Goal: Task Accomplishment & Management: Manage account settings

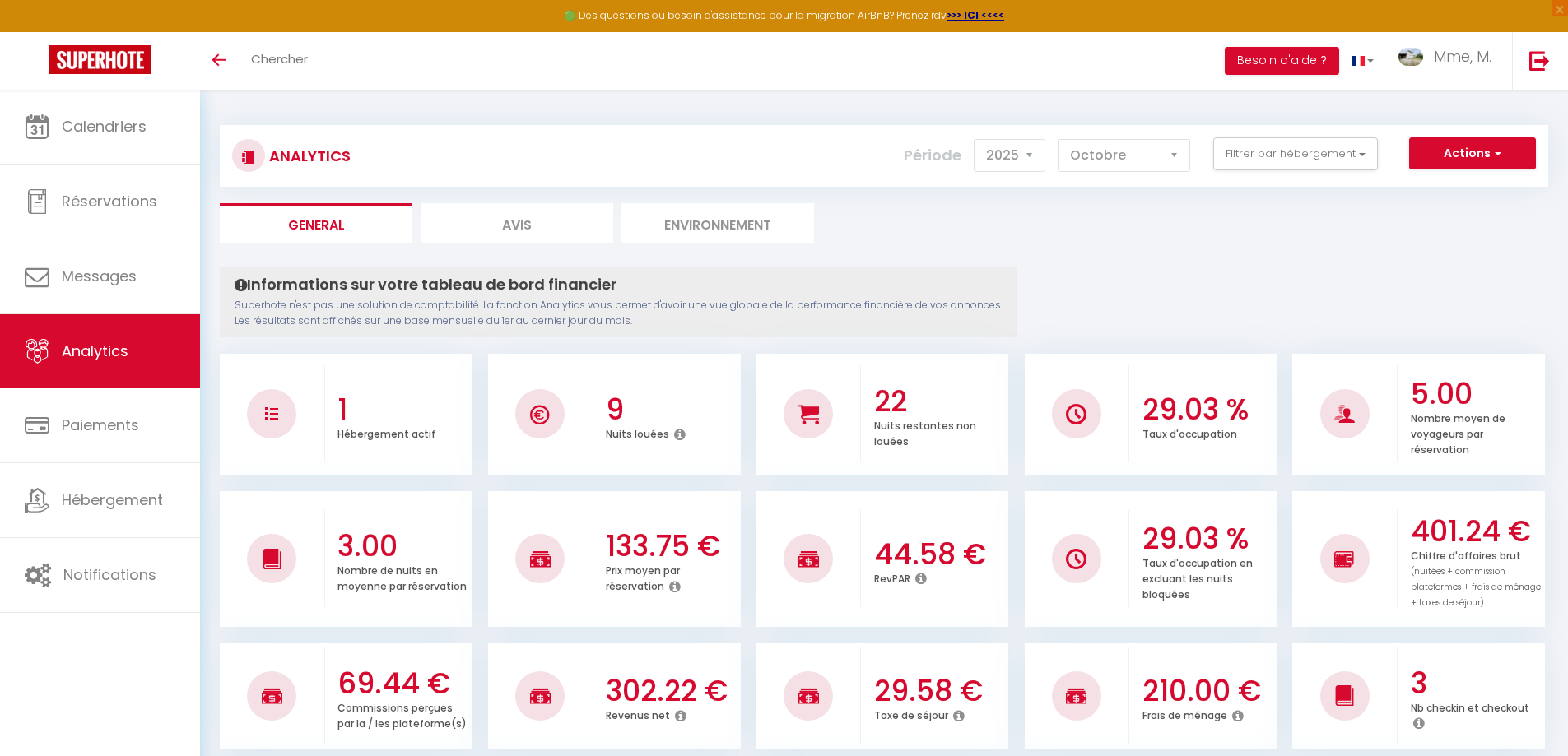
select select "2025"
select select "10"
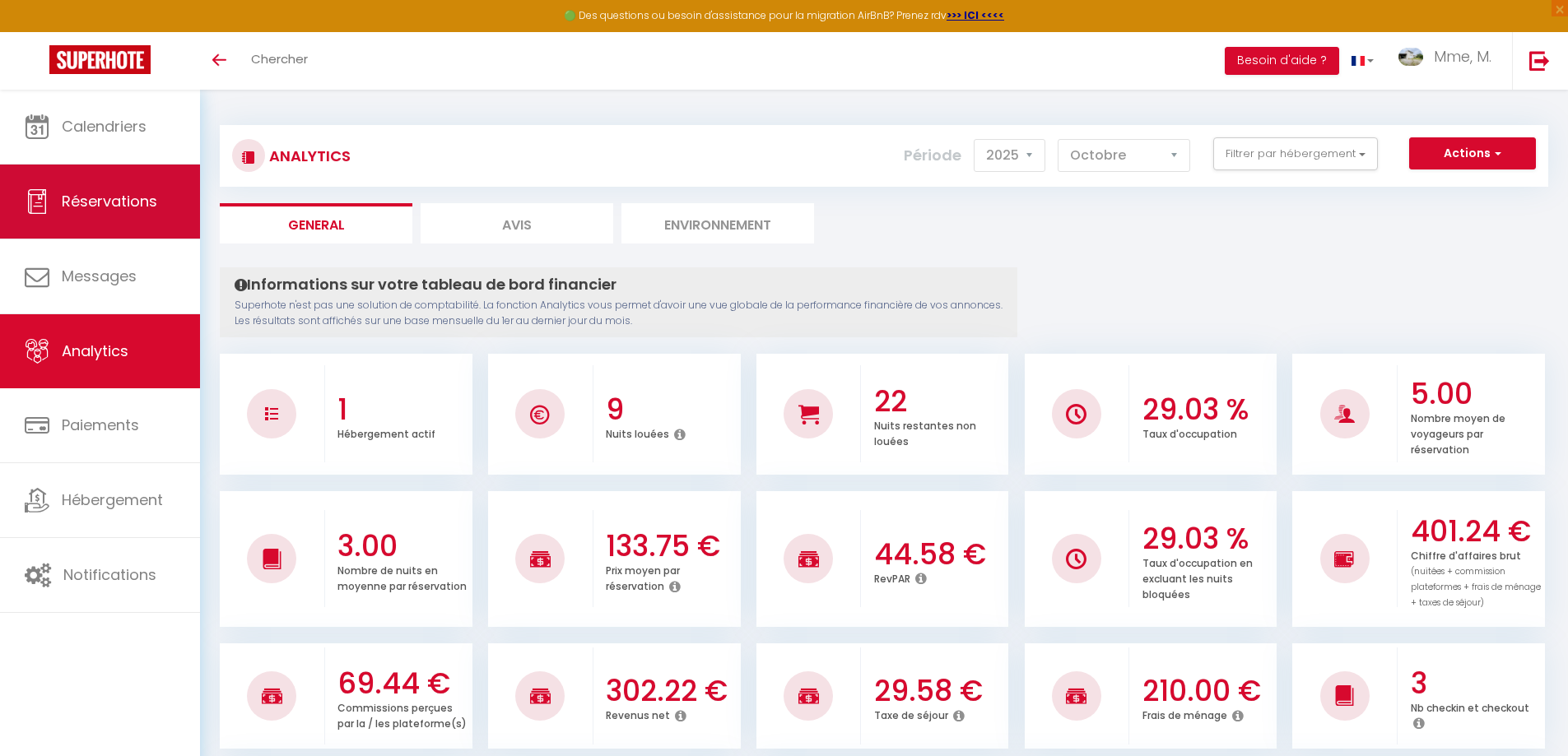
click at [97, 203] on span "Réservations" at bounding box center [109, 201] width 95 height 20
select select "not_cancelled"
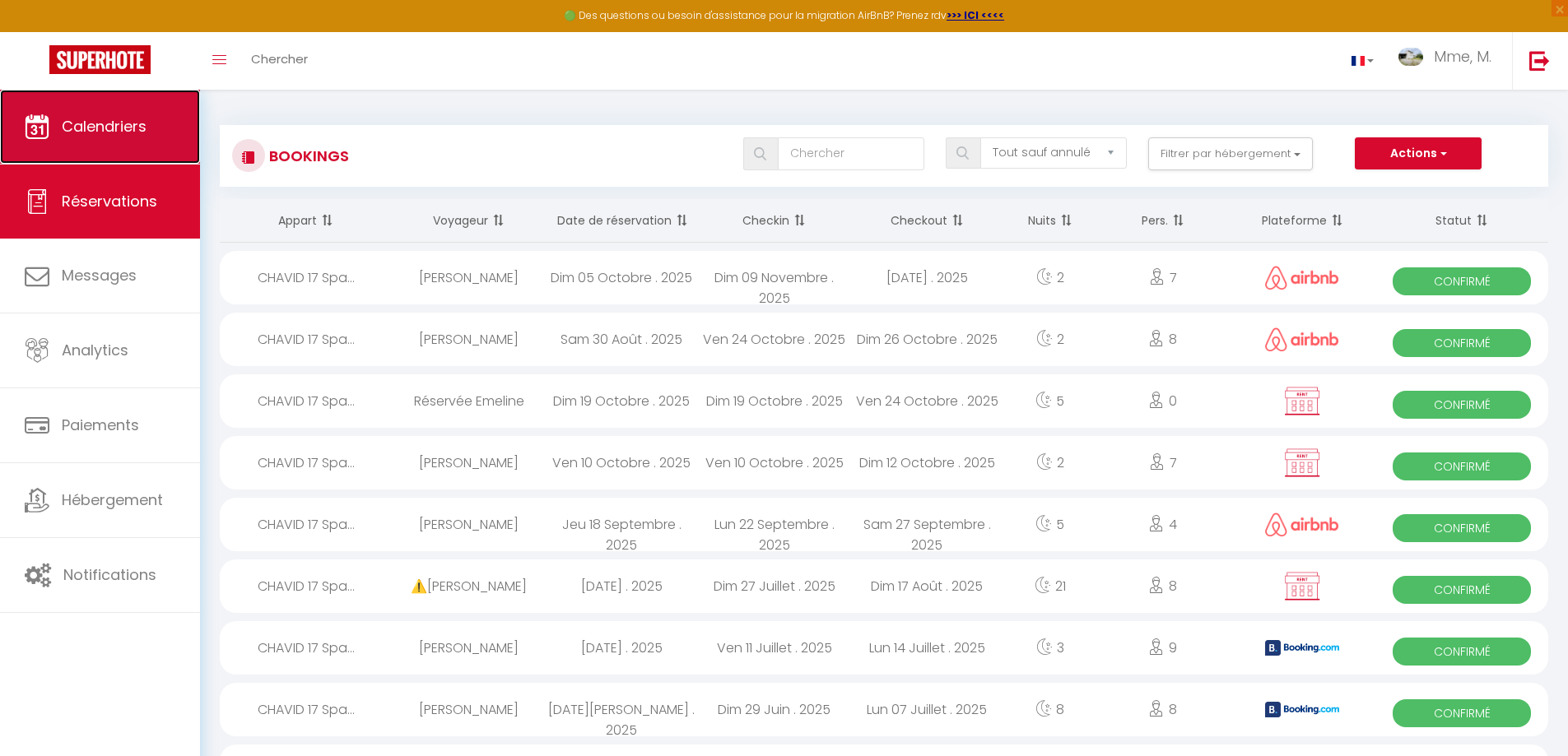
click at [144, 144] on link "Calendriers" at bounding box center [100, 127] width 200 height 74
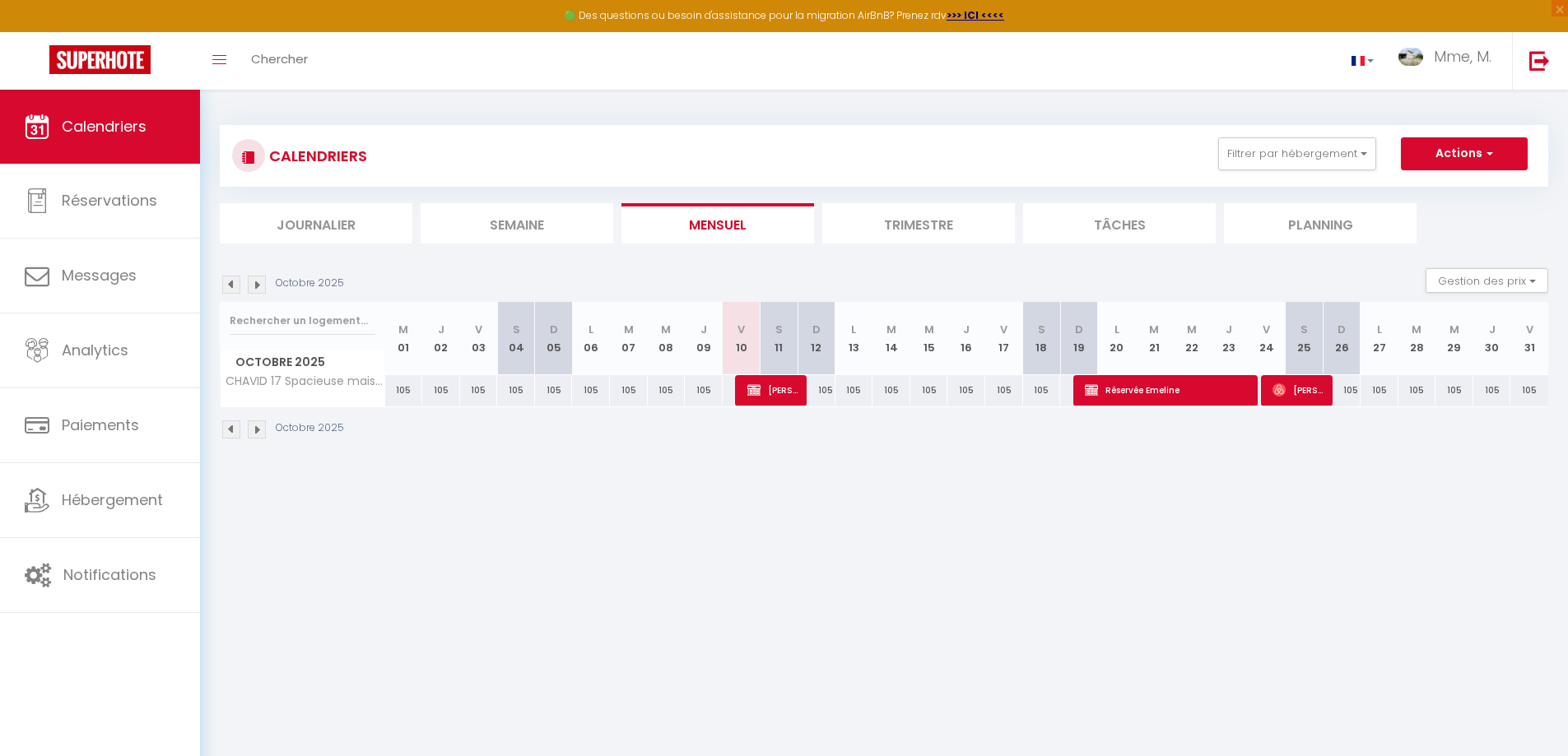
drag, startPoint x: 1031, startPoint y: 418, endPoint x: 770, endPoint y: 645, distance: 345.9
click at [767, 687] on body "🟢 Des questions ou besoin d'assistance pour la migration AirBnB? Prenez rdv >>>…" at bounding box center [784, 468] width 1568 height 756
click at [1187, 394] on span "Réservée Emeline" at bounding box center [1167, 390] width 164 height 32
select select "OK"
select select "KO"
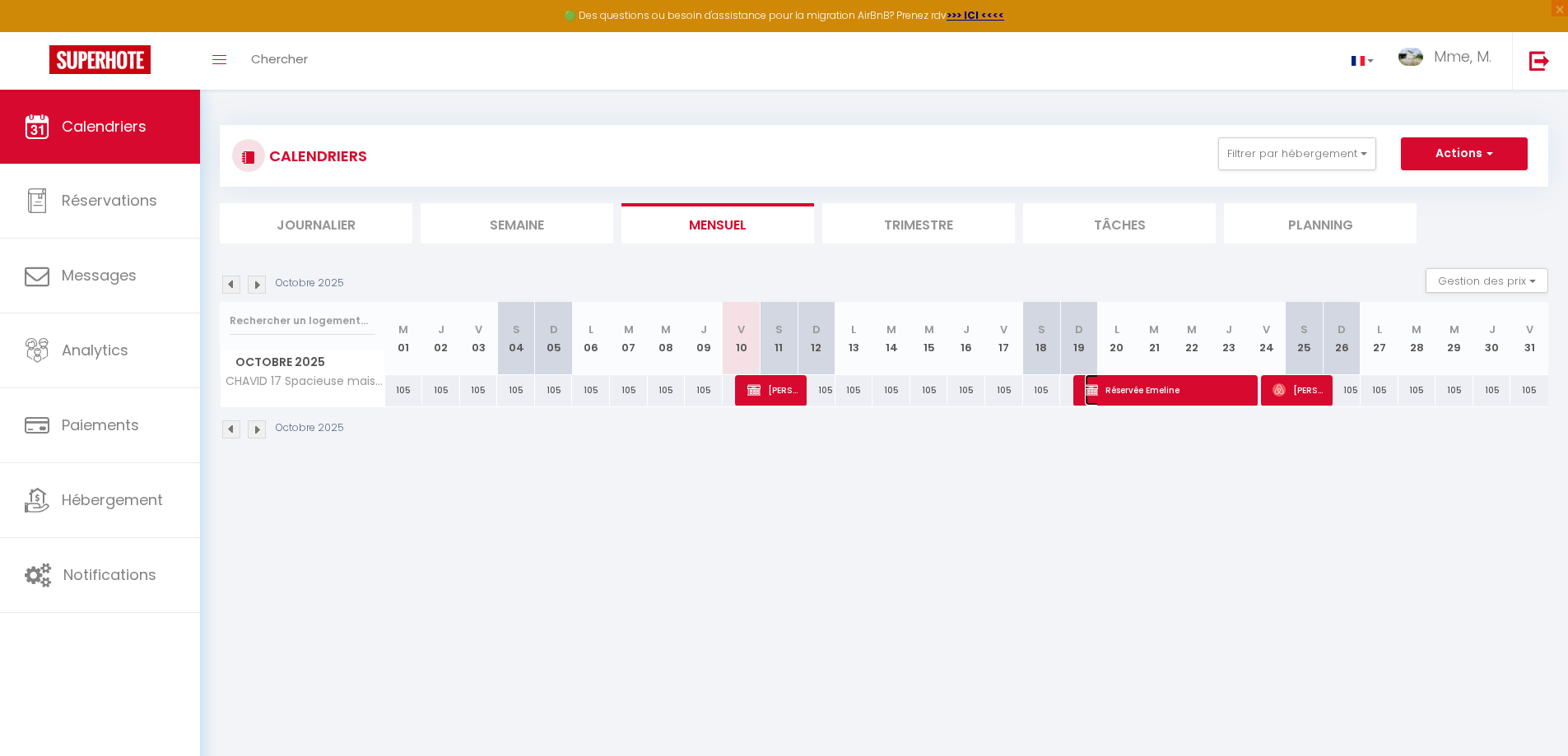
select select "0"
select select "1"
select select
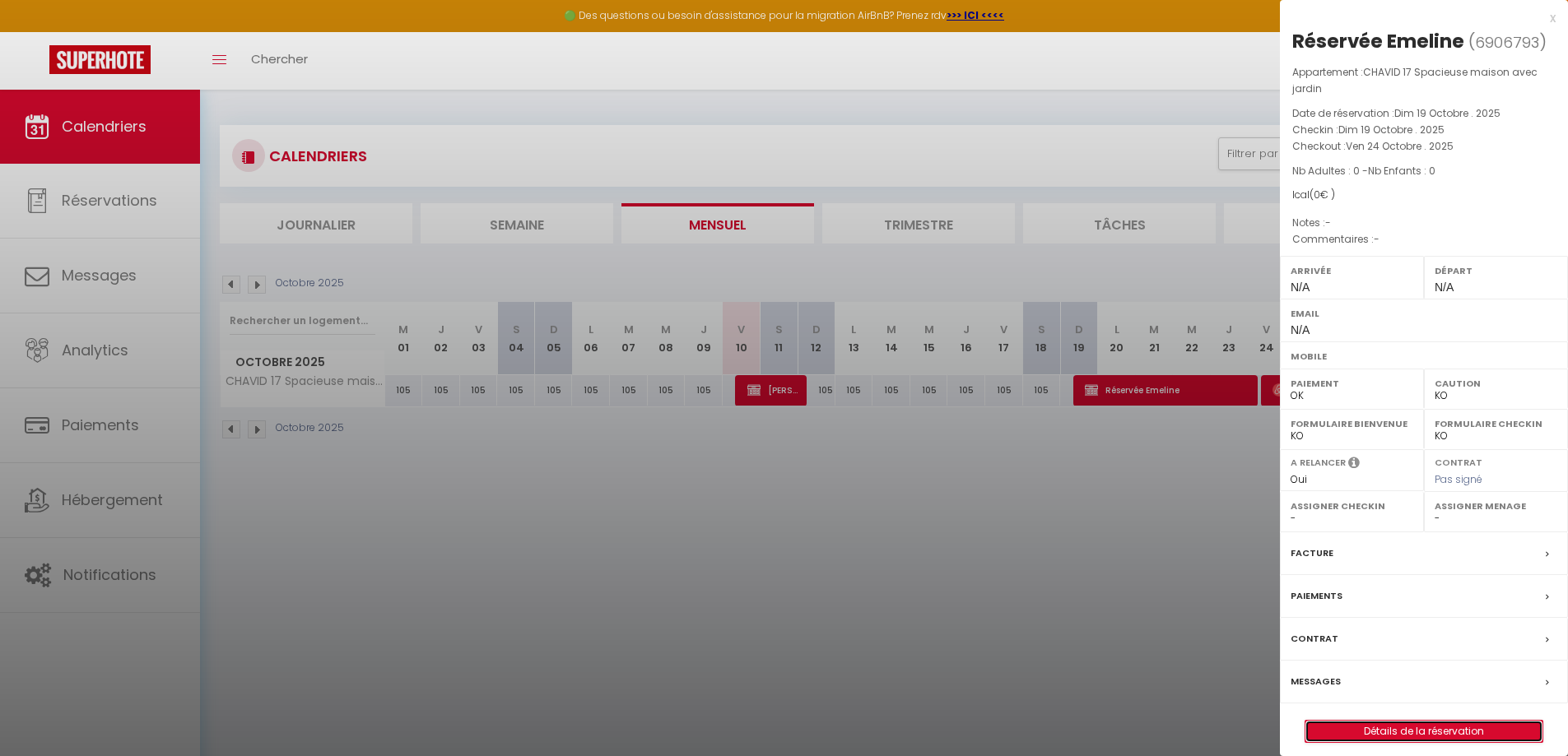
click at [1408, 728] on link "Détails de la réservation" at bounding box center [1424, 731] width 237 height 21
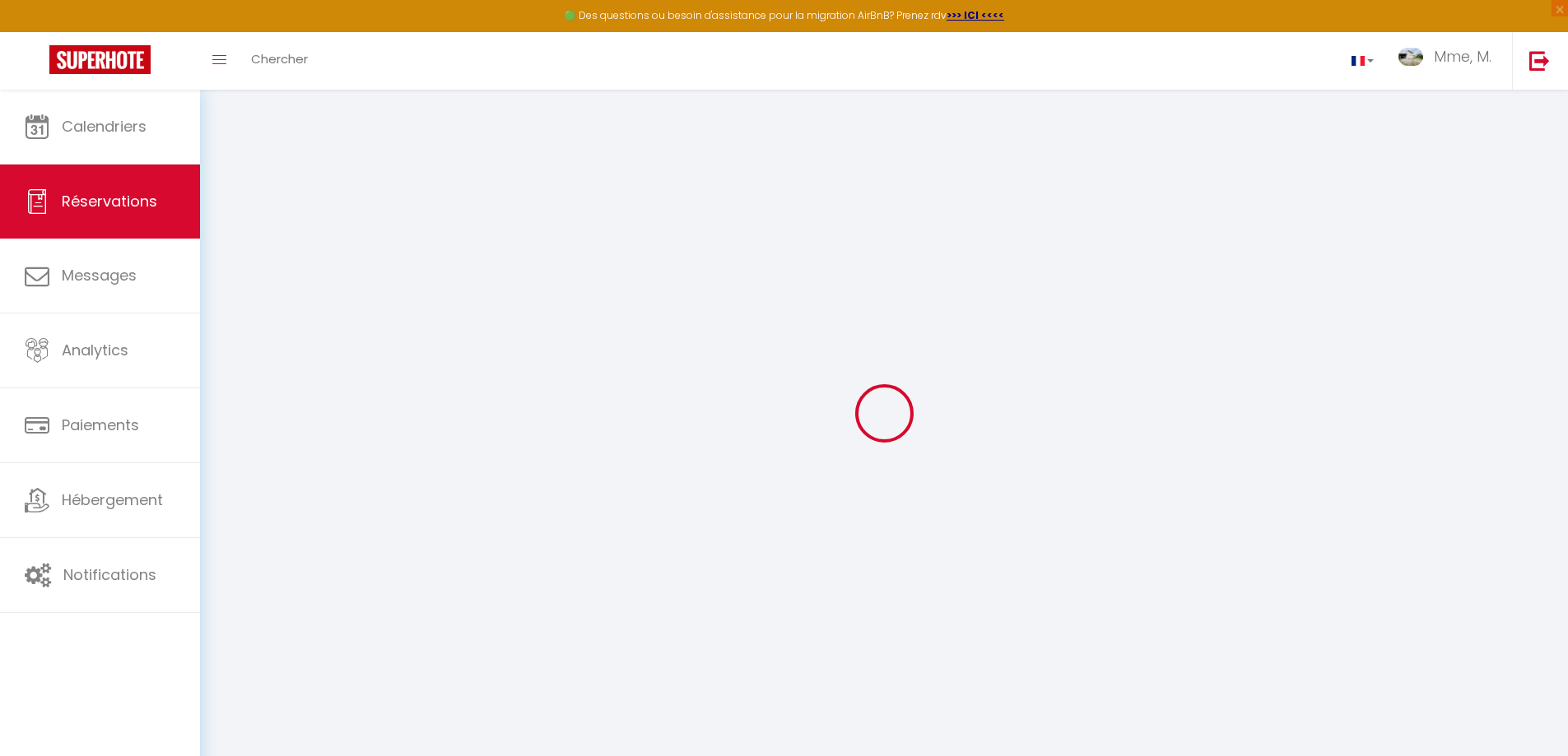
select select
checkbox input "false"
select select
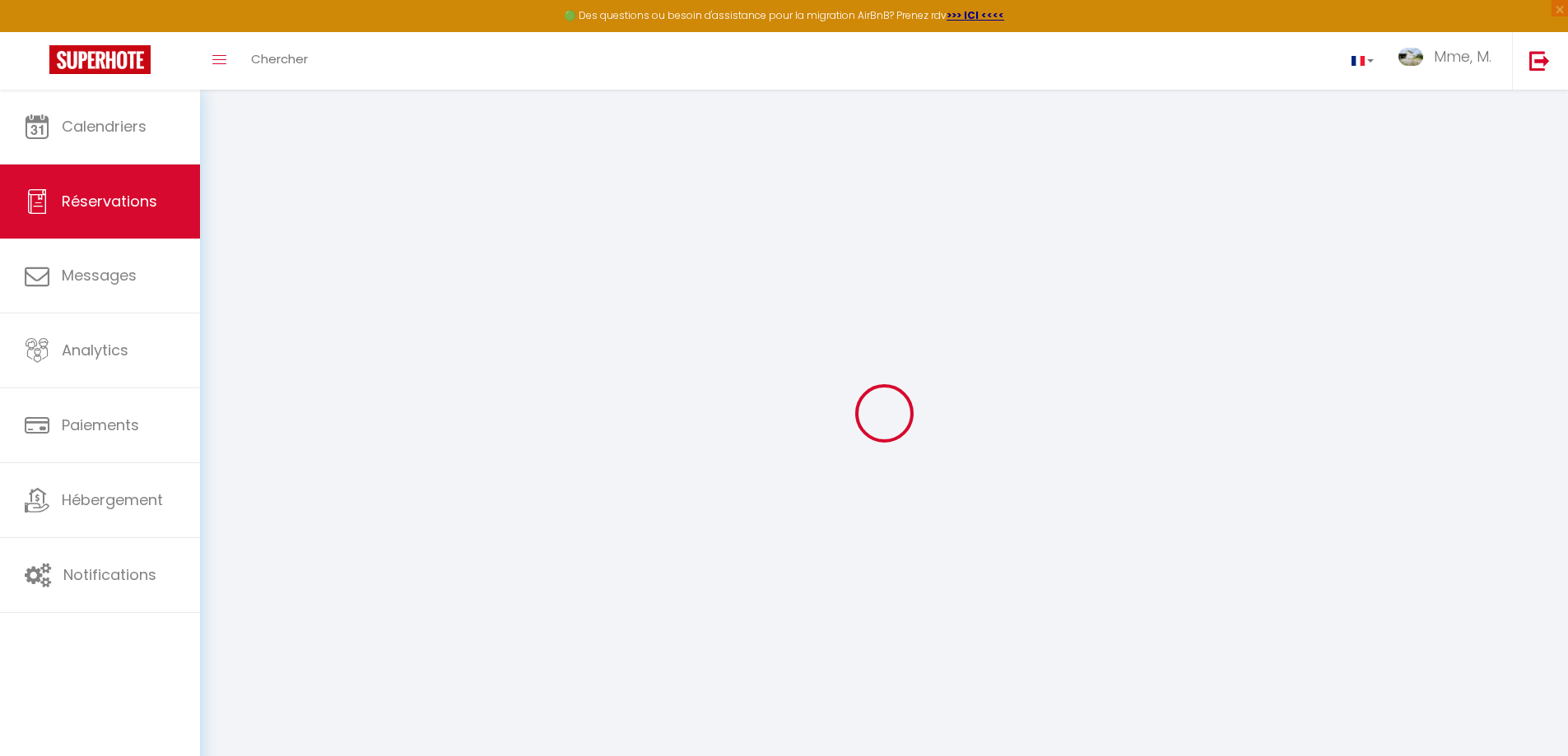
select select
checkbox input "false"
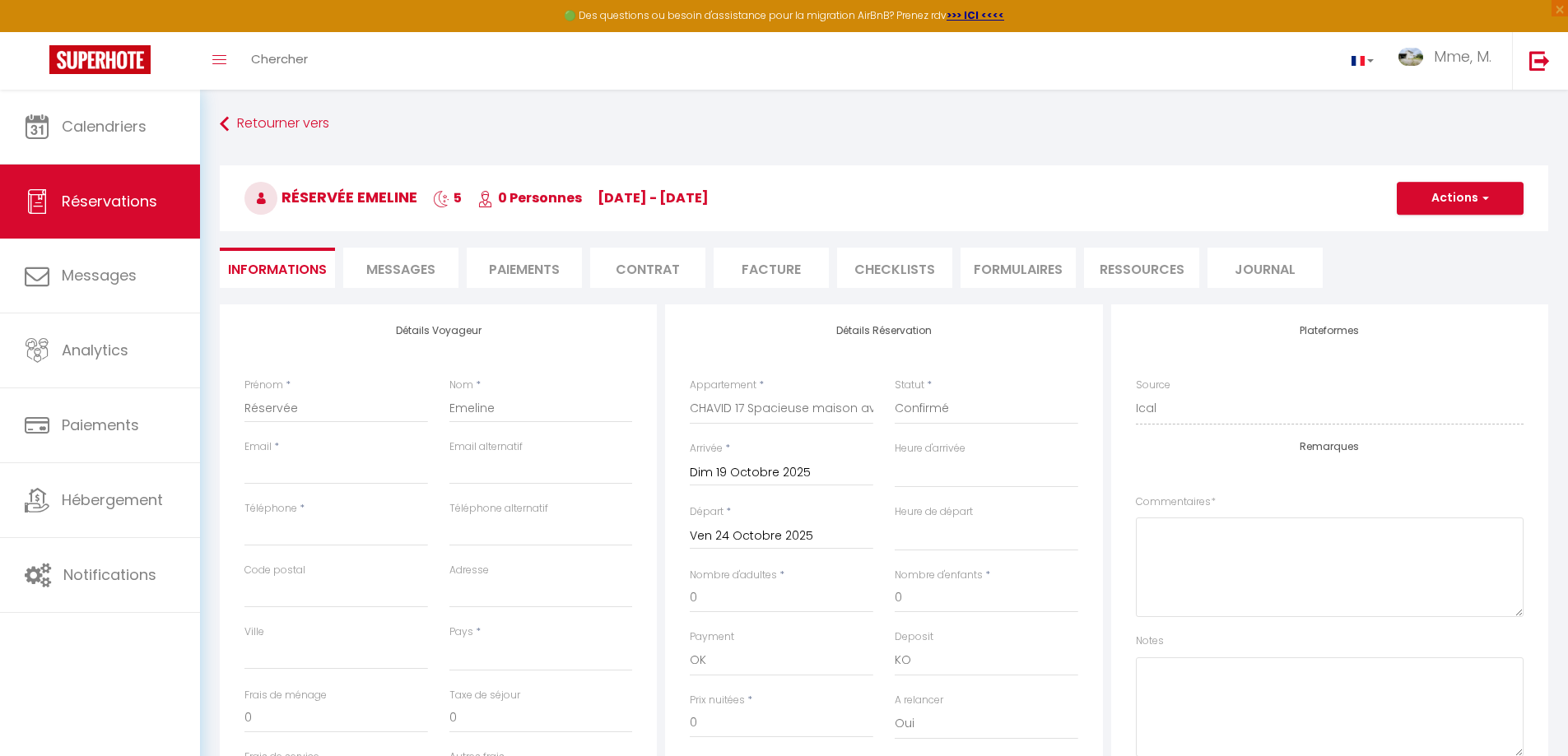
select select
checkbox input "false"
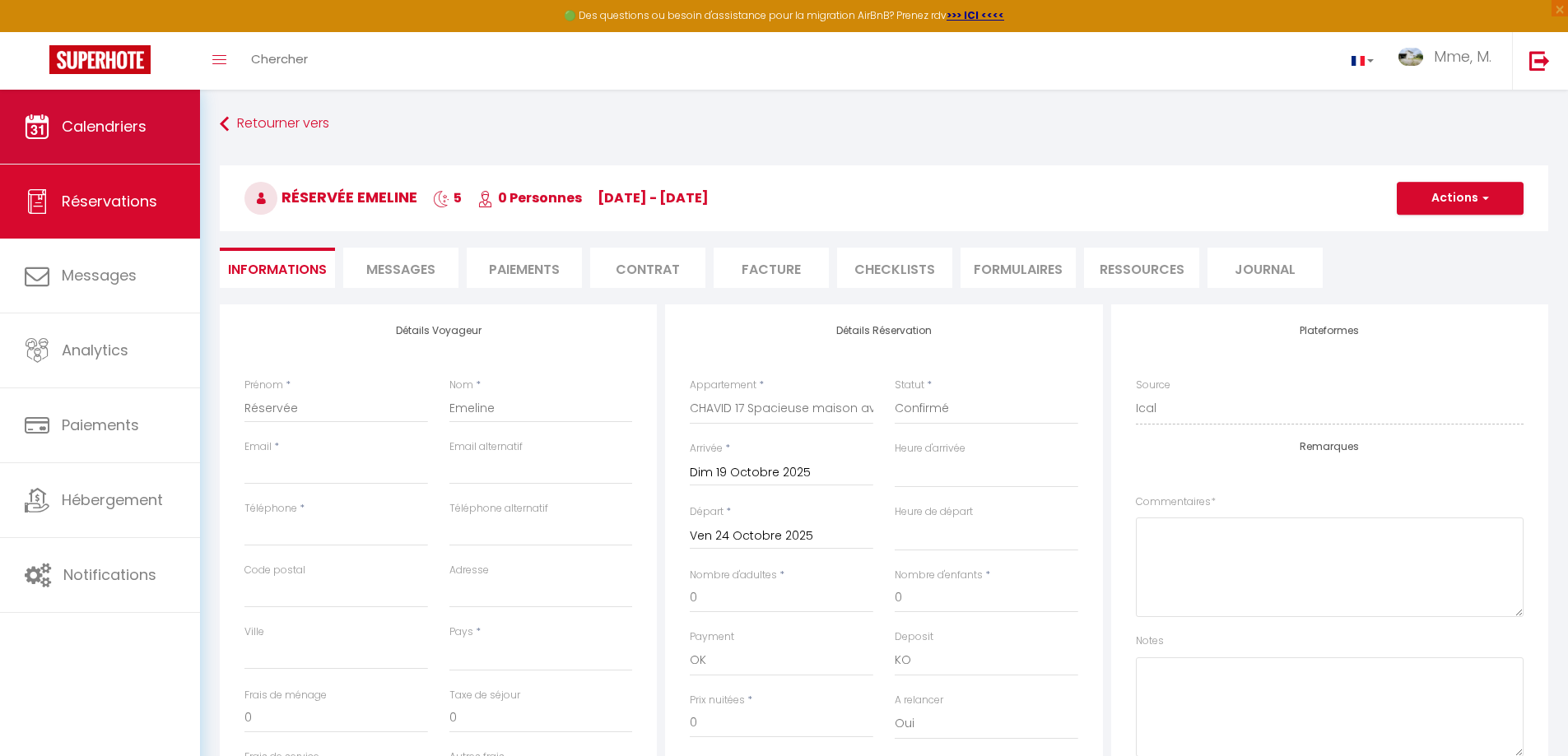
select select
checkbox input "false"
select select
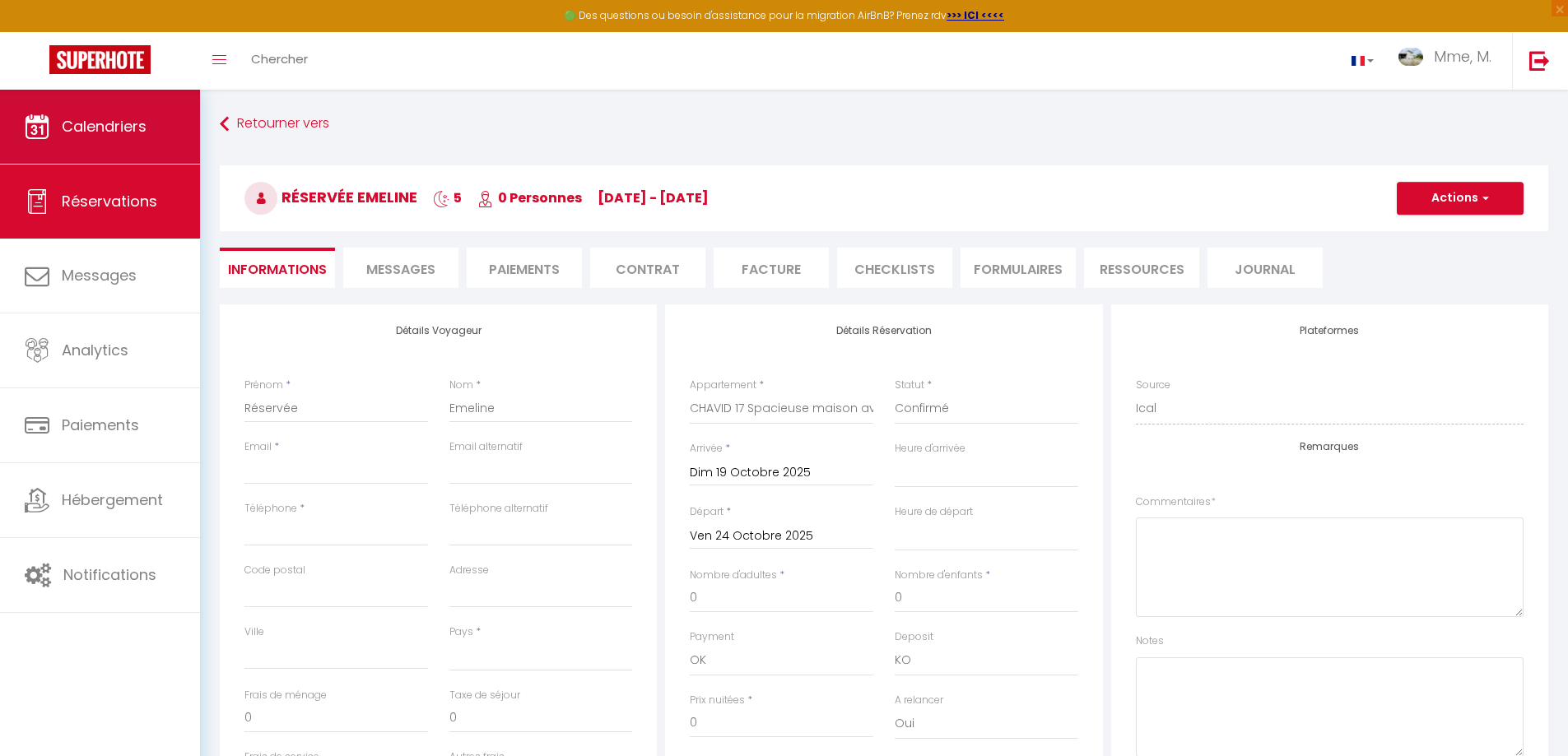
checkbox input "false"
select select
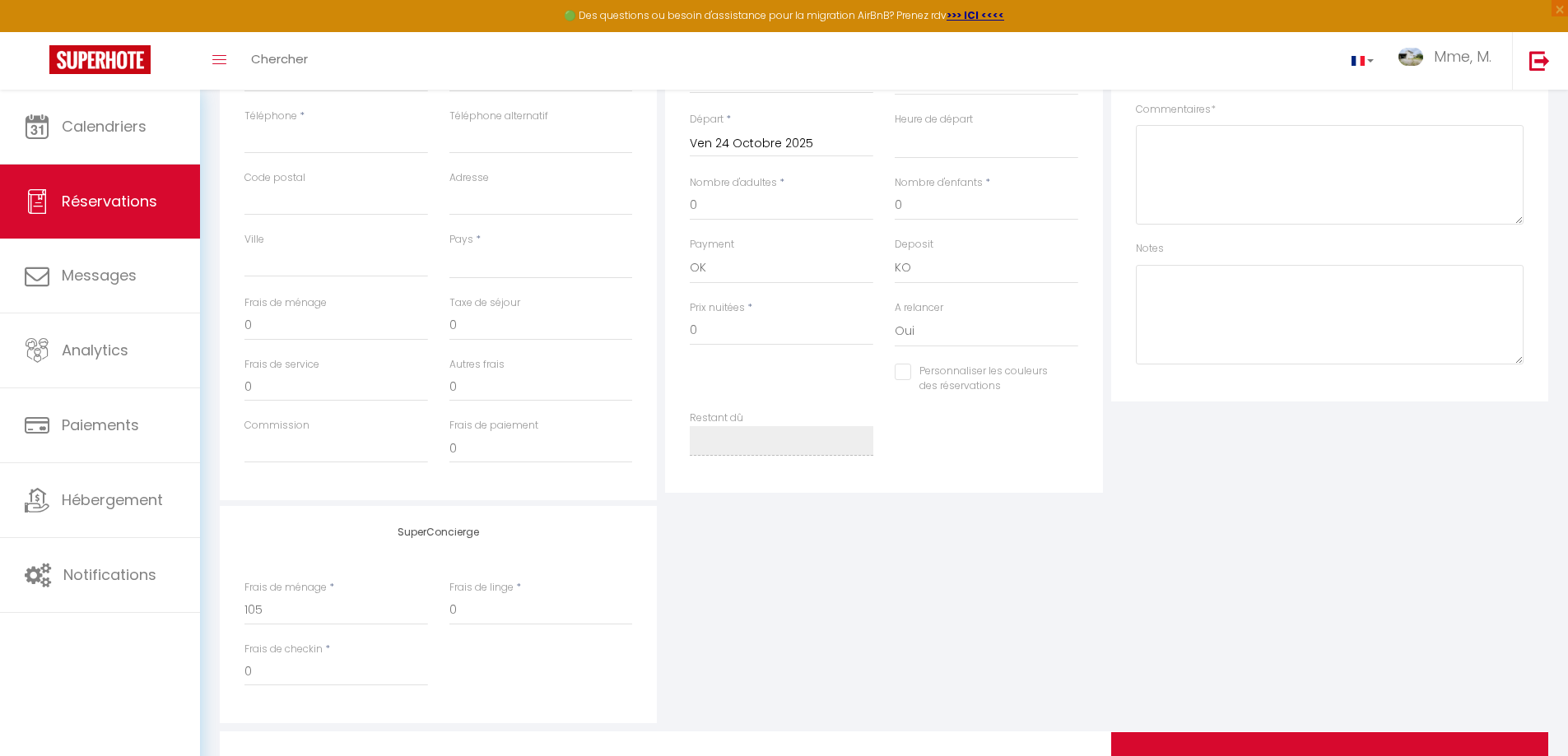
scroll to position [63, 0]
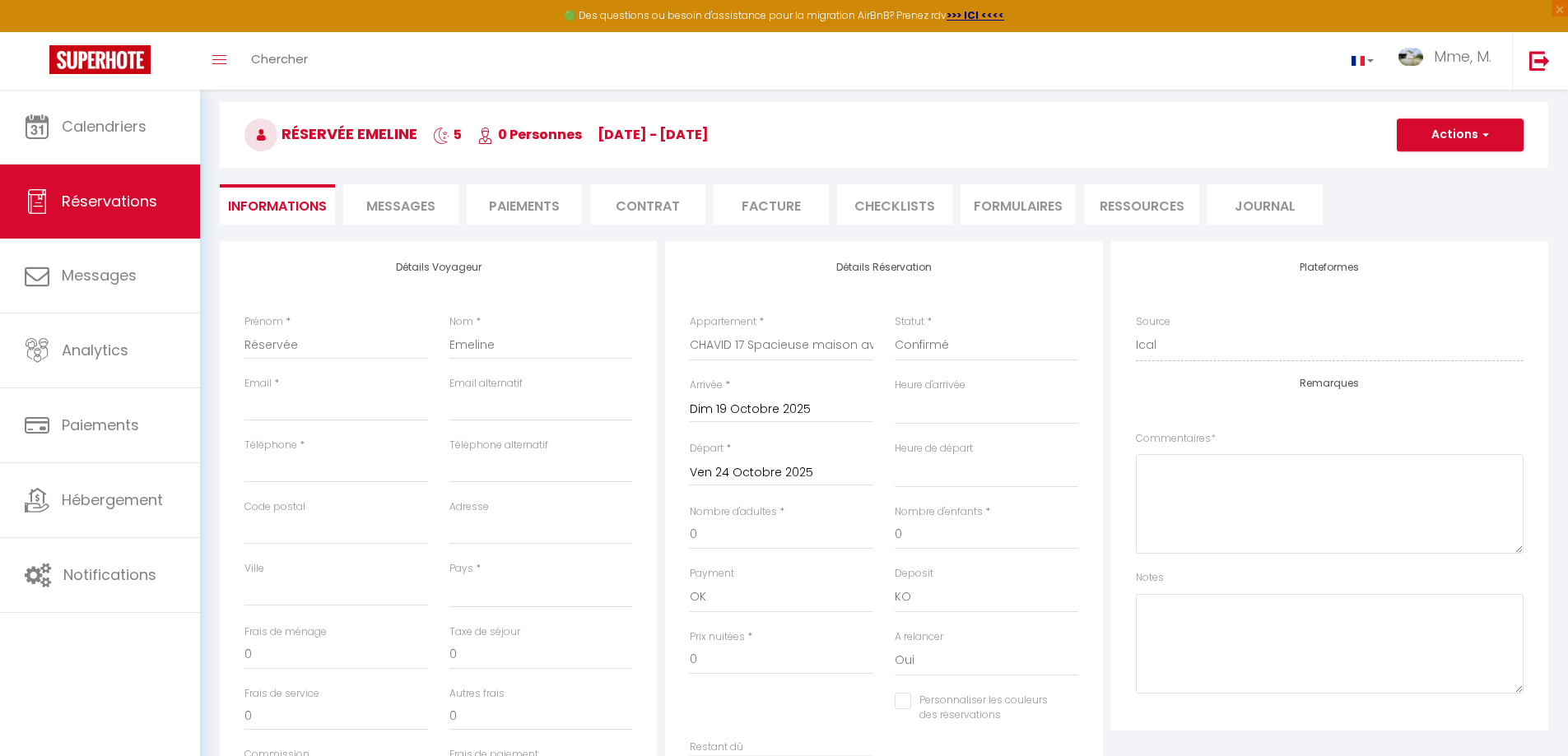
click at [507, 217] on li "Paiements" at bounding box center [525, 205] width 115 height 41
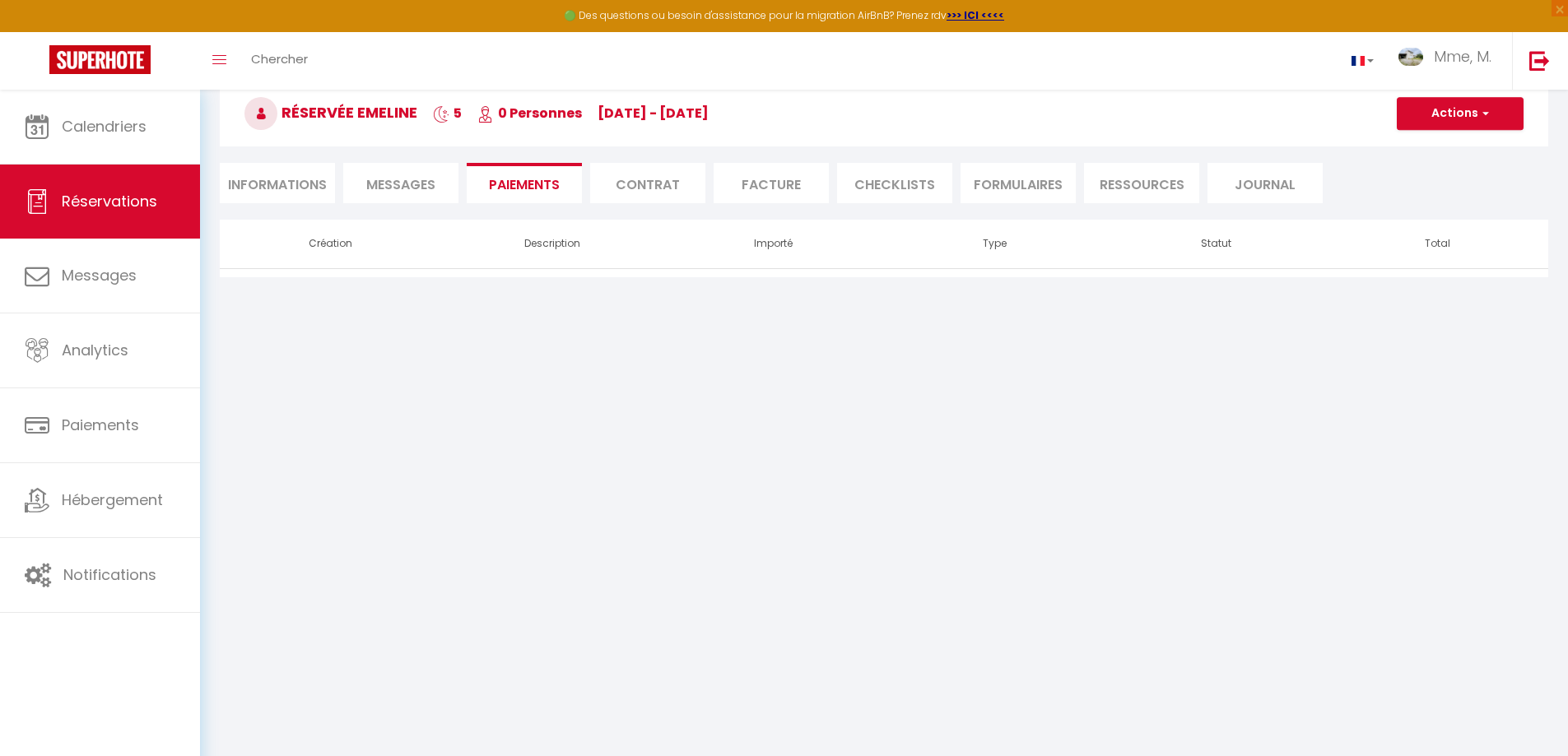
scroll to position [90, 0]
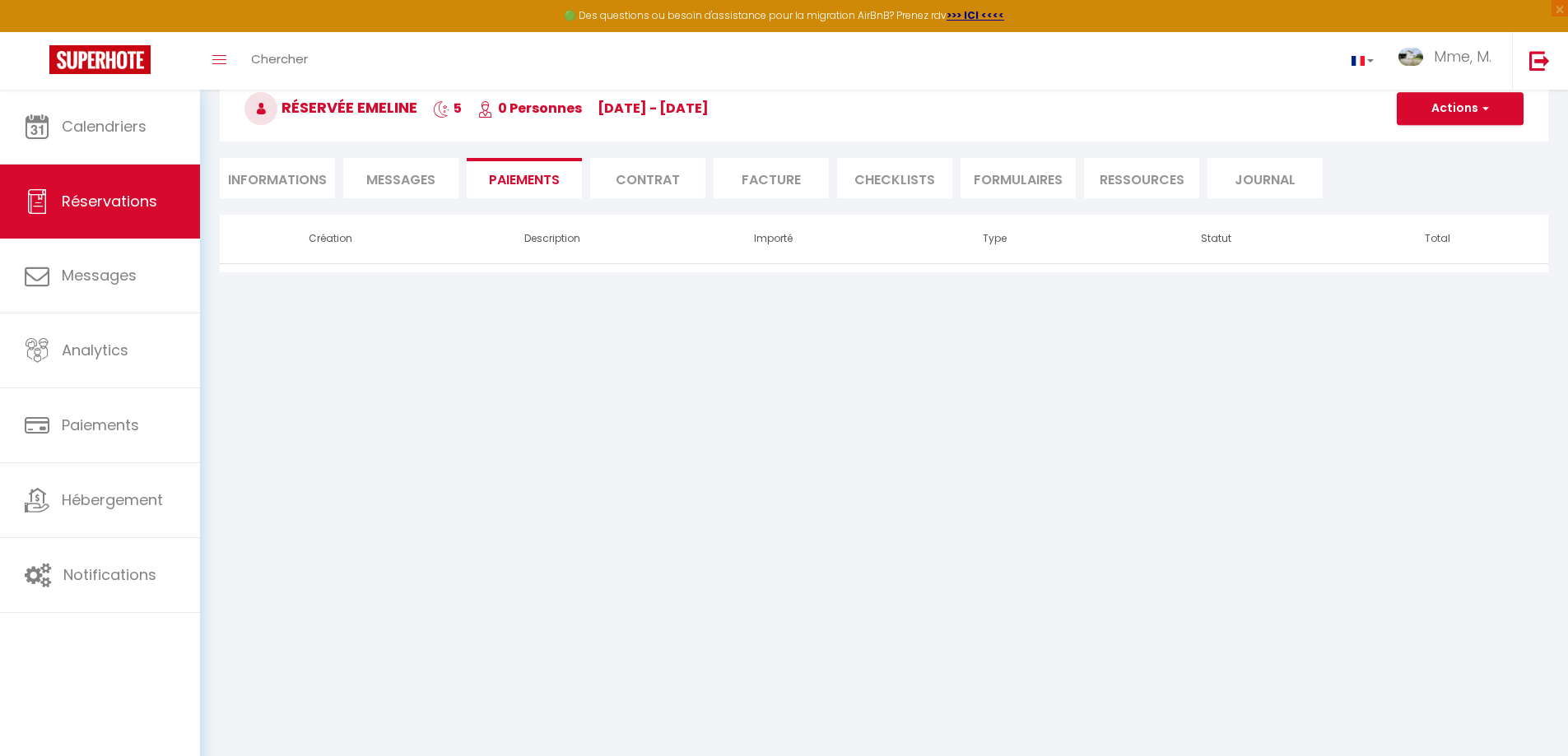
click at [662, 175] on li "Contrat" at bounding box center [648, 179] width 115 height 41
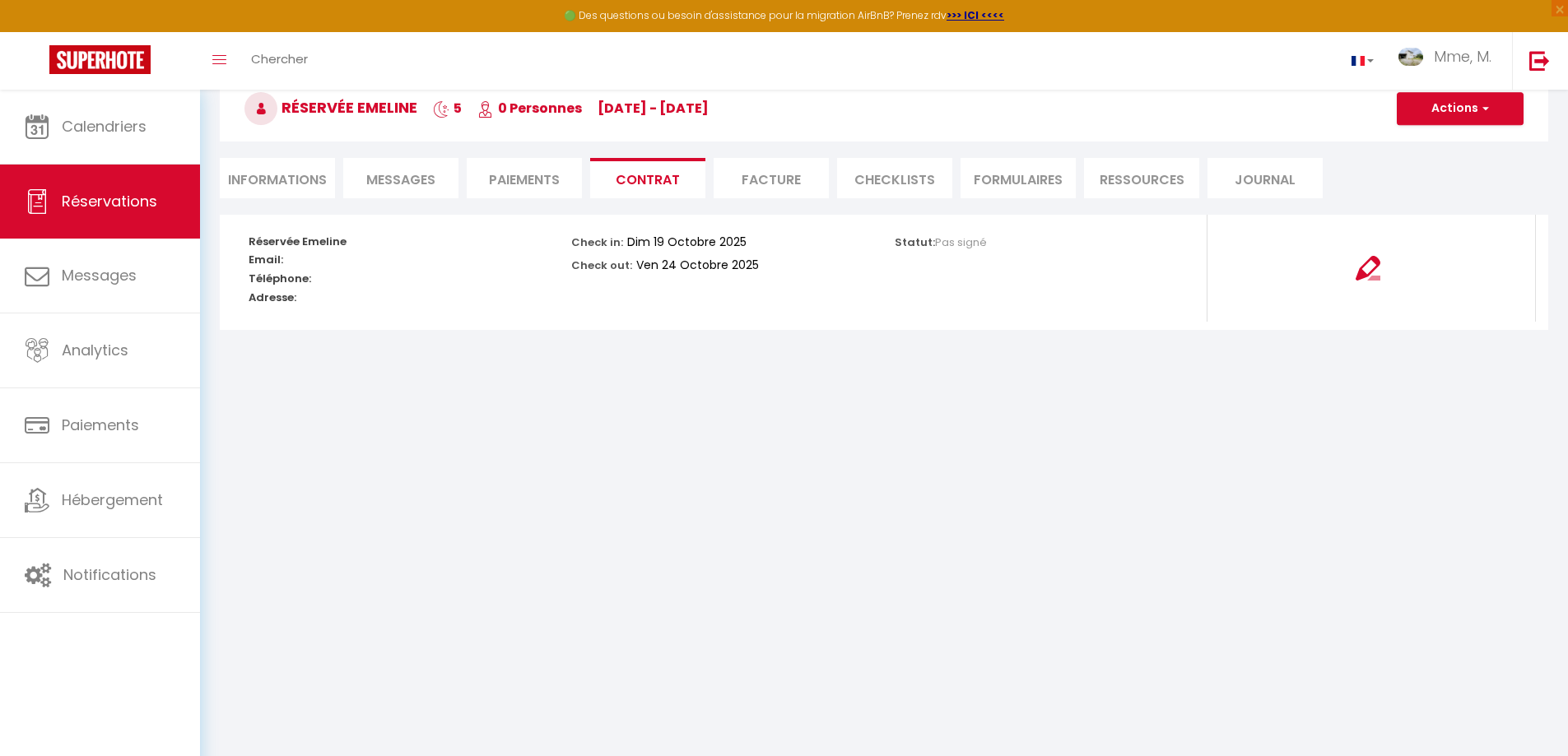
click at [772, 181] on li "Facture" at bounding box center [771, 179] width 115 height 41
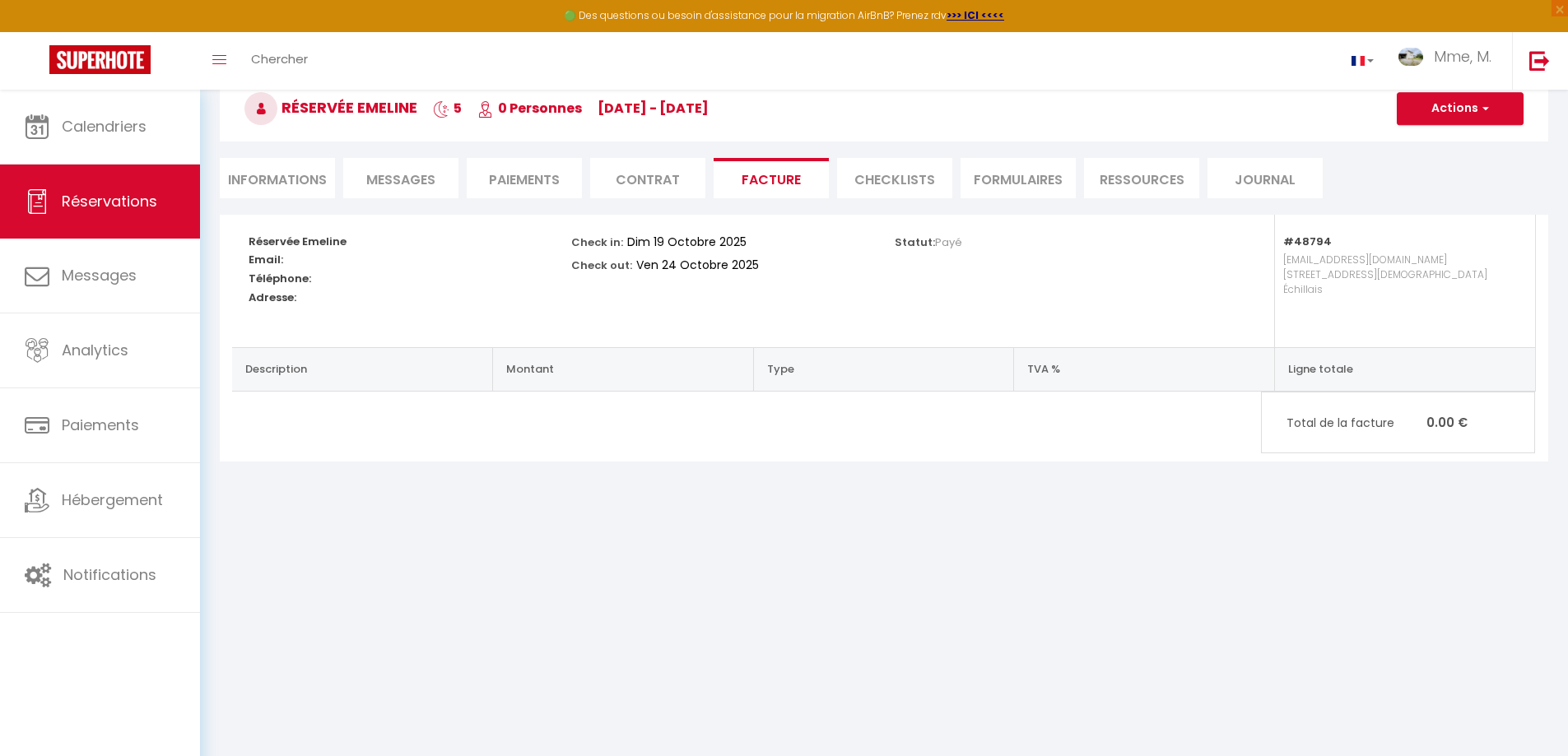
click at [875, 183] on li "CHECKLISTS" at bounding box center [894, 179] width 115 height 41
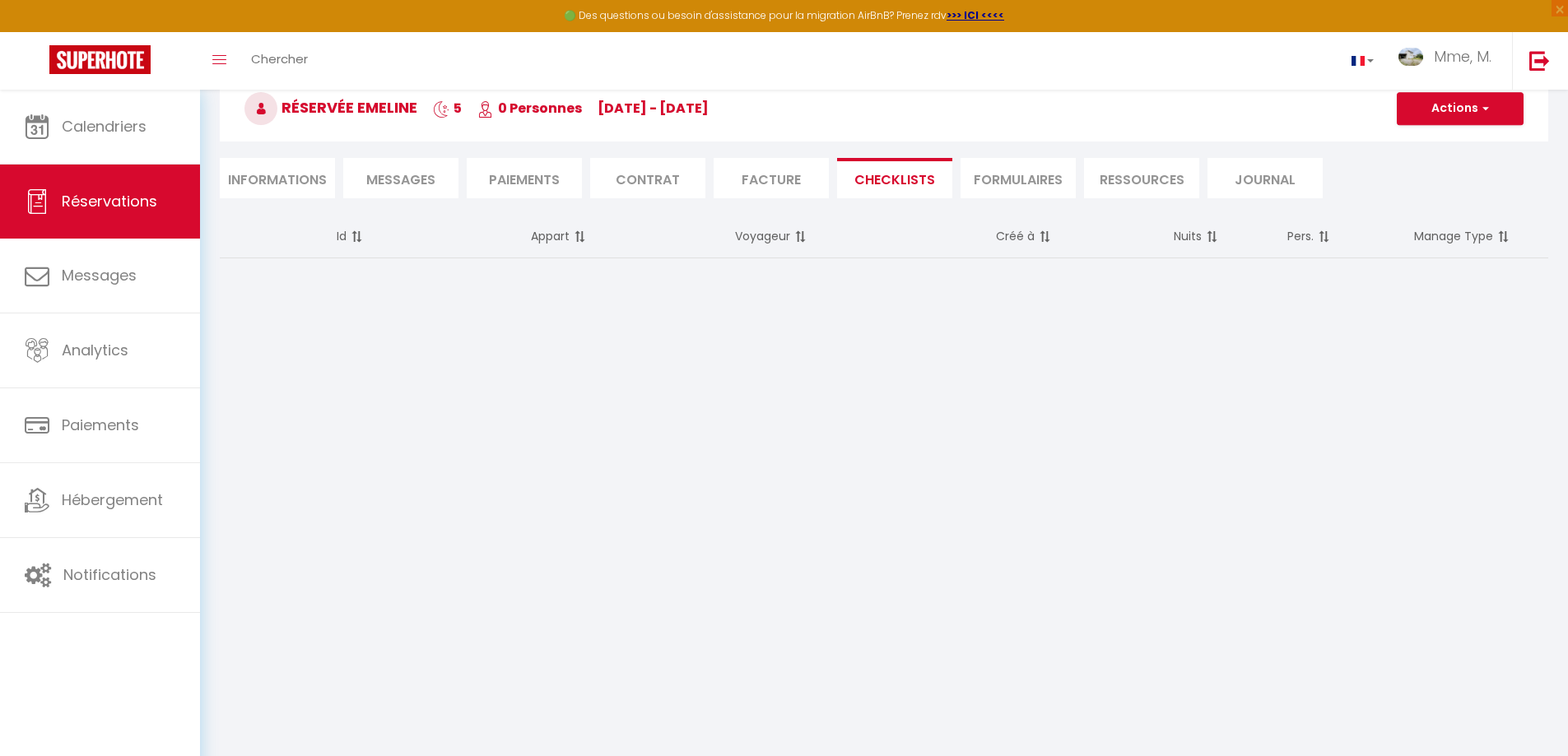
click at [765, 186] on li "Facture" at bounding box center [771, 179] width 115 height 41
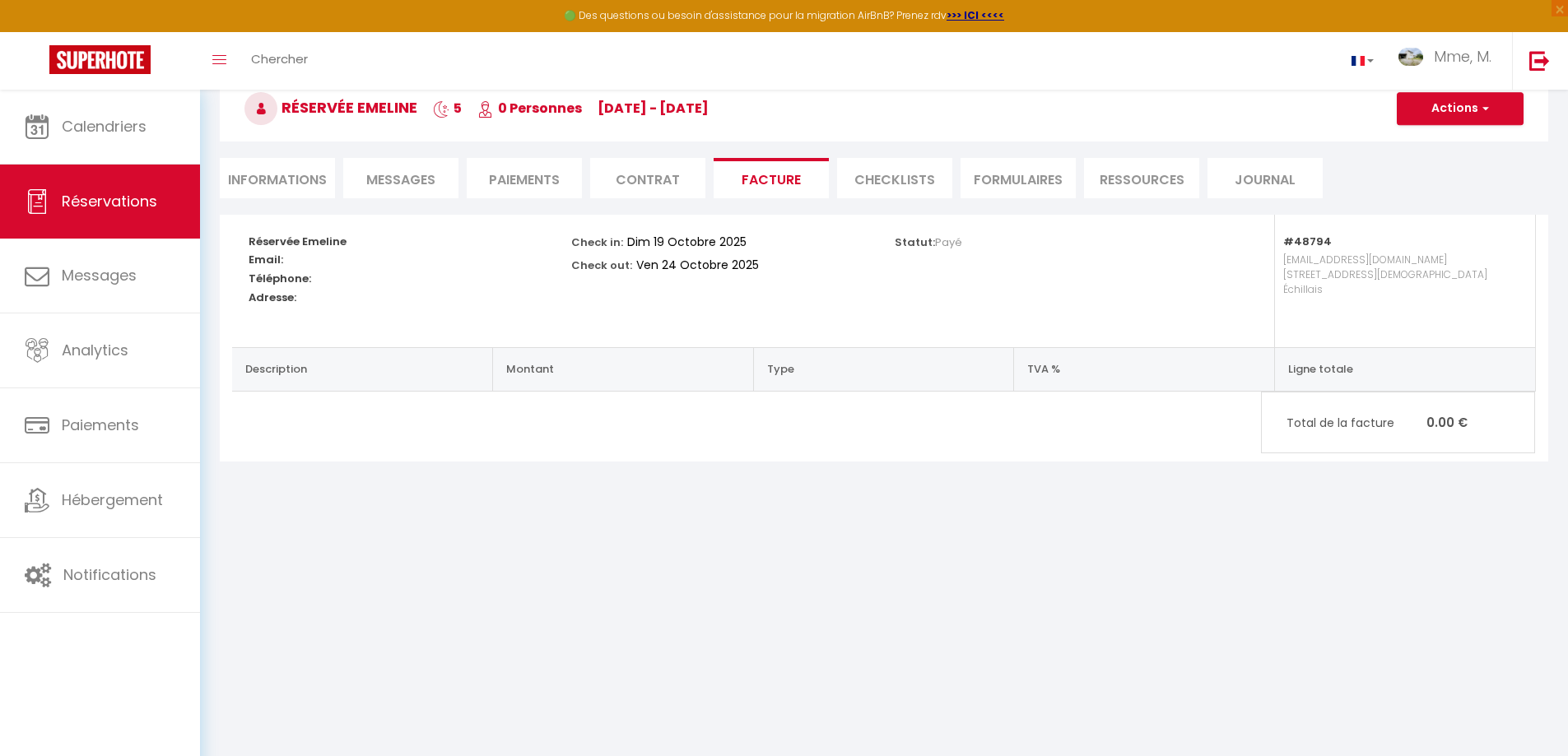
click at [993, 185] on li "FORMULAIRES" at bounding box center [1018, 179] width 115 height 41
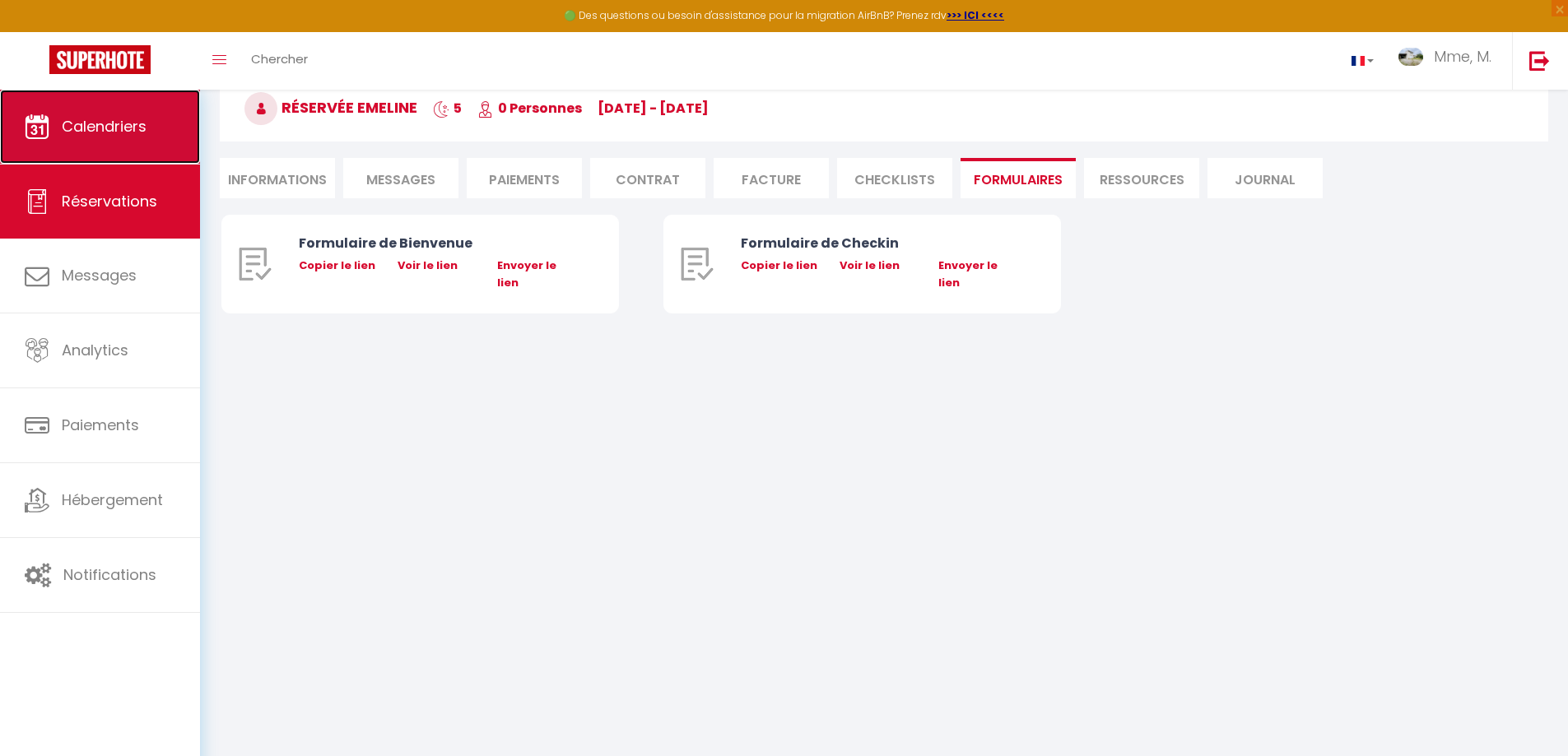
click at [126, 144] on link "Calendriers" at bounding box center [100, 127] width 200 height 74
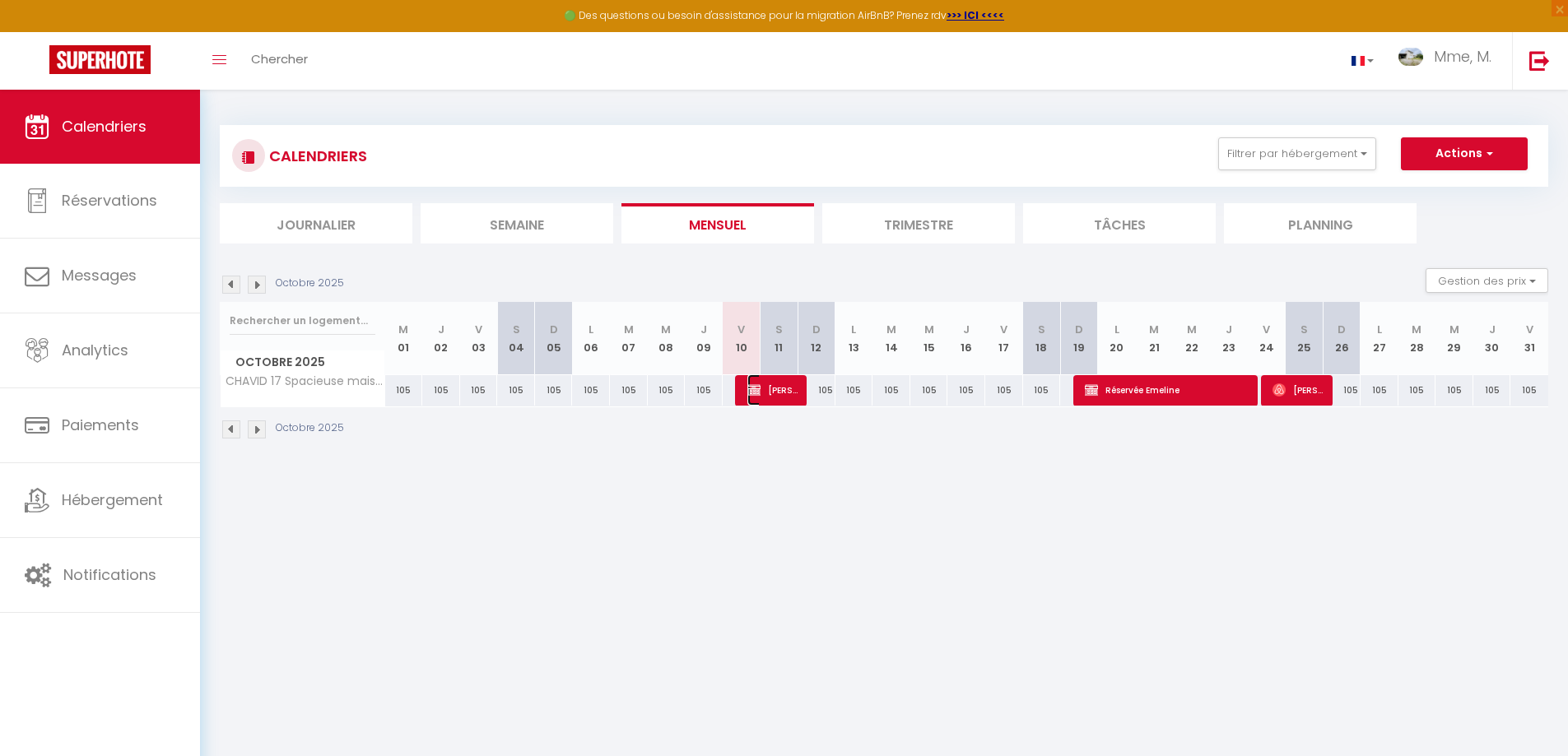
click at [787, 392] on span "[PERSON_NAME]" at bounding box center [773, 390] width 50 height 32
select select "OK"
select select "KO"
select select "0"
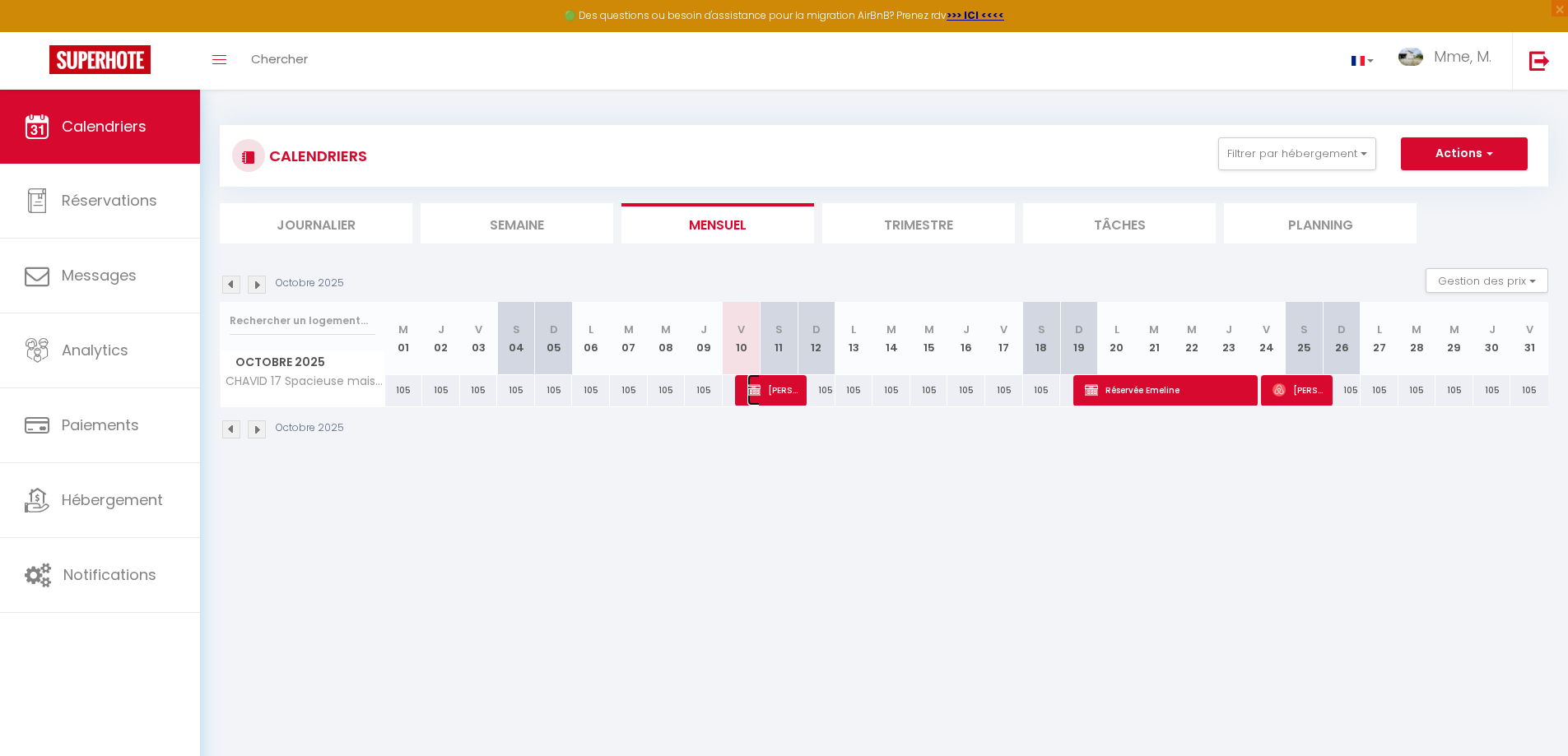
select select "1"
select select
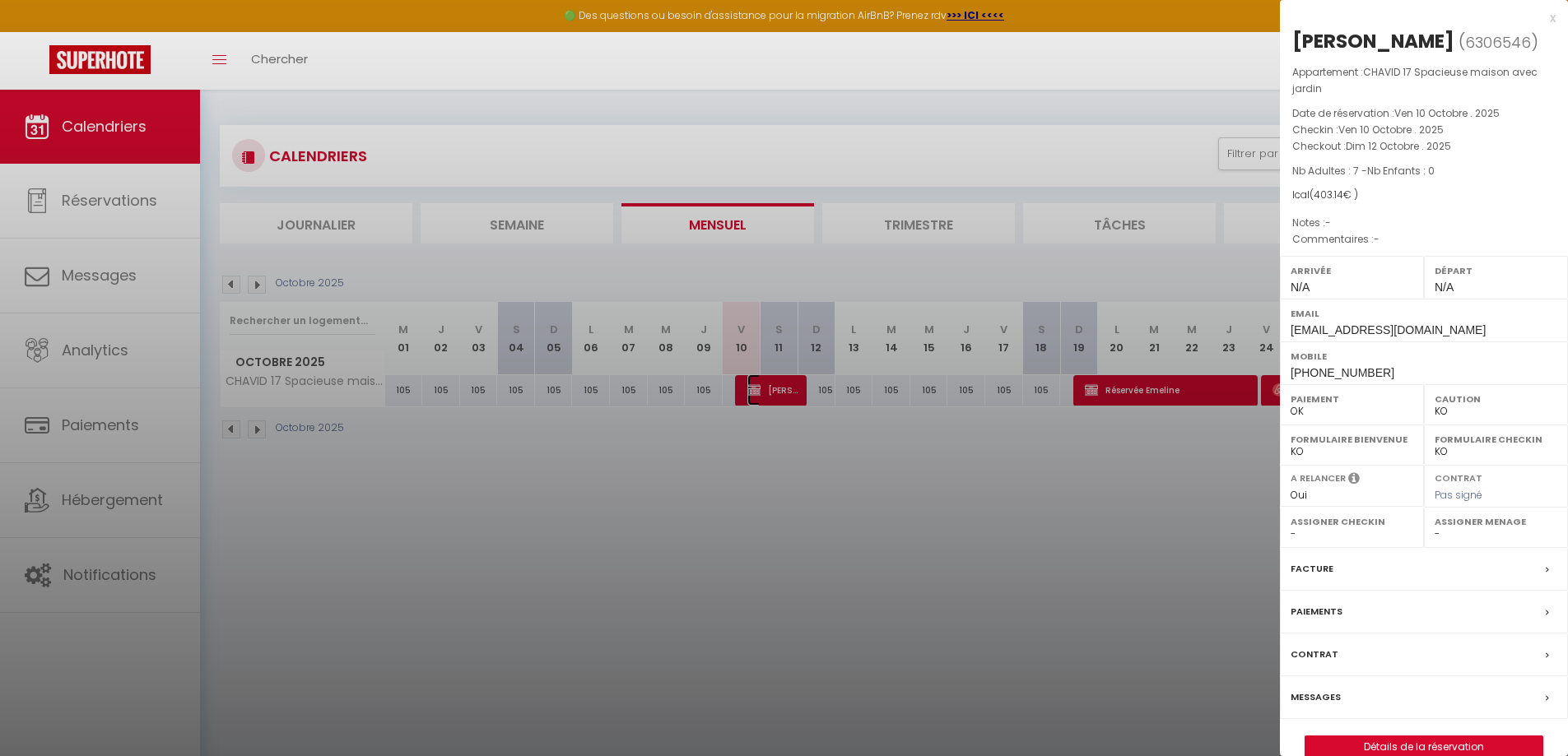
select select "26452"
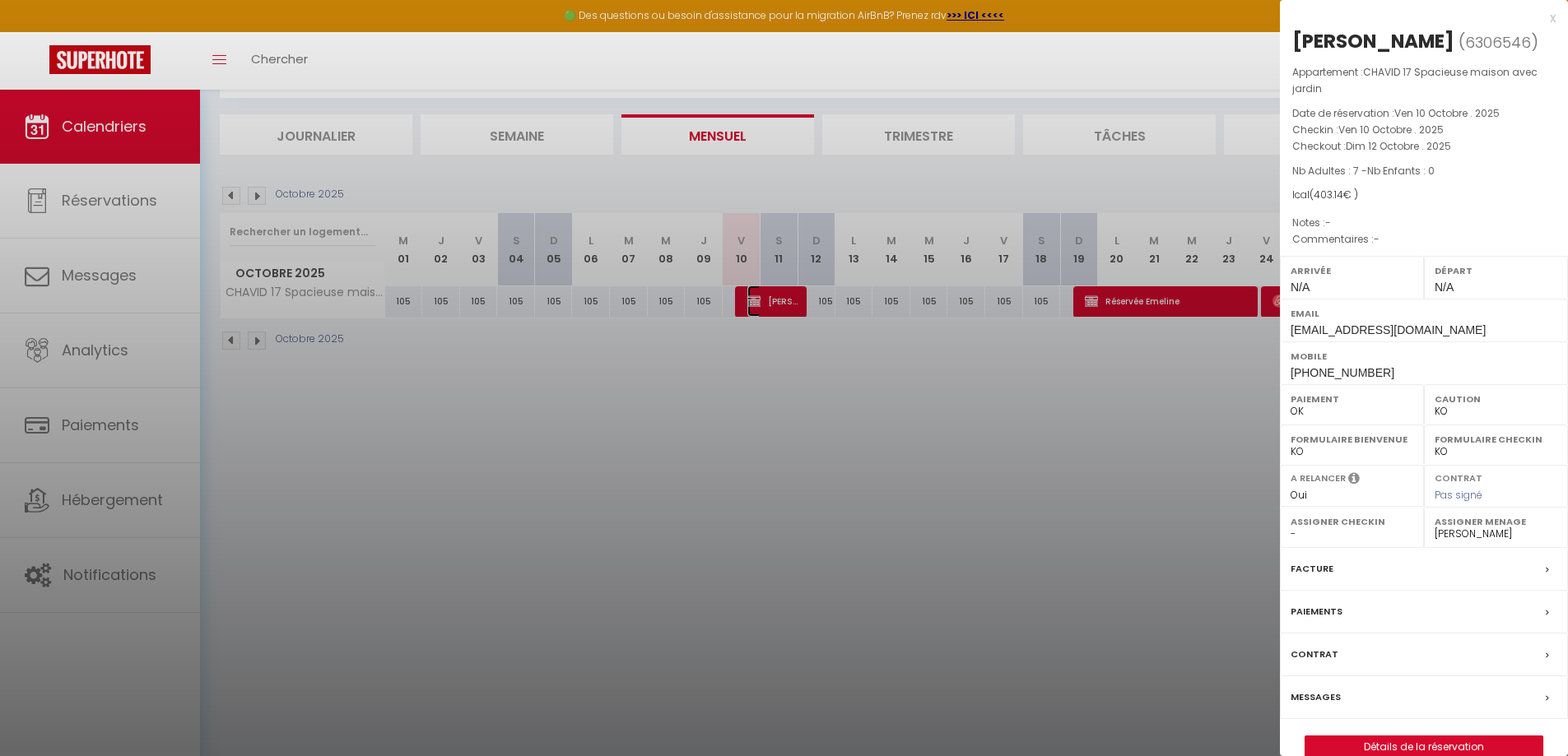
scroll to position [90, 0]
click at [1170, 525] on div at bounding box center [784, 378] width 1568 height 756
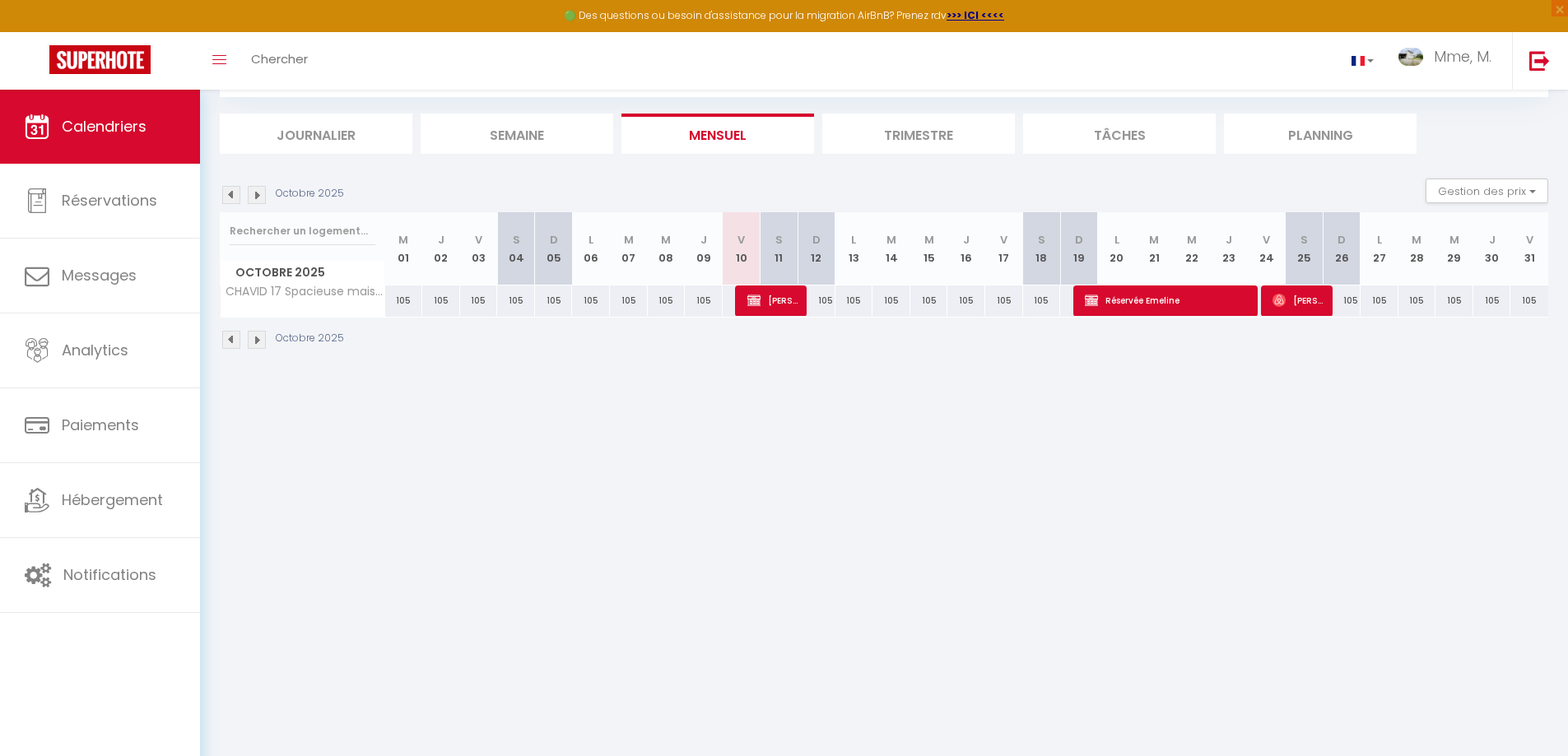
click at [259, 340] on img at bounding box center [257, 340] width 19 height 19
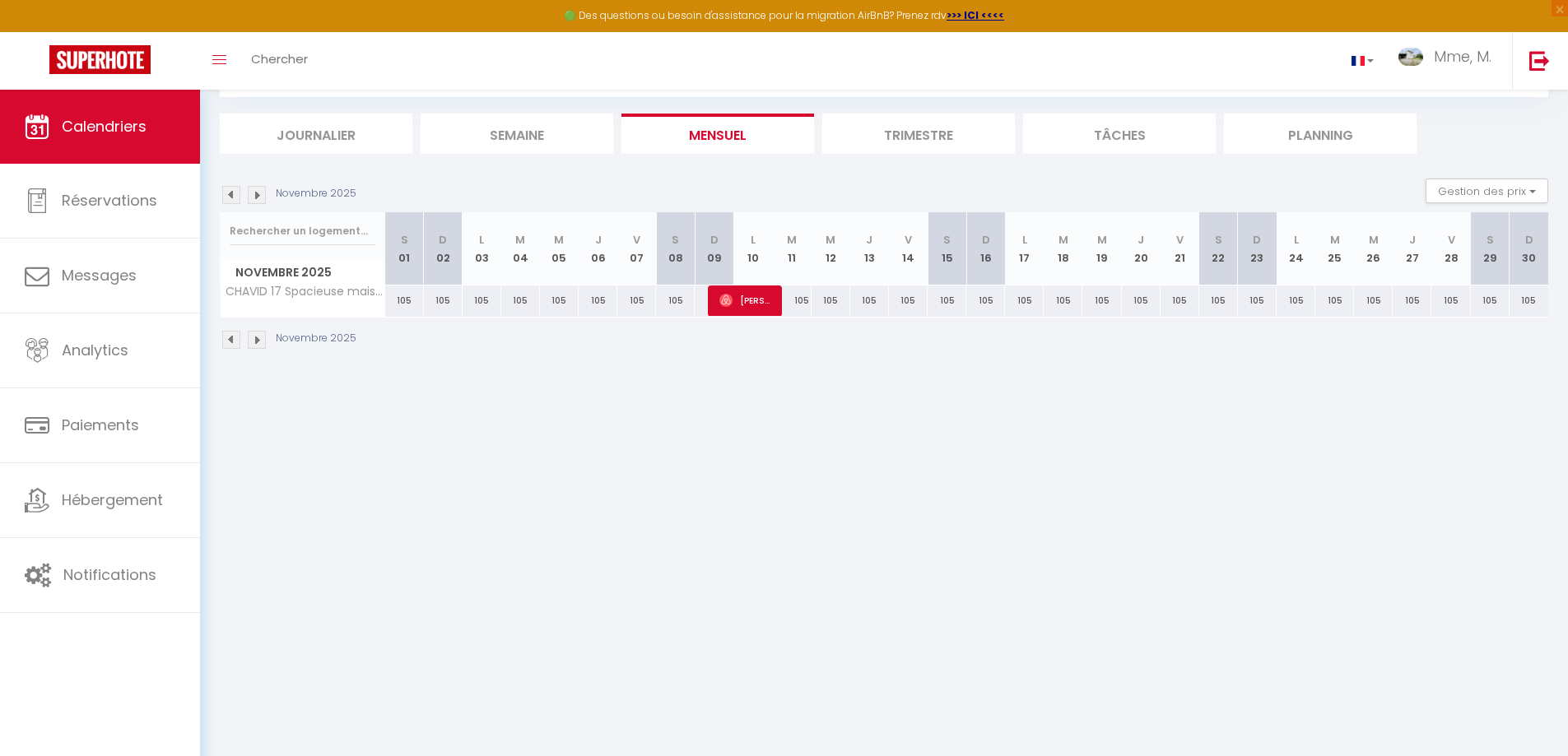
click at [256, 336] on img at bounding box center [257, 340] width 19 height 19
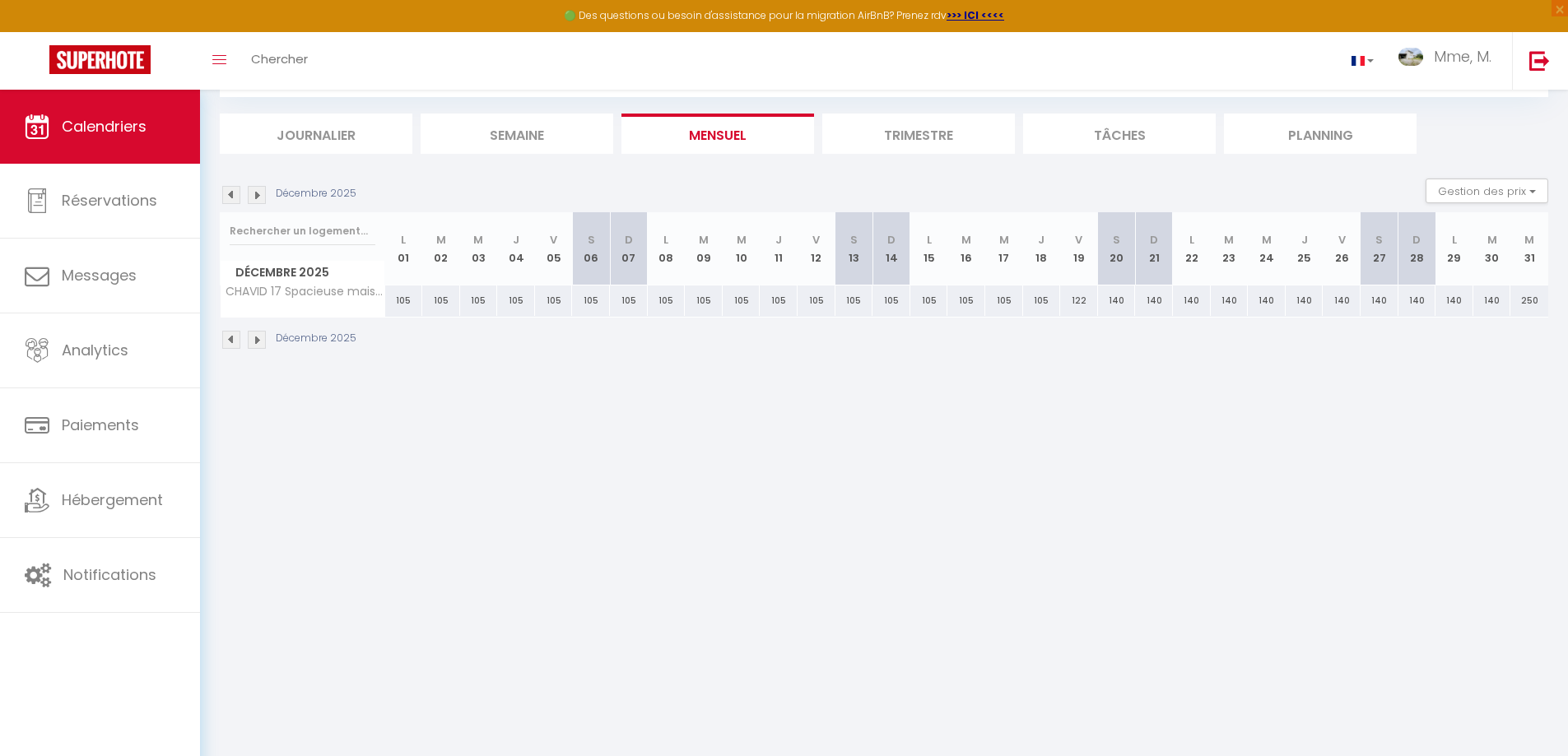
click at [259, 343] on img at bounding box center [257, 340] width 19 height 19
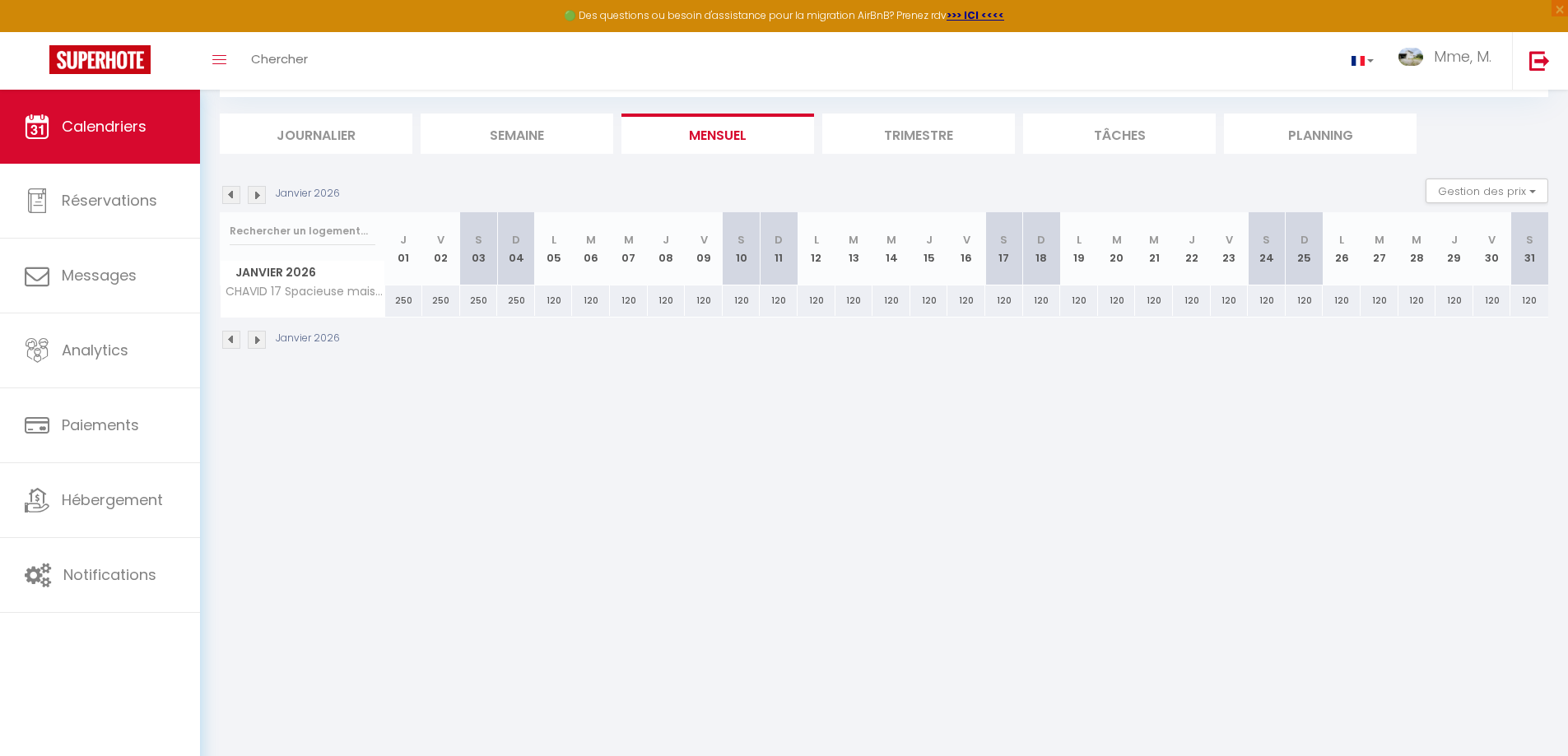
click at [227, 342] on img at bounding box center [232, 340] width 19 height 19
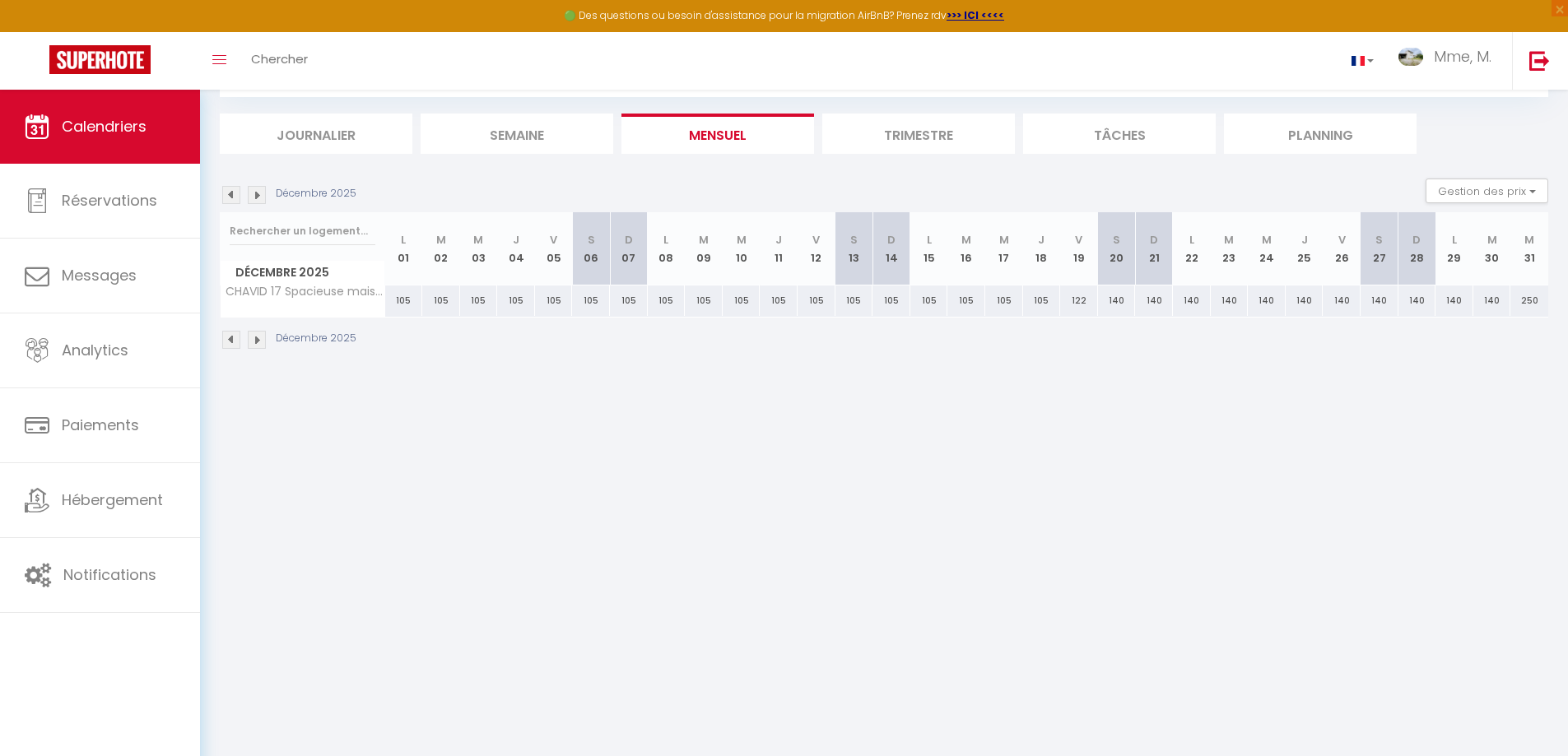
click at [227, 342] on img at bounding box center [232, 340] width 19 height 19
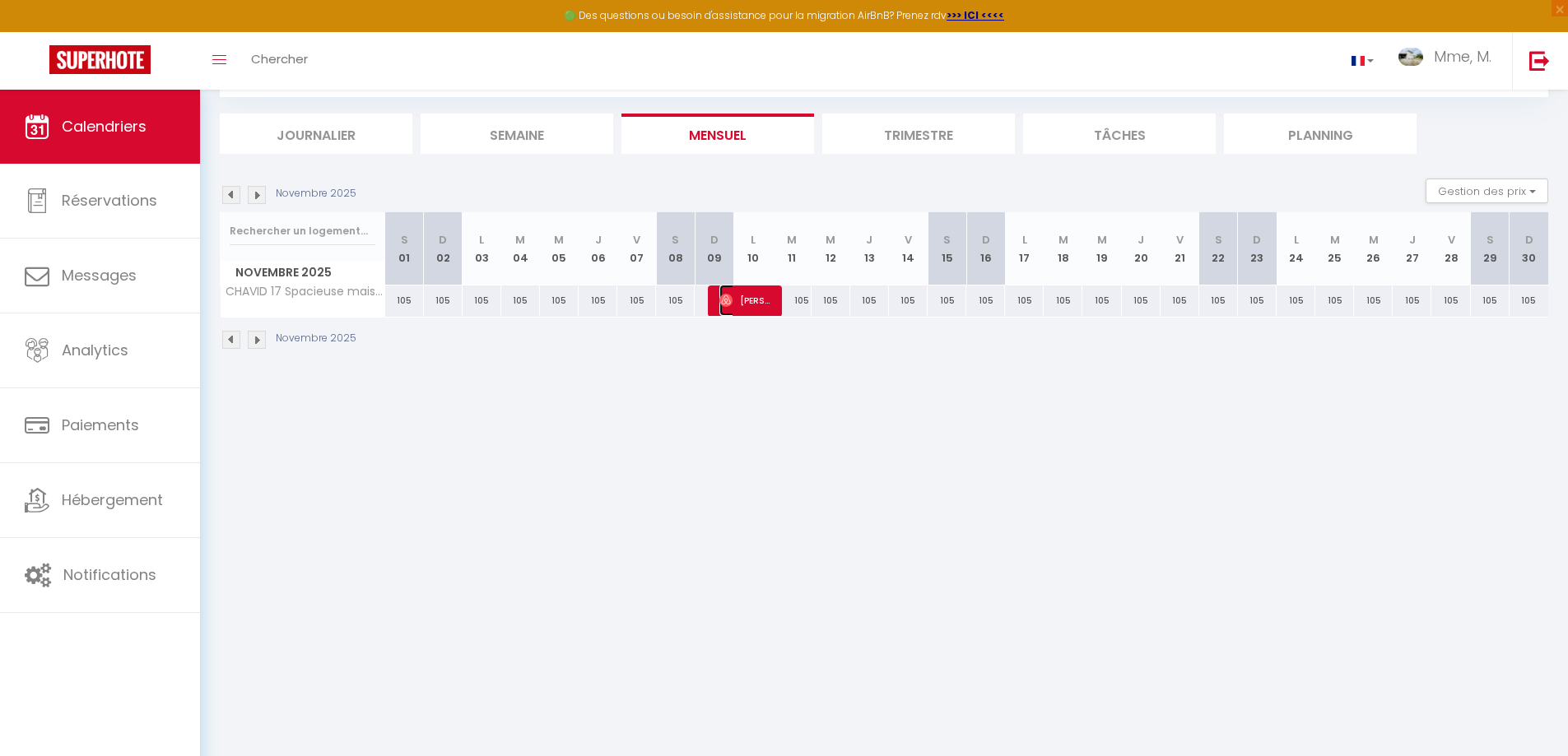
click at [757, 295] on span "[PERSON_NAME]" at bounding box center [745, 300] width 52 height 32
select select "OK"
select select
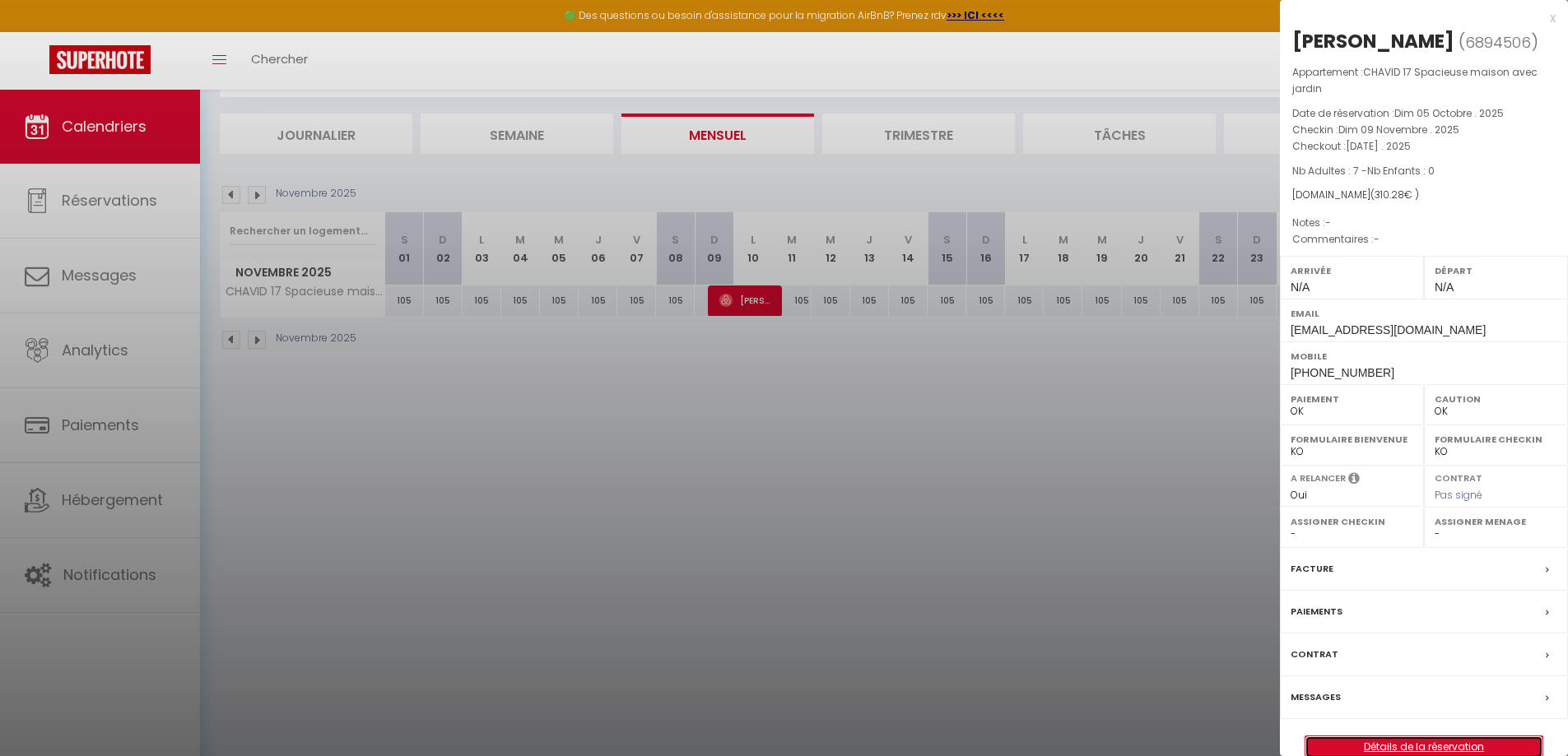
click at [1418, 748] on link "Détails de la réservation" at bounding box center [1424, 747] width 237 height 21
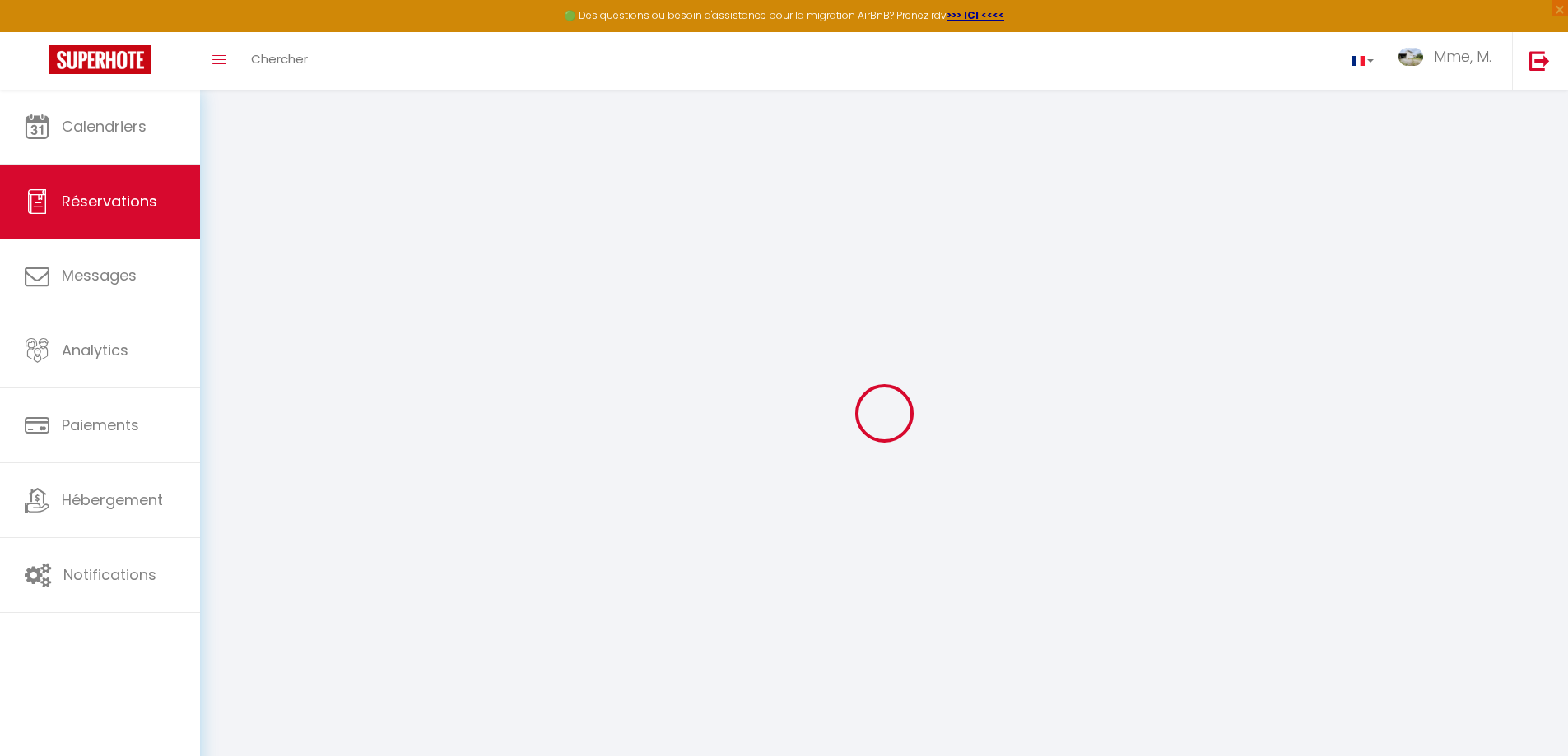
type input "[PERSON_NAME]"
type input "Beaumont"
type input "[EMAIL_ADDRESS][DOMAIN_NAME]"
type input "[PHONE_NUMBER]"
select select
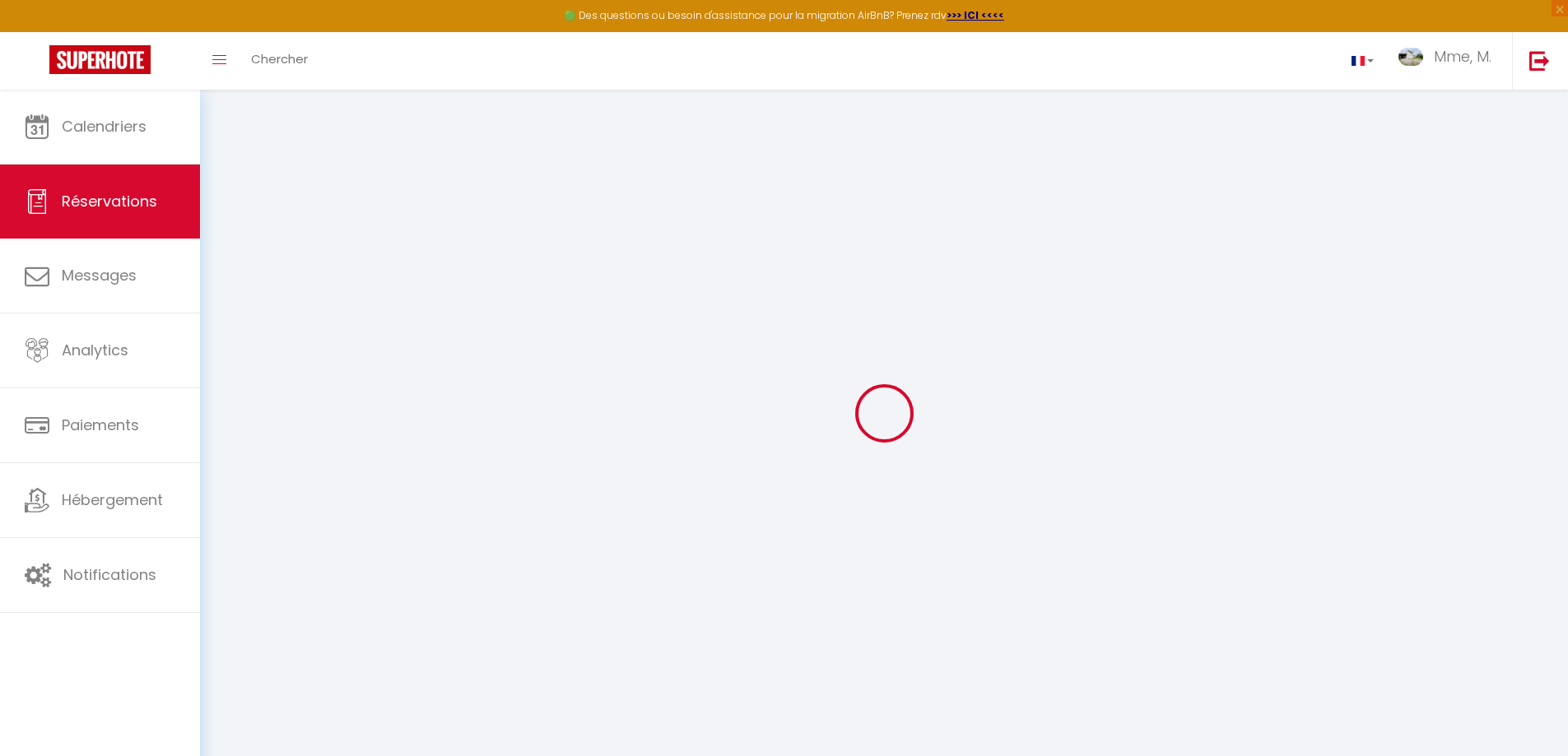
type input "53.78"
select select "48794"
select select "1"
select select
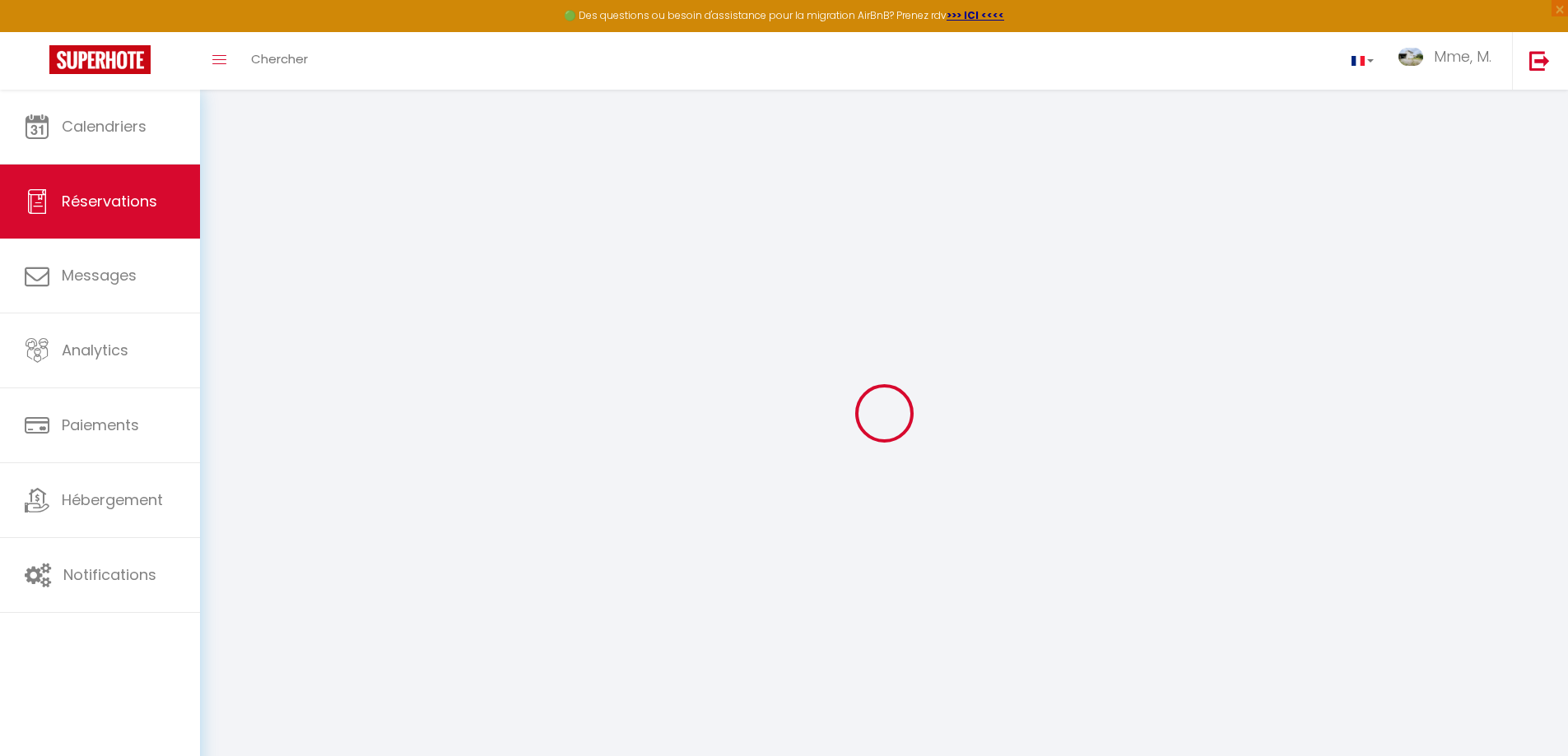
type input "7"
select select "12"
select select
type input "208.8"
checkbox input "false"
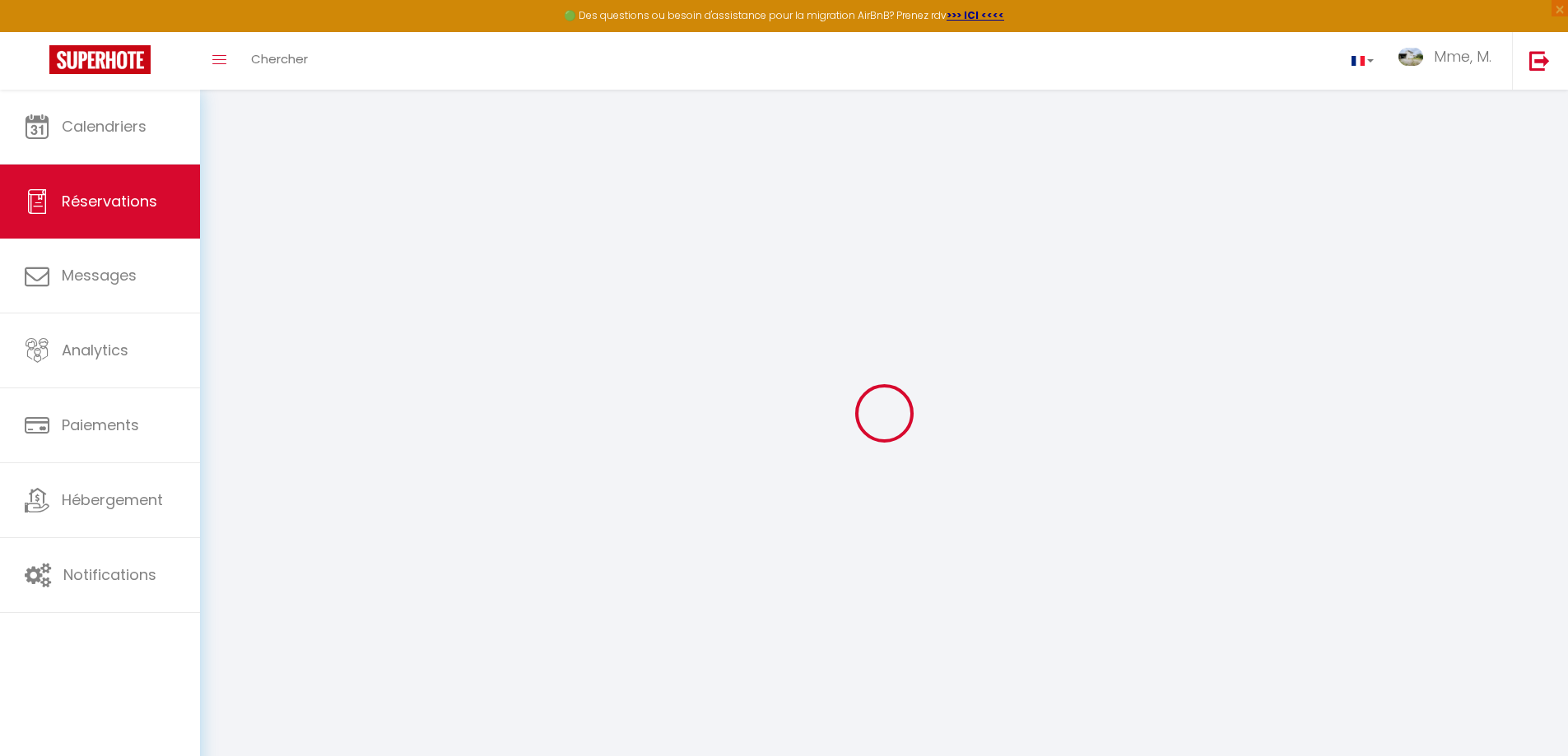
select select "1"
type input "105"
type input "0"
select select
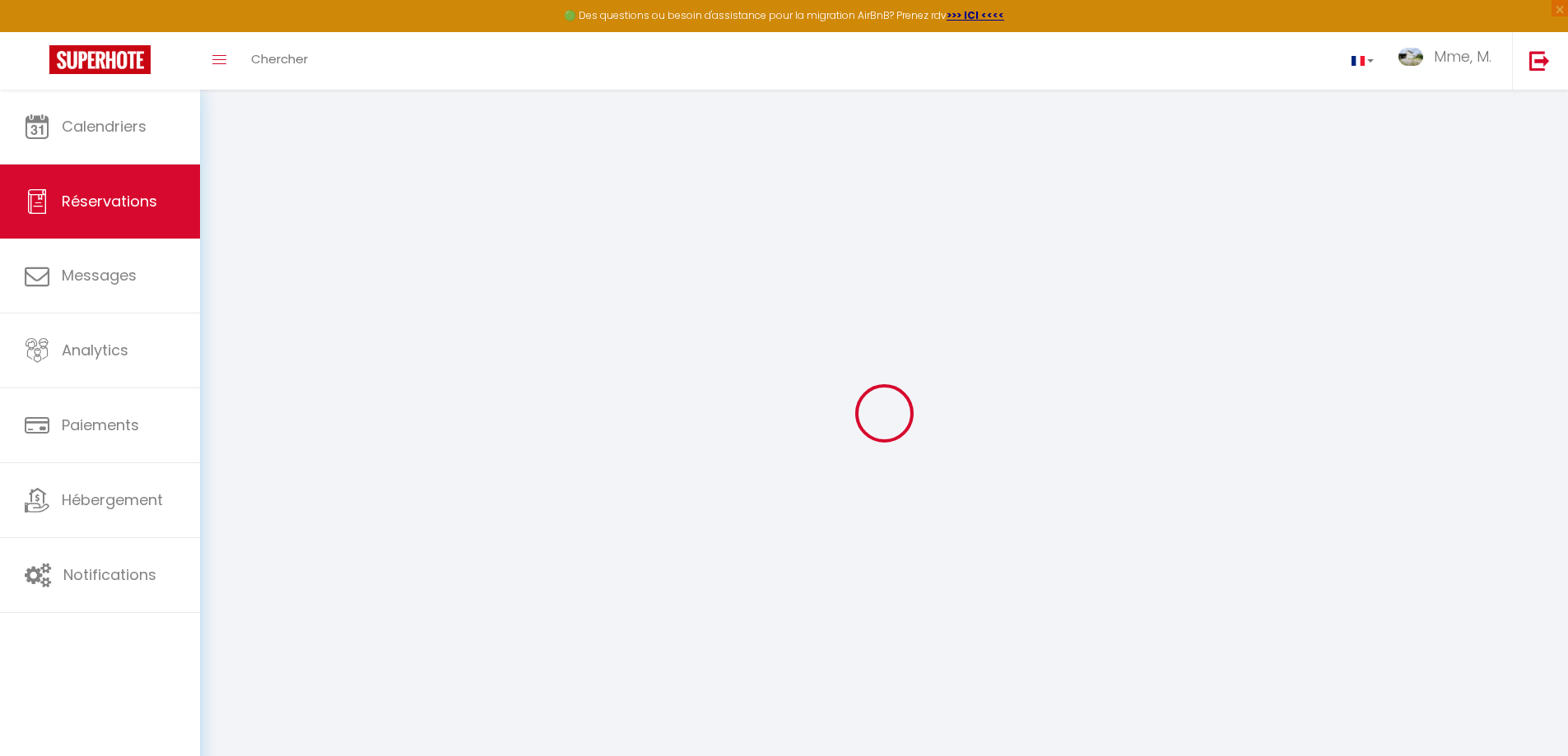
select select
select select "15"
checkbox input "false"
select select
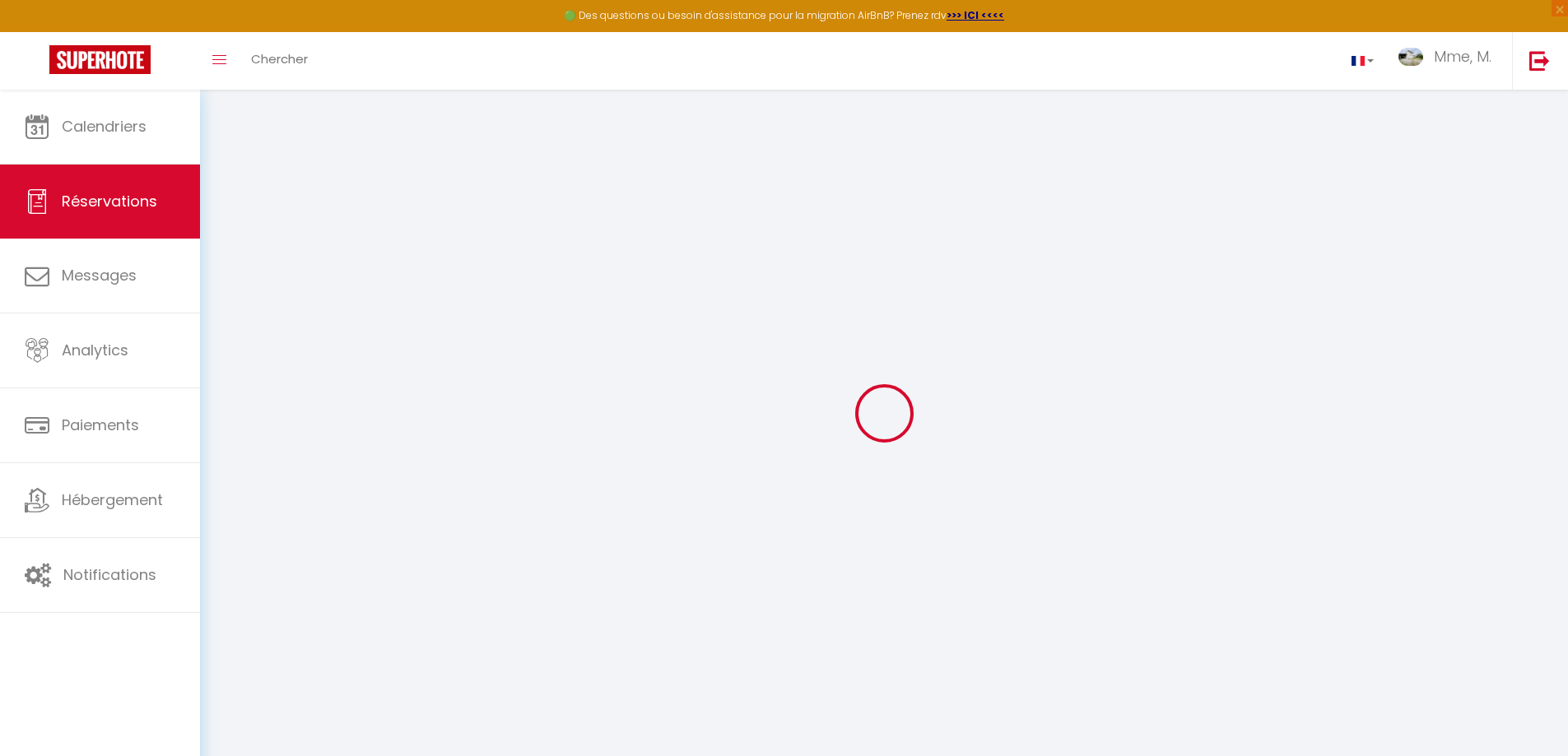
select select
checkbox input "false"
select select
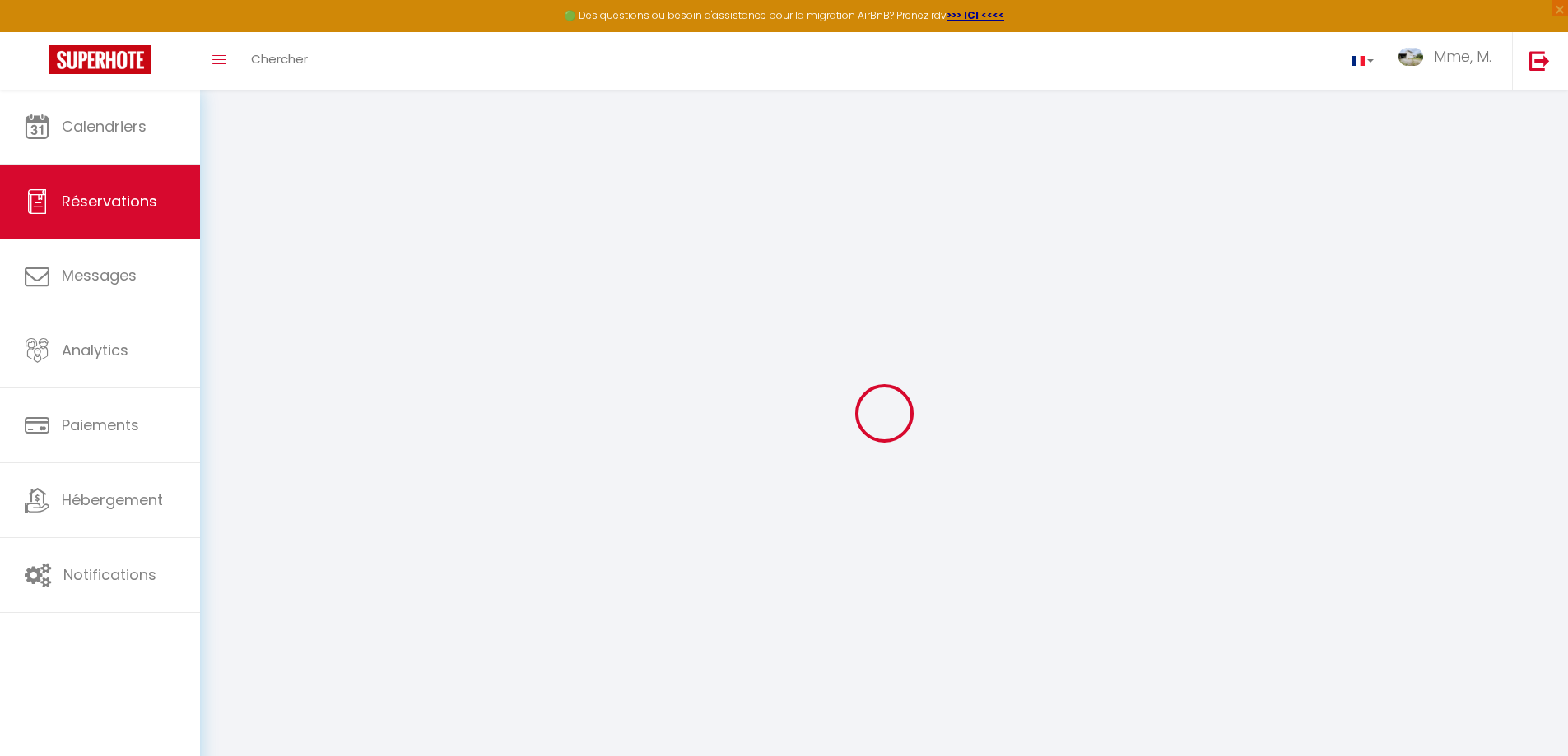
select select
checkbox input "false"
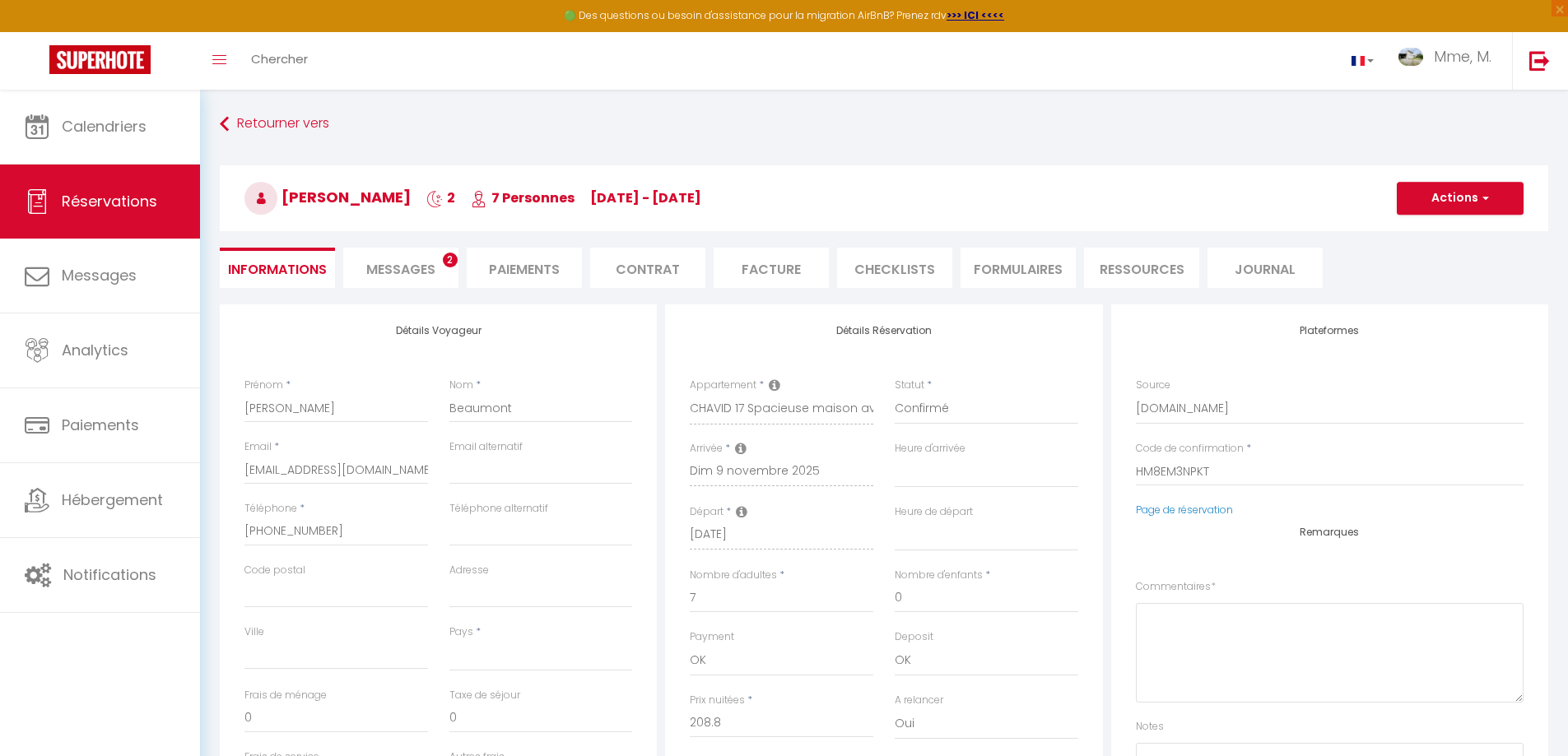
select select
checkbox input "false"
select select
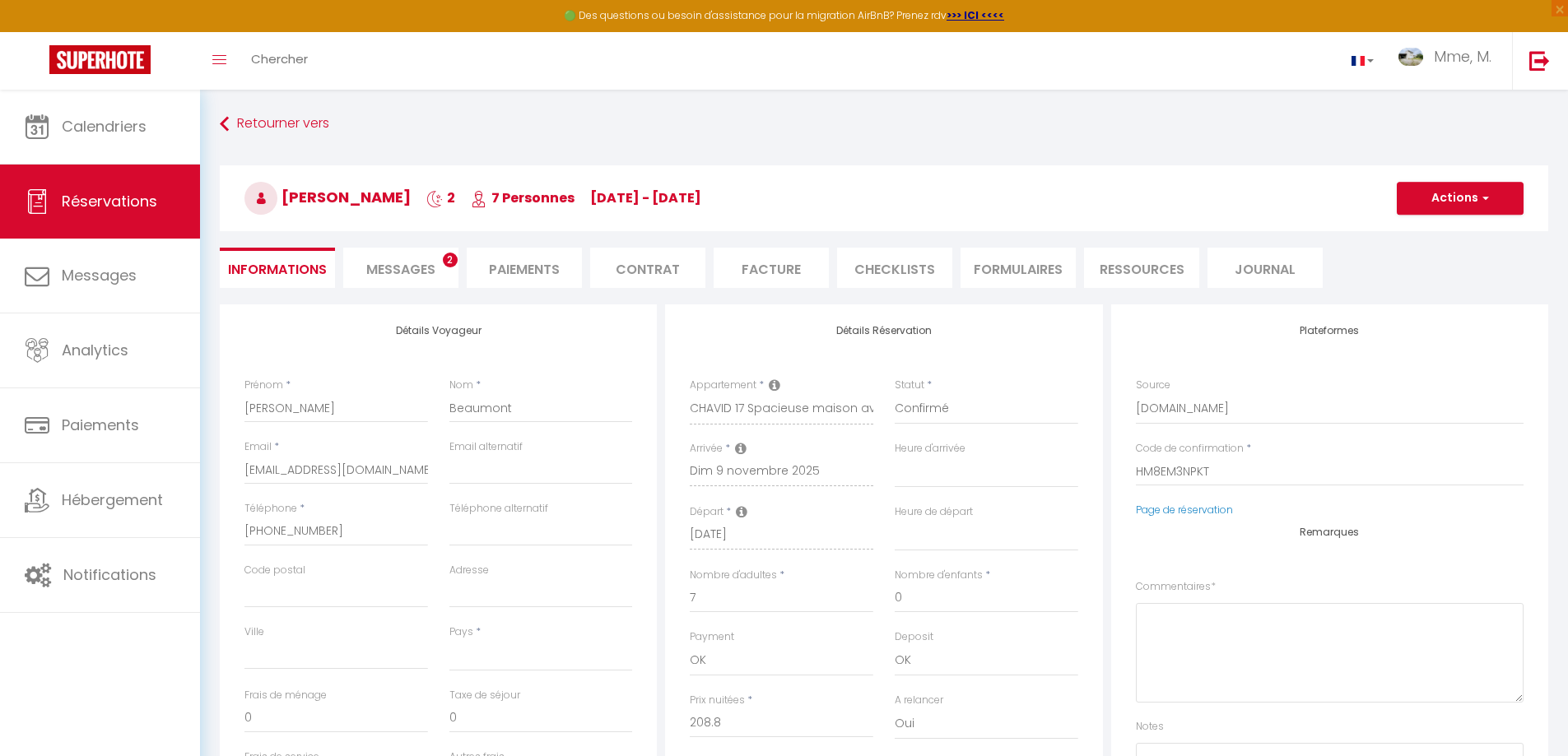
type input "90"
type input "11.48"
select select
checkbox input "false"
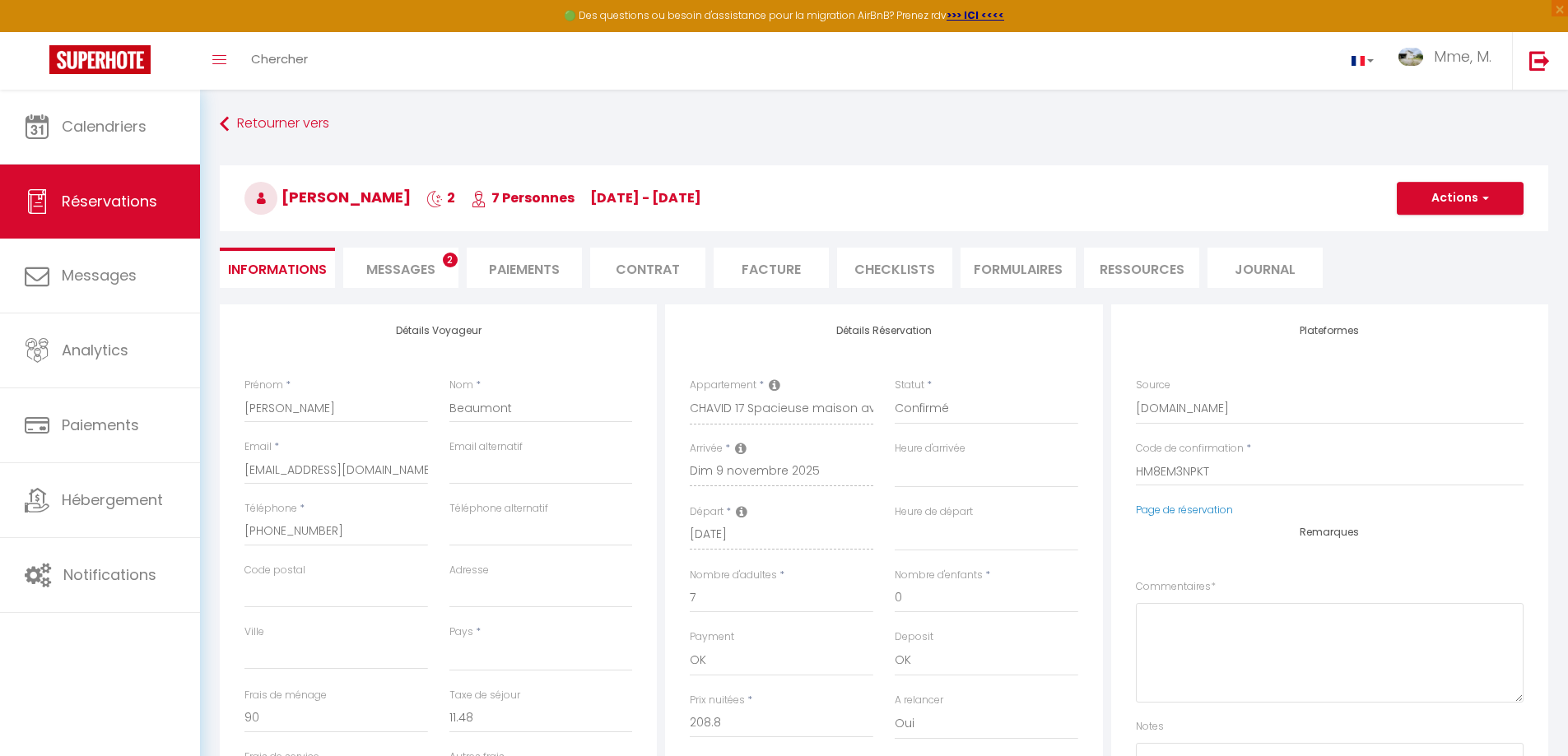
select select
checkbox input "false"
select select
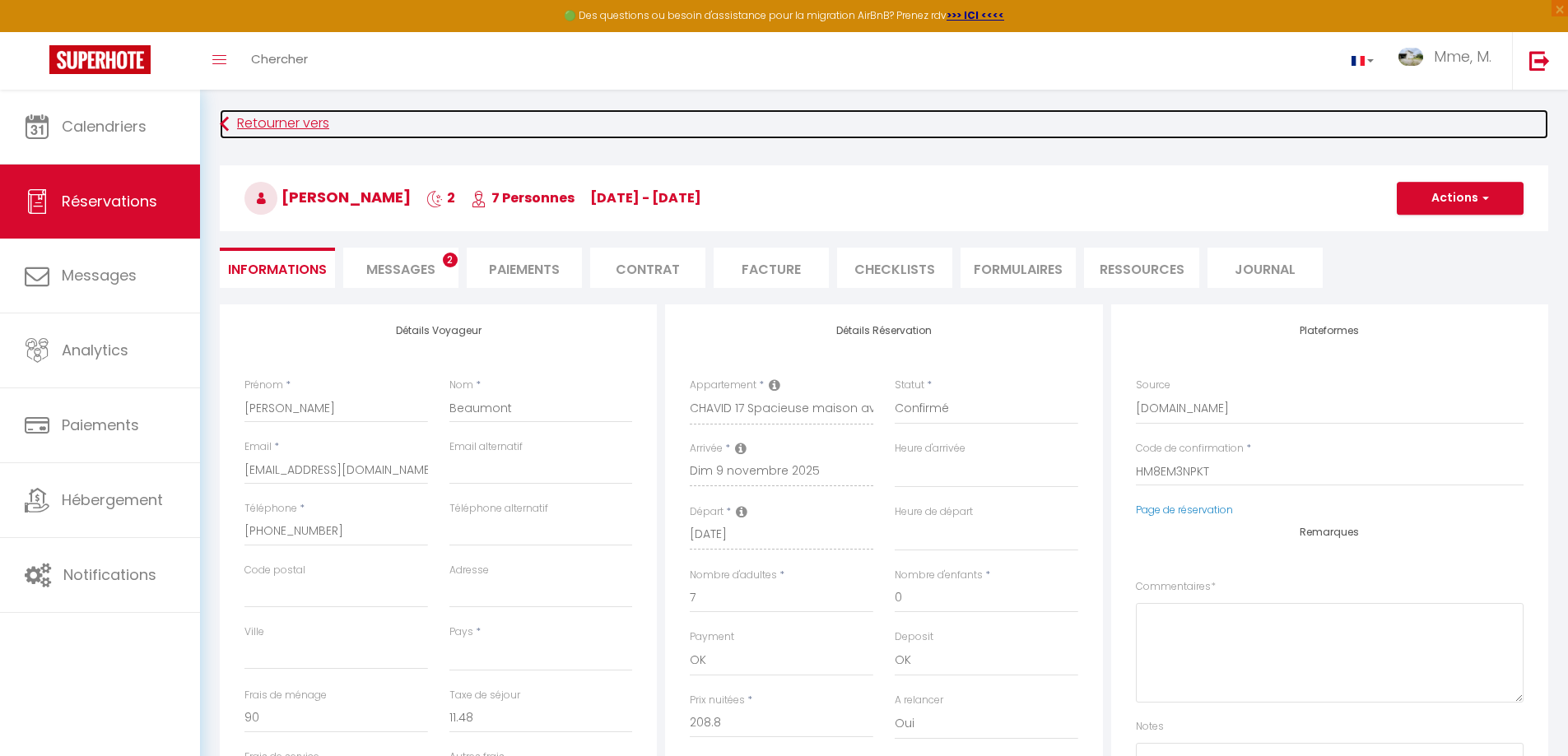
click at [230, 121] on link "Retourner vers" at bounding box center [884, 124] width 1329 height 30
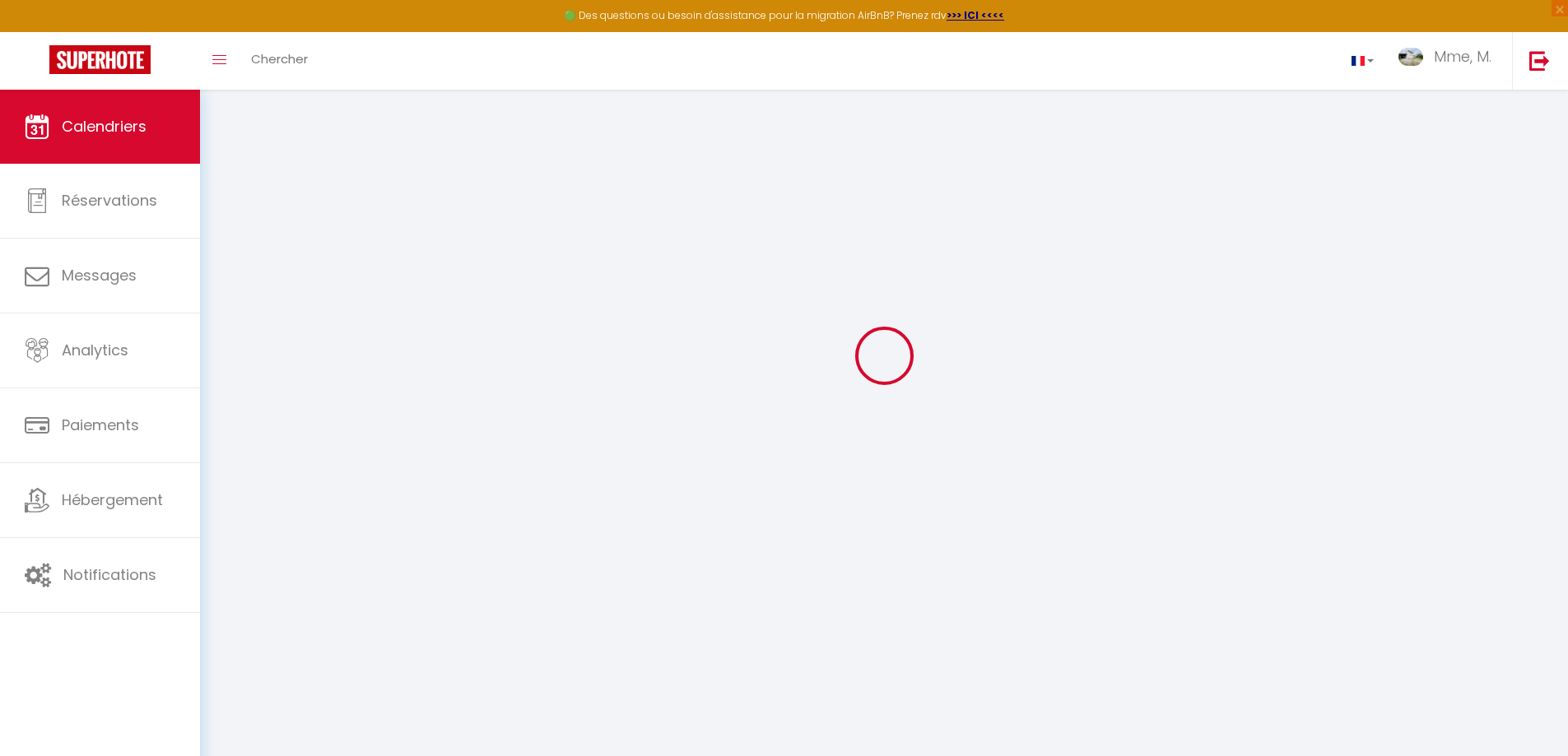
scroll to position [90, 0]
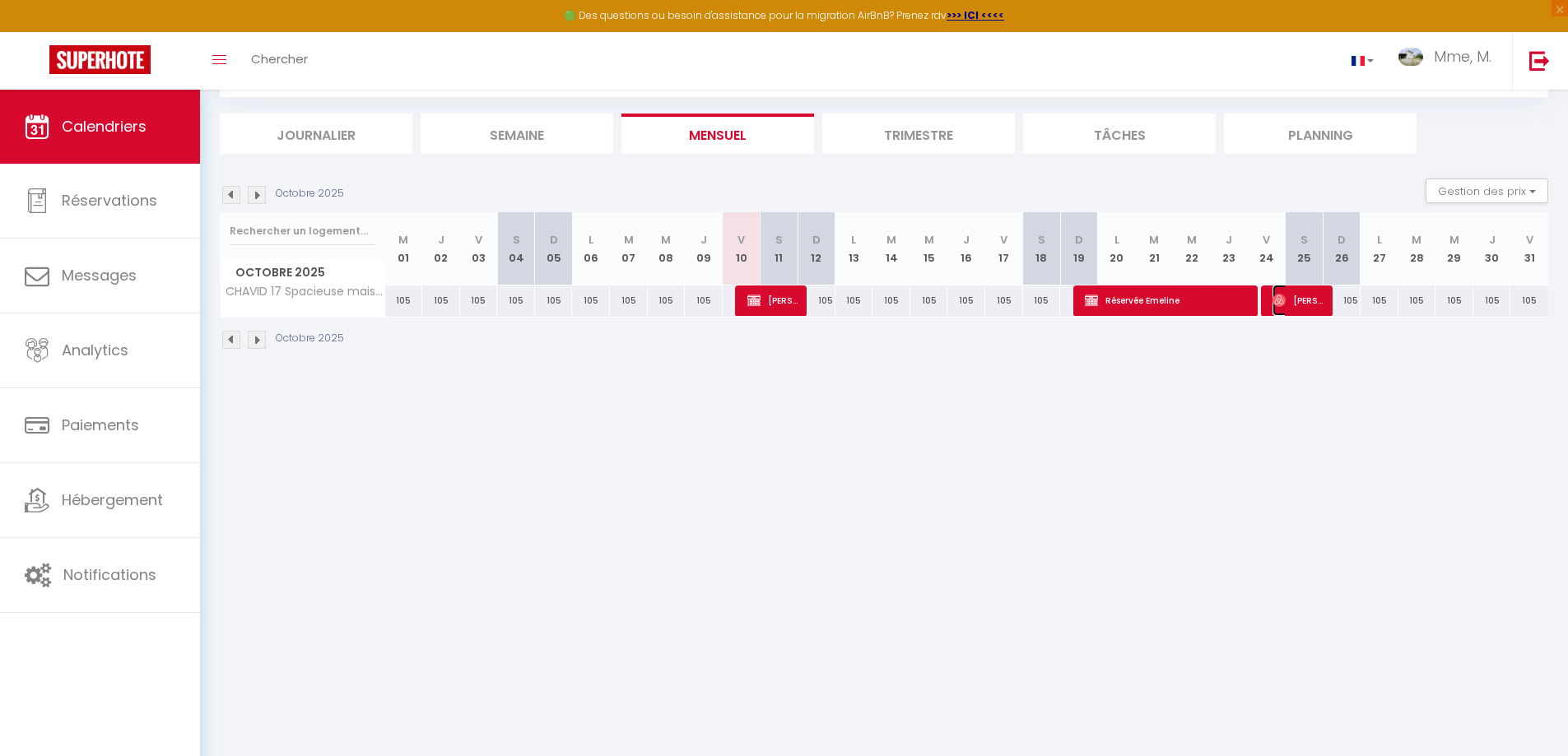
click at [1296, 307] on span "[PERSON_NAME]" at bounding box center [1297, 300] width 50 height 32
select select "OK"
select select "0"
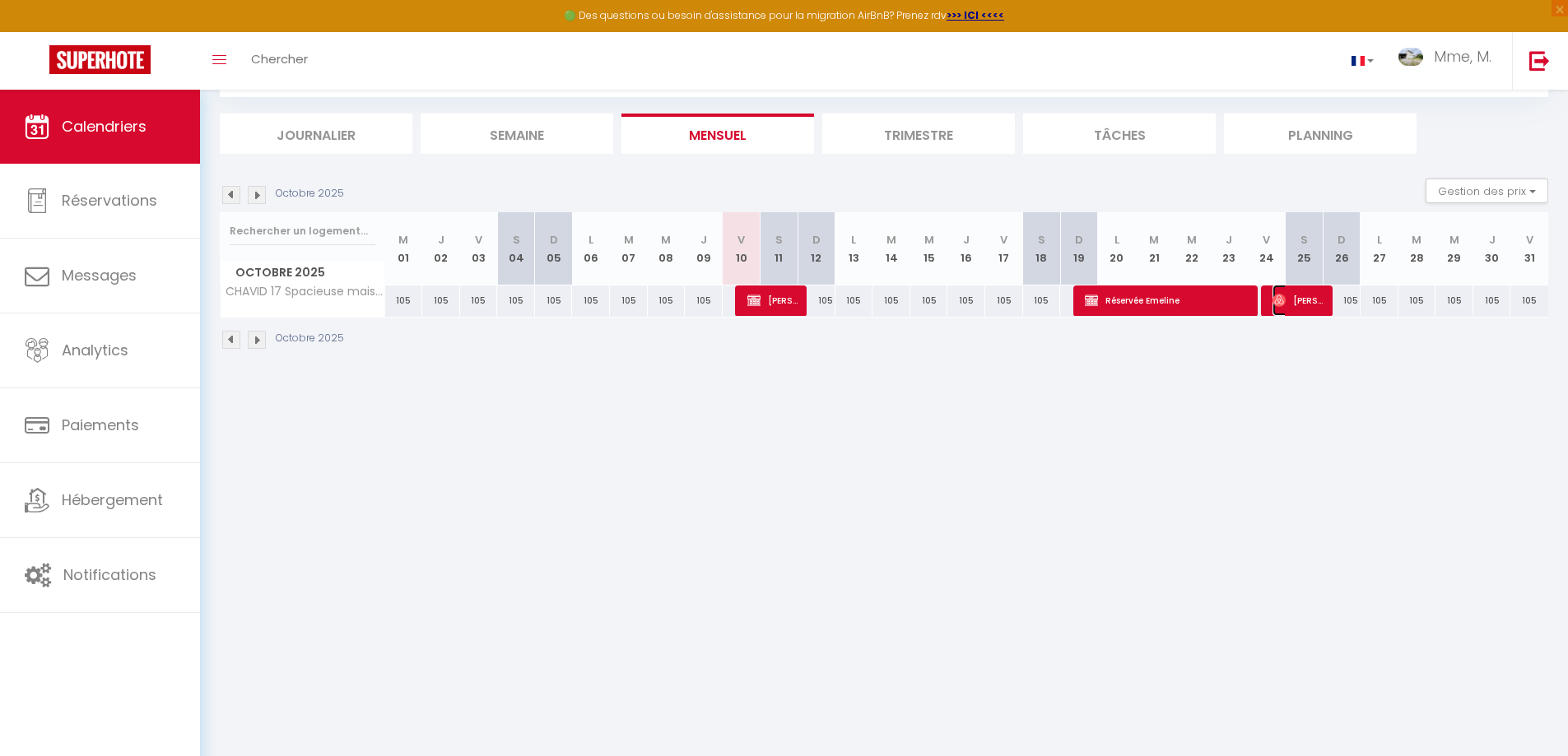
select select "1"
select select
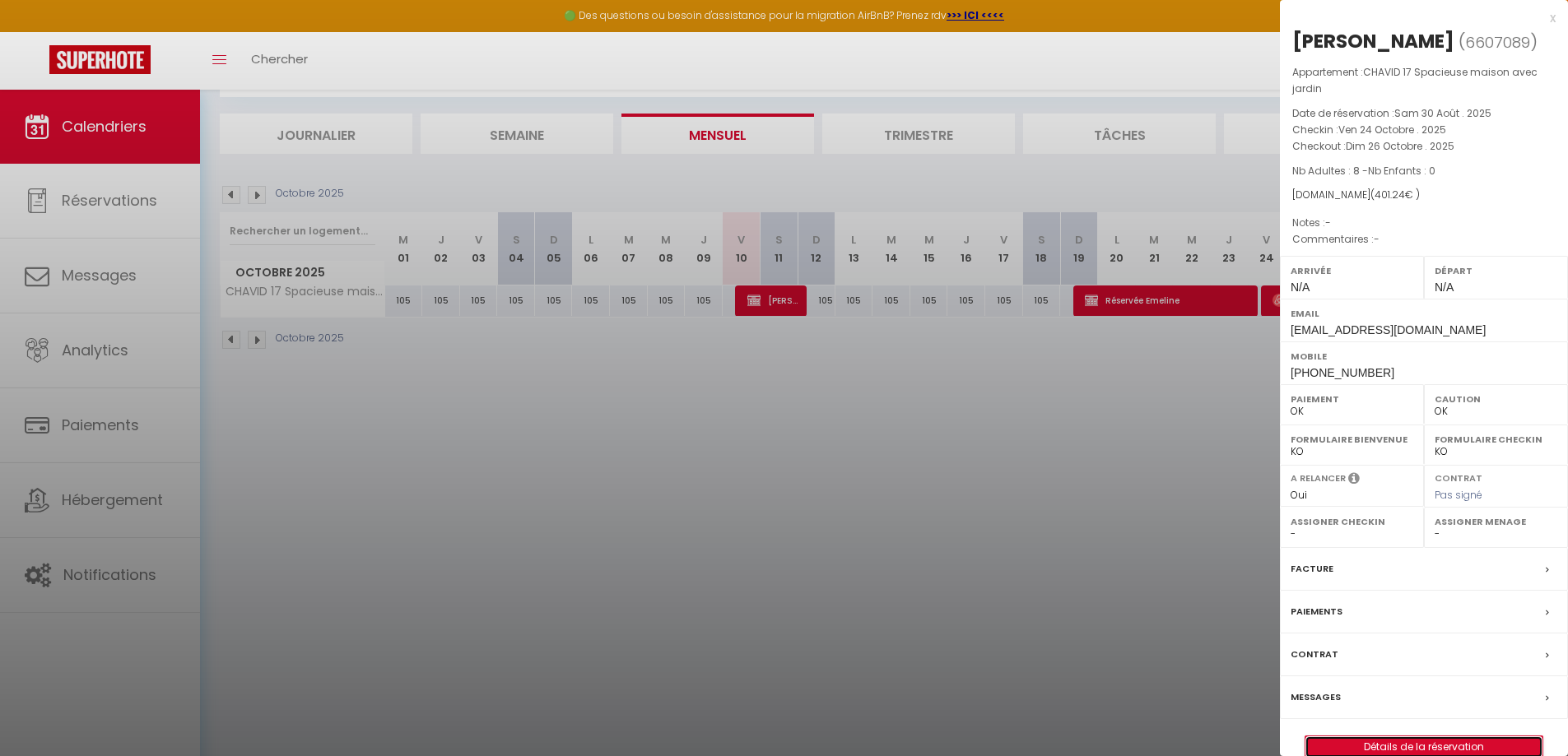
click at [1431, 737] on link "Détails de la réservation" at bounding box center [1424, 747] width 237 height 21
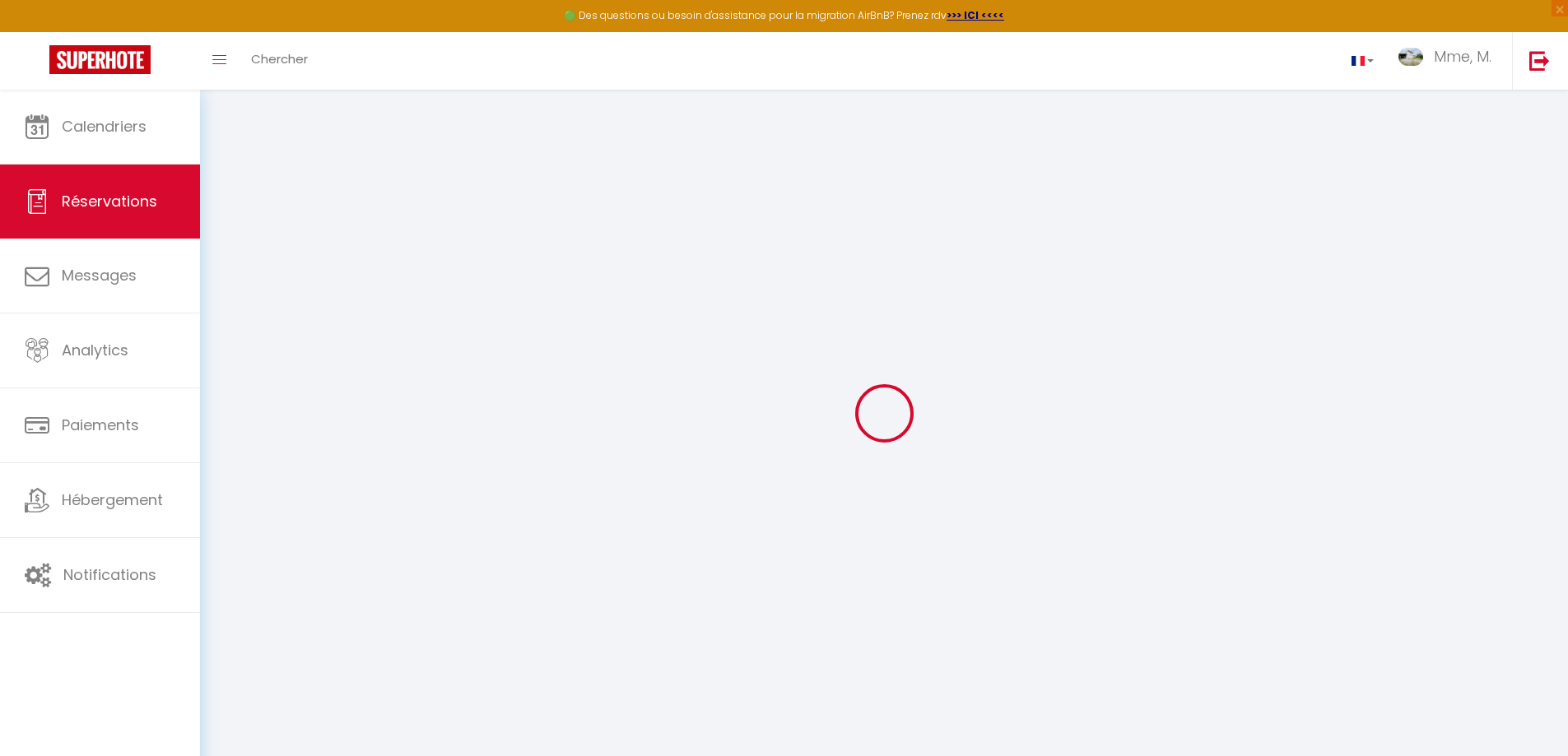
type input "[PERSON_NAME]"
type input "[EMAIL_ADDRESS][DOMAIN_NAME]"
type input "[PHONE_NUMBER]"
select select
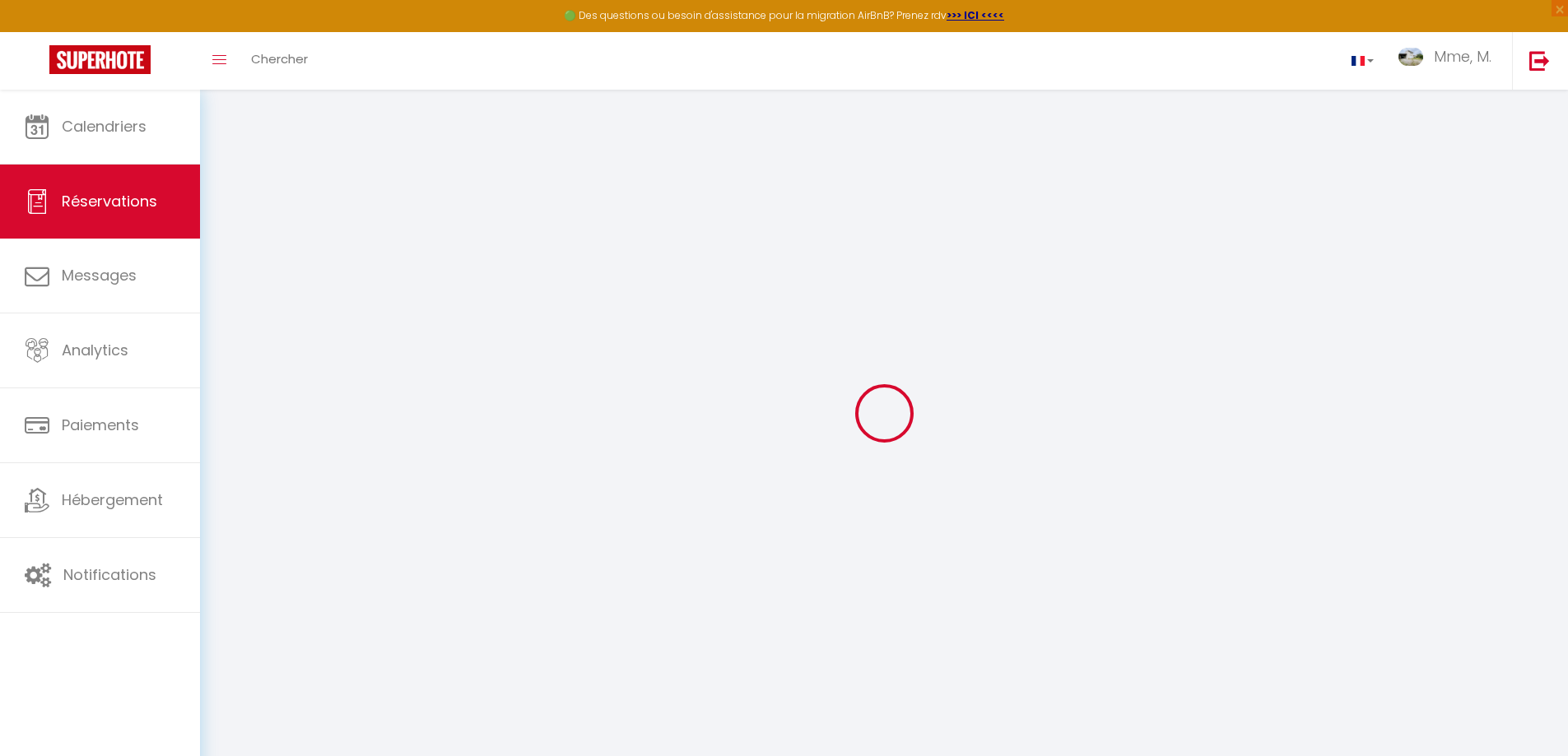
type input "69.44"
select select "48794"
select select "1"
select select
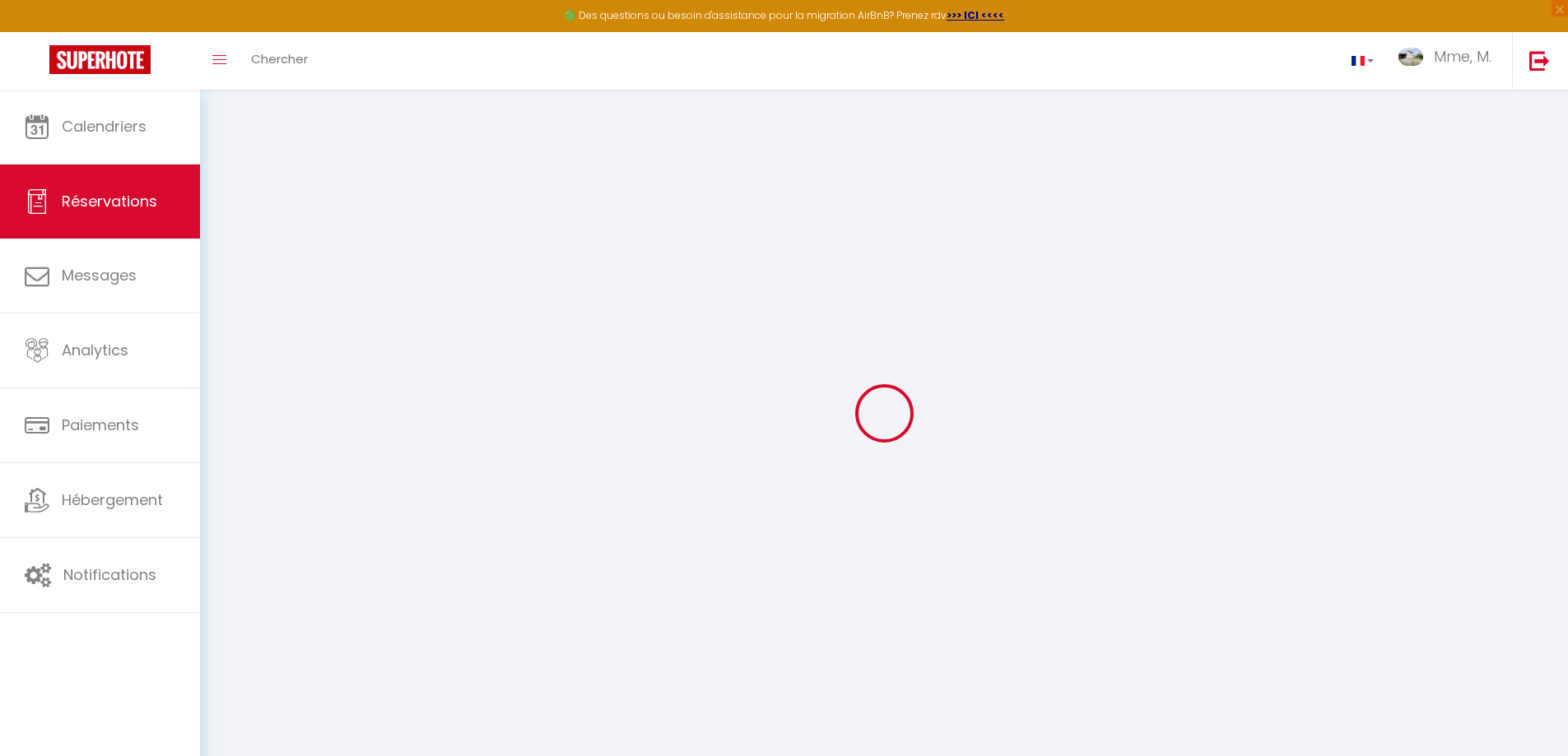
type input "8"
select select "12"
select select
type input "280.8"
checkbox input "false"
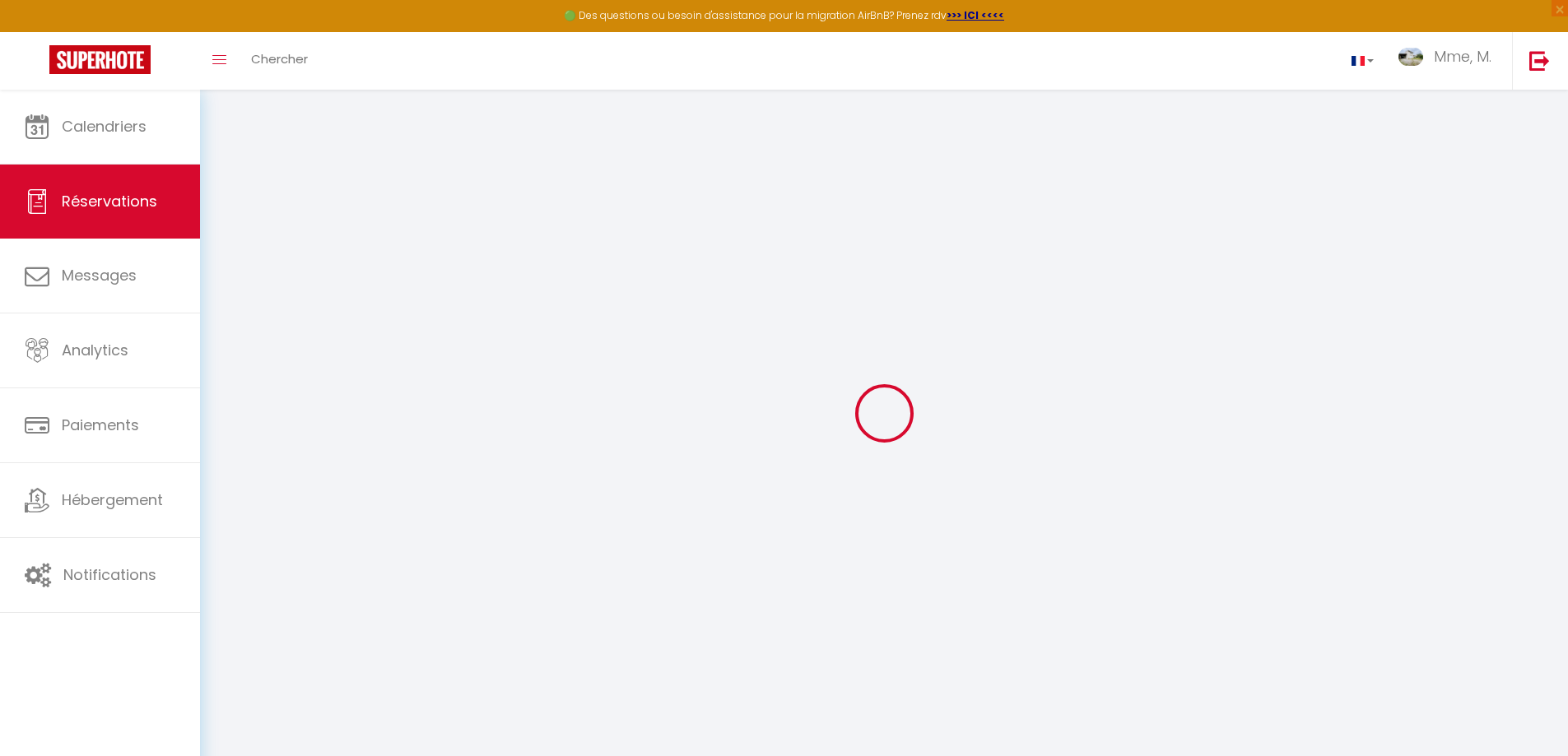
select select "1"
type input "105"
type input "0"
select select
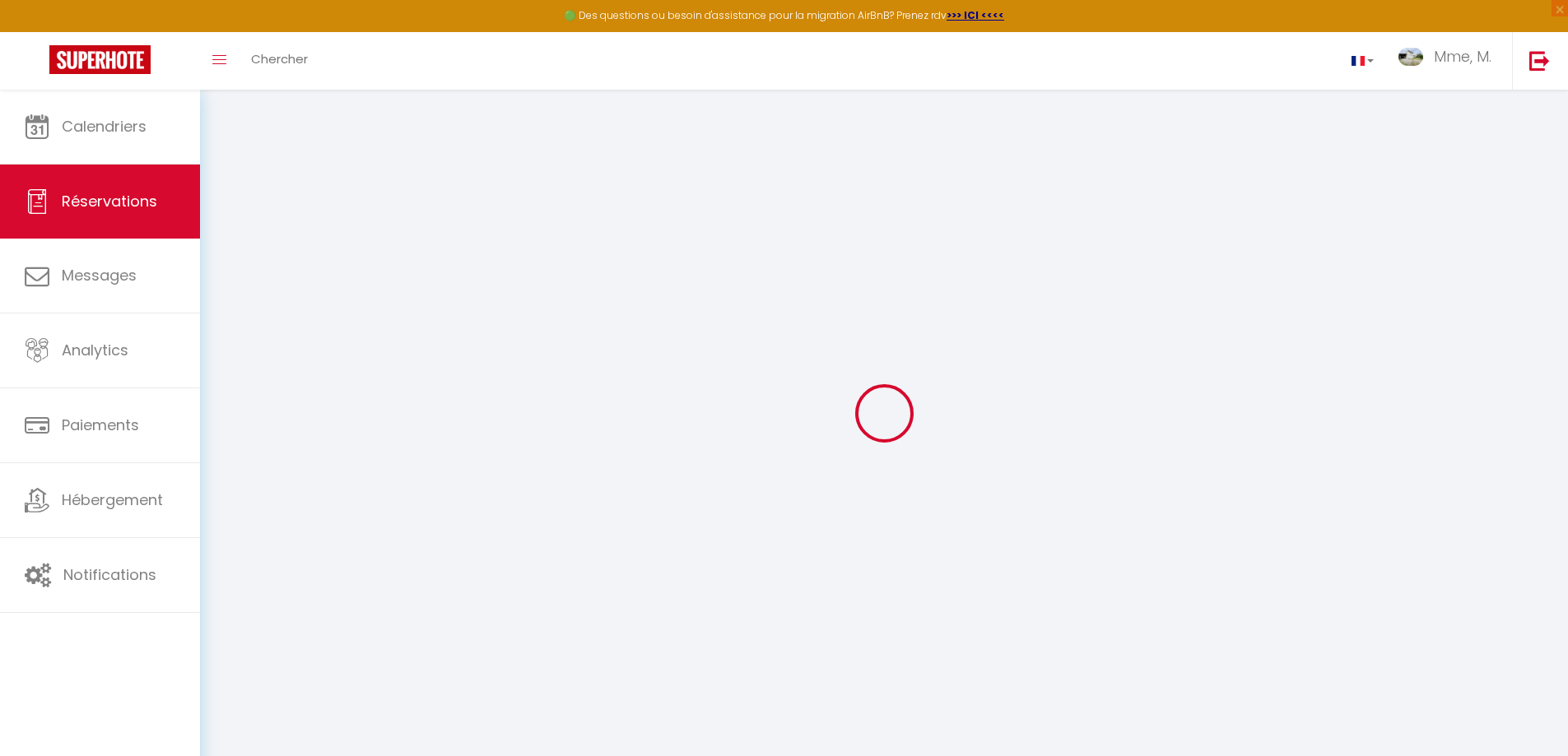
select select
select select "15"
checkbox input "false"
select select
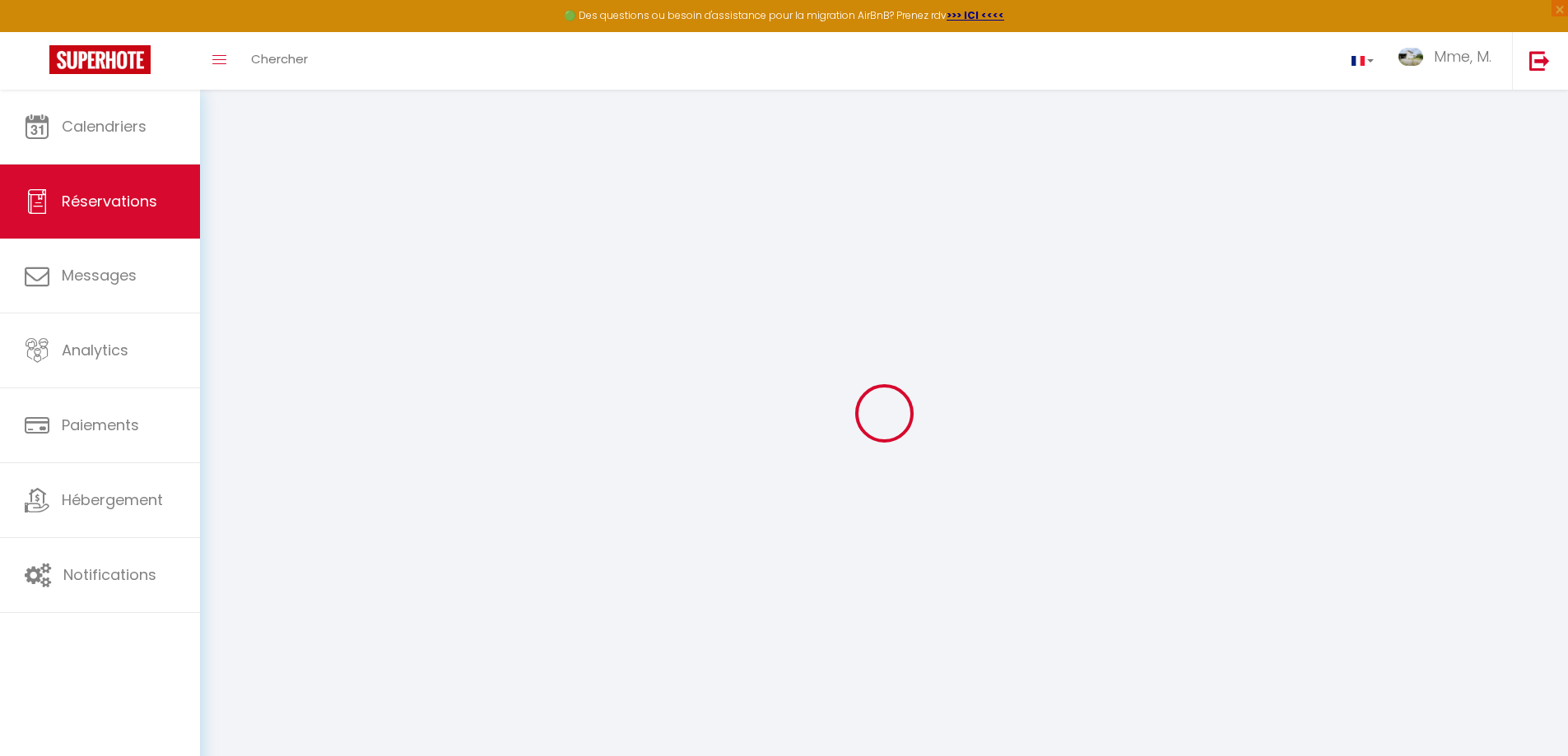
select select
checkbox input "false"
select select
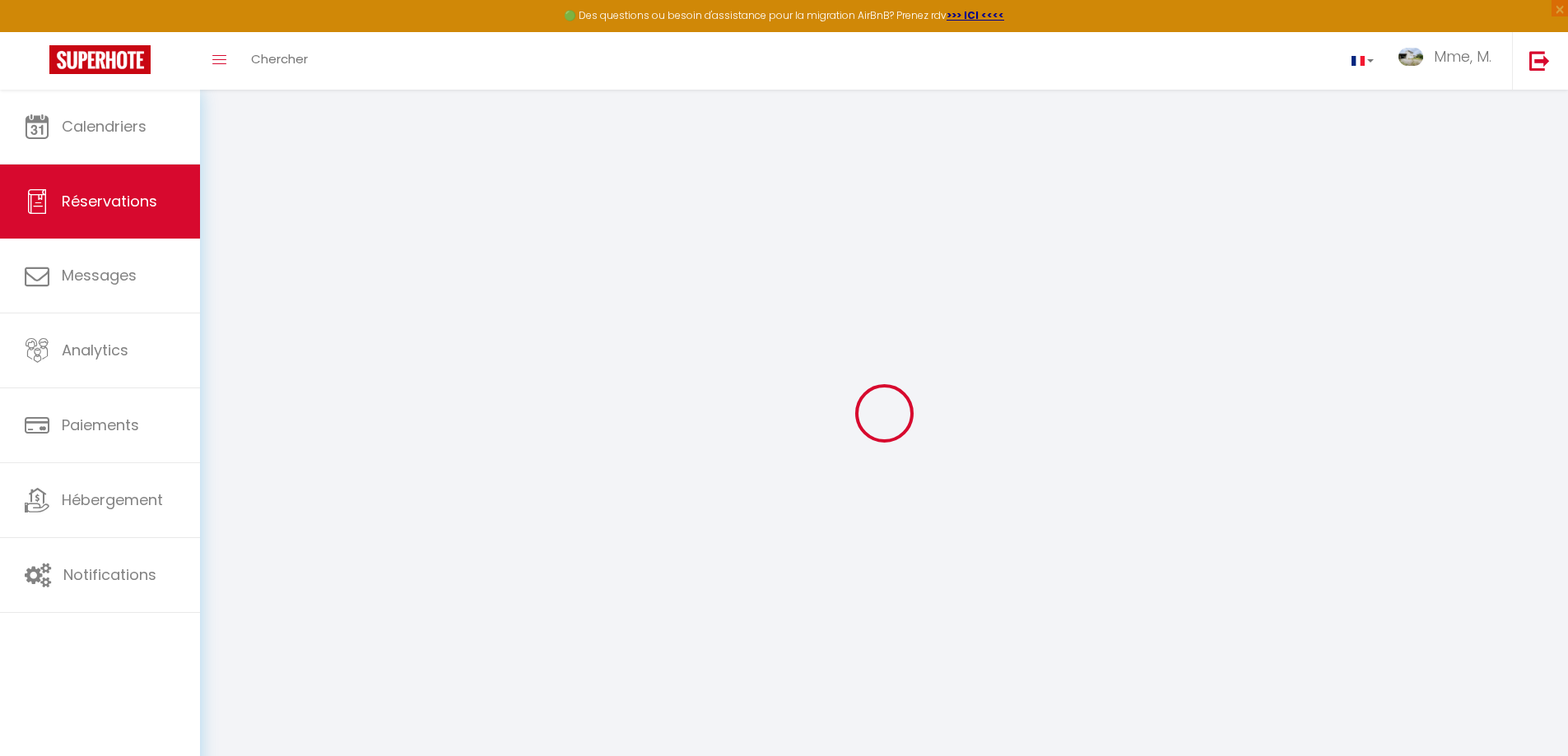
select select
checkbox input "false"
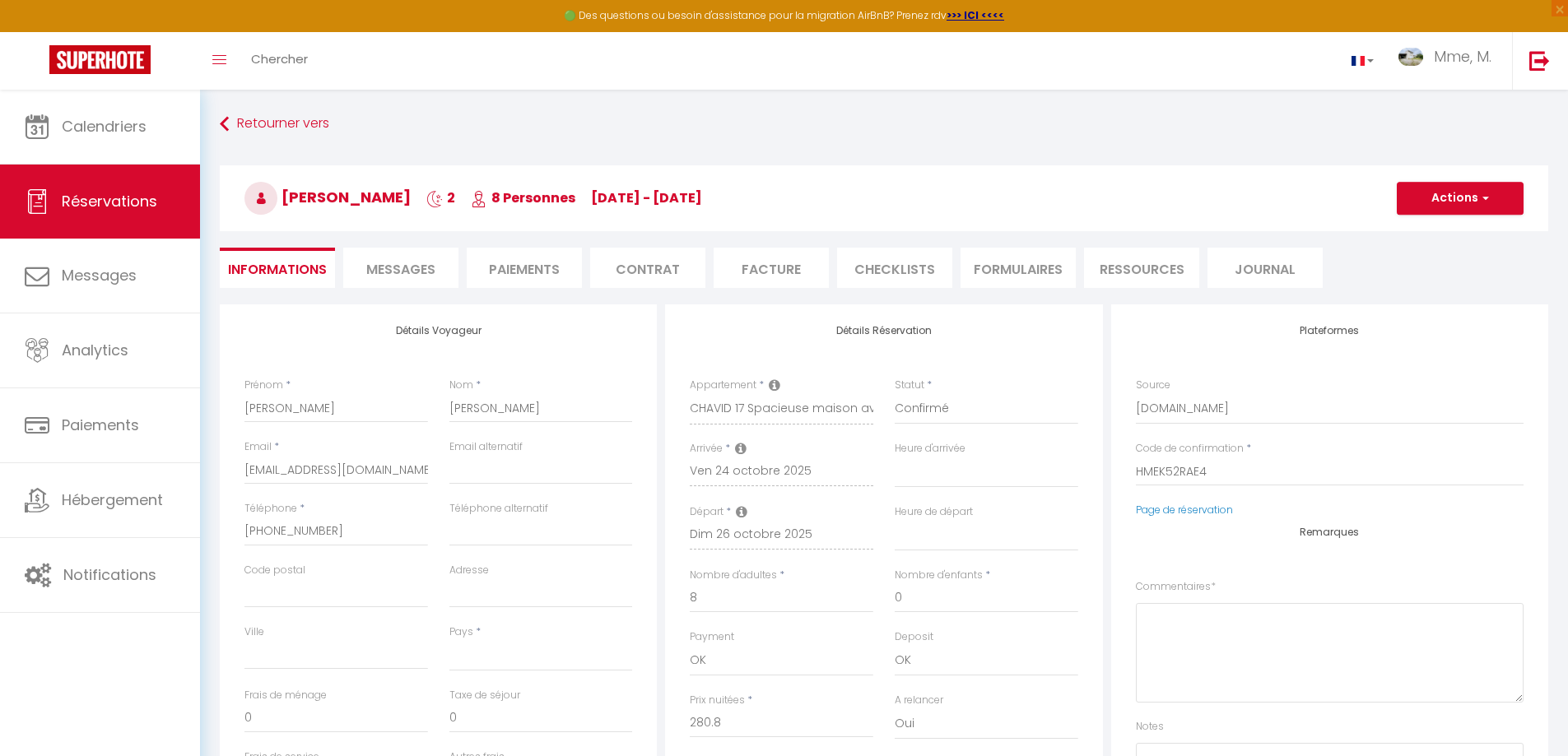
select select
checkbox input "false"
select select
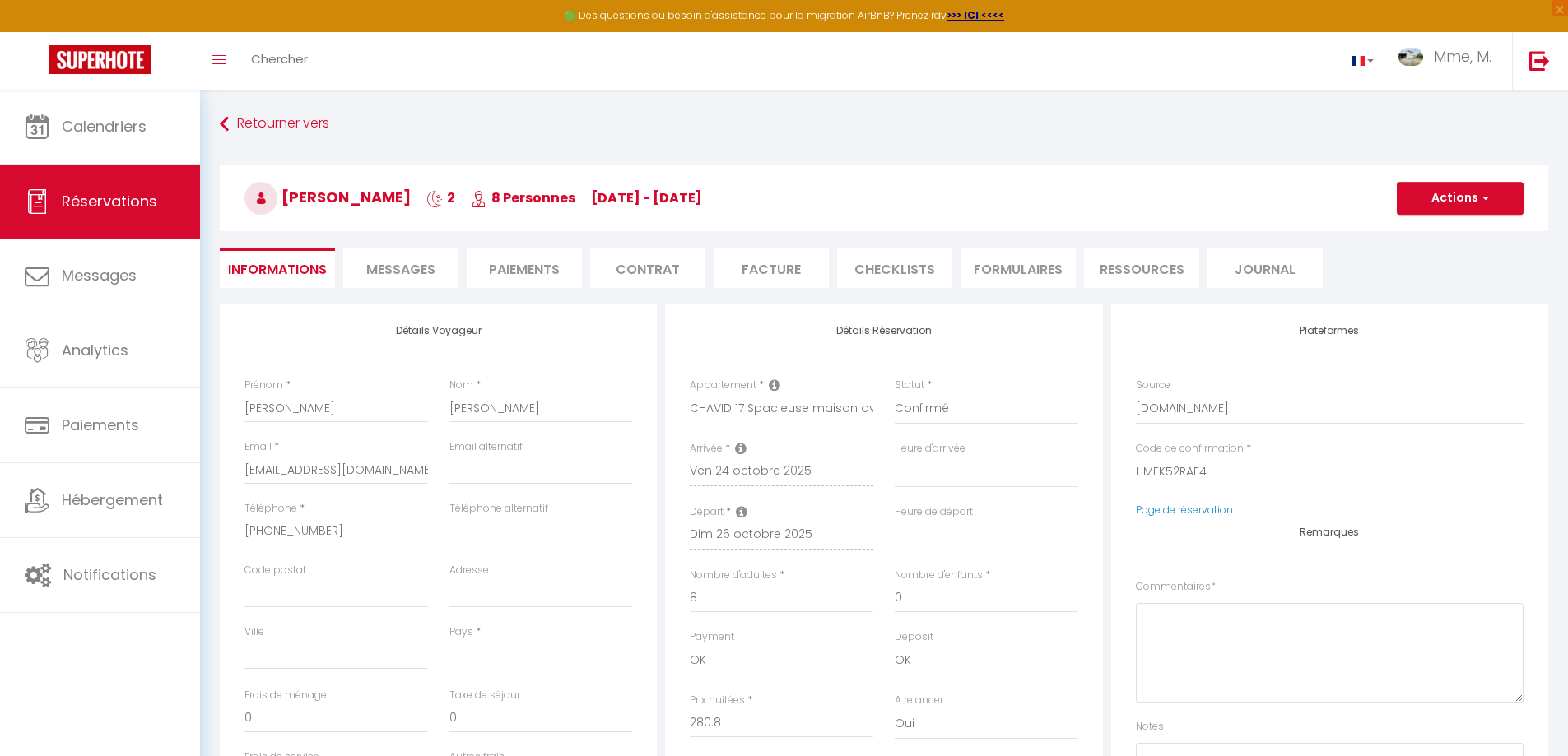
type input "105"
type input "15.44"
select select
checkbox input "false"
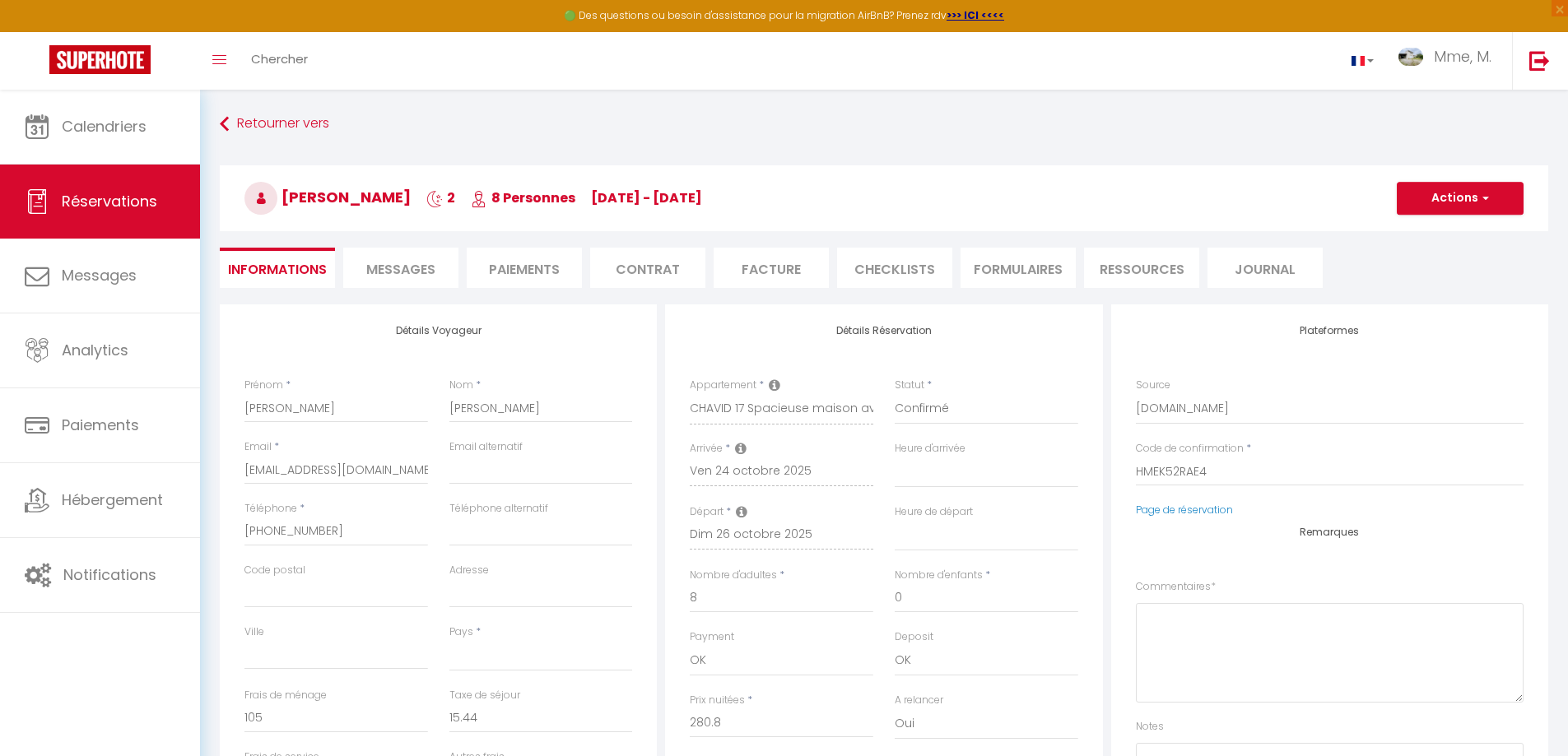
select select
checkbox input "false"
select select
click at [532, 272] on li "Paiements" at bounding box center [525, 268] width 115 height 41
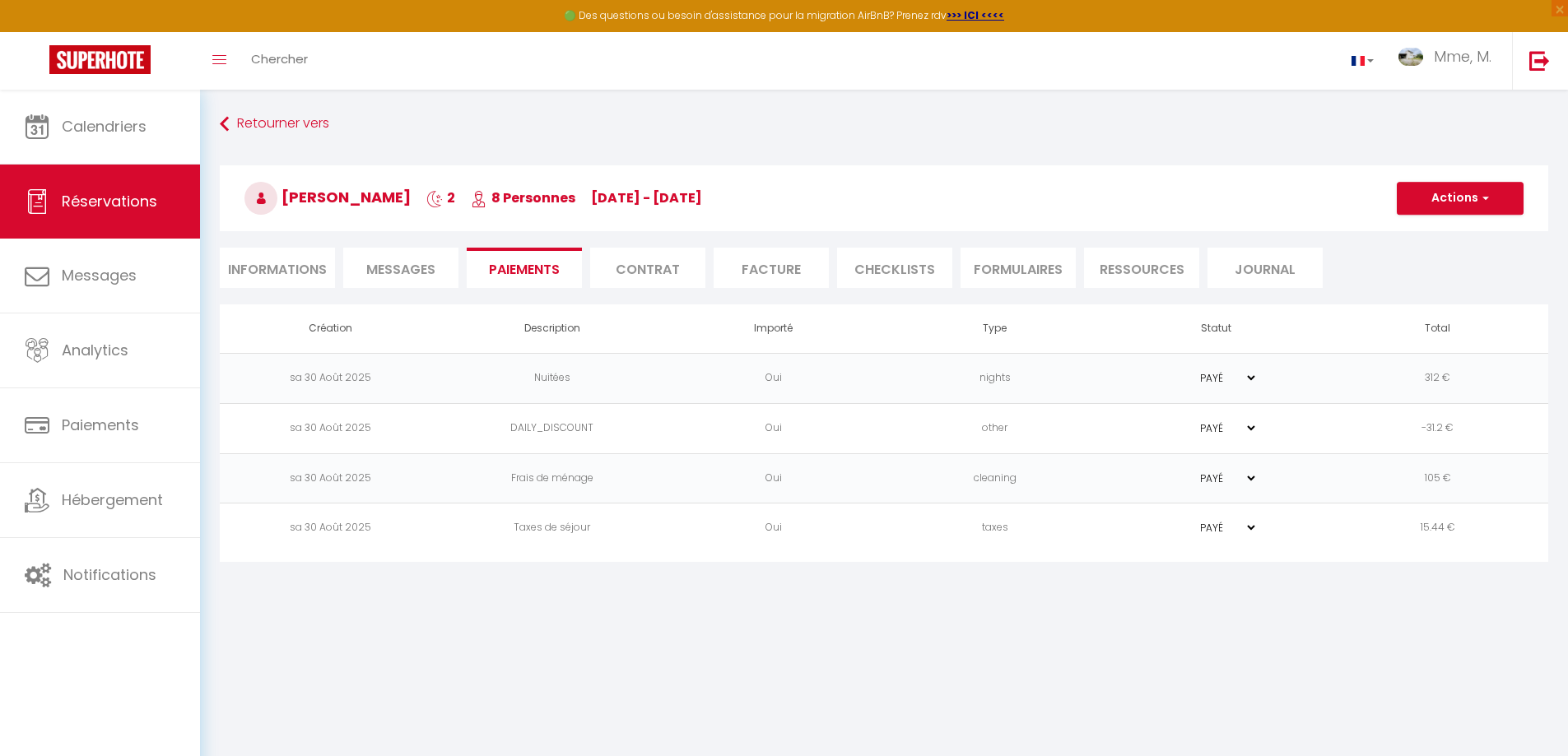
click at [672, 273] on li "Contrat" at bounding box center [648, 268] width 115 height 41
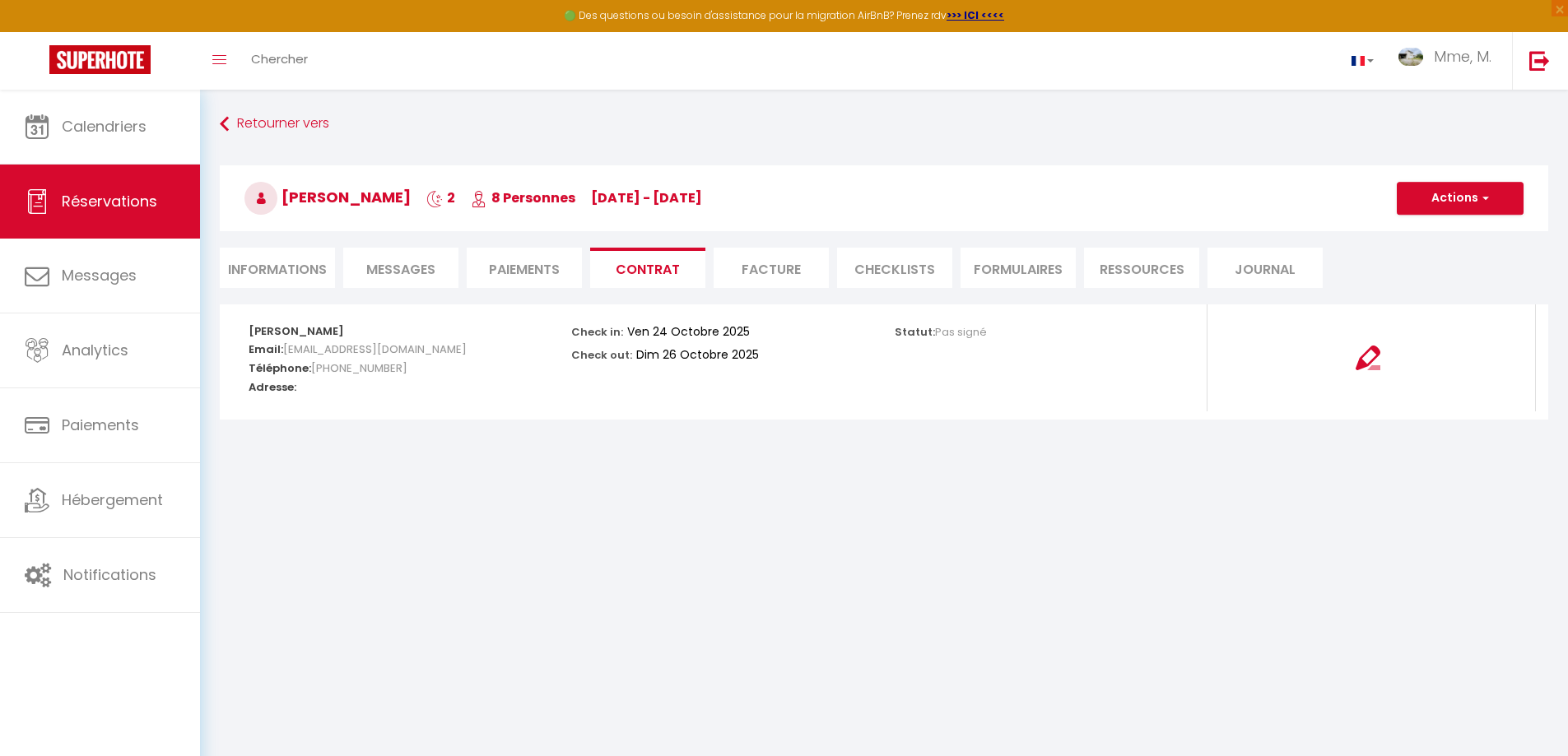
click at [770, 267] on li "Facture" at bounding box center [771, 268] width 115 height 41
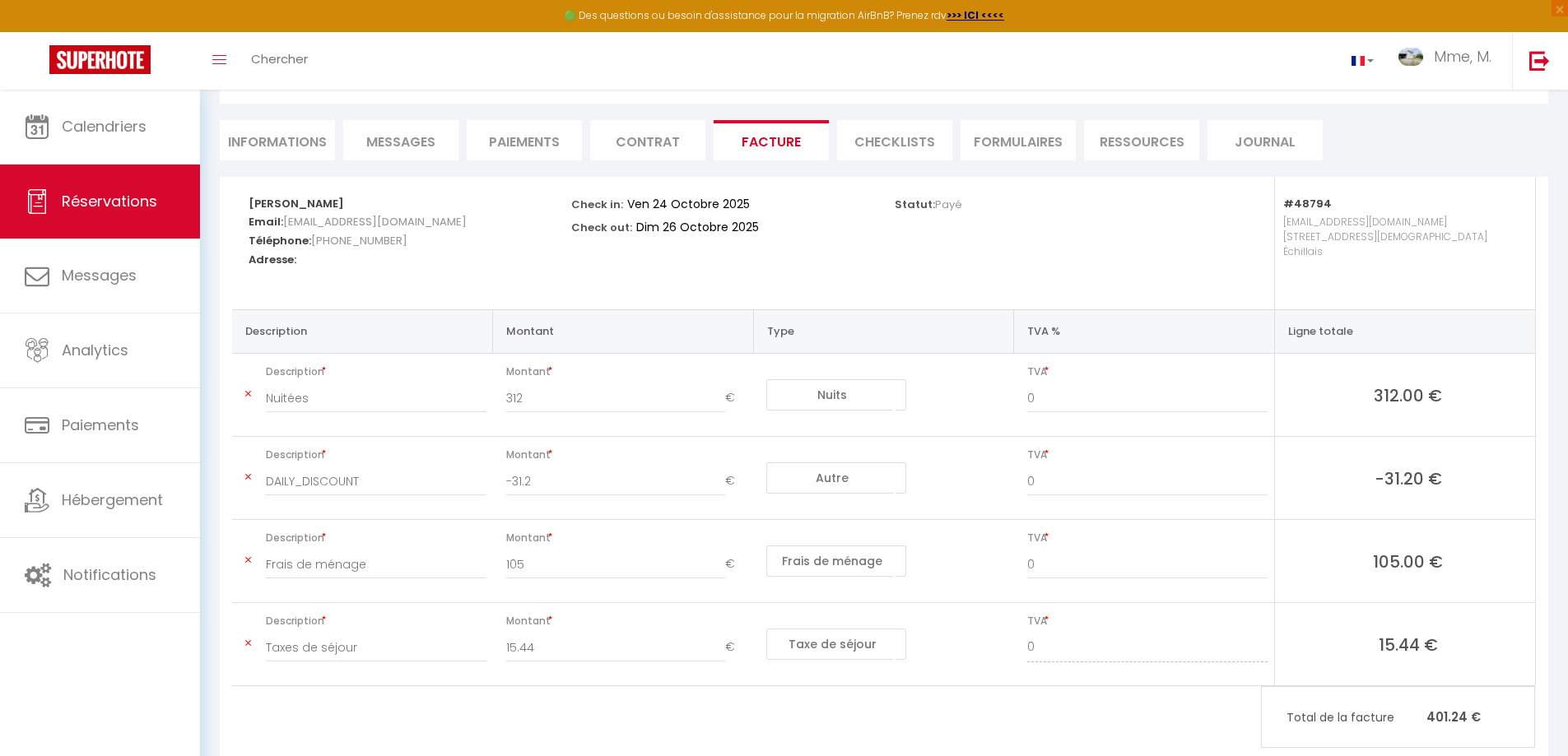
scroll to position [169, 0]
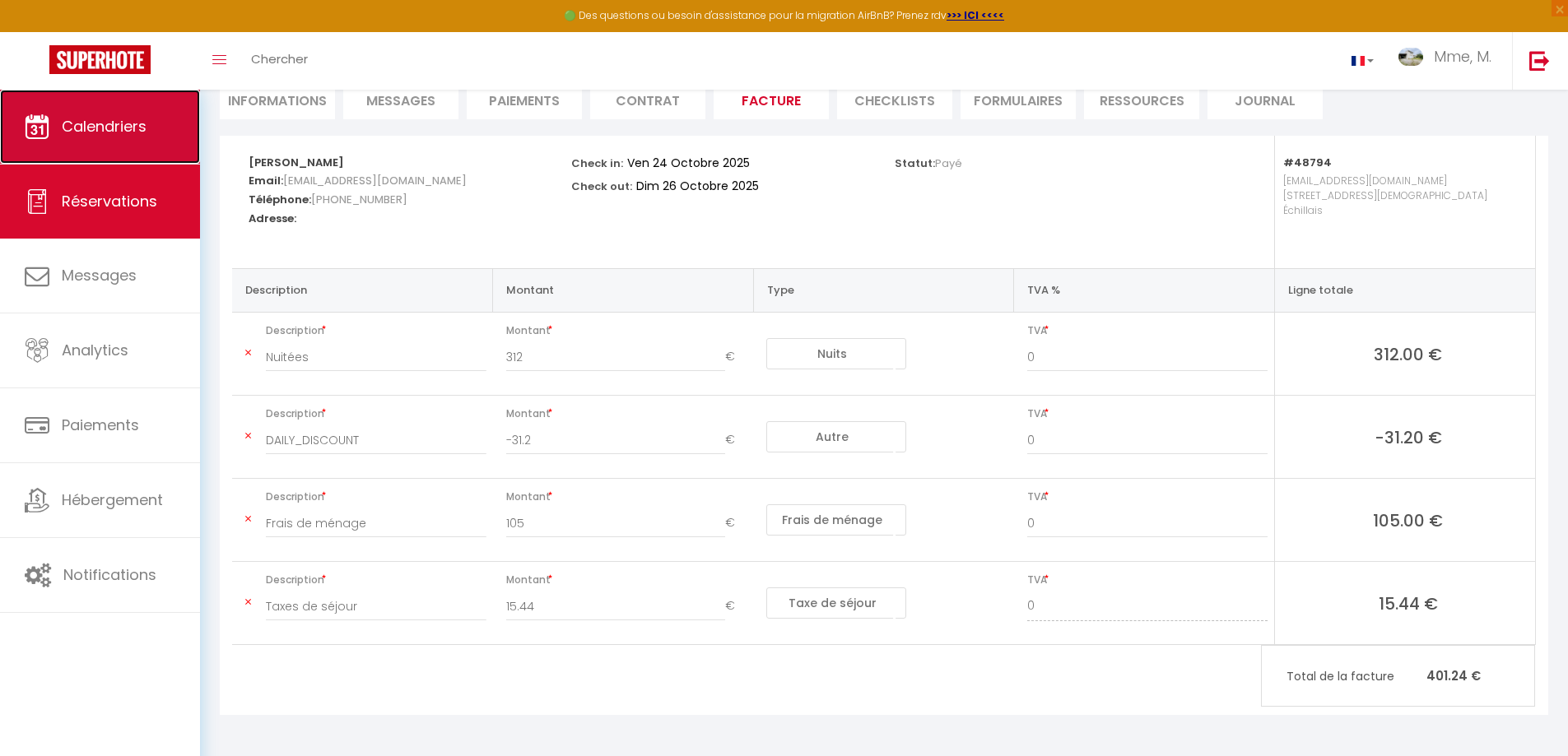
click at [107, 120] on span "Calendriers" at bounding box center [104, 126] width 84 height 20
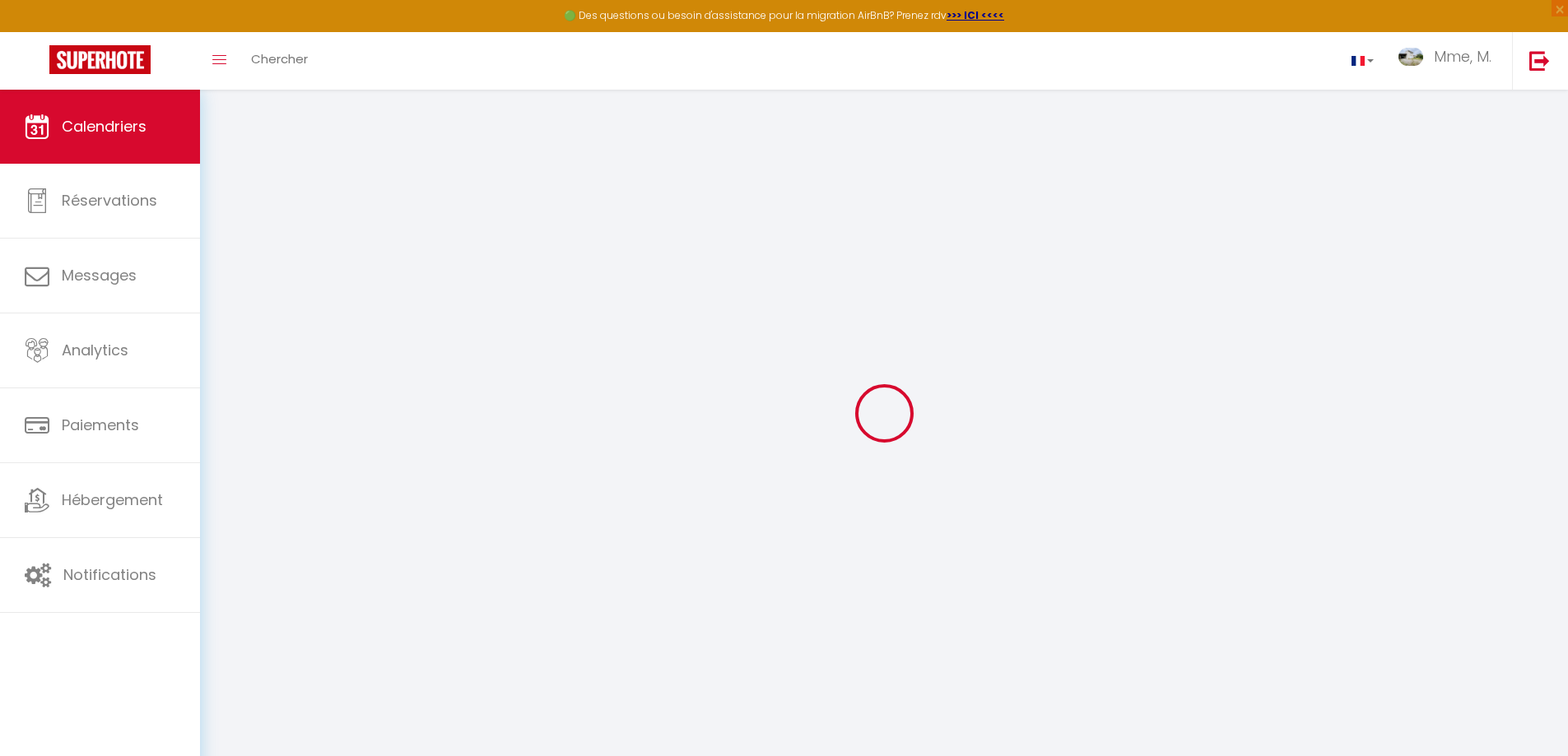
select select
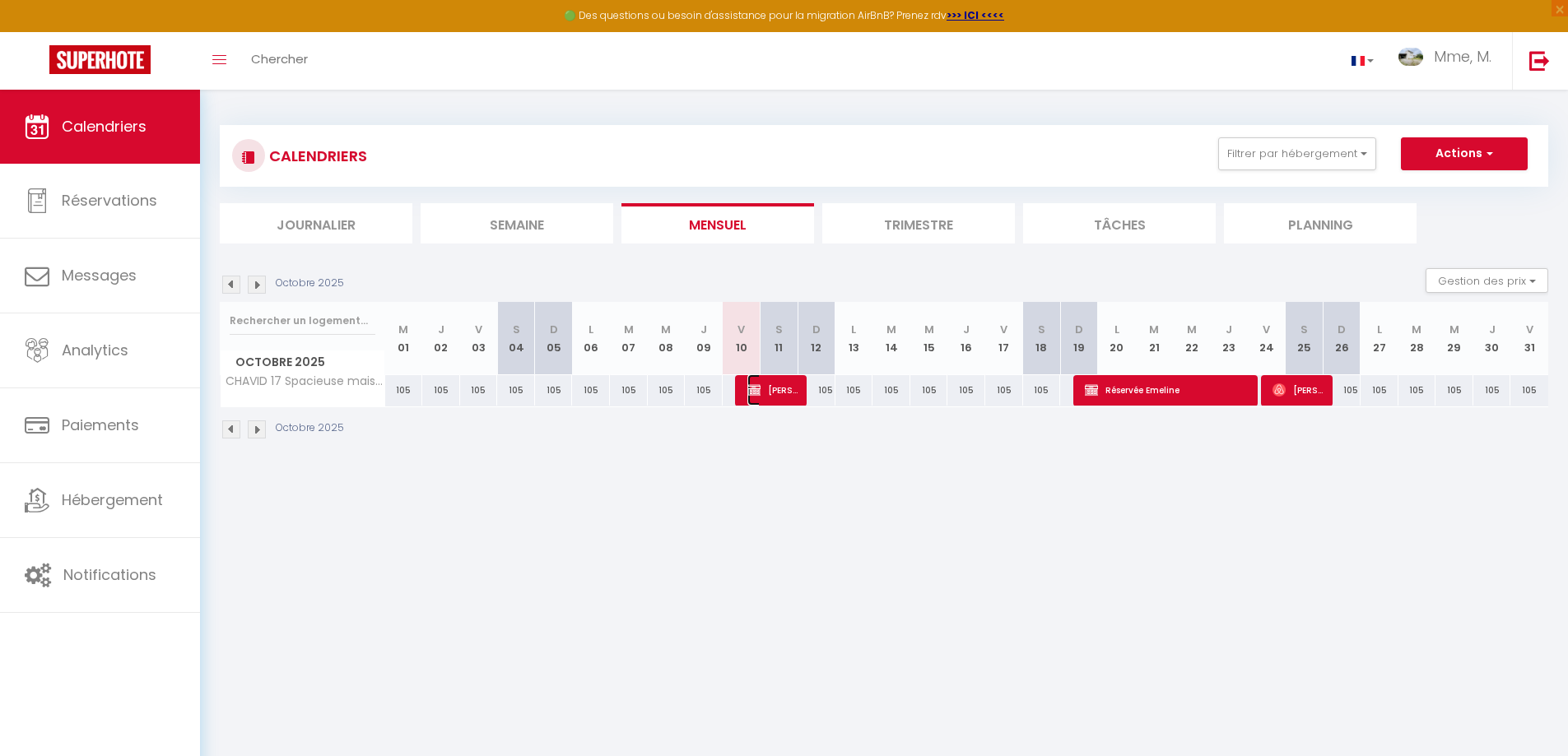
click at [773, 391] on span "[PERSON_NAME]" at bounding box center [773, 390] width 50 height 32
select select "OK"
select select "KO"
select select "0"
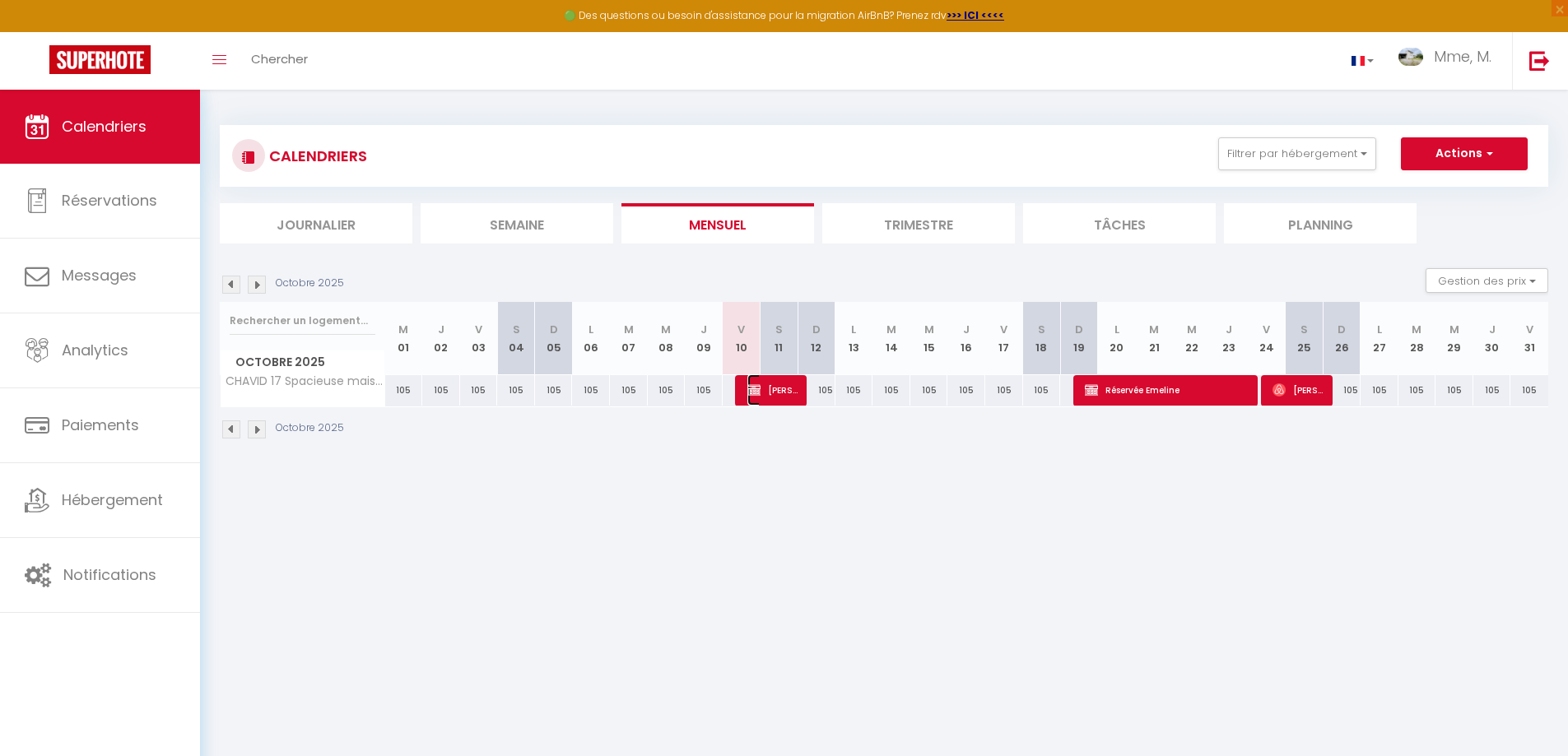
select select "1"
select select
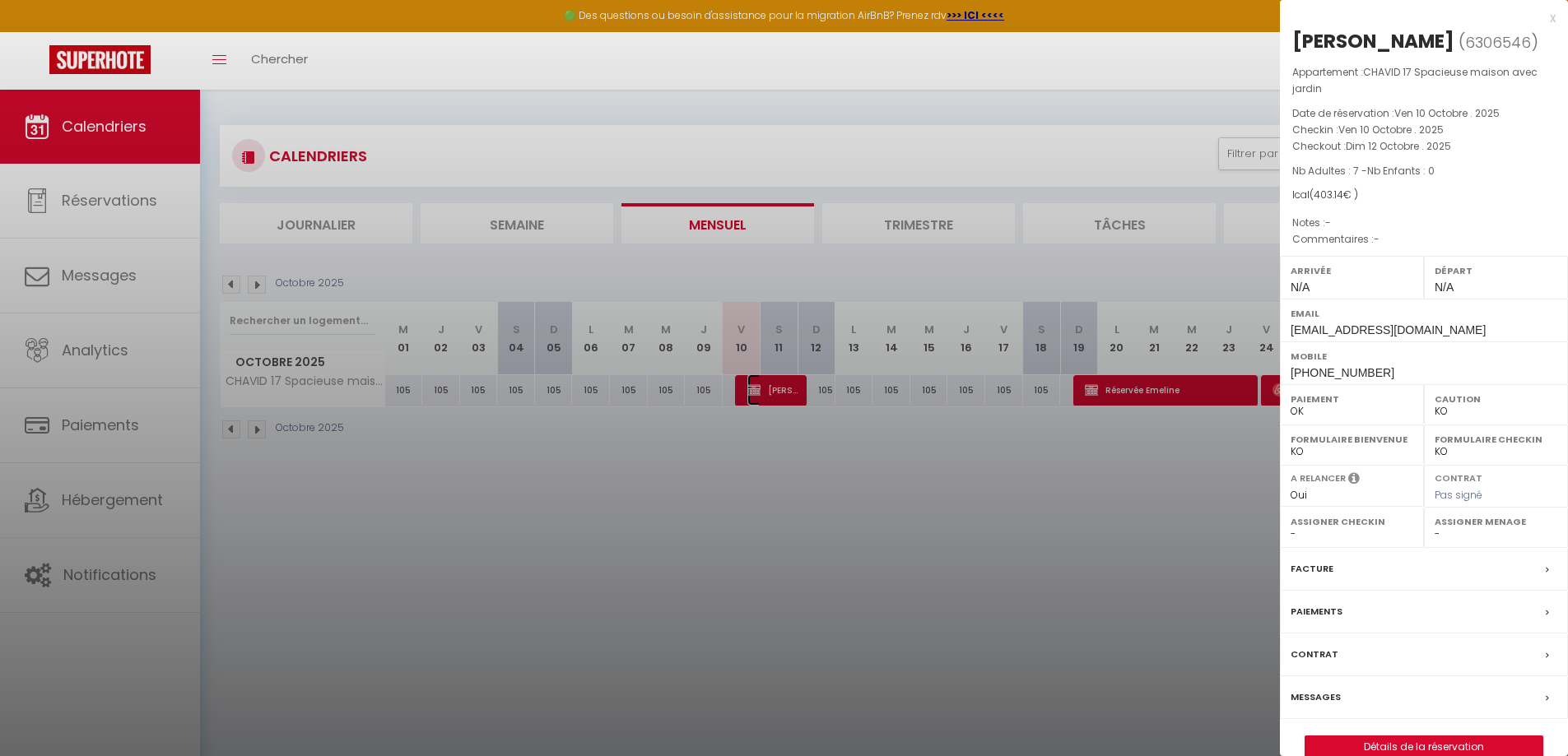
select select "26452"
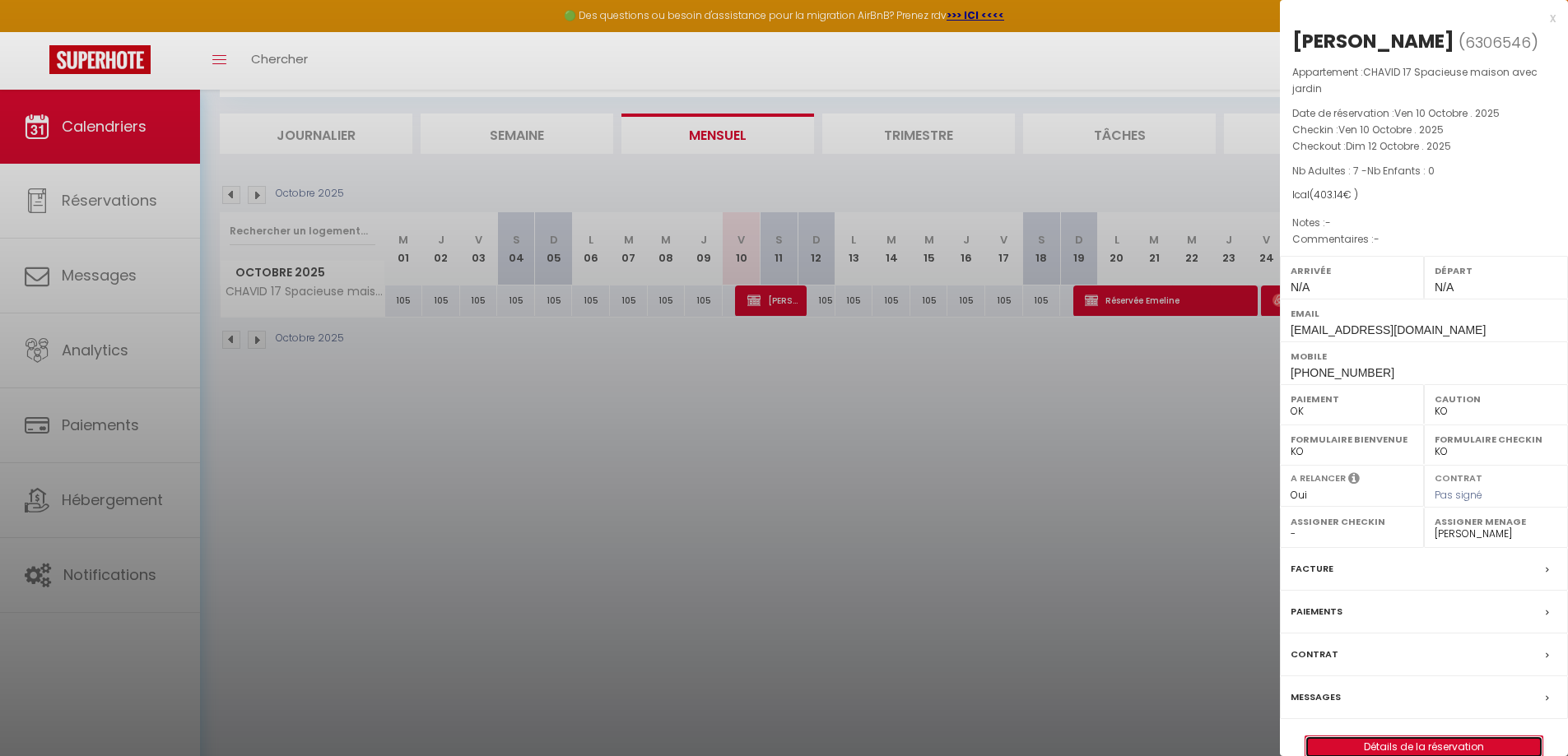
click at [1455, 748] on link "Détails de la réservation" at bounding box center [1424, 747] width 237 height 21
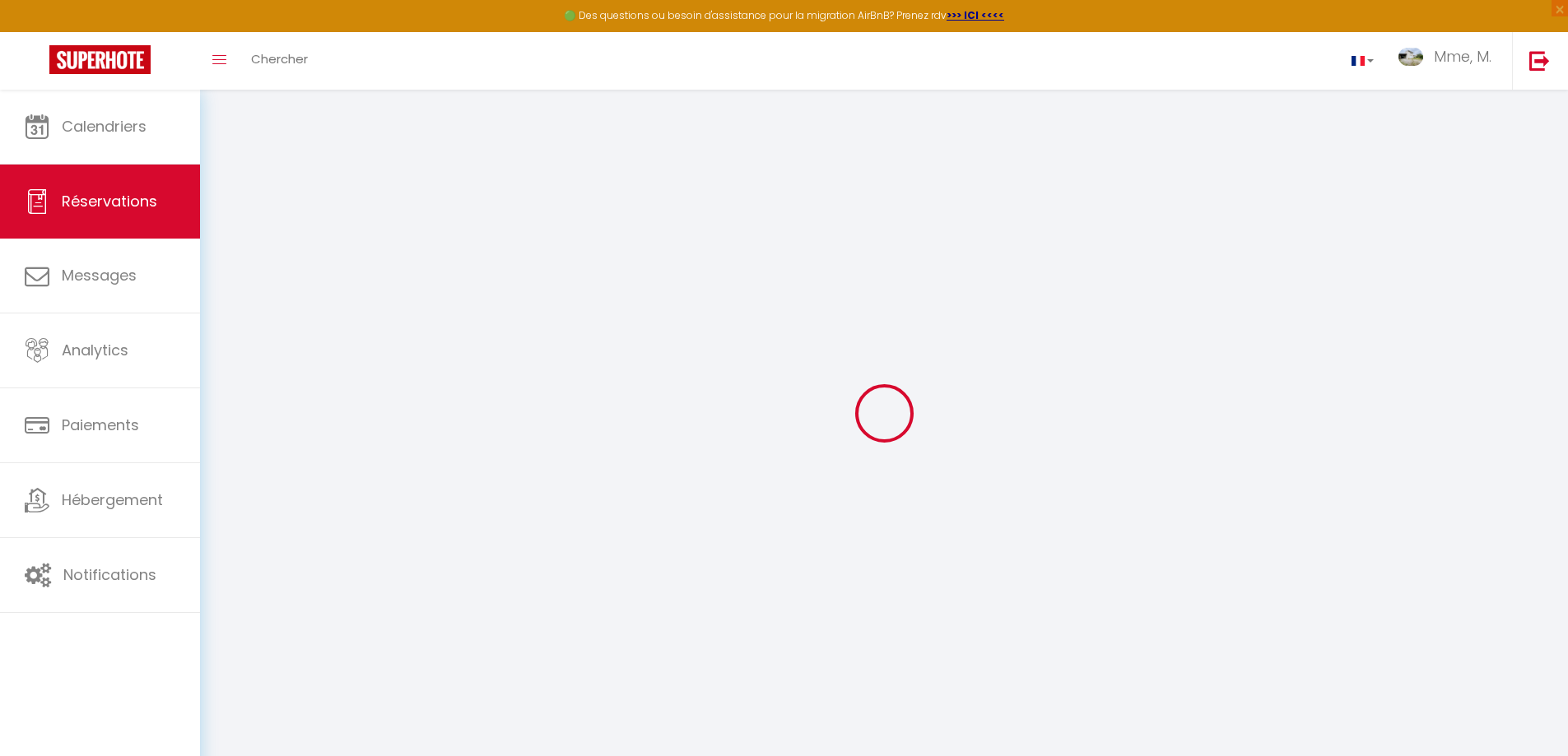
type input "[PERSON_NAME]"
type input "Menn"
type input "[EMAIL_ADDRESS][DOMAIN_NAME]"
type input "[PHONE_NUMBER]"
select select "FR"
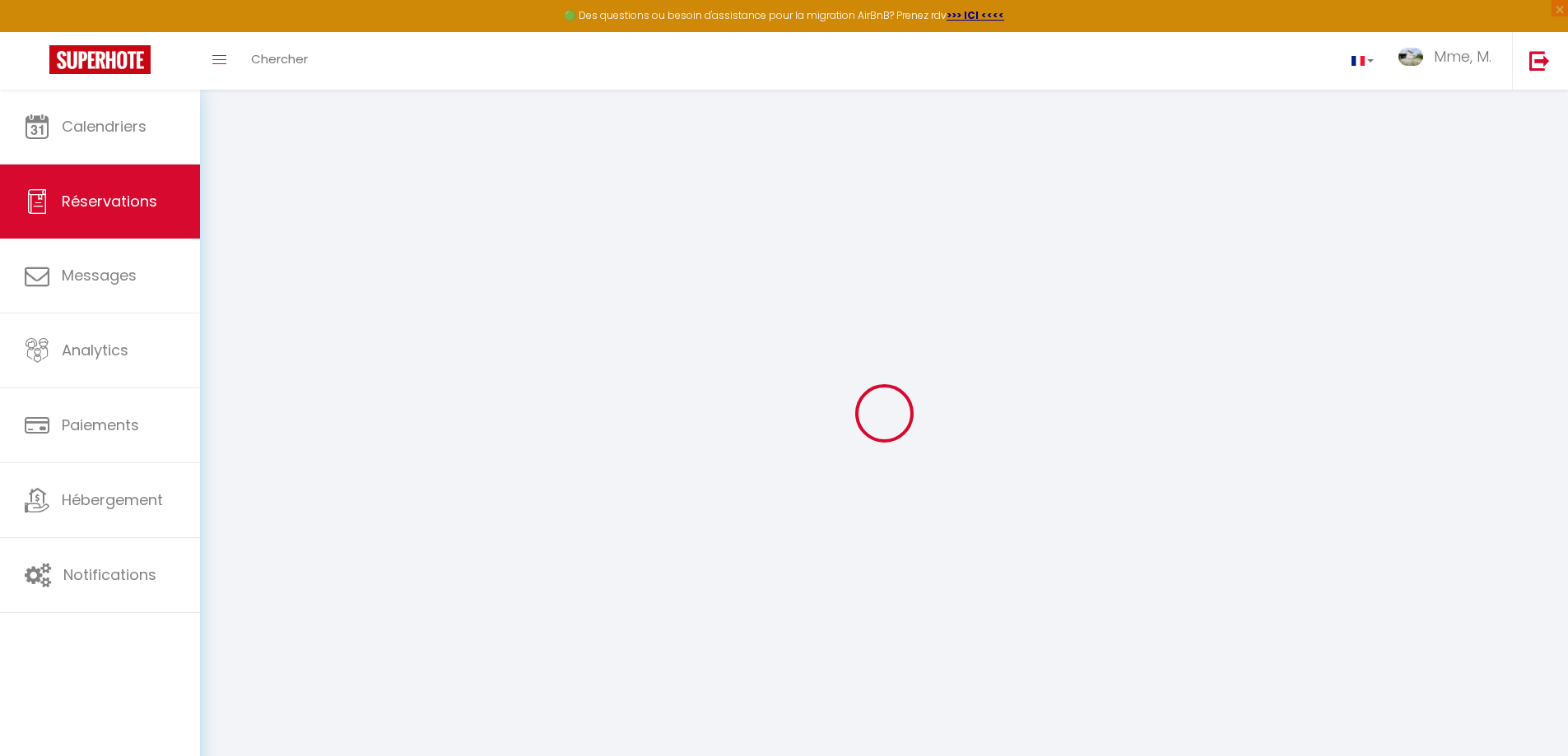
select select "48794"
select select "1"
type input "Ven 10 Octobre 2025"
select select
type input "Dim 12 Octobre 2025"
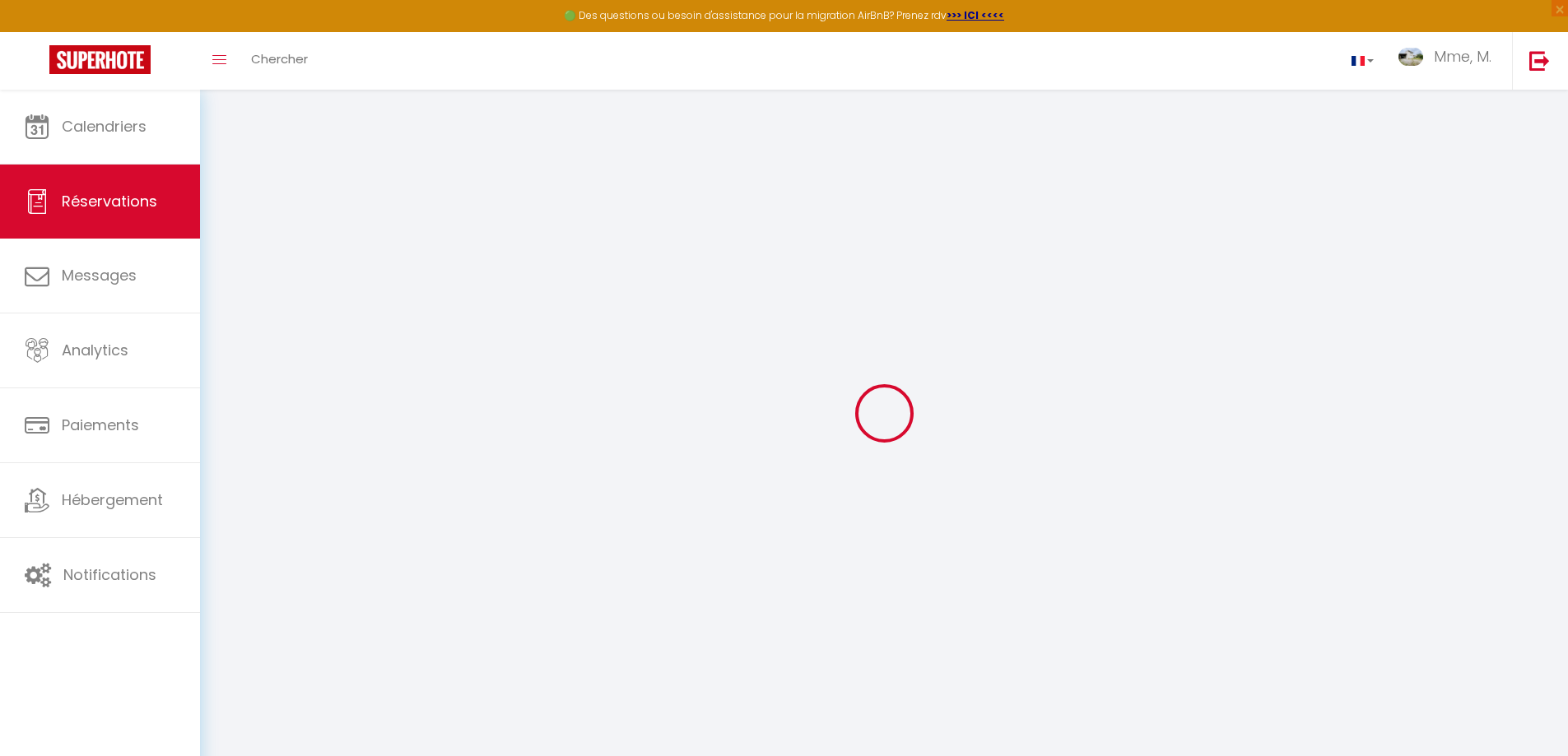
select select
type input "7"
select select "12"
select select
type input "284"
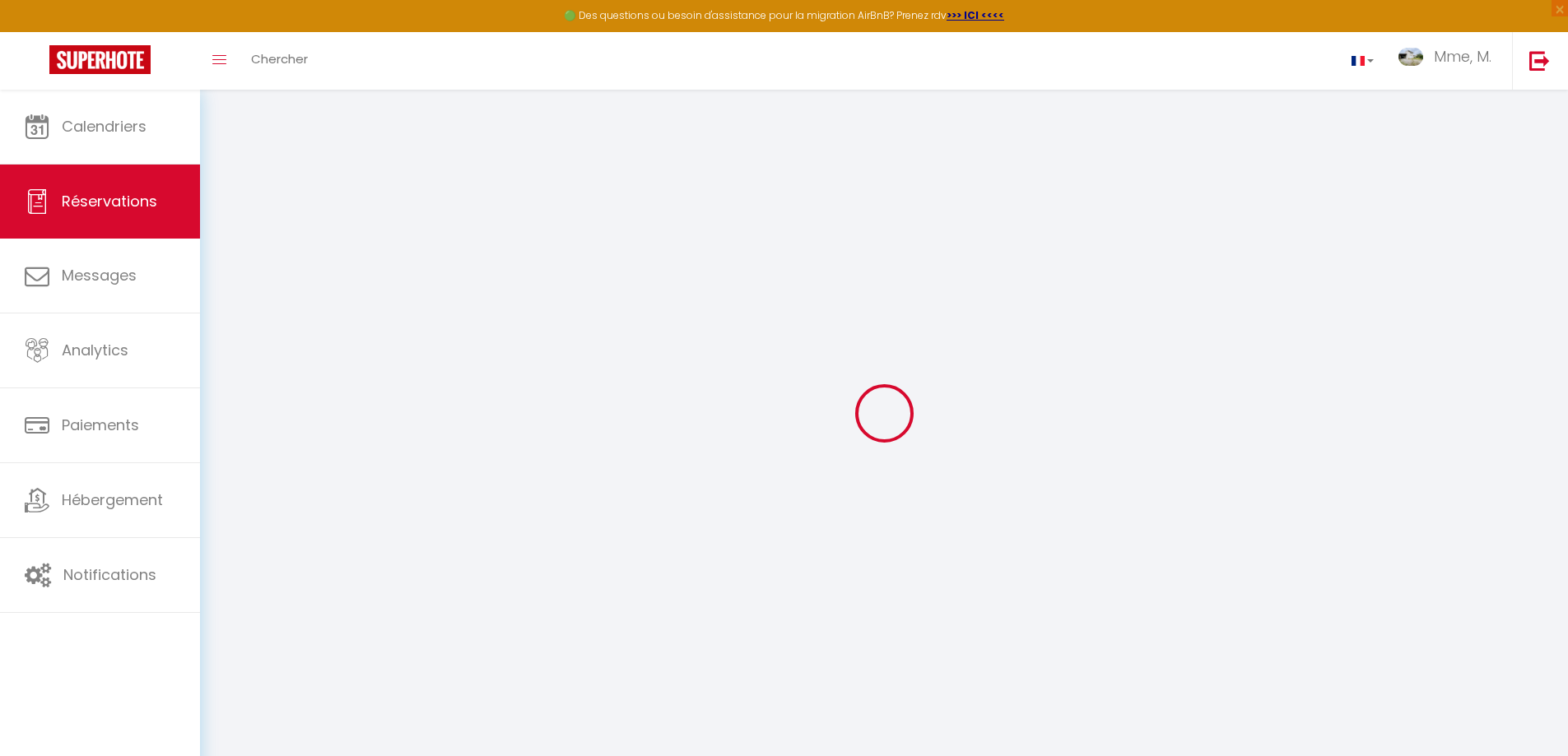
checkbox input "false"
select select "73"
type input "105"
type input "0"
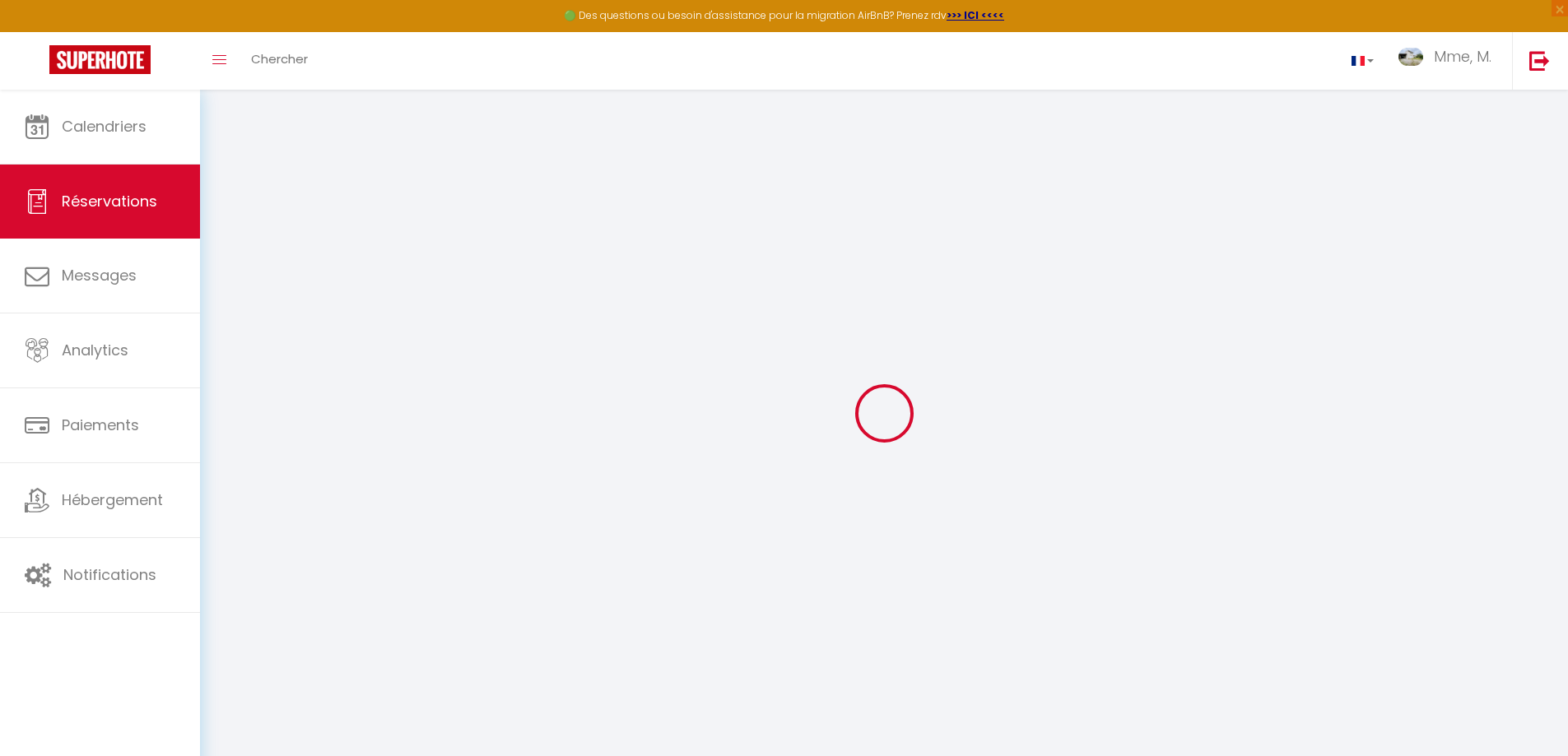
select select
select select "14"
checkbox input "false"
select select
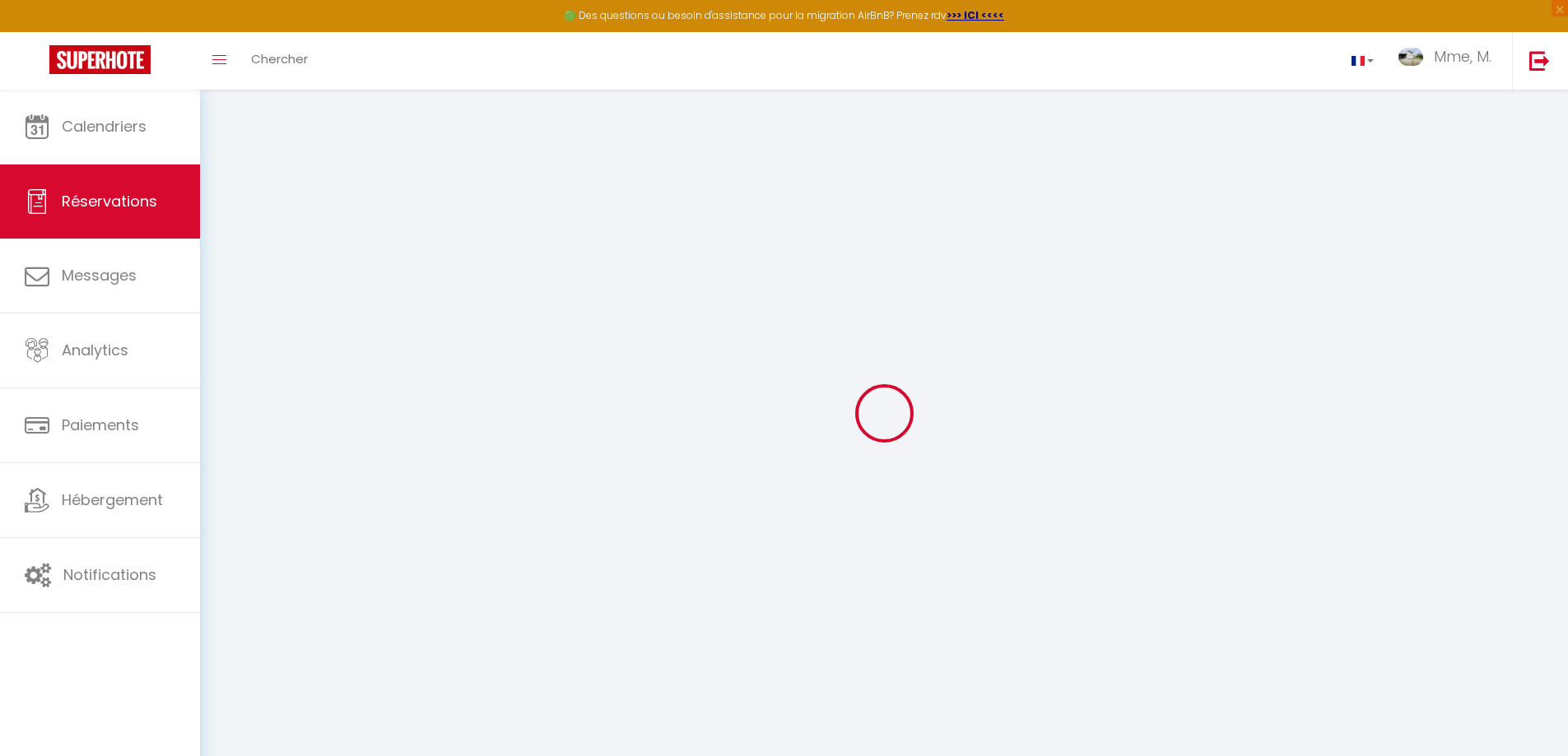
select select
checkbox input "false"
select select
checkbox input "false"
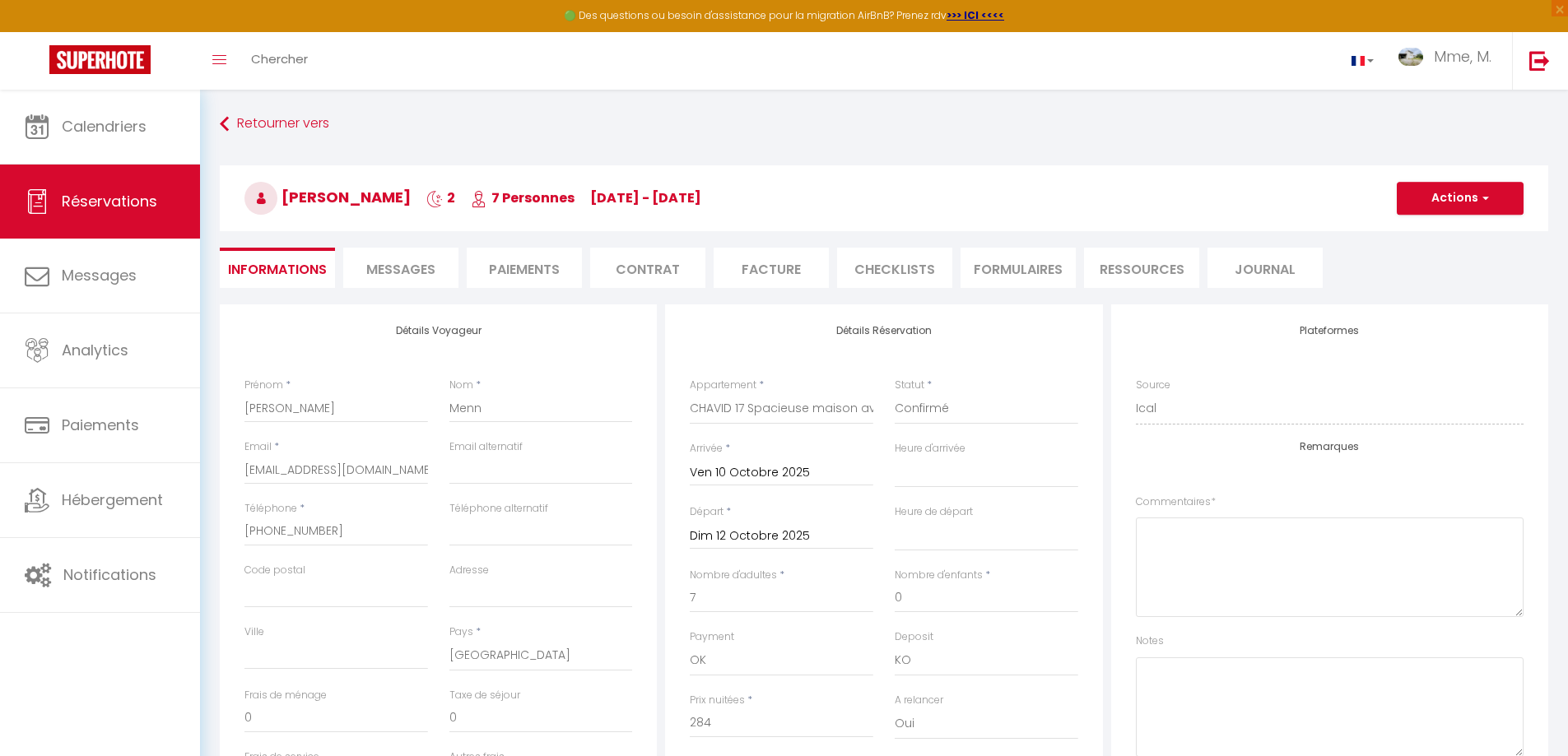
select select
checkbox input "false"
type input "105"
type input "14.14"
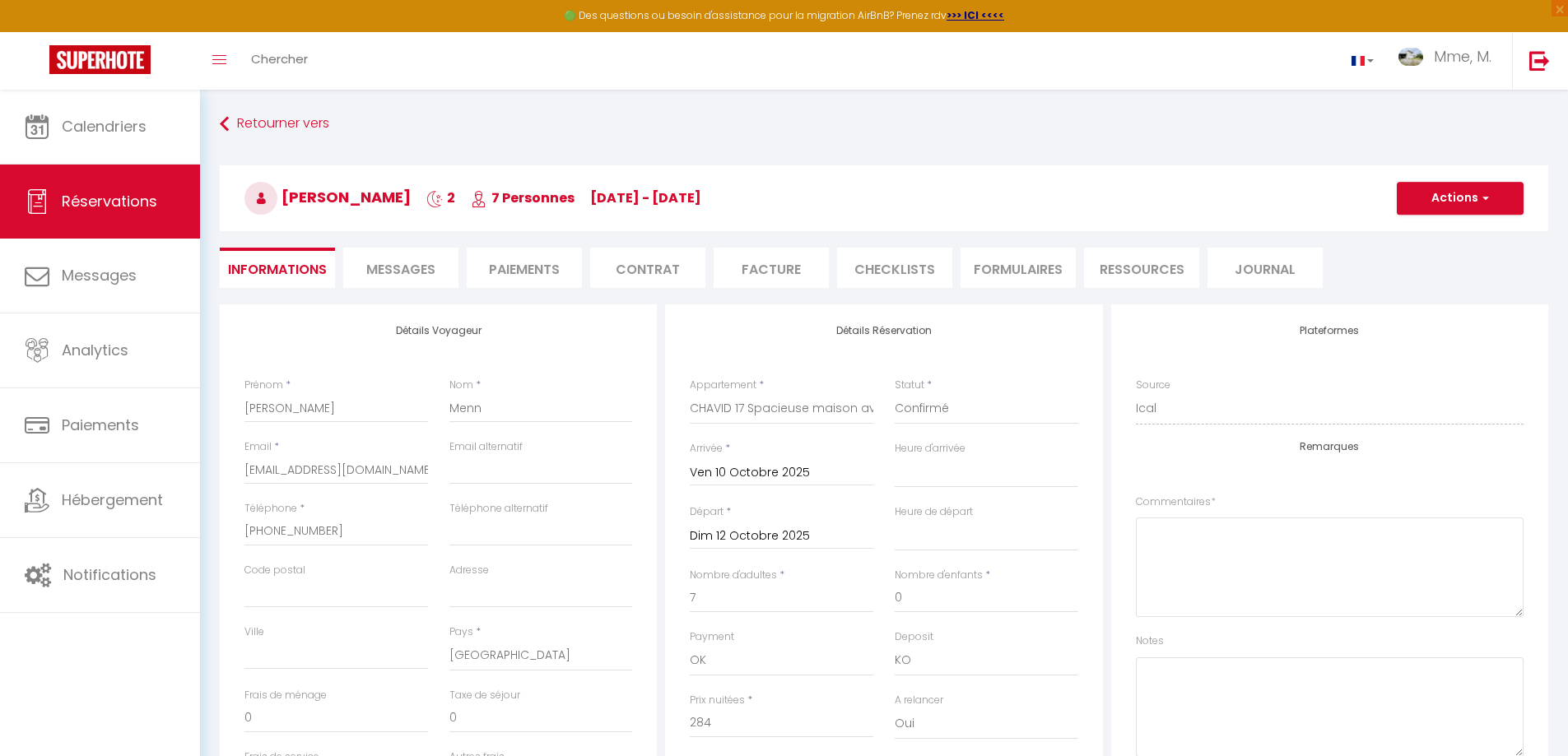
select select
checkbox input "false"
select select
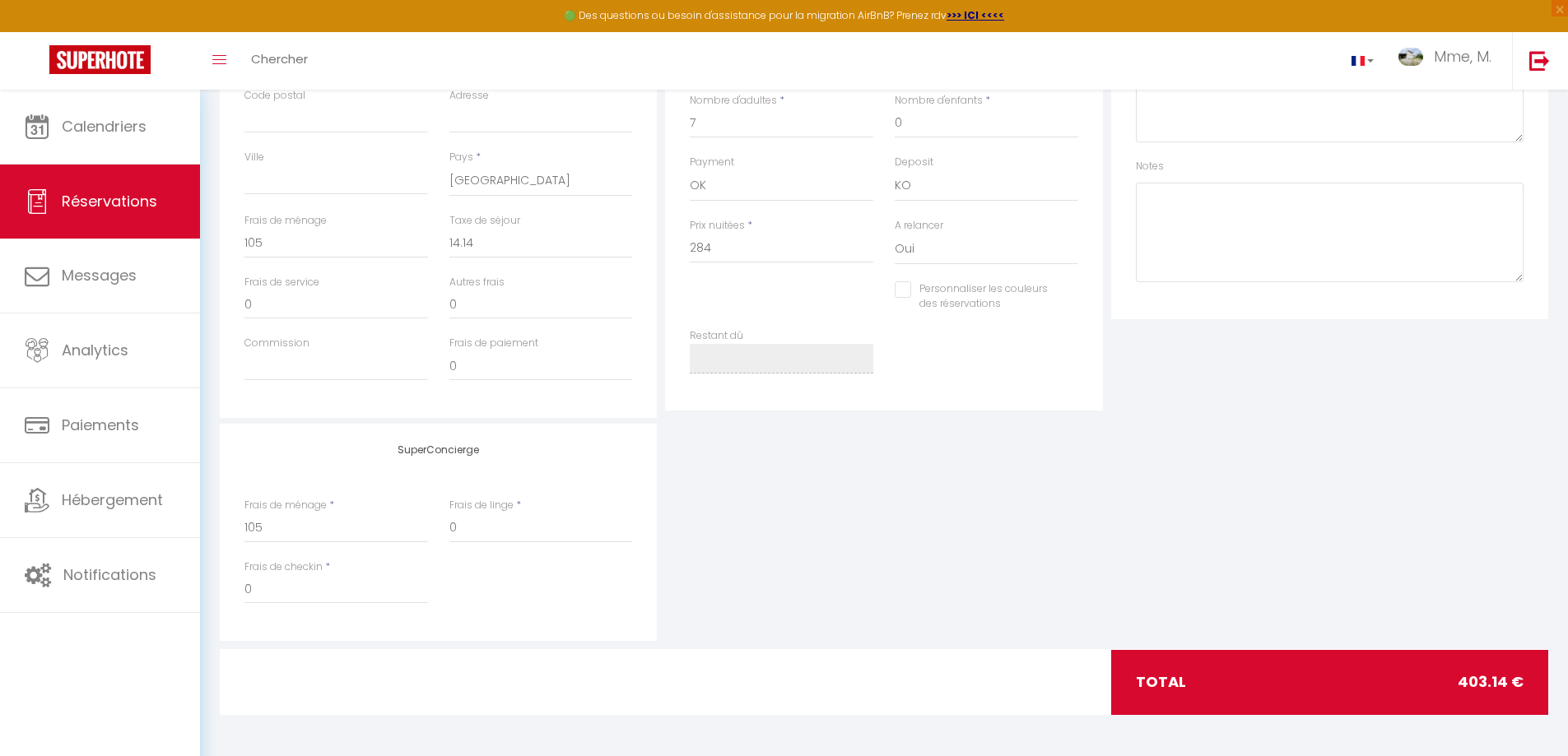
scroll to position [145, 0]
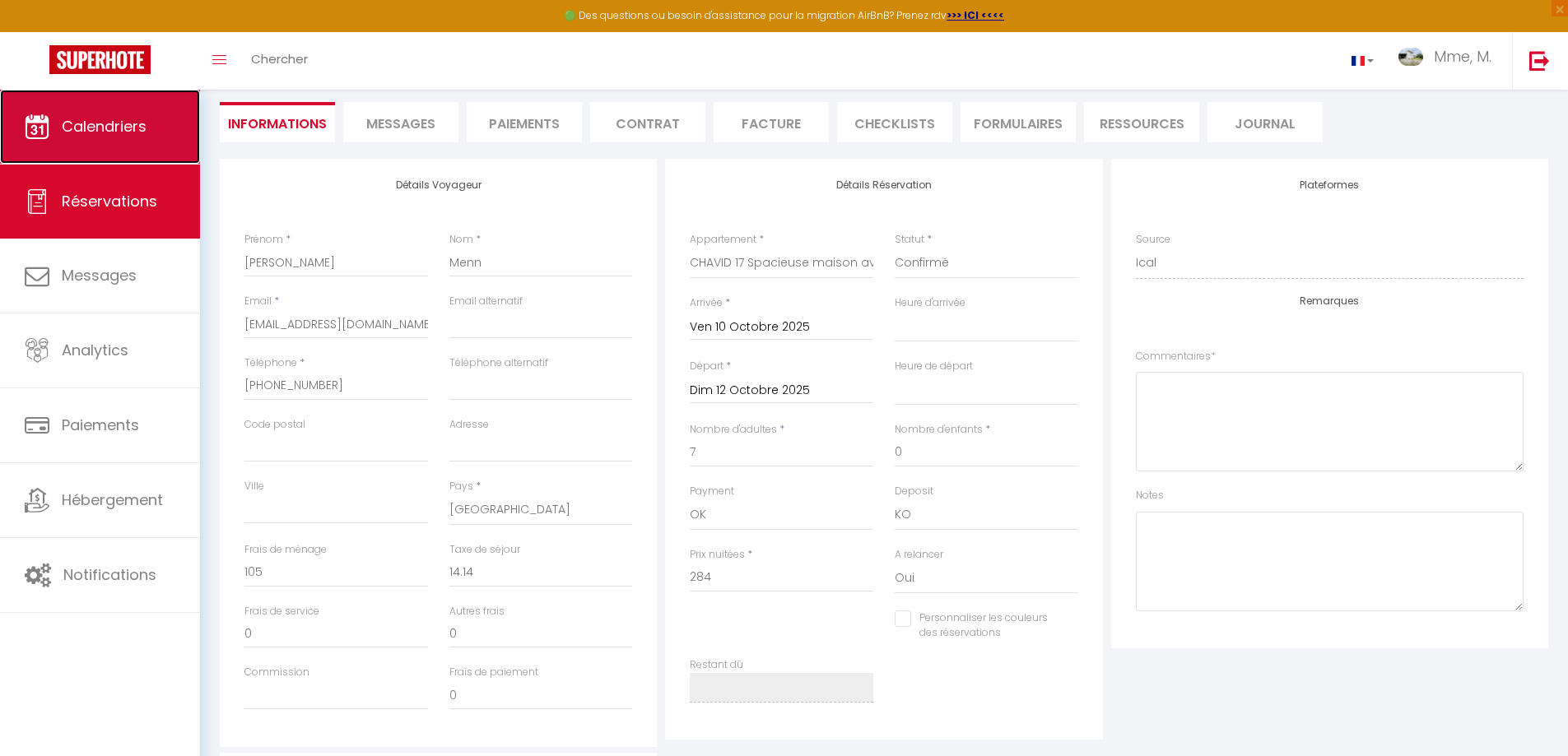
click at [73, 138] on link "Calendriers" at bounding box center [100, 127] width 200 height 74
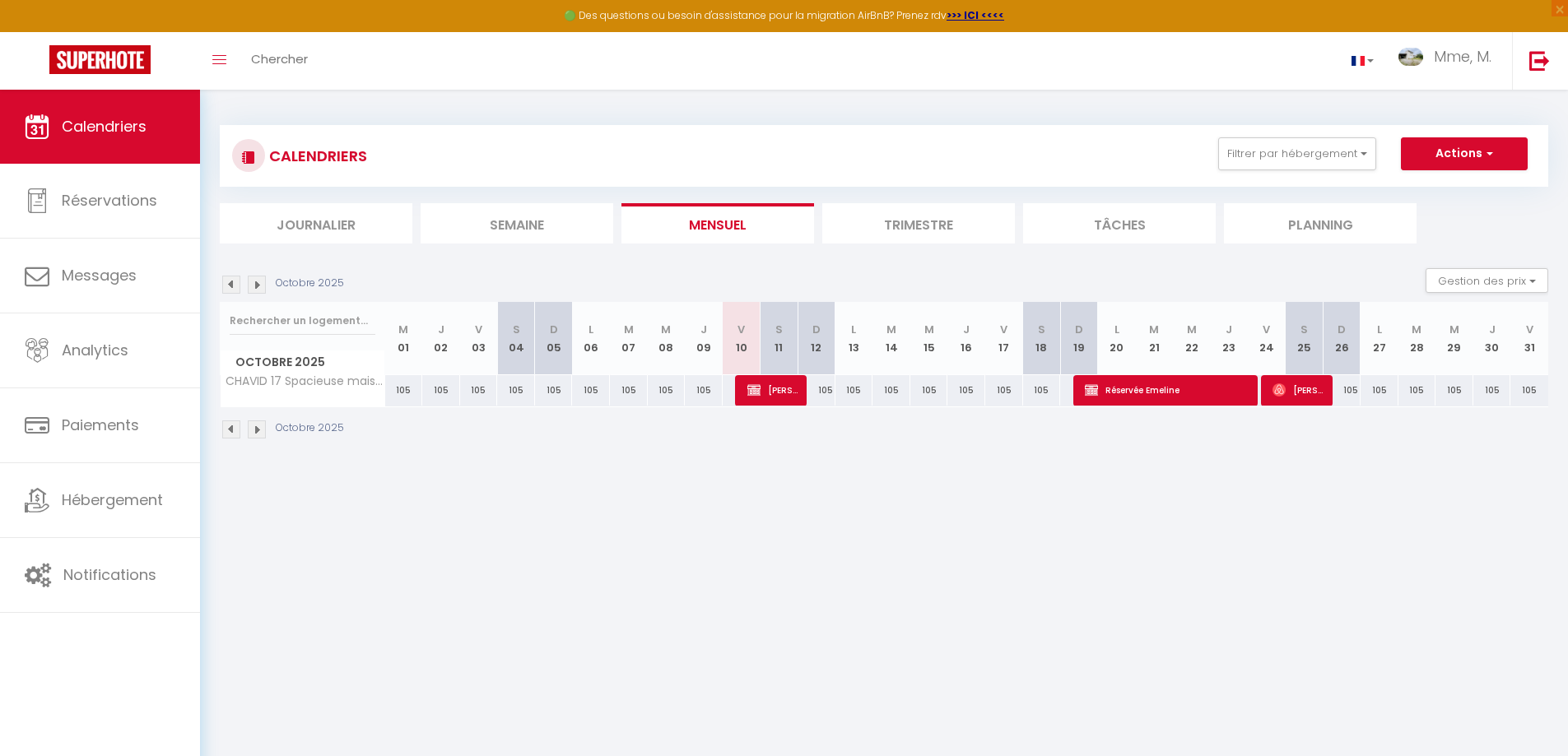
click at [234, 284] on img at bounding box center [232, 285] width 19 height 19
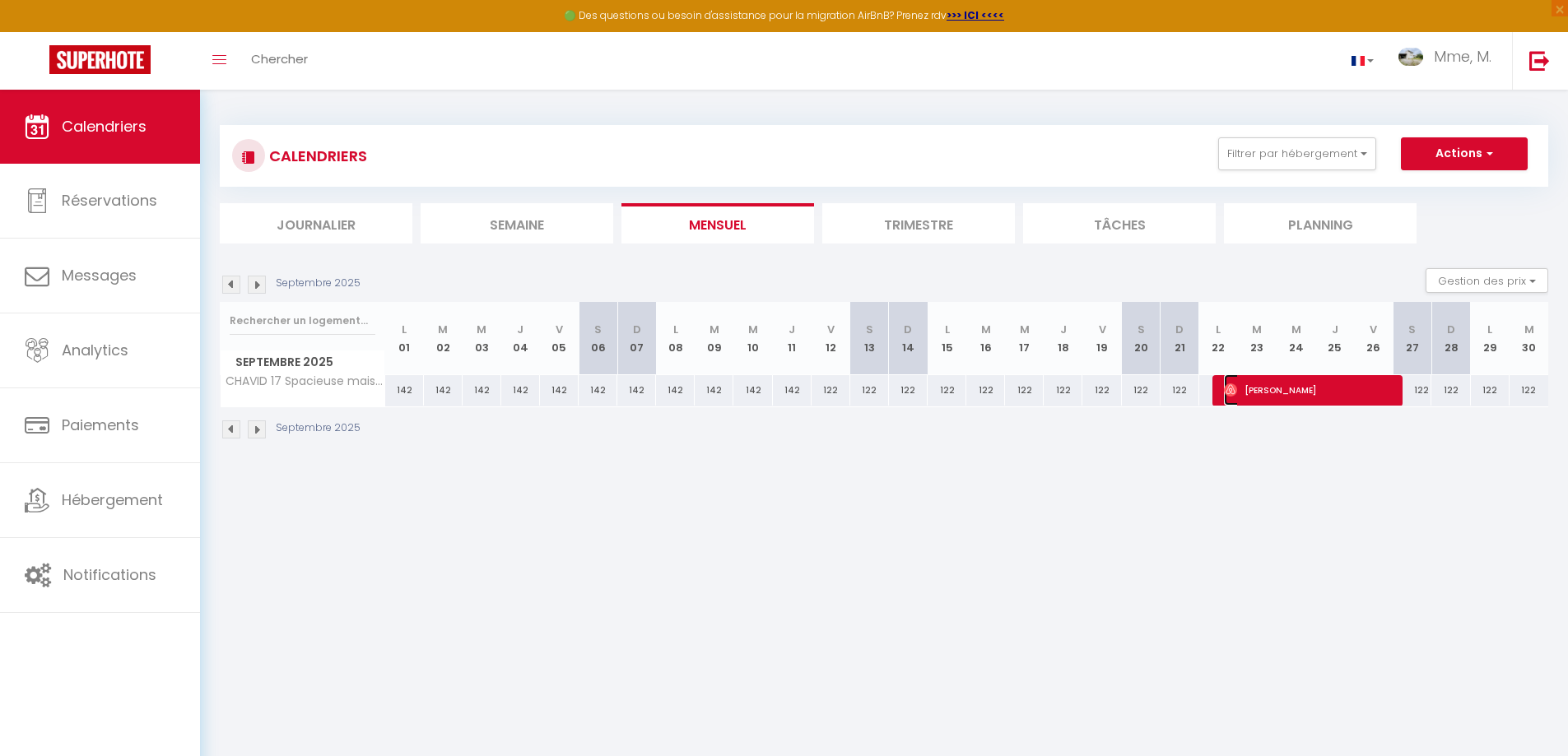
click at [1300, 390] on span "[PERSON_NAME]" at bounding box center [1308, 390] width 168 height 32
select select "OK"
select select "0"
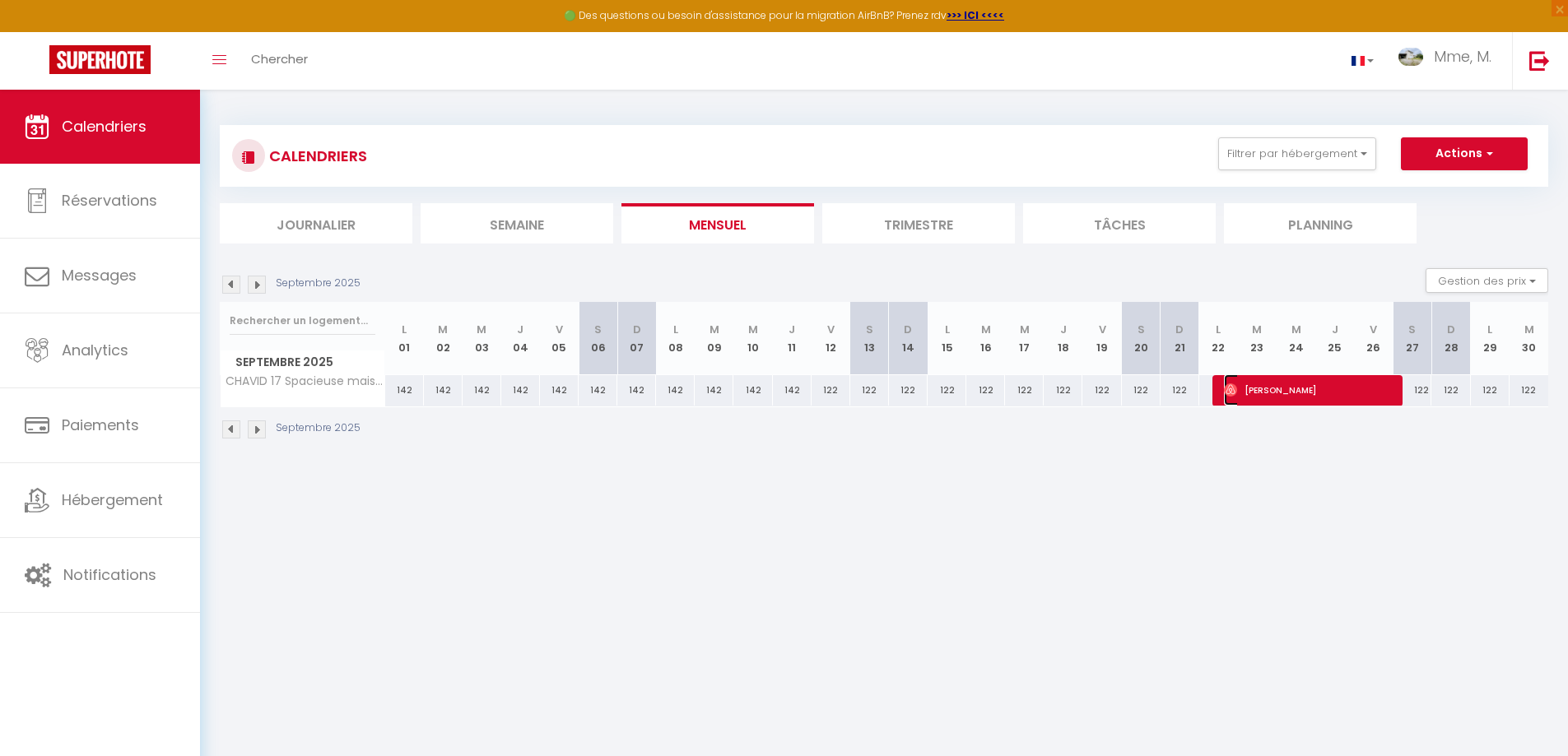
select select "1"
select select
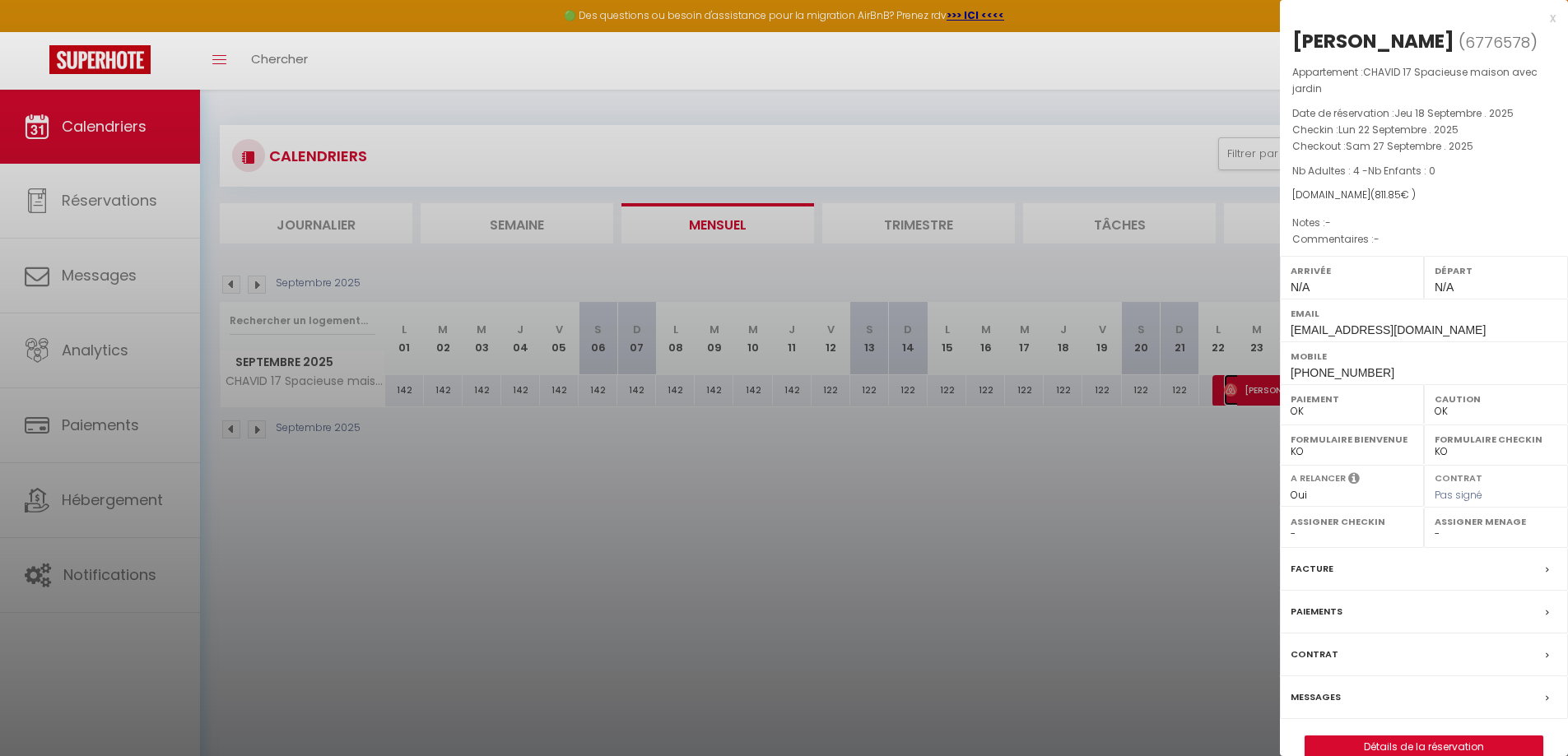
select select "52581"
click at [1459, 745] on link "Détails de la réservation" at bounding box center [1424, 747] width 237 height 21
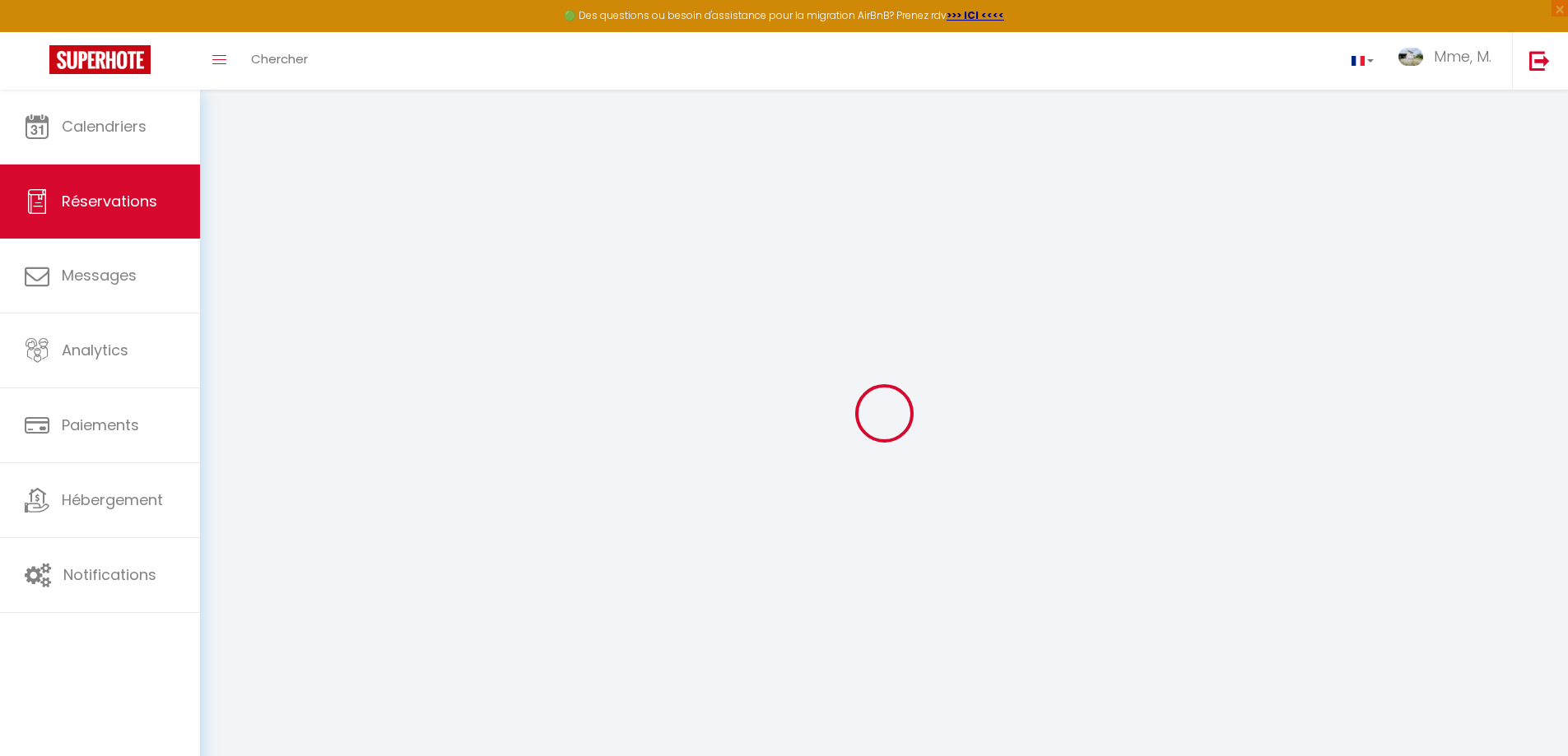
type input "[PERSON_NAME]"
type input "Cappellato"
type input "[EMAIL_ADDRESS][DOMAIN_NAME]"
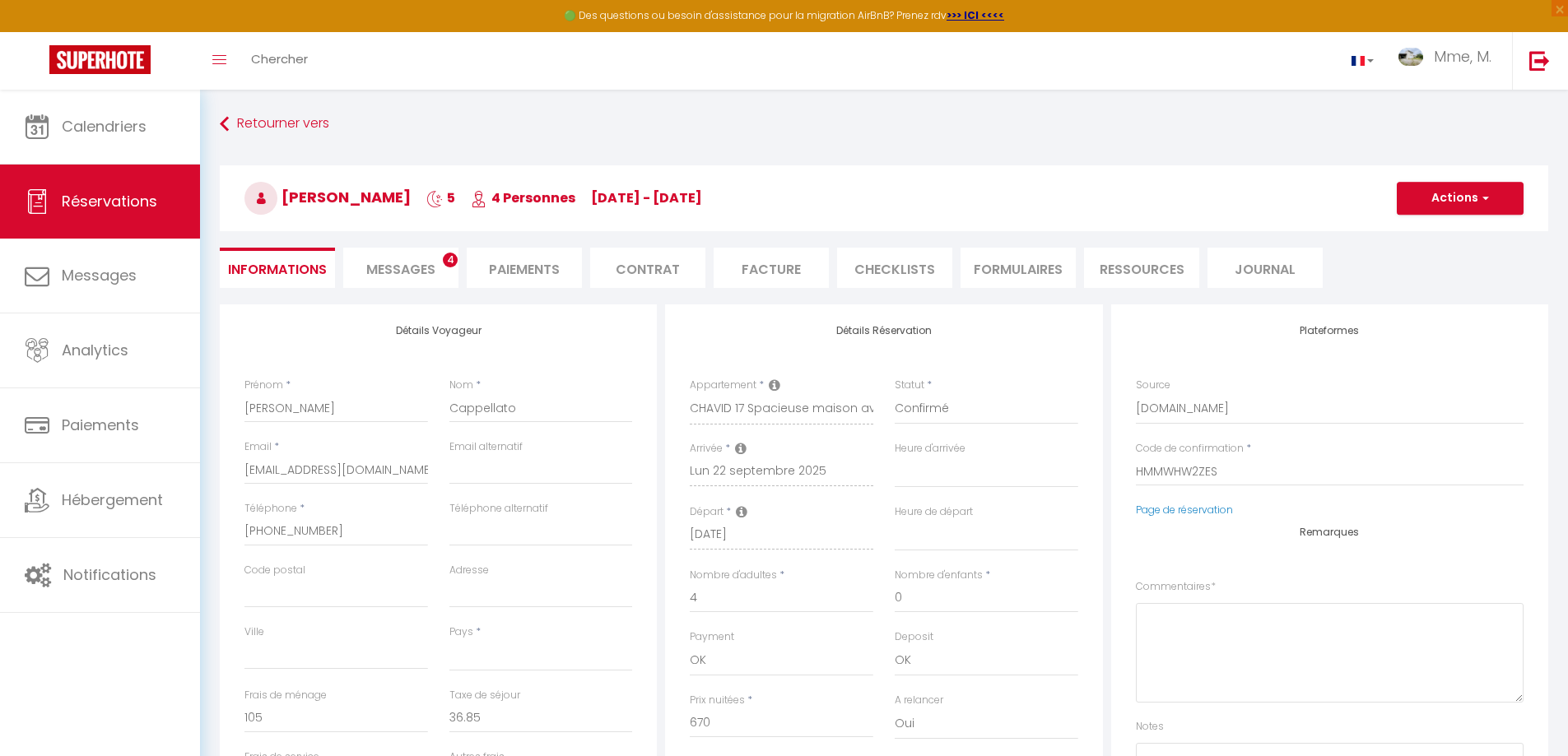
click at [790, 280] on li "Facture" at bounding box center [771, 268] width 115 height 41
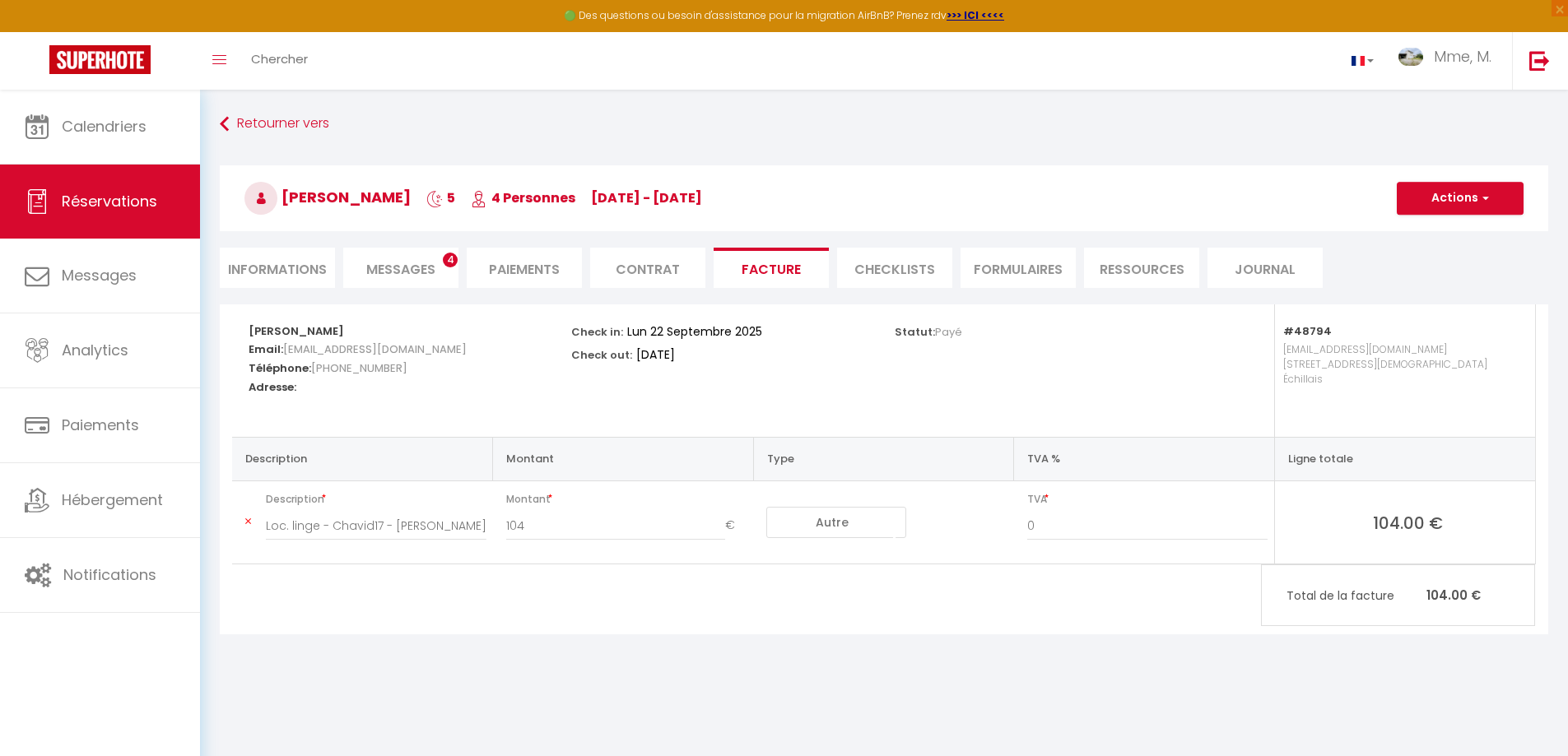
click at [664, 267] on li "Contrat" at bounding box center [648, 268] width 115 height 41
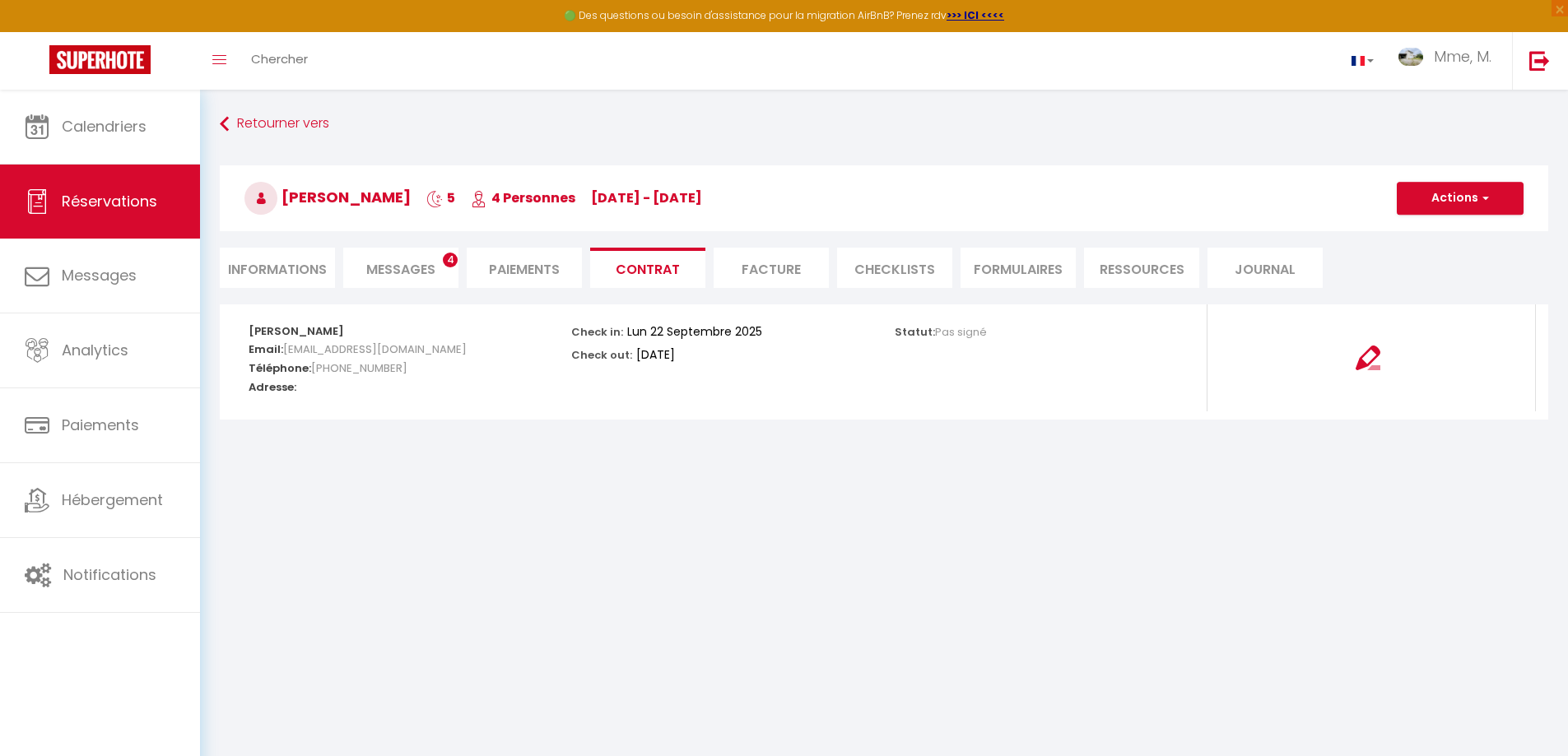
click at [519, 261] on li "Paiements" at bounding box center [525, 268] width 115 height 41
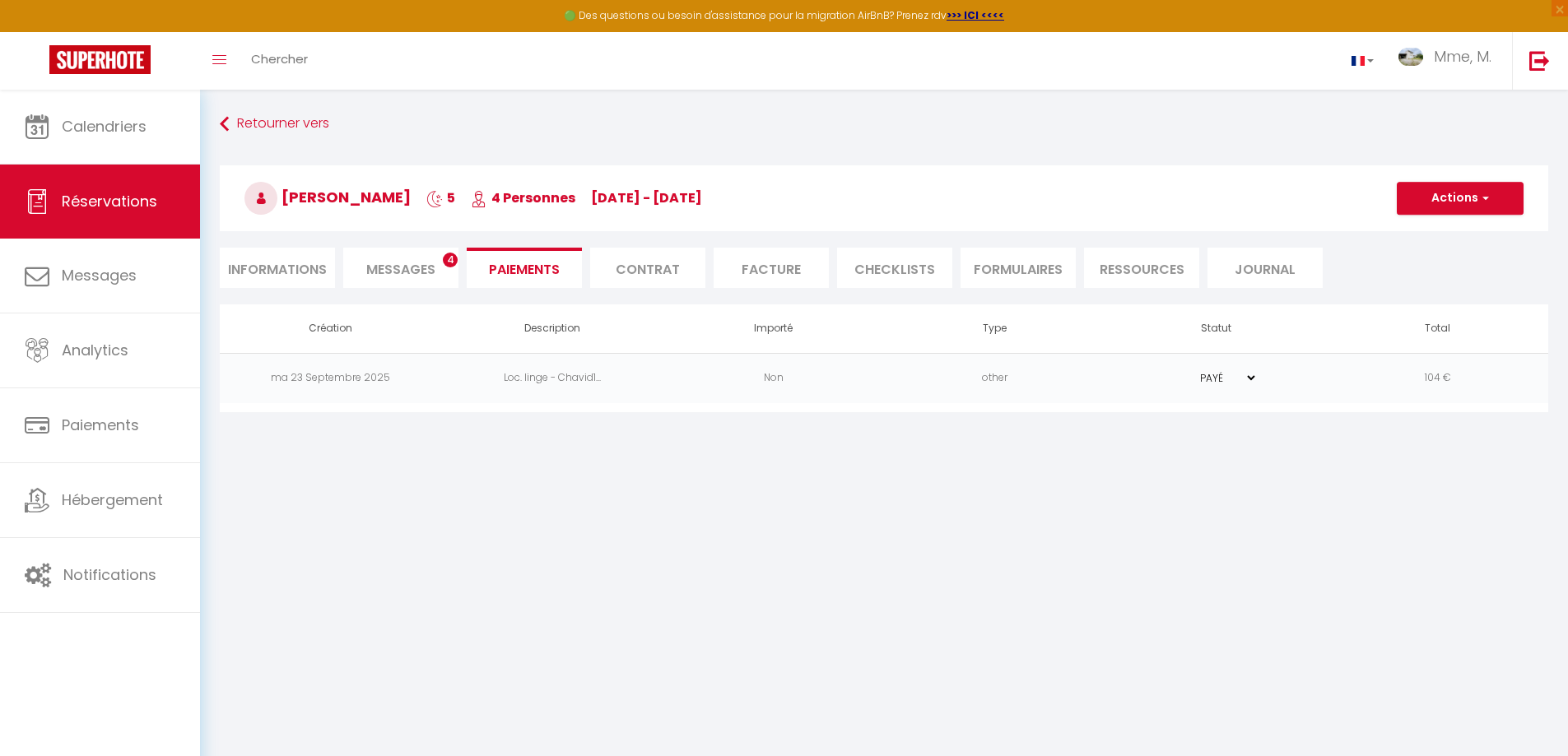
click at [412, 266] on span "Messages" at bounding box center [400, 270] width 70 height 19
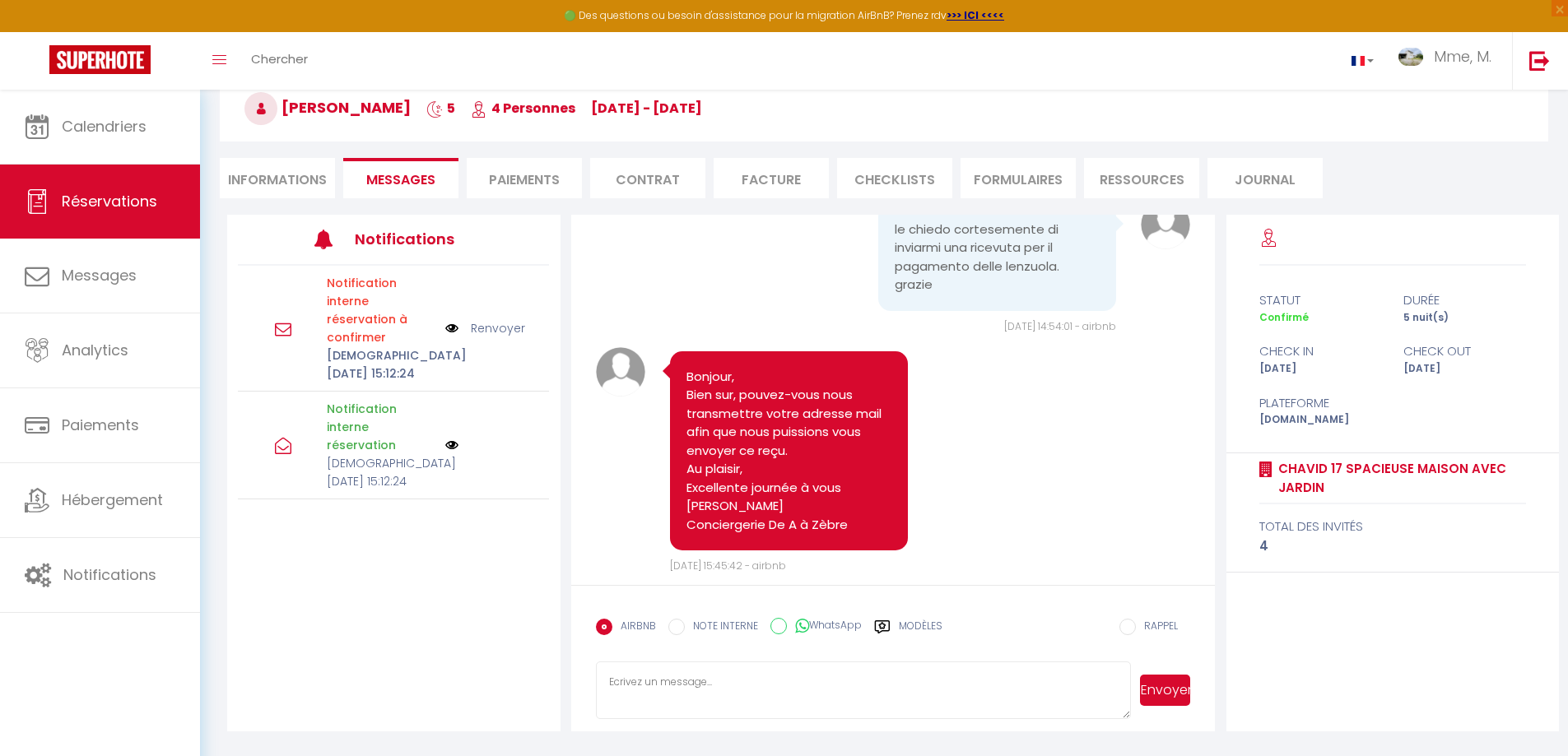
scroll to position [5103, 0]
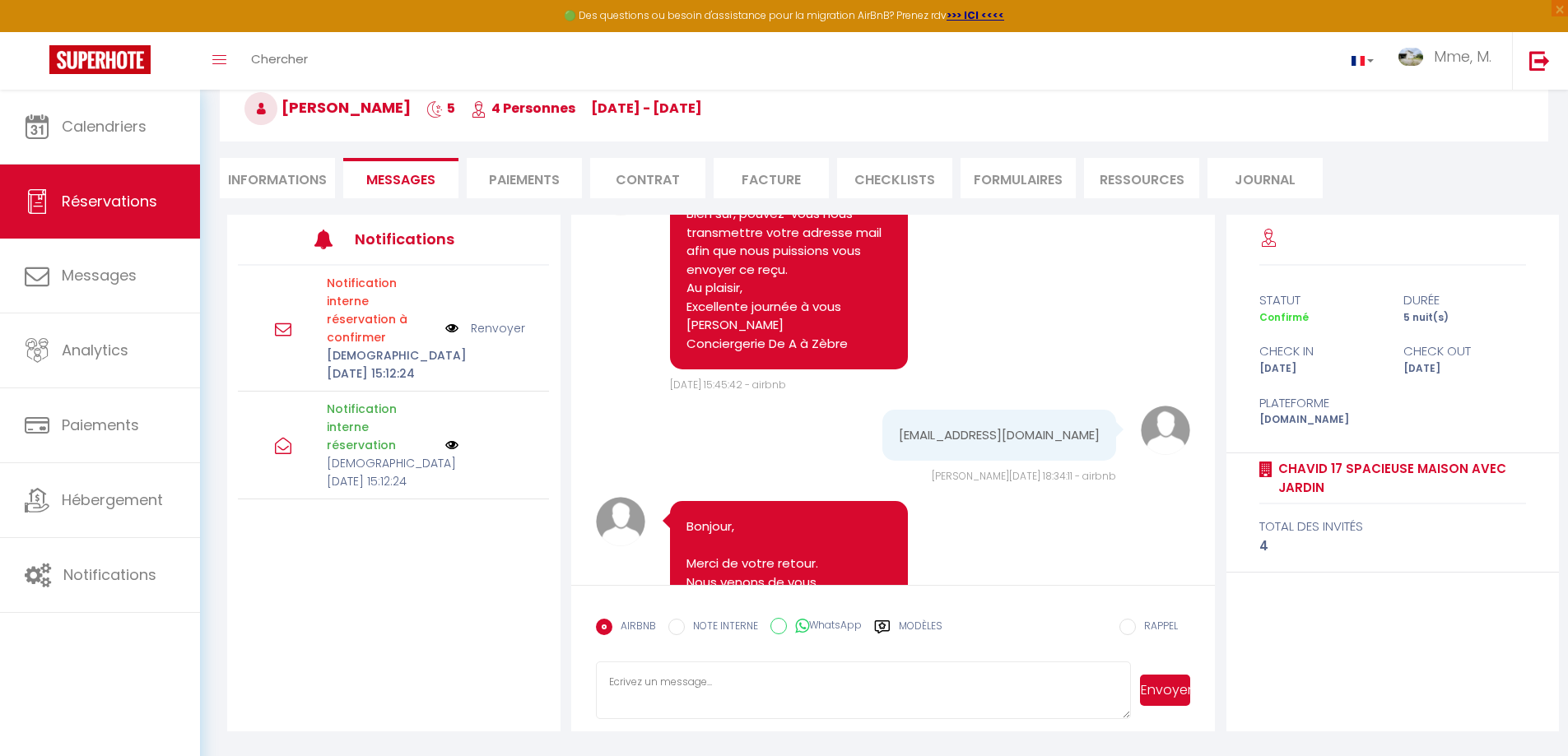
click at [785, 182] on li "Facture" at bounding box center [771, 179] width 115 height 41
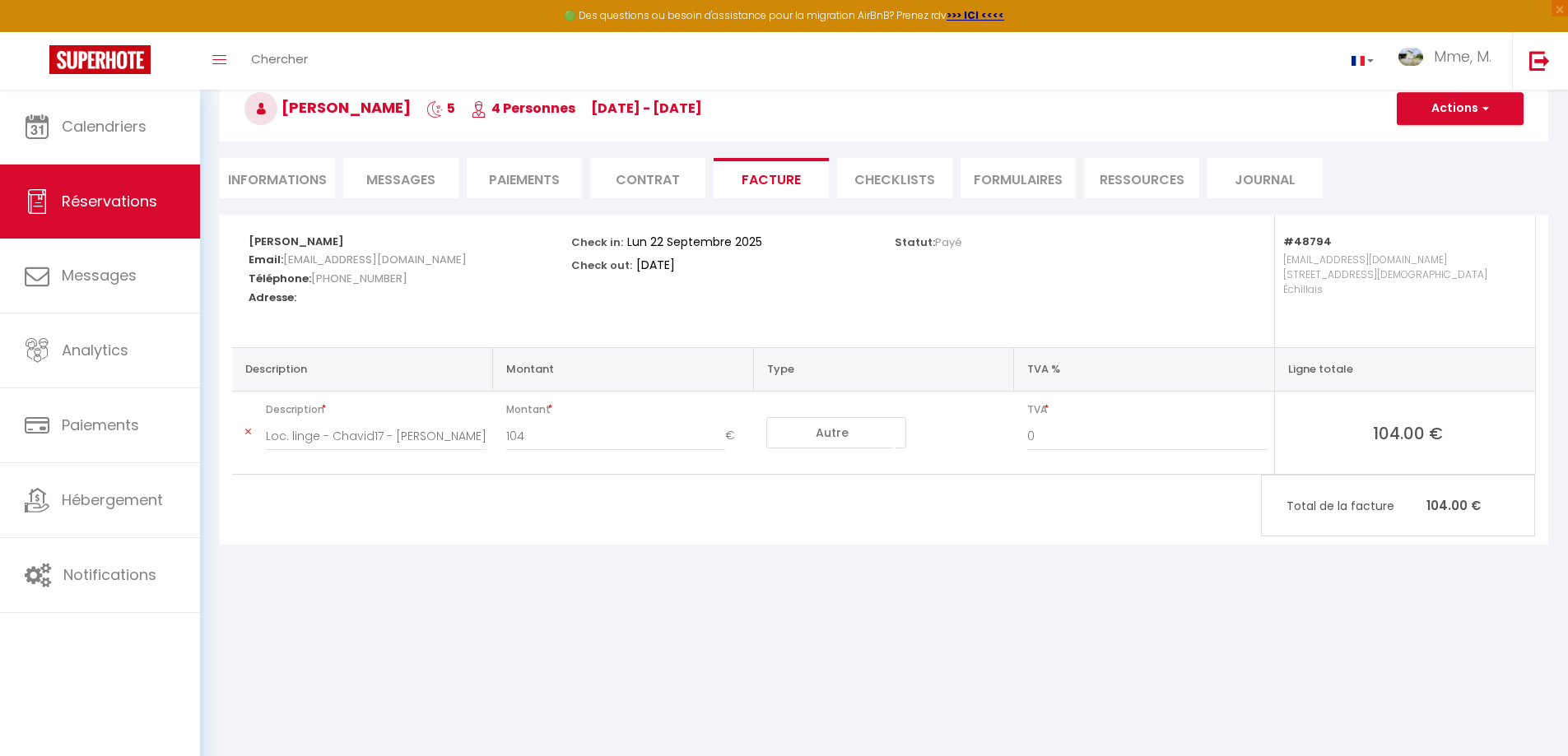
click at [410, 182] on span "Messages" at bounding box center [400, 180] width 70 height 19
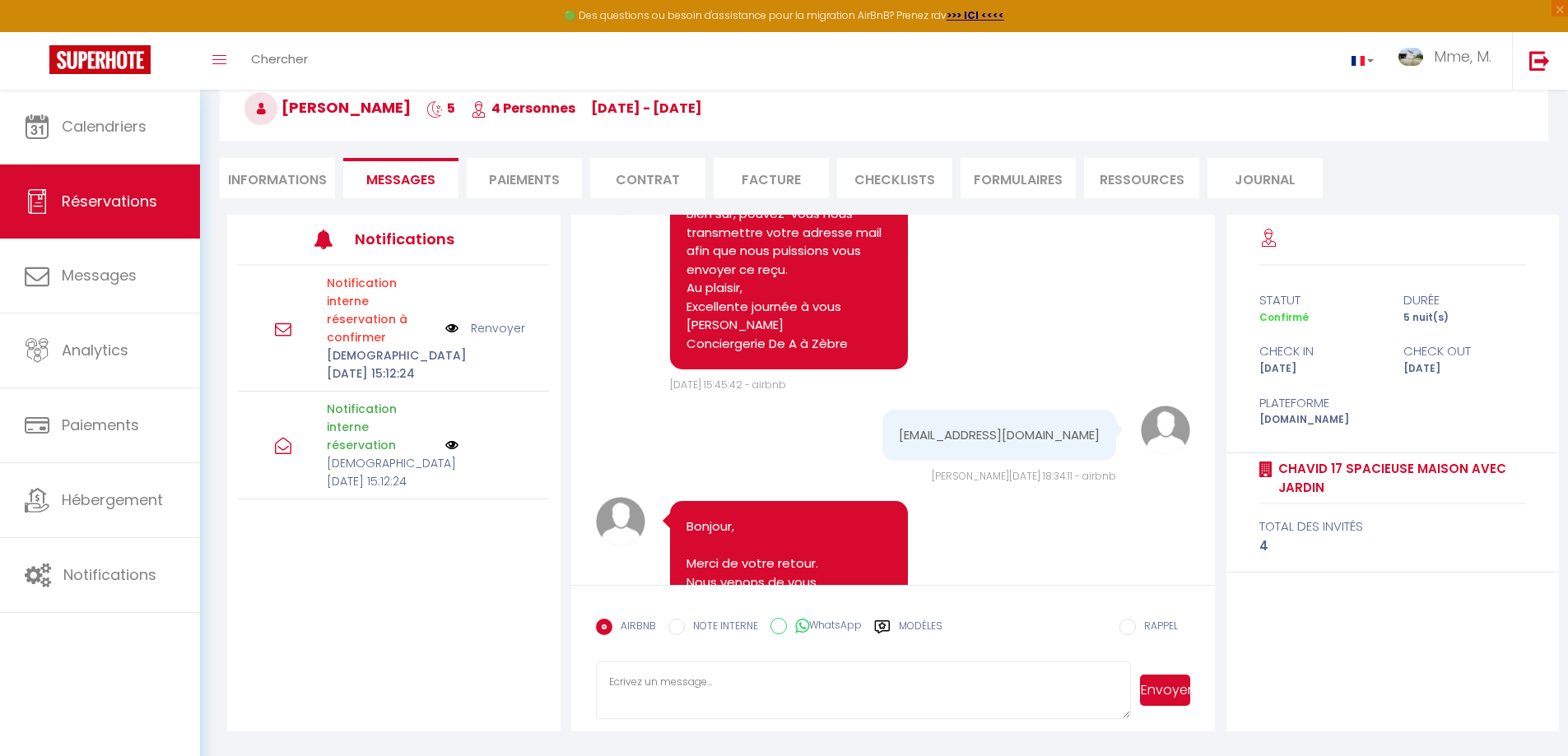
click at [291, 183] on li "Informations" at bounding box center [277, 179] width 115 height 41
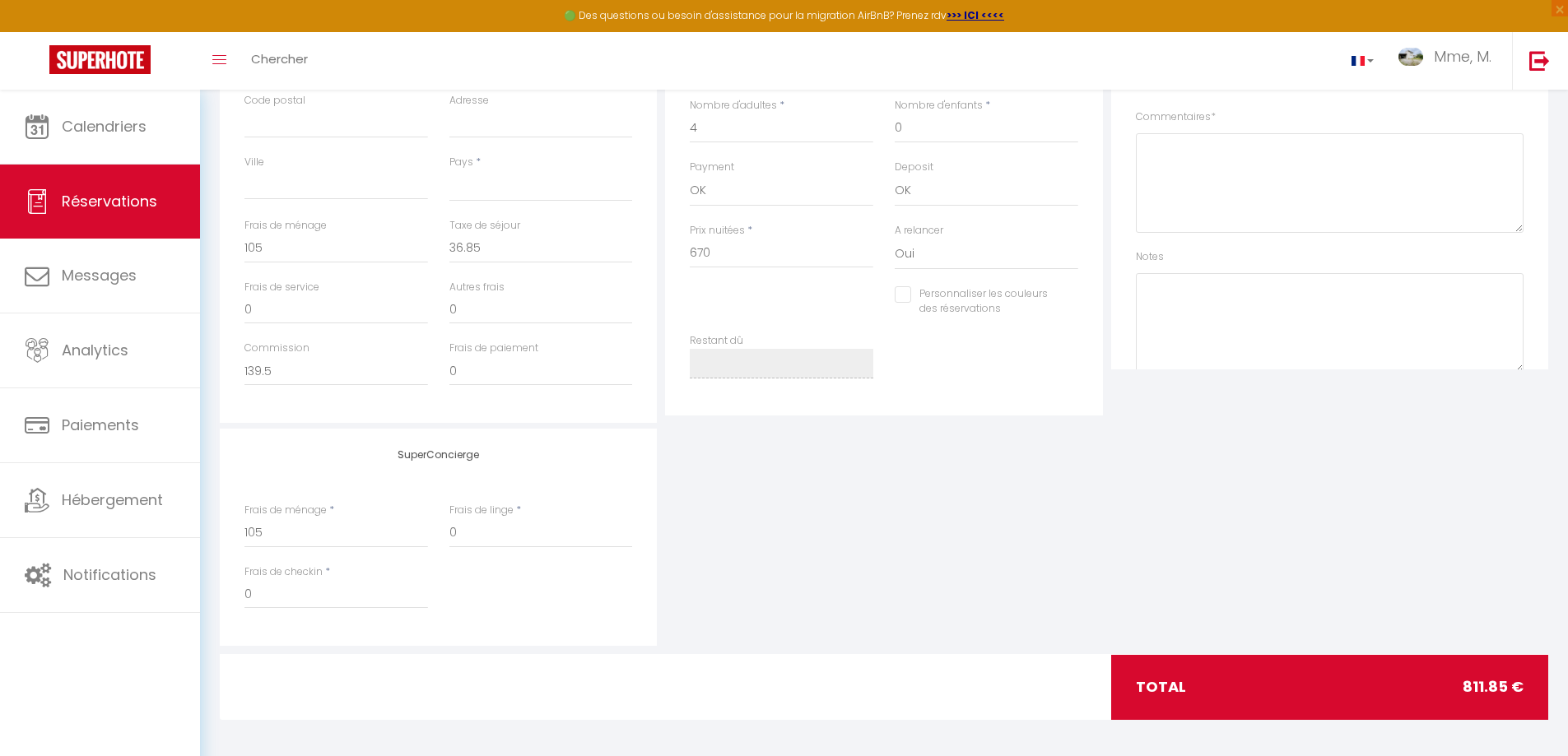
scroll to position [475, 0]
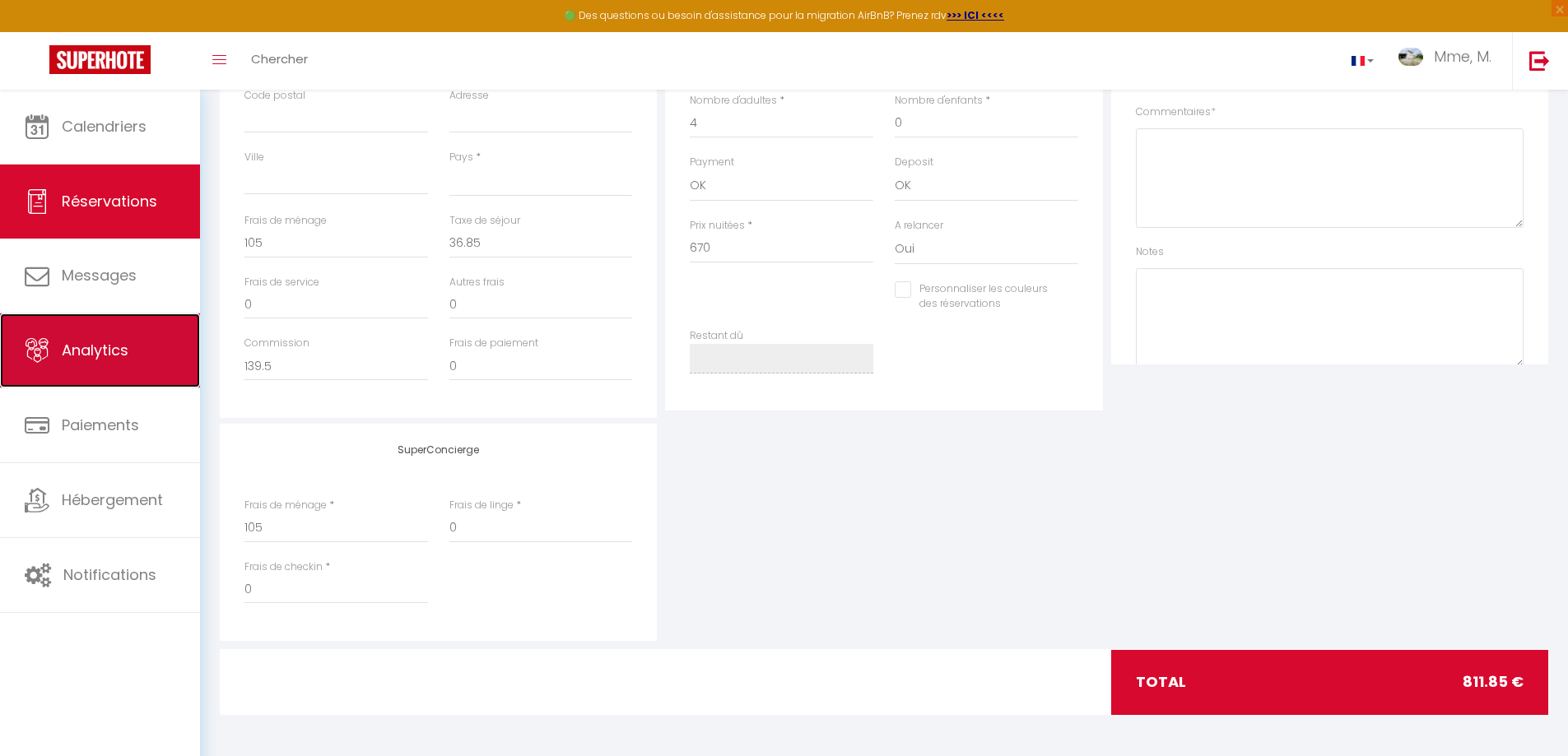
click at [100, 364] on link "Analytics" at bounding box center [100, 350] width 200 height 74
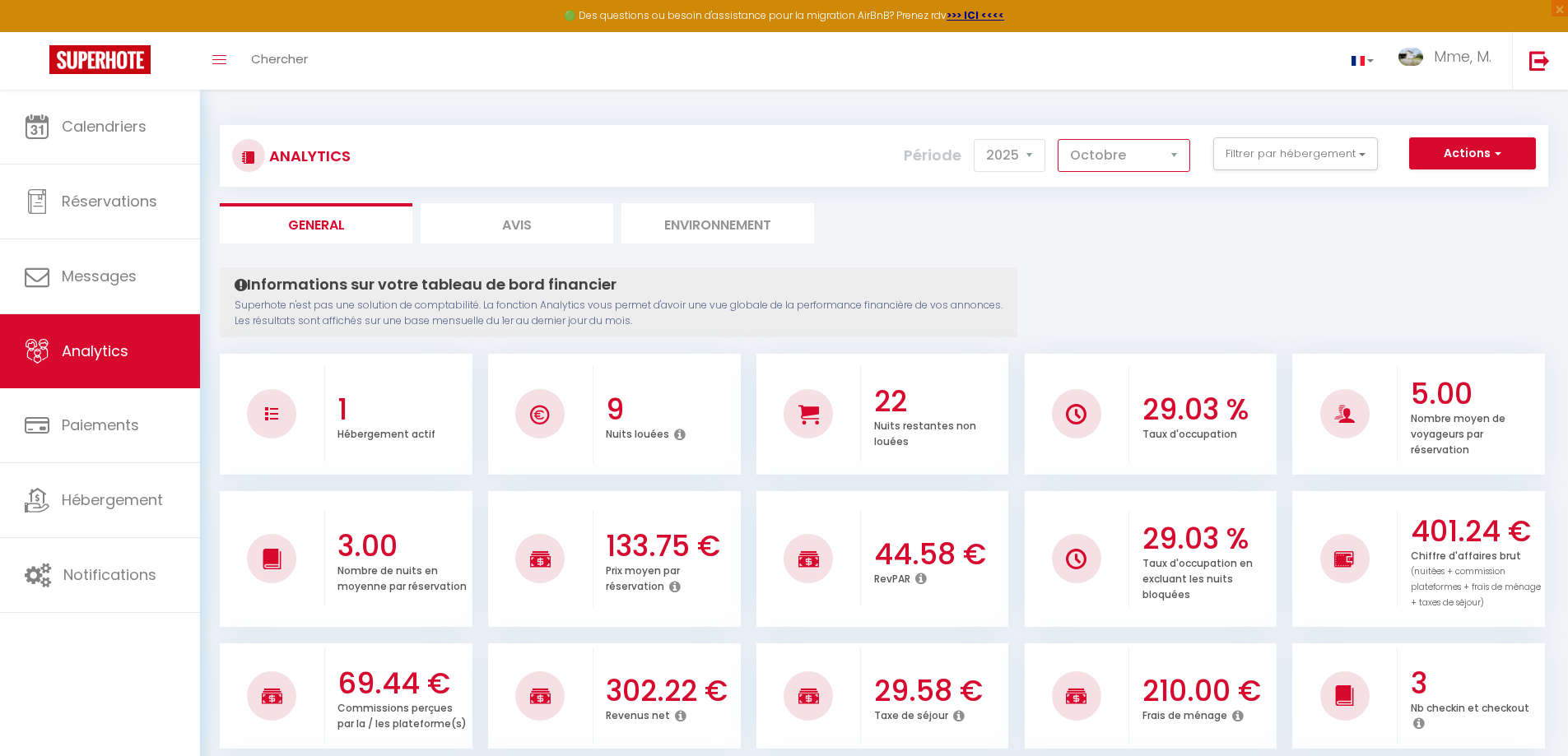
click at [1175, 155] on select "[PERSON_NAME] Mars Avril Mai Juin Juillet Août Septembre Octobre Novembre Décem…" at bounding box center [1123, 156] width 133 height 33
click at [1058, 139] on select "[PERSON_NAME] Mars Avril Mai Juin Juillet Août Septembre Octobre Novembre Décem…" at bounding box center [1123, 156] width 133 height 33
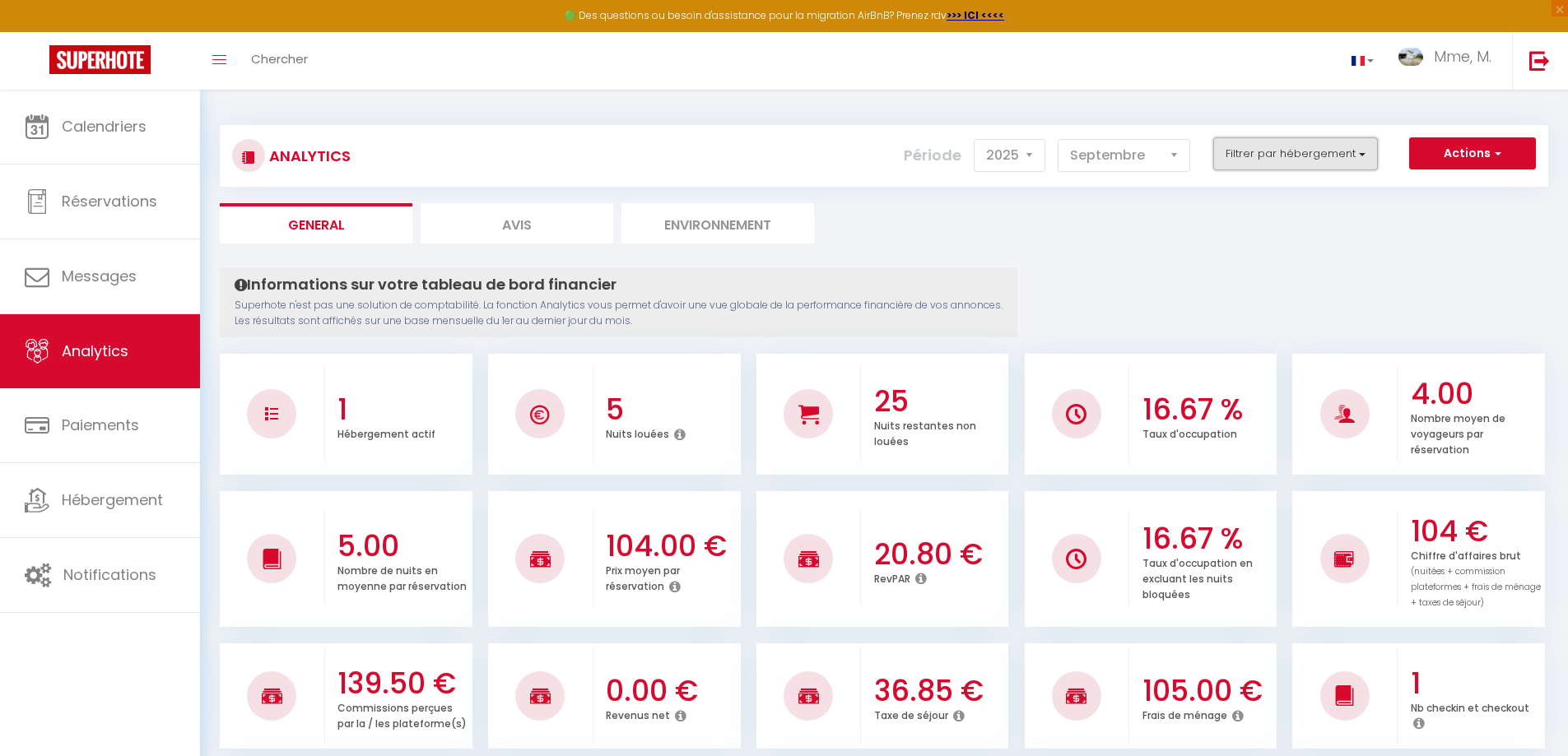
click at [1289, 151] on button "Filtrer par hébergement" at bounding box center [1296, 154] width 165 height 33
click at [1251, 224] on jardin "checkbox" at bounding box center [1343, 220] width 214 height 17
click at [567, 224] on li "Avis" at bounding box center [517, 223] width 193 height 41
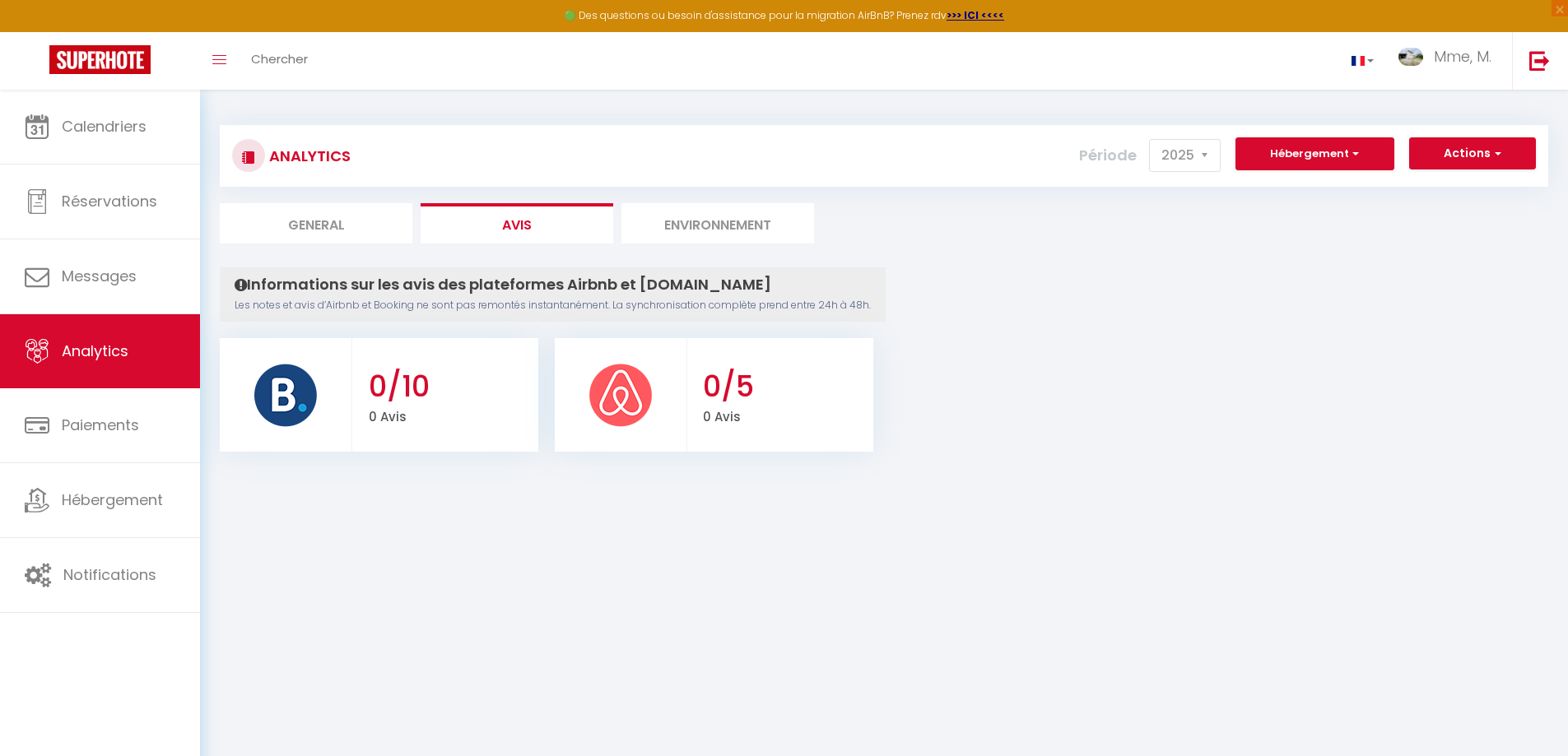
click at [691, 228] on li "Environnement" at bounding box center [718, 223] width 193 height 41
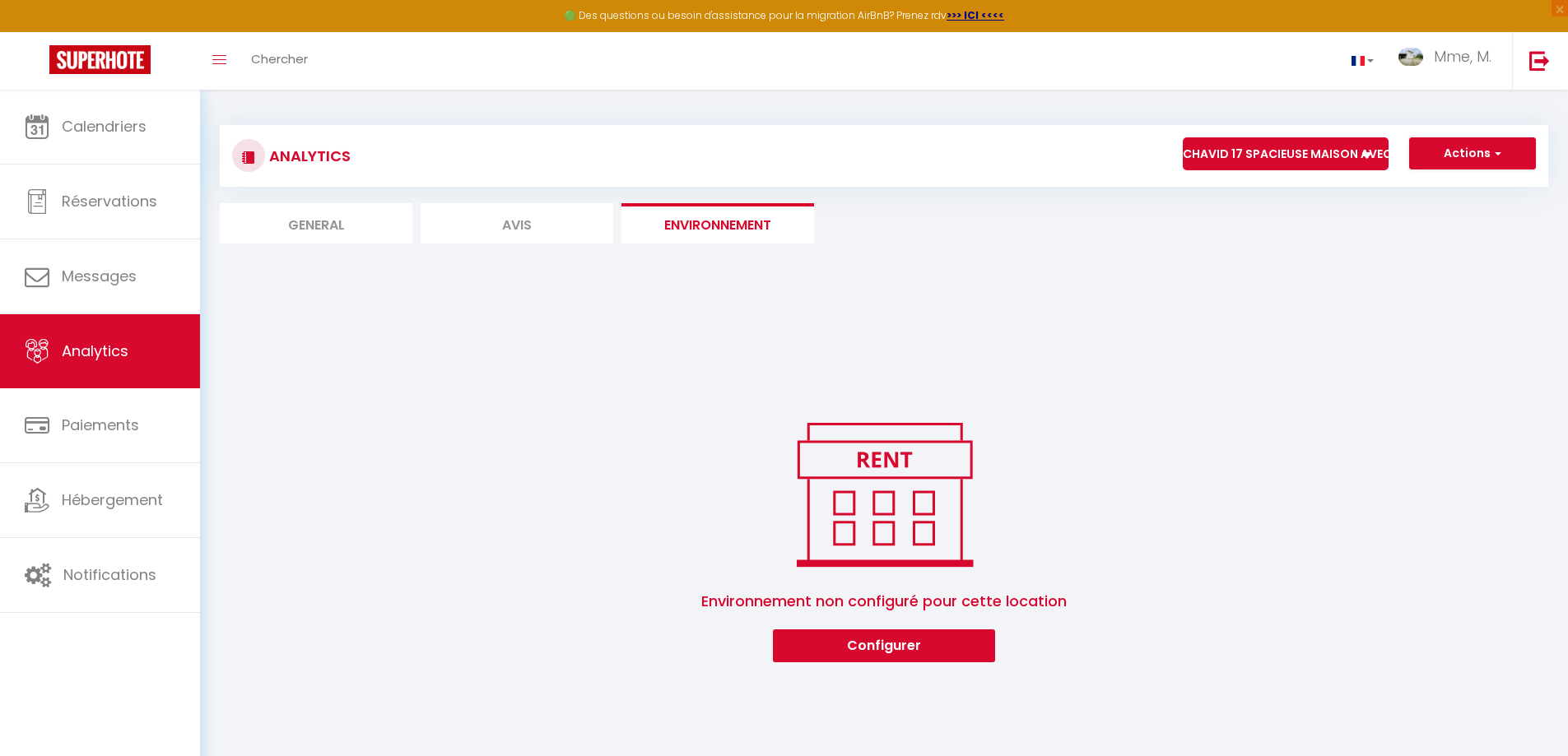
click at [329, 218] on li "General" at bounding box center [316, 223] width 193 height 41
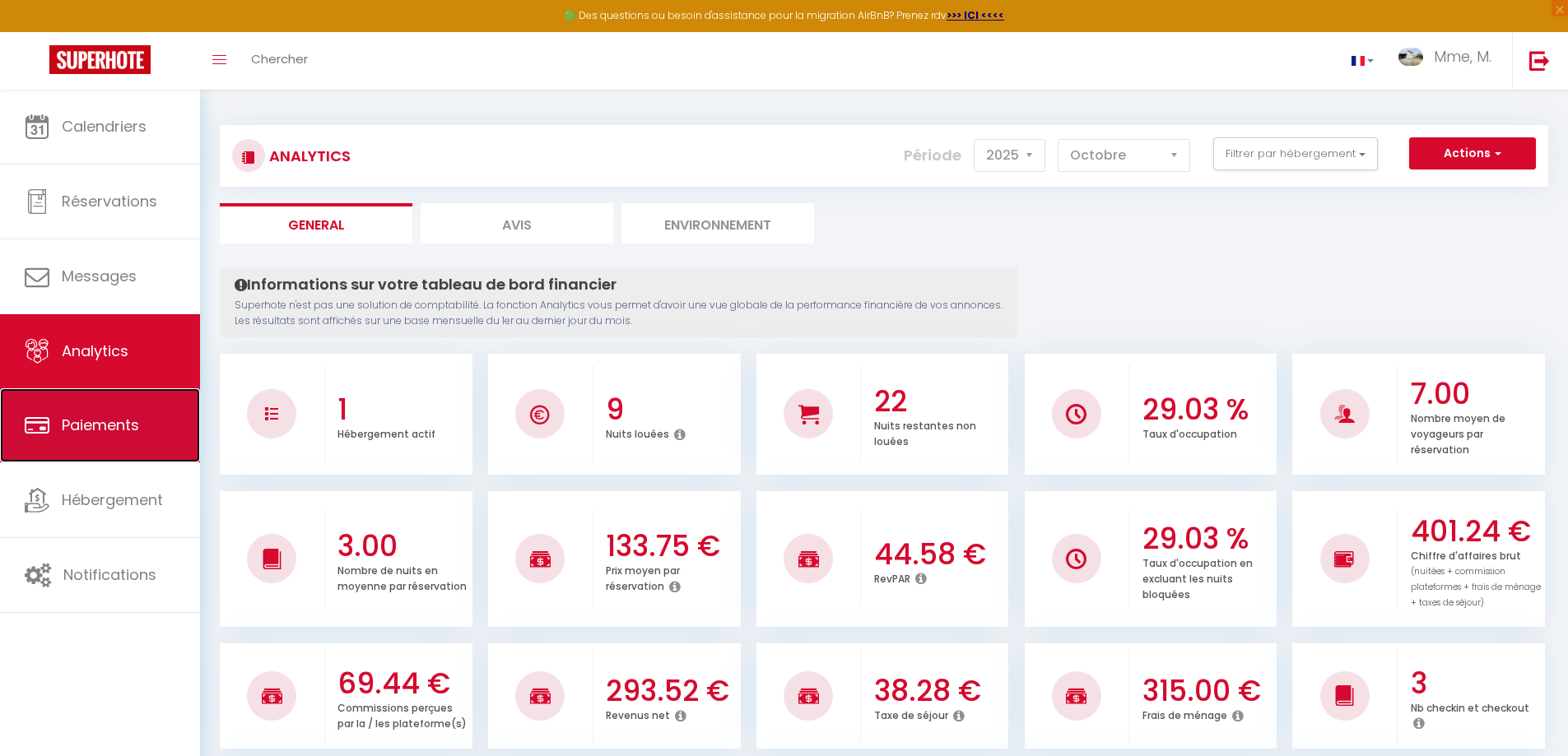
click at [109, 432] on span "Paiements" at bounding box center [100, 425] width 77 height 20
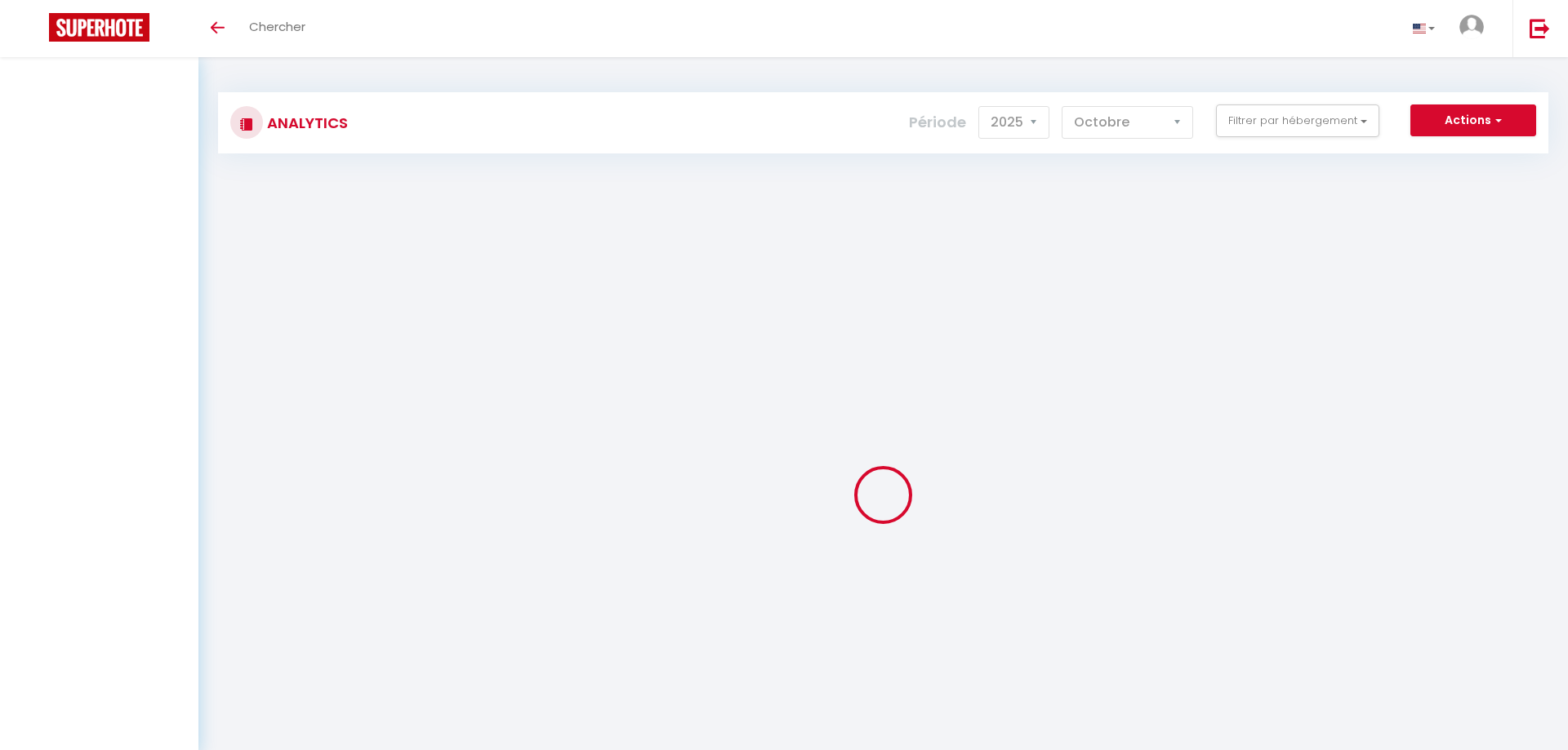
select select "2025"
select select "10"
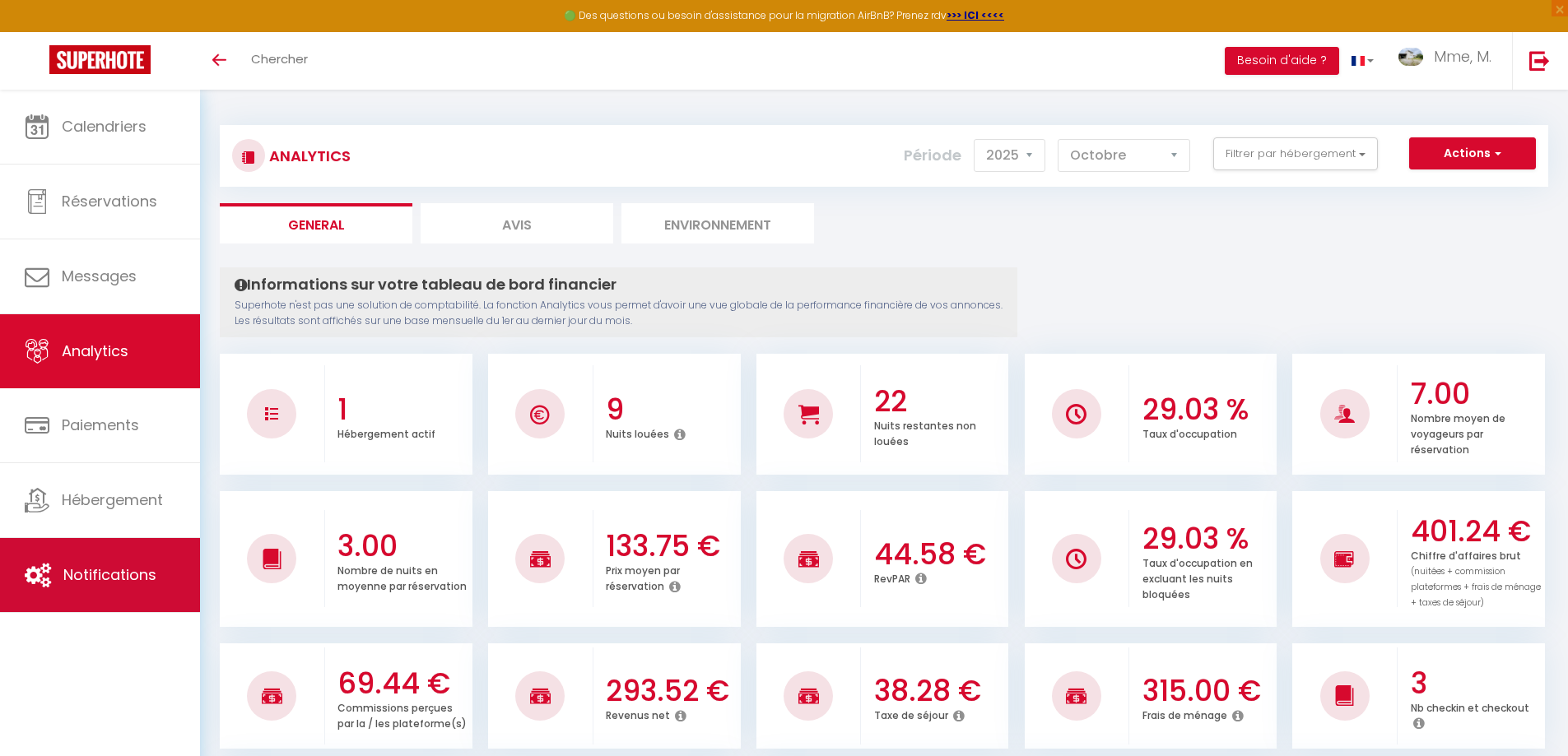
click at [114, 575] on span "Notifications" at bounding box center [109, 574] width 93 height 20
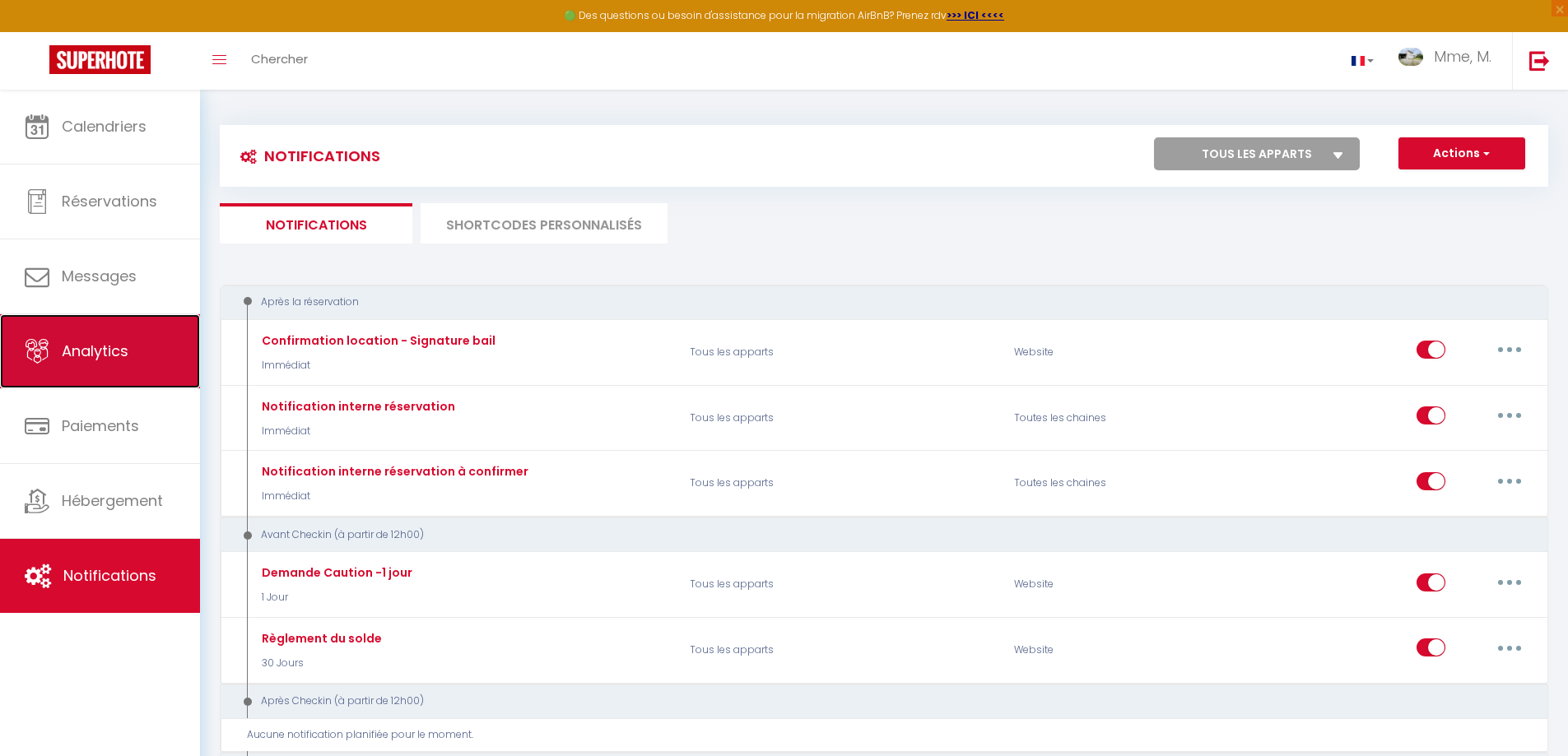
click at [112, 361] on span "Analytics" at bounding box center [95, 351] width 67 height 20
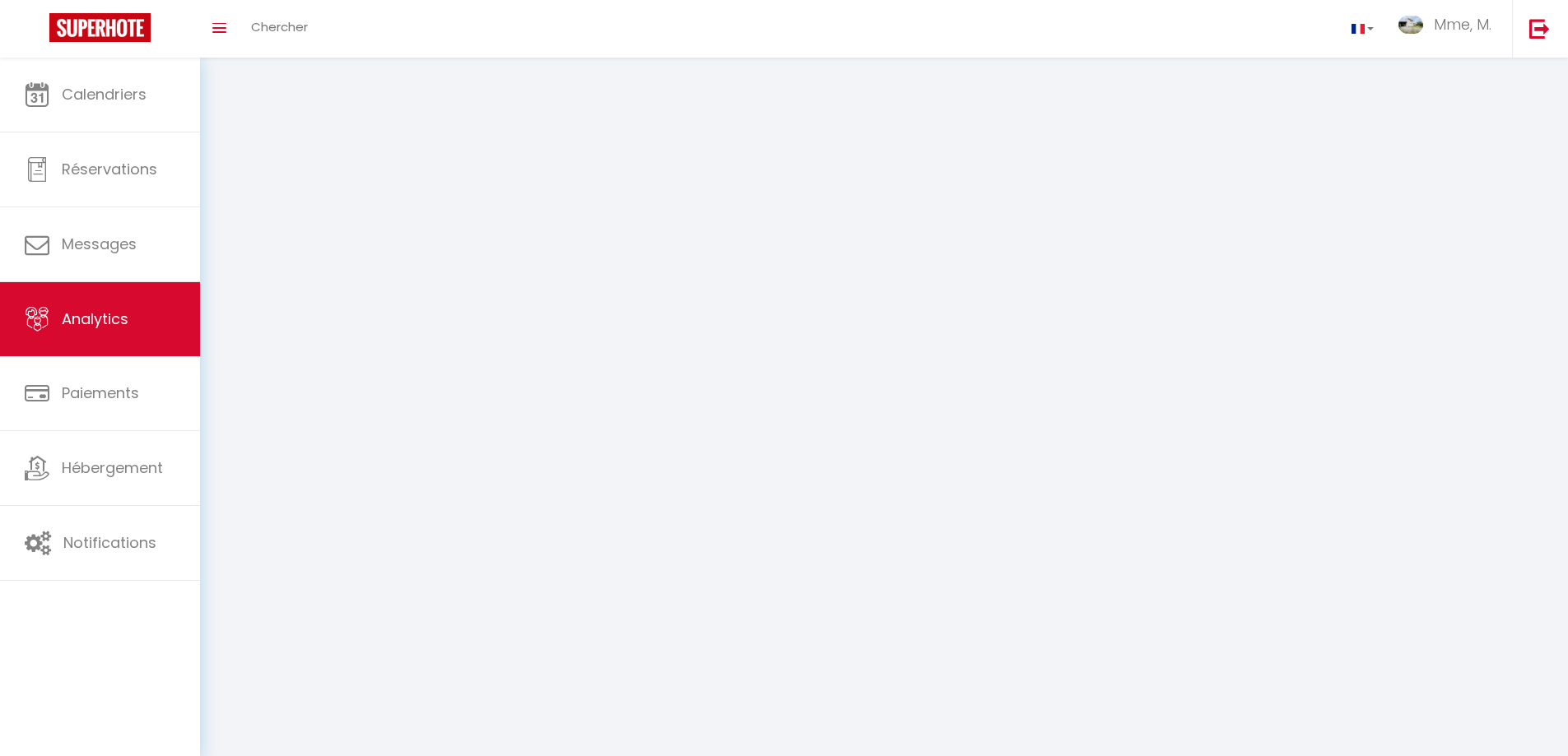
select select "2025"
select select "10"
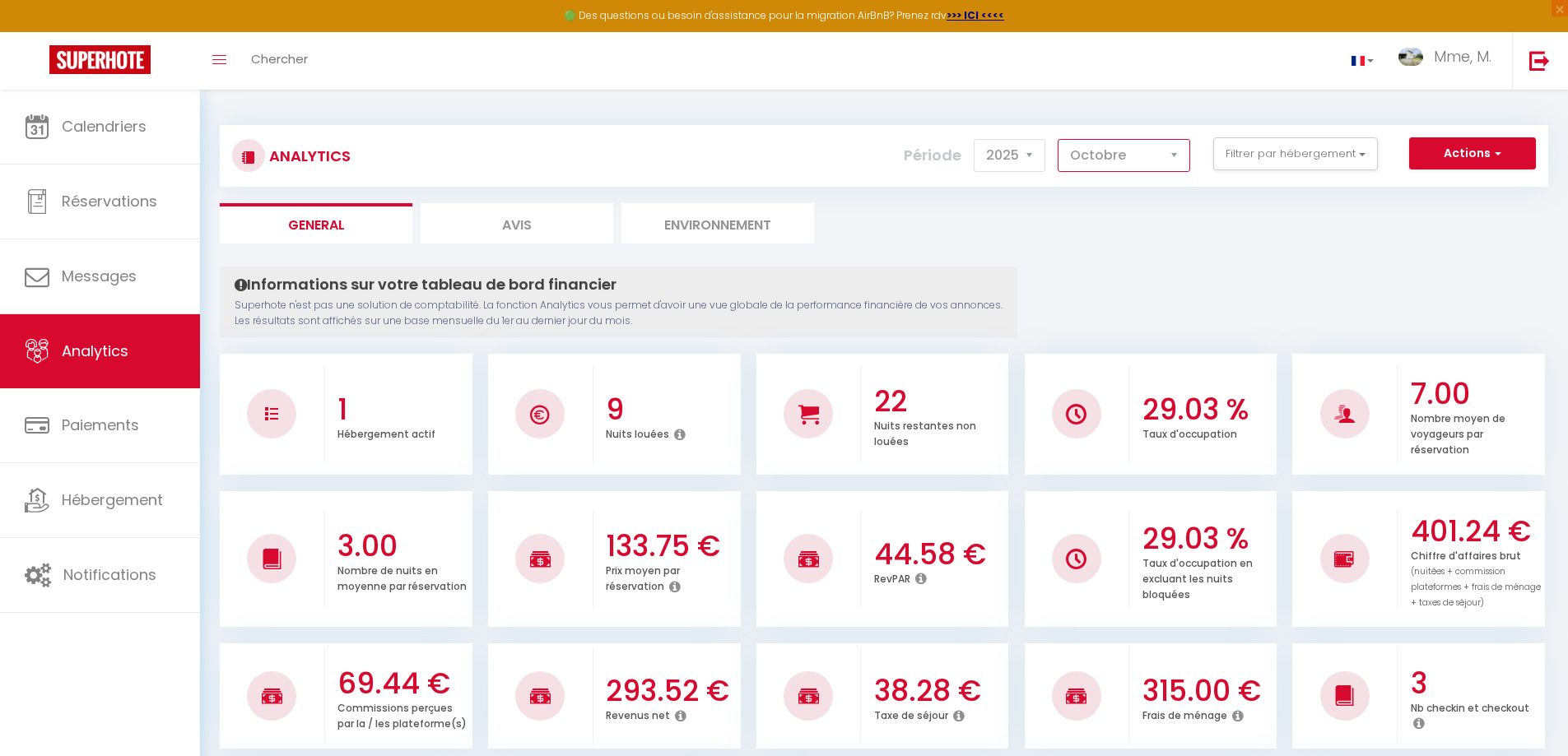
click at [1178, 158] on select "Janvier Février Mars Avril Mai Juin Juillet Août Septembre Octobre Novembre Déc…" at bounding box center [1123, 156] width 133 height 33
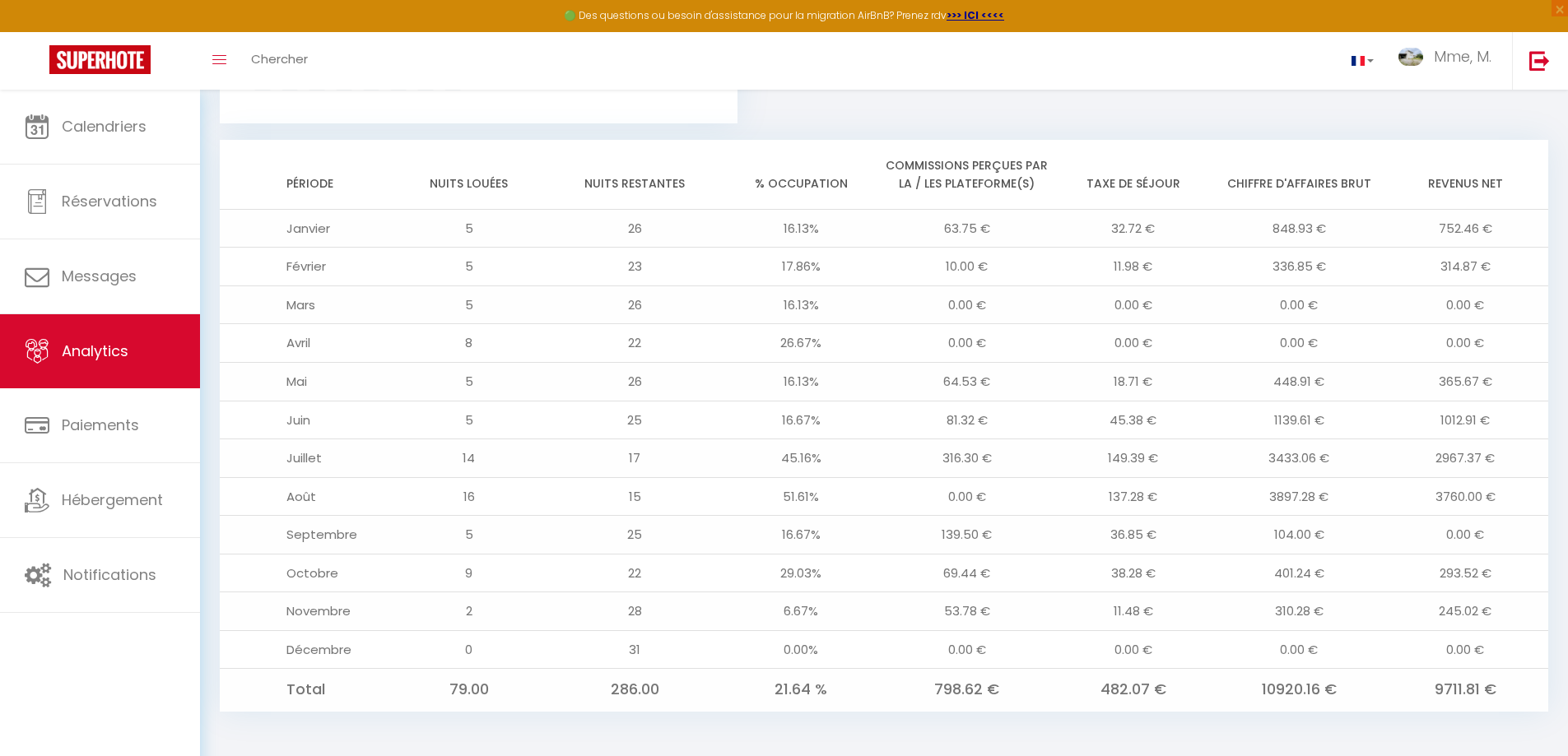
scroll to position [1263, 0]
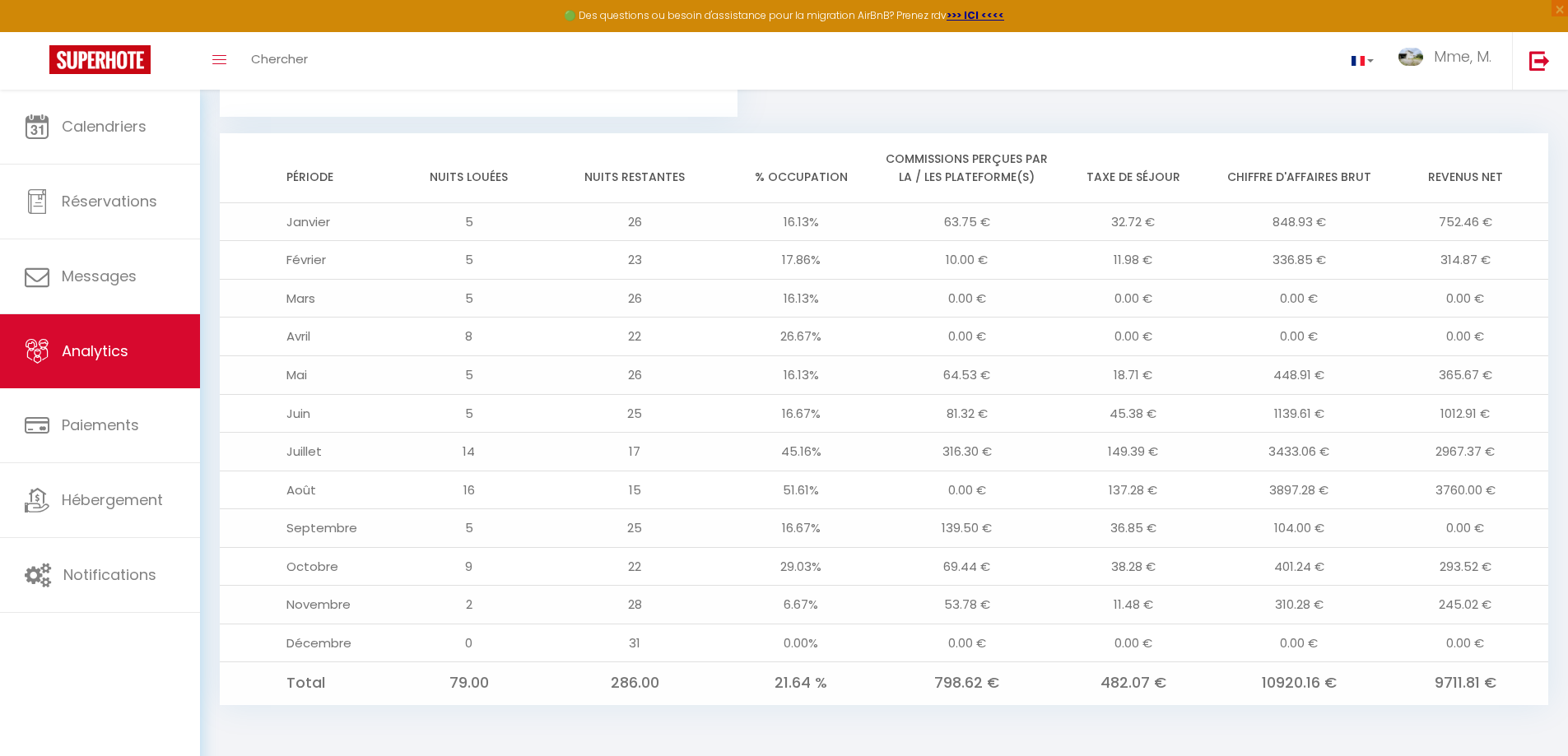
click at [1487, 610] on td "245.02 €" at bounding box center [1464, 605] width 166 height 39
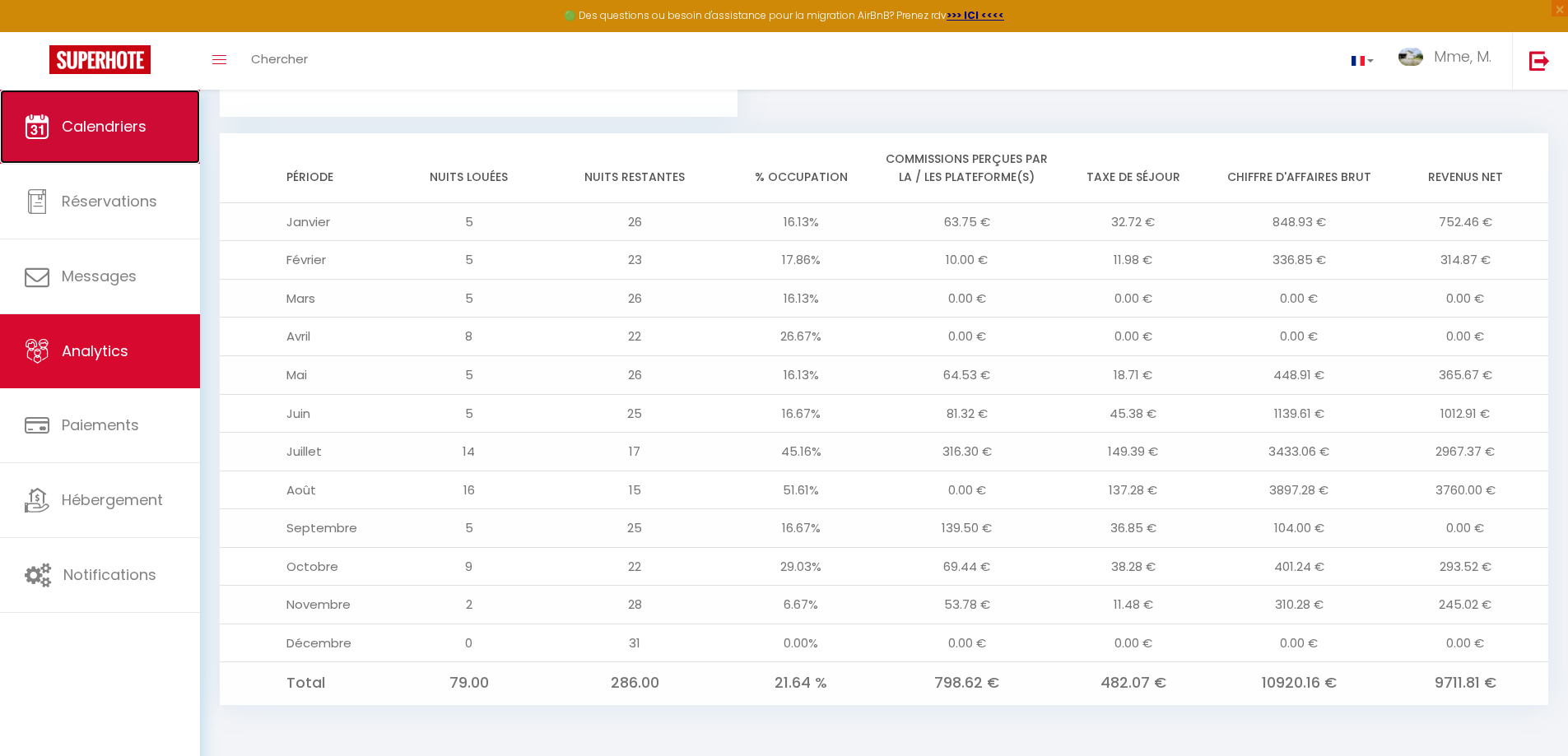
click at [95, 118] on span "Calendriers" at bounding box center [104, 126] width 84 height 20
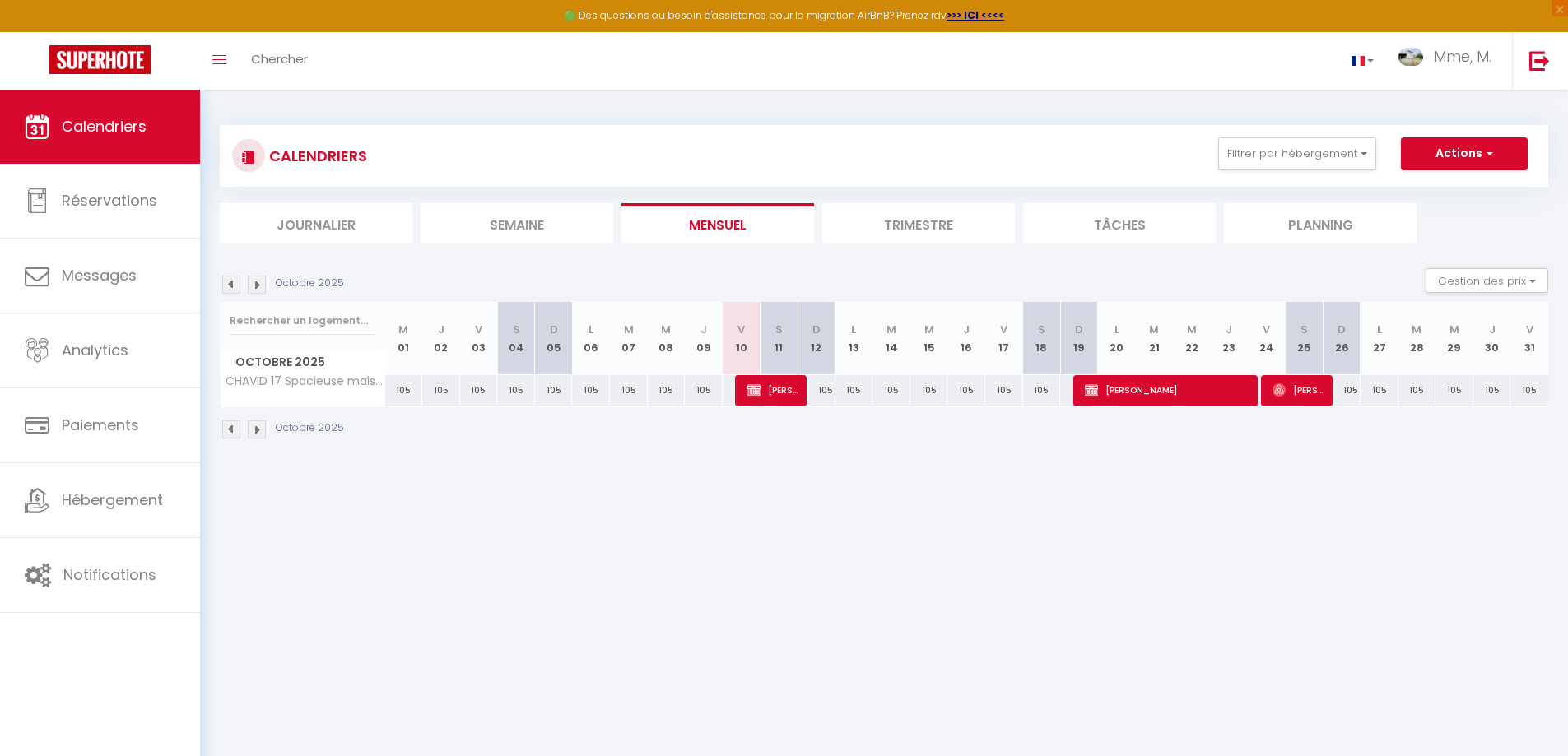
click at [259, 287] on img at bounding box center [257, 285] width 19 height 19
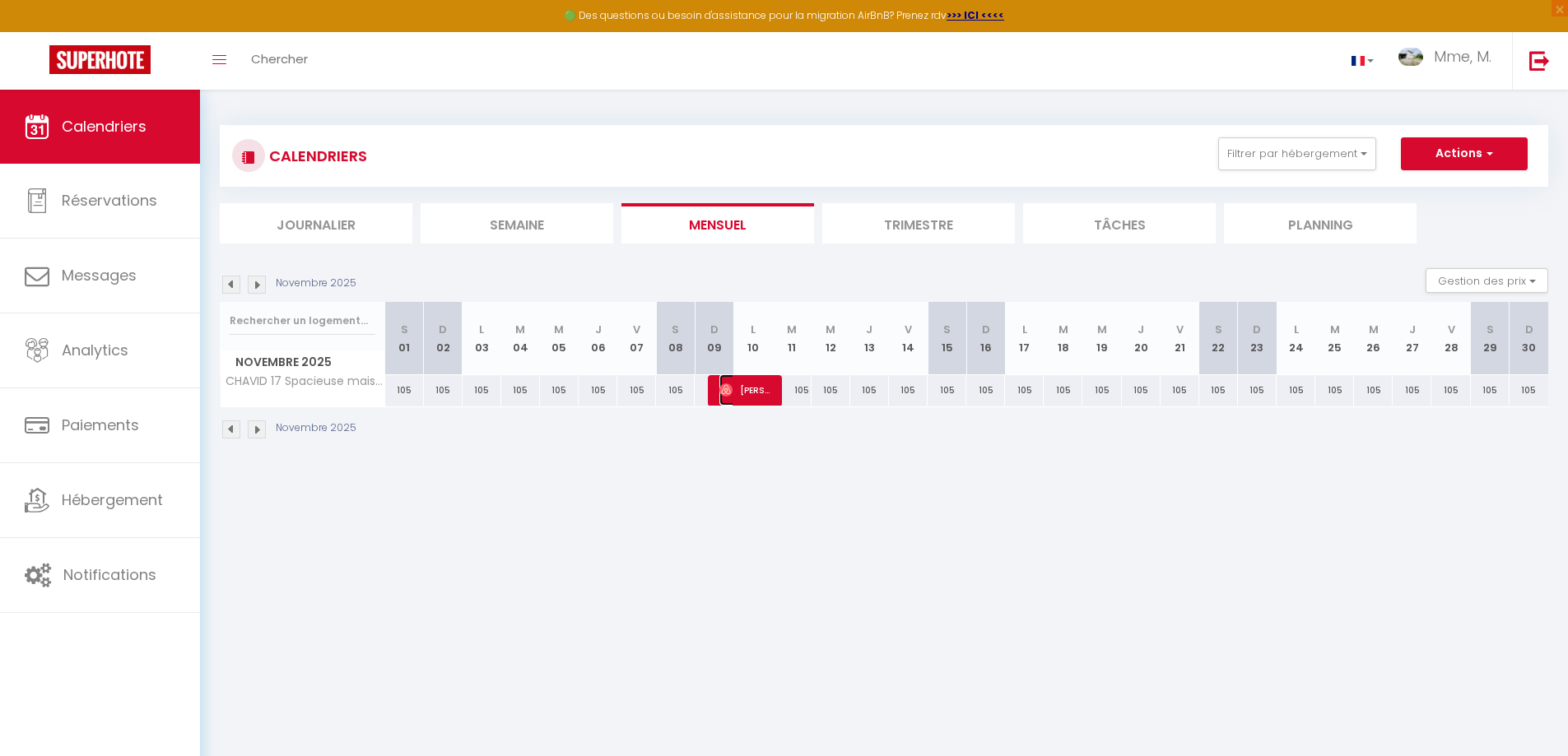
click at [748, 392] on span "[PERSON_NAME]" at bounding box center [745, 390] width 52 height 32
select select "OK"
select select "0"
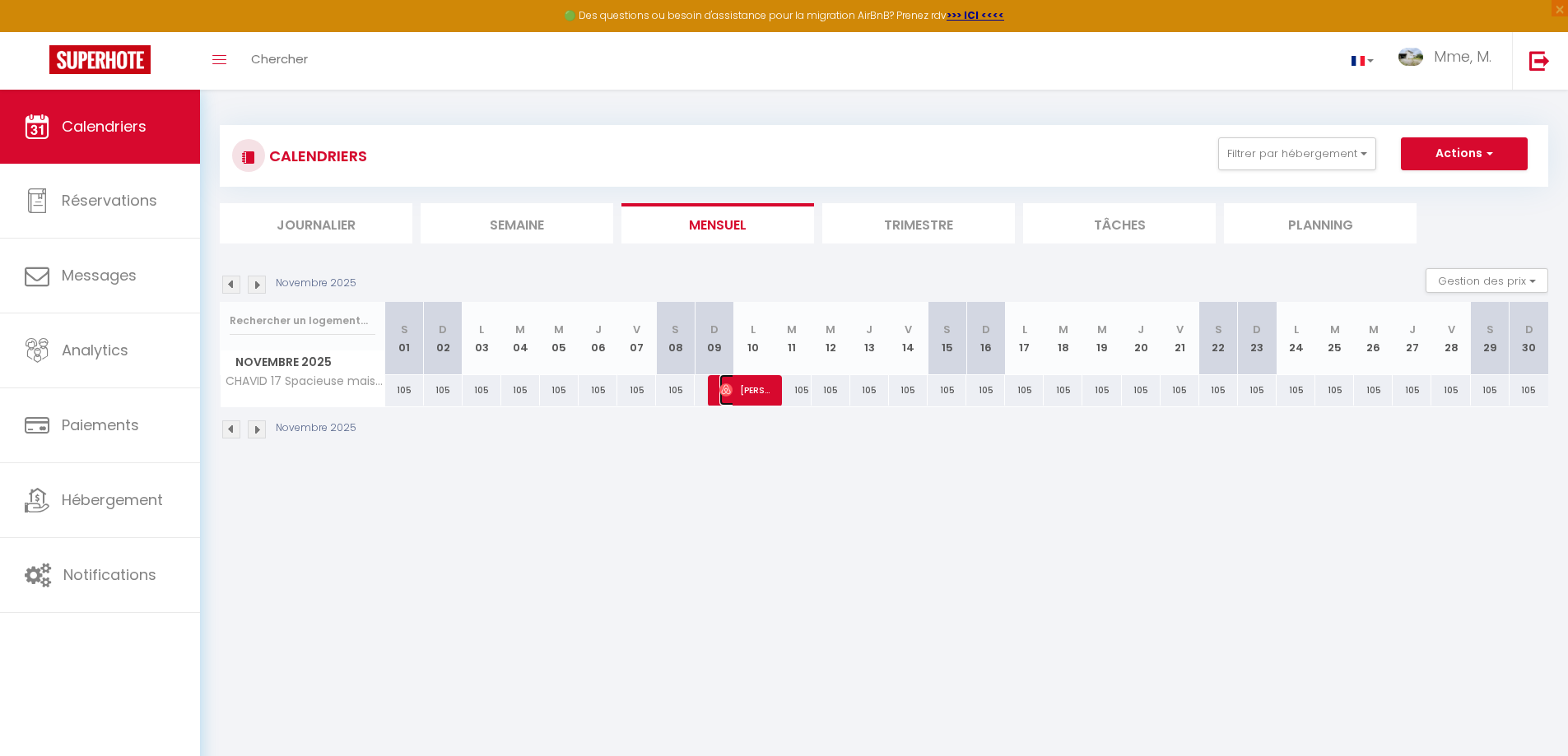
select select "1"
select select
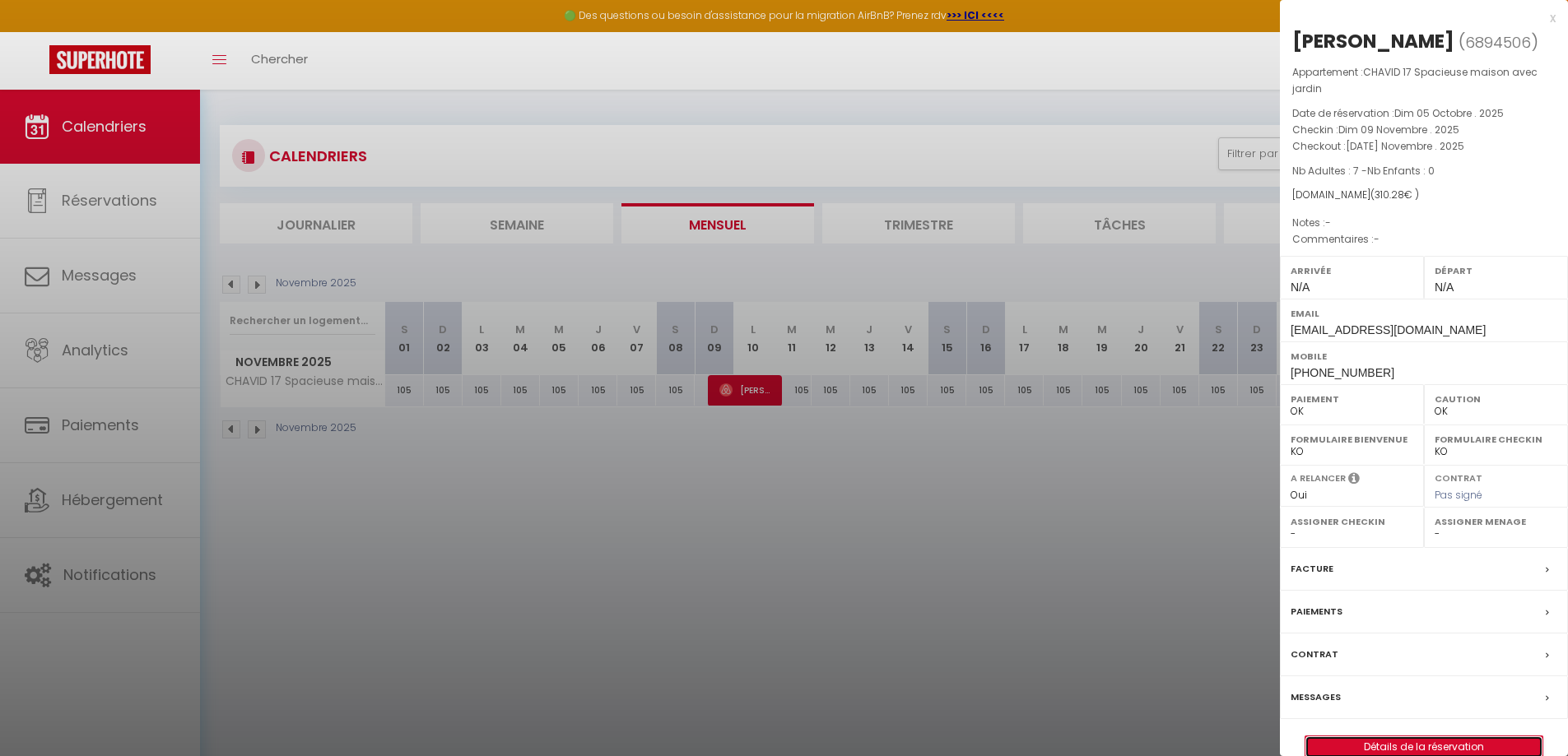
click at [1446, 747] on link "Détails de la réservation" at bounding box center [1424, 747] width 237 height 21
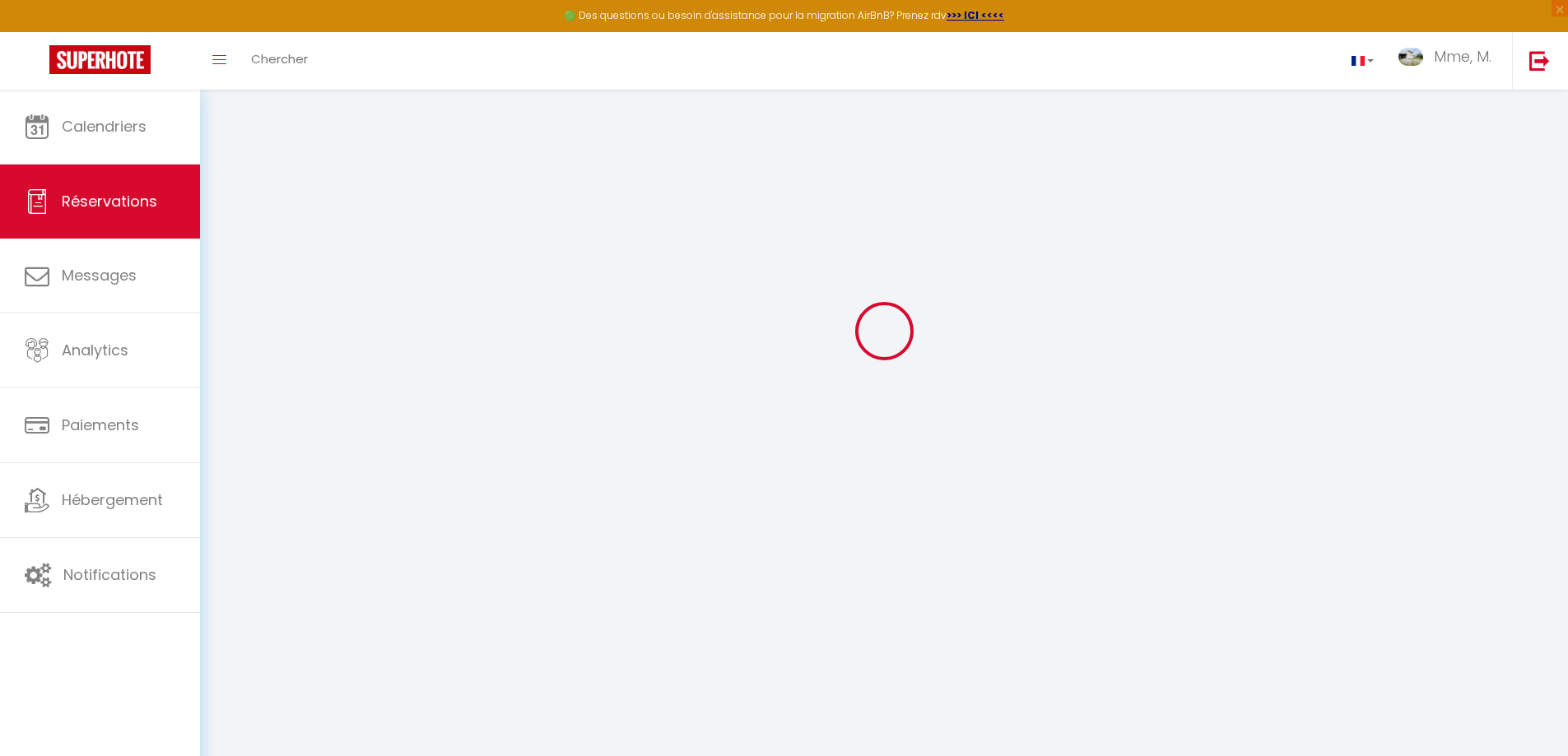
scroll to position [90, 0]
type input "[PERSON_NAME]"
type input "Beaumont"
type input "[EMAIL_ADDRESS][DOMAIN_NAME]"
type input "[PHONE_NUMBER]"
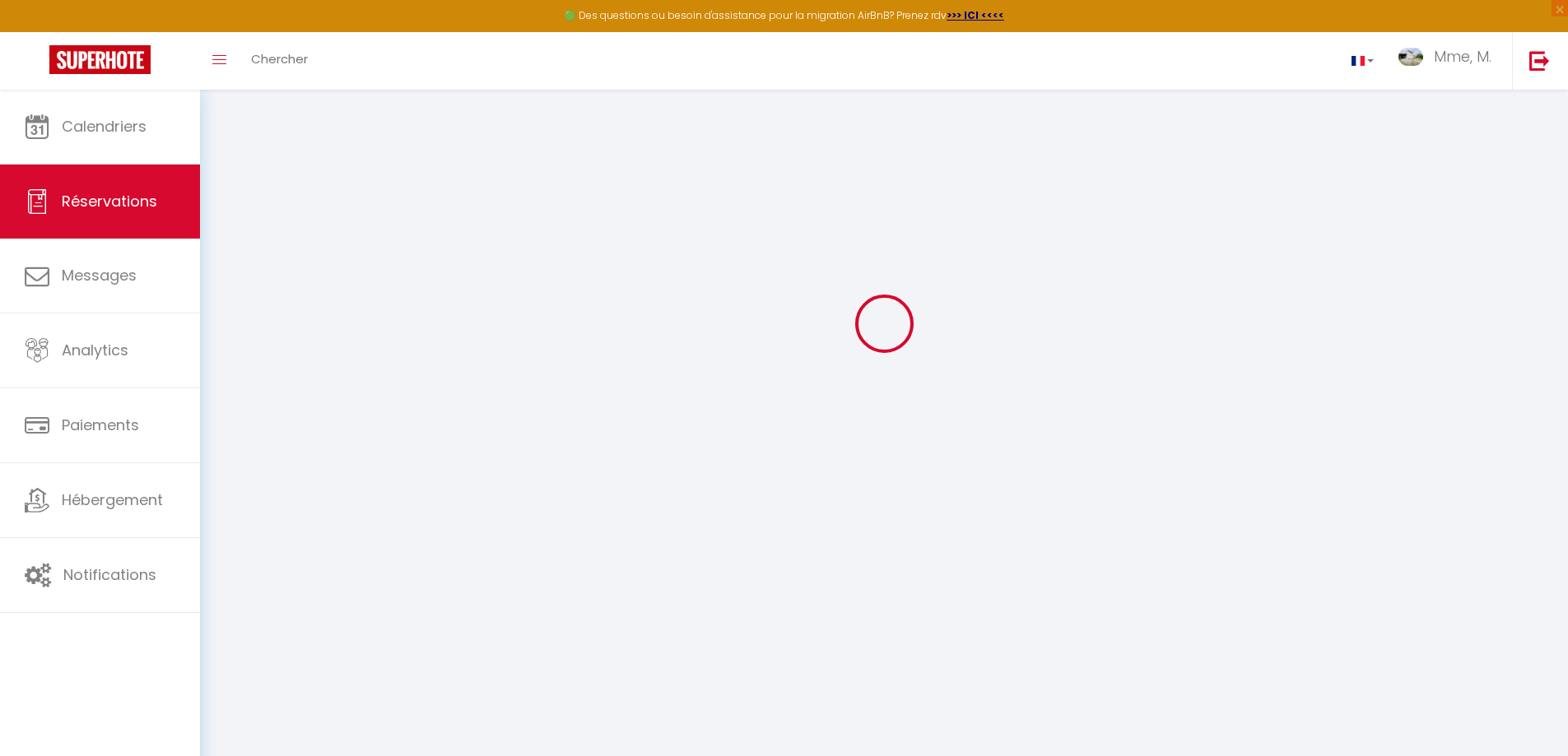
select select
type input "53.78"
select select "48794"
select select "1"
select select
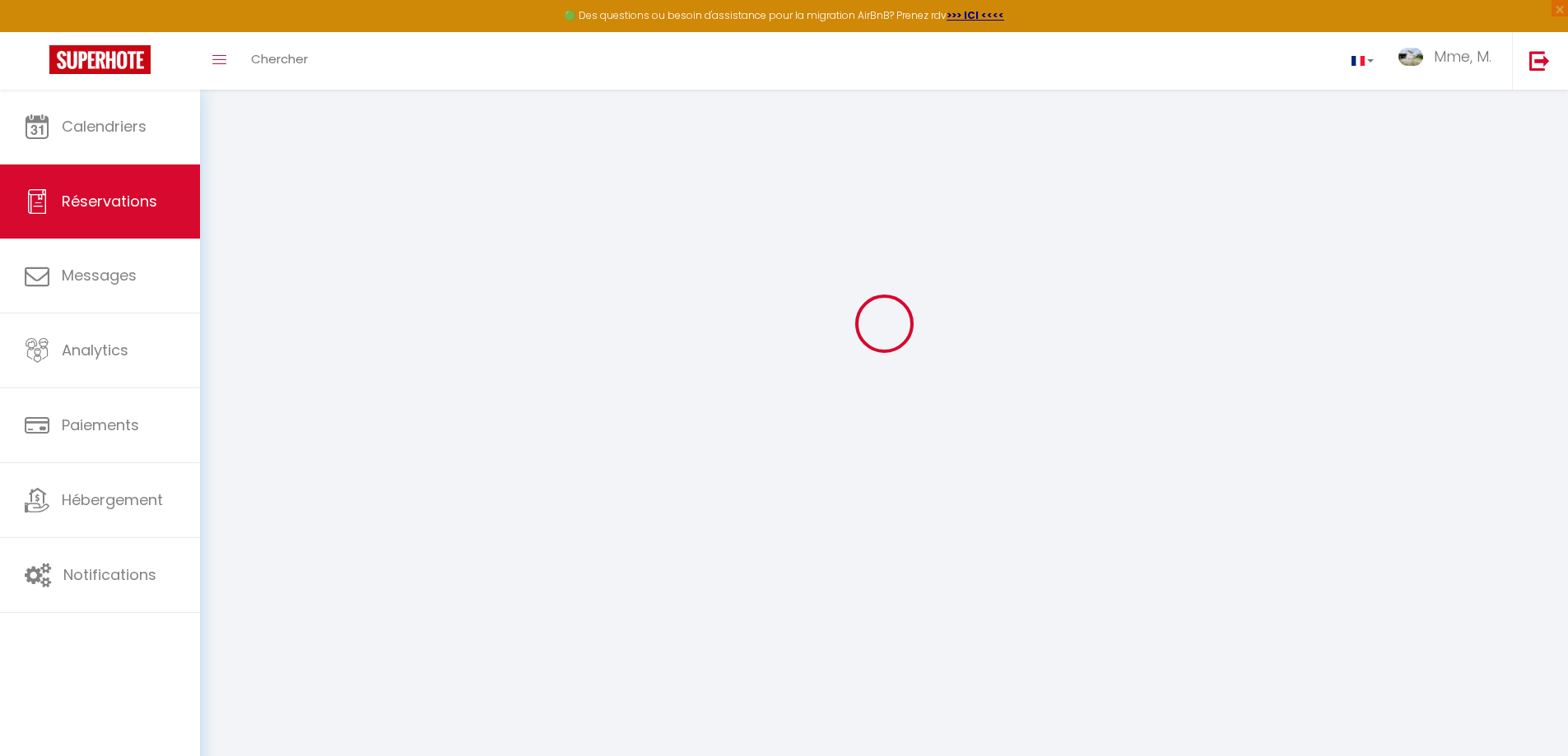
select select
type input "7"
select select "12"
select select
type input "208.8"
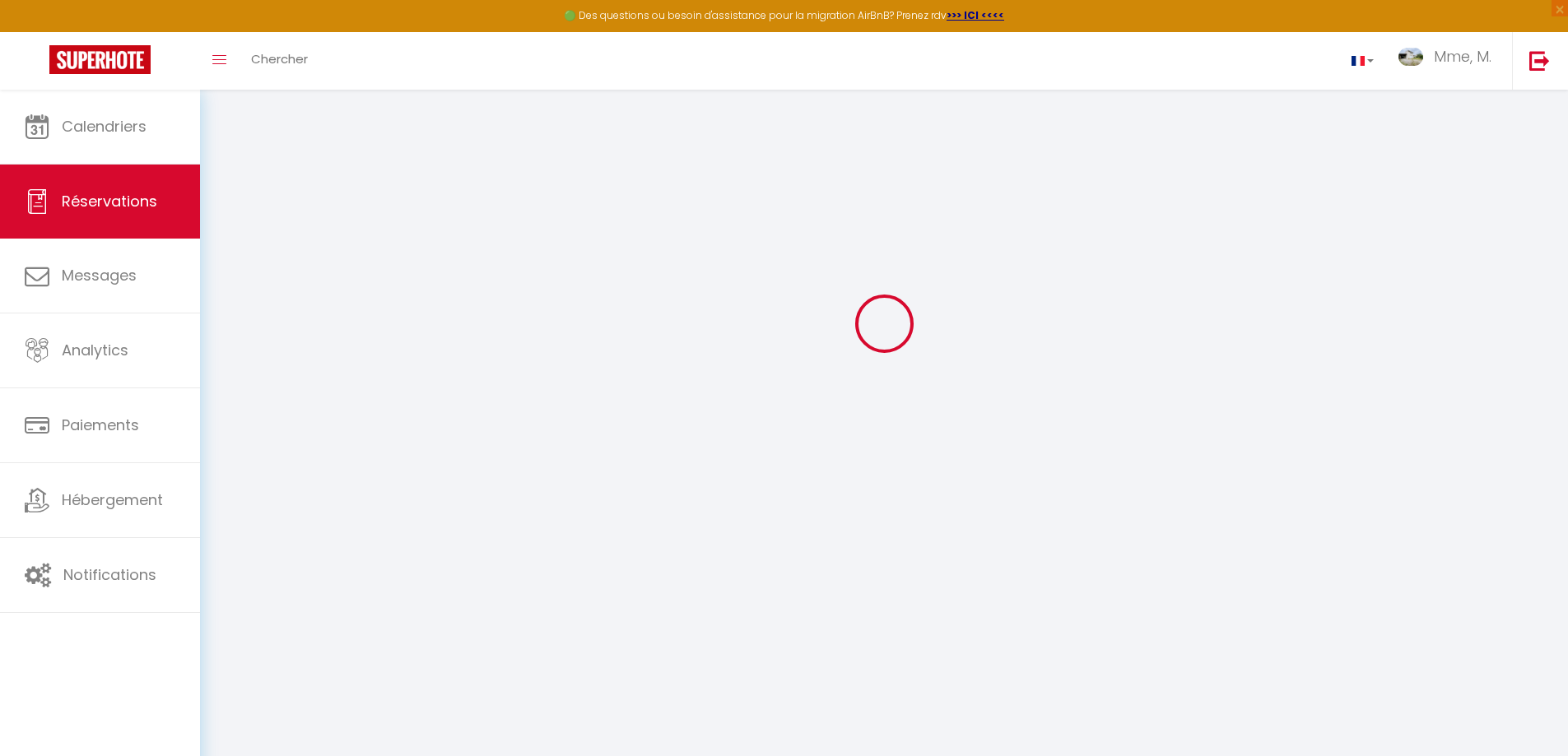
checkbox input "false"
select select "1"
type input "105"
type input "0"
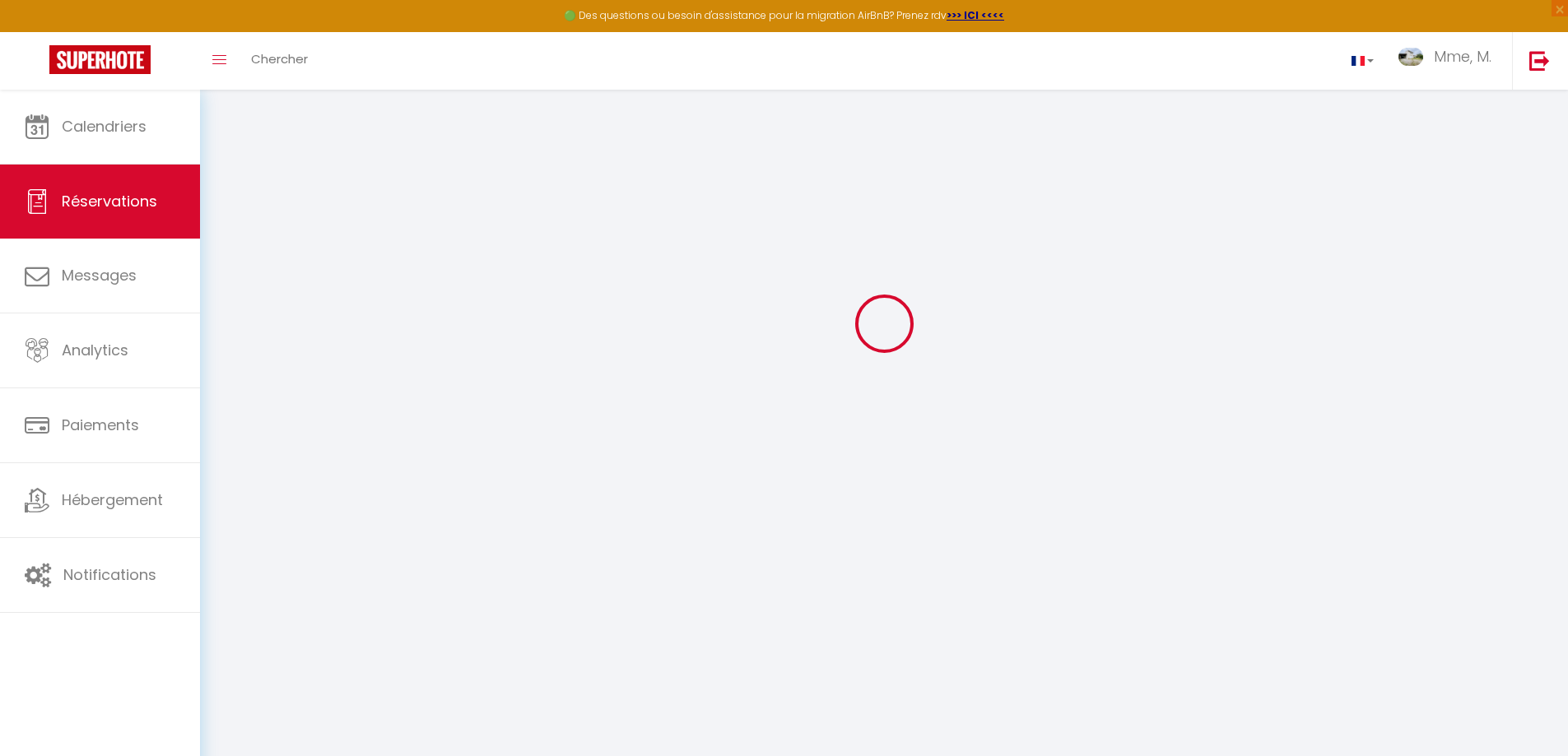
select select
select select "15"
checkbox input "false"
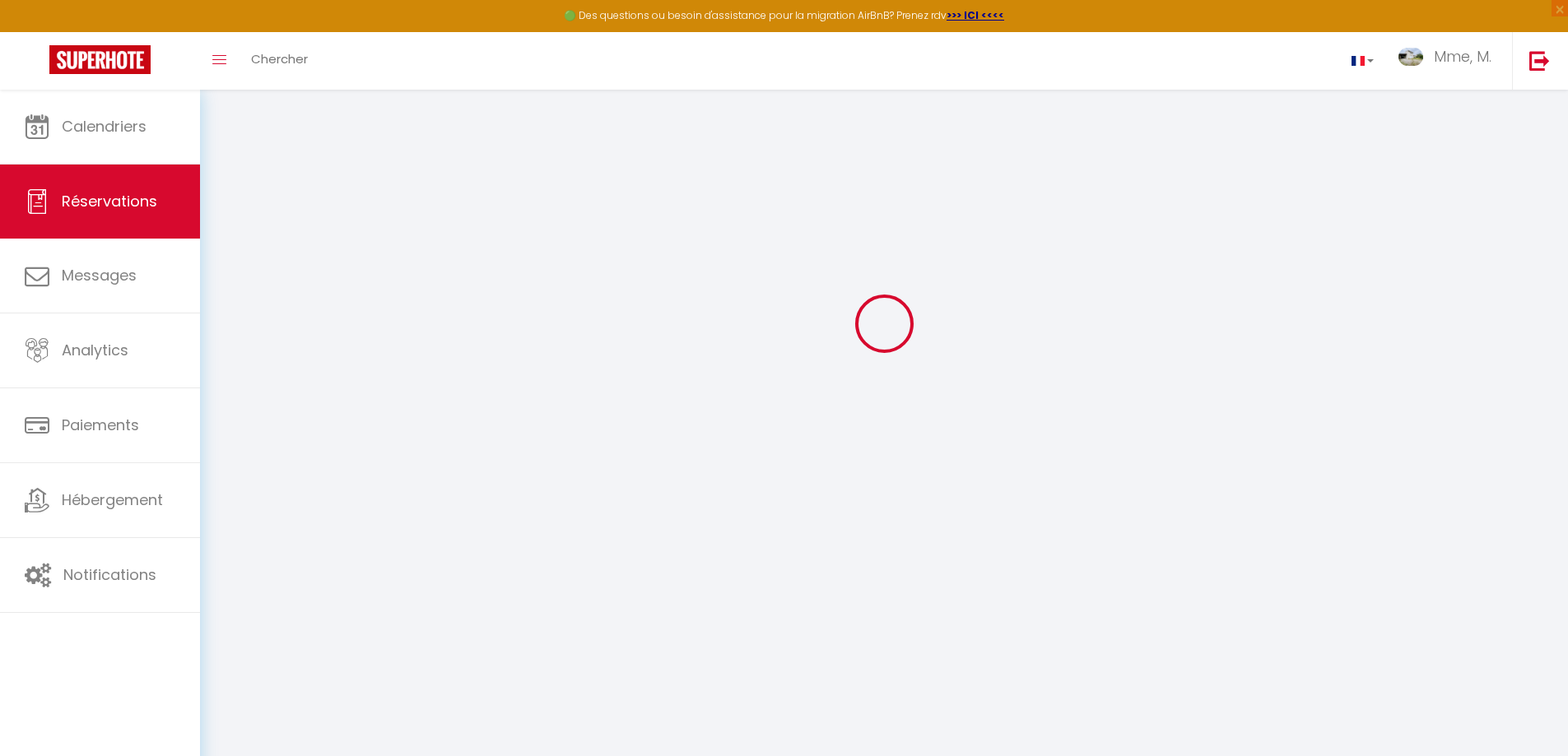
select select
checkbox input "false"
select select
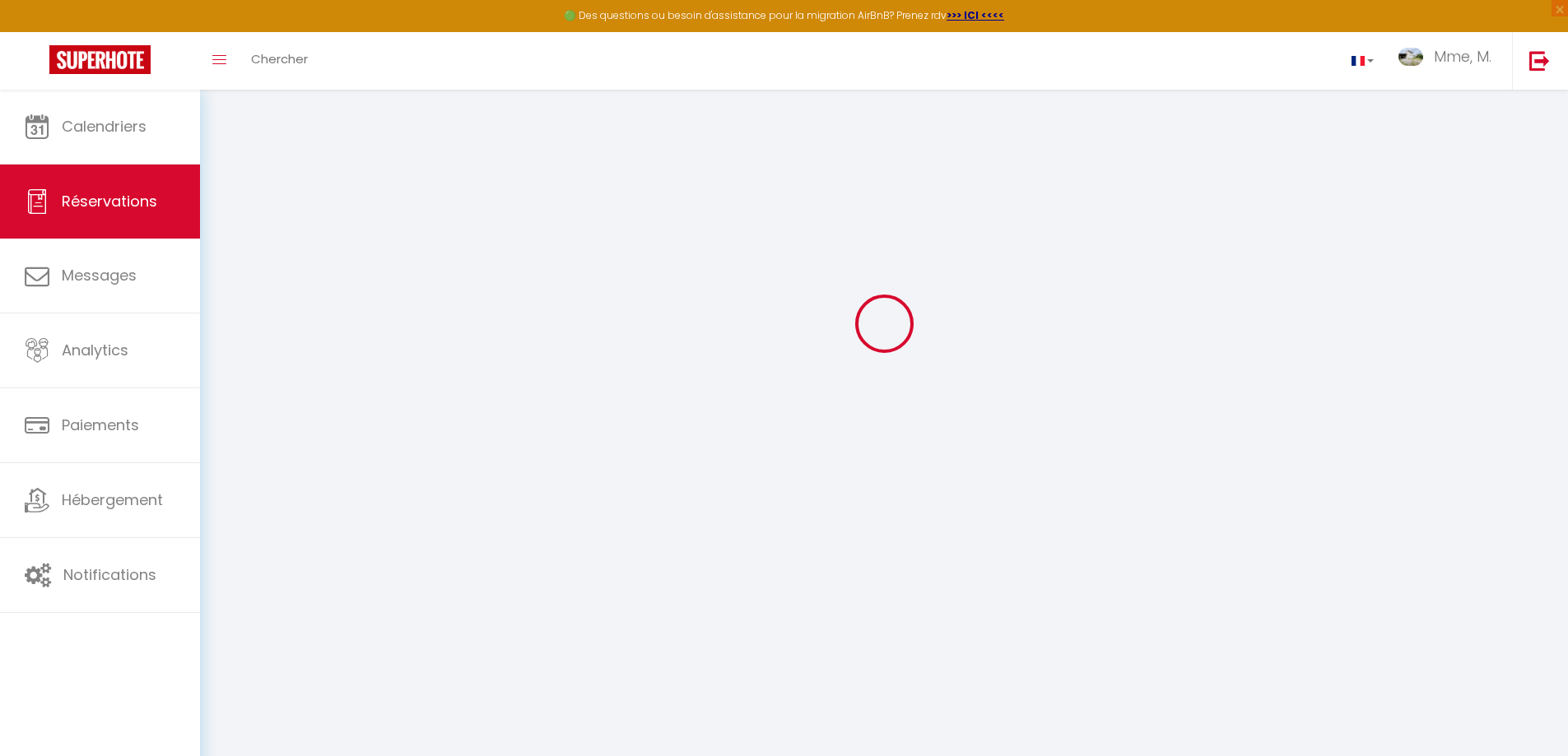
select select
checkbox input "false"
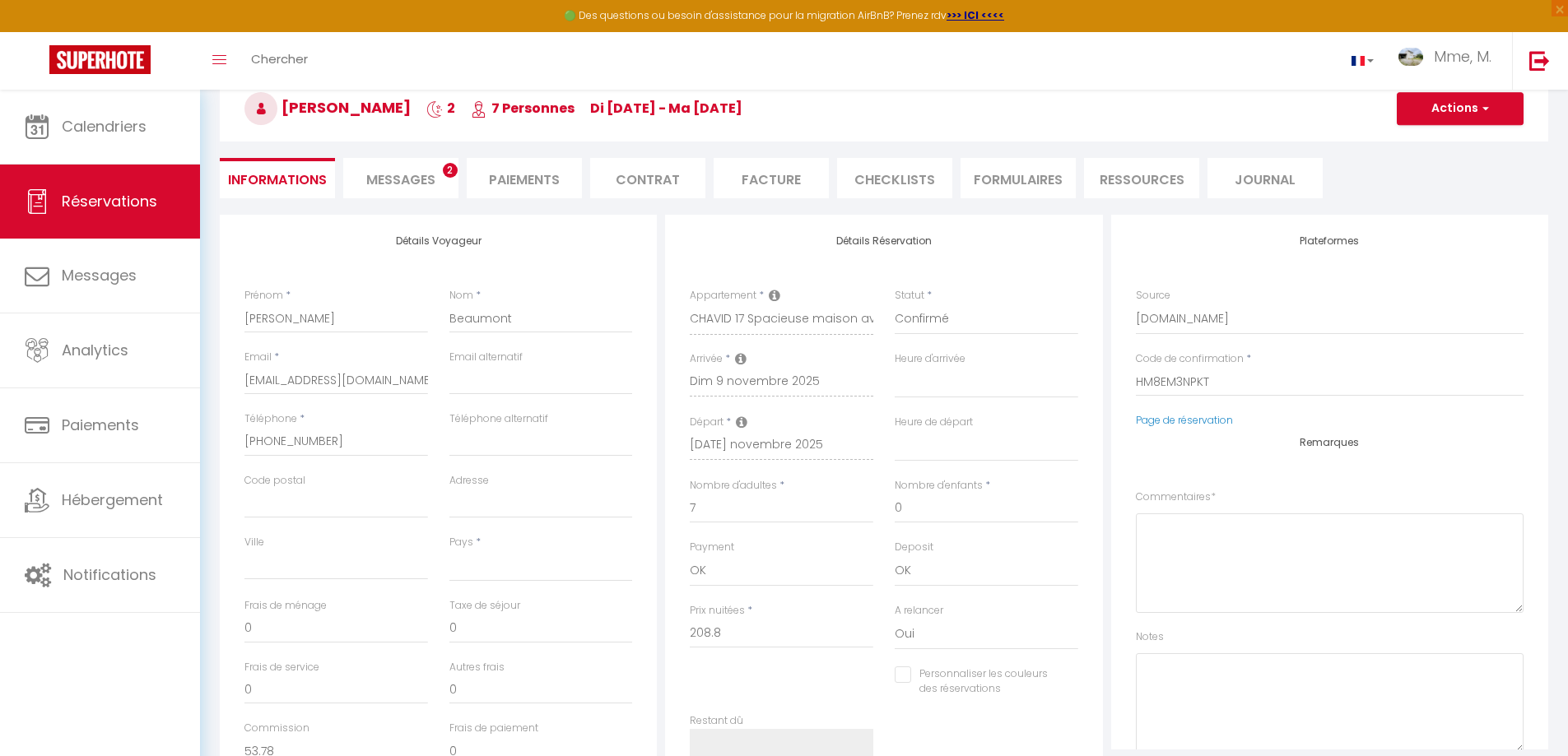
select select
checkbox input "false"
select select
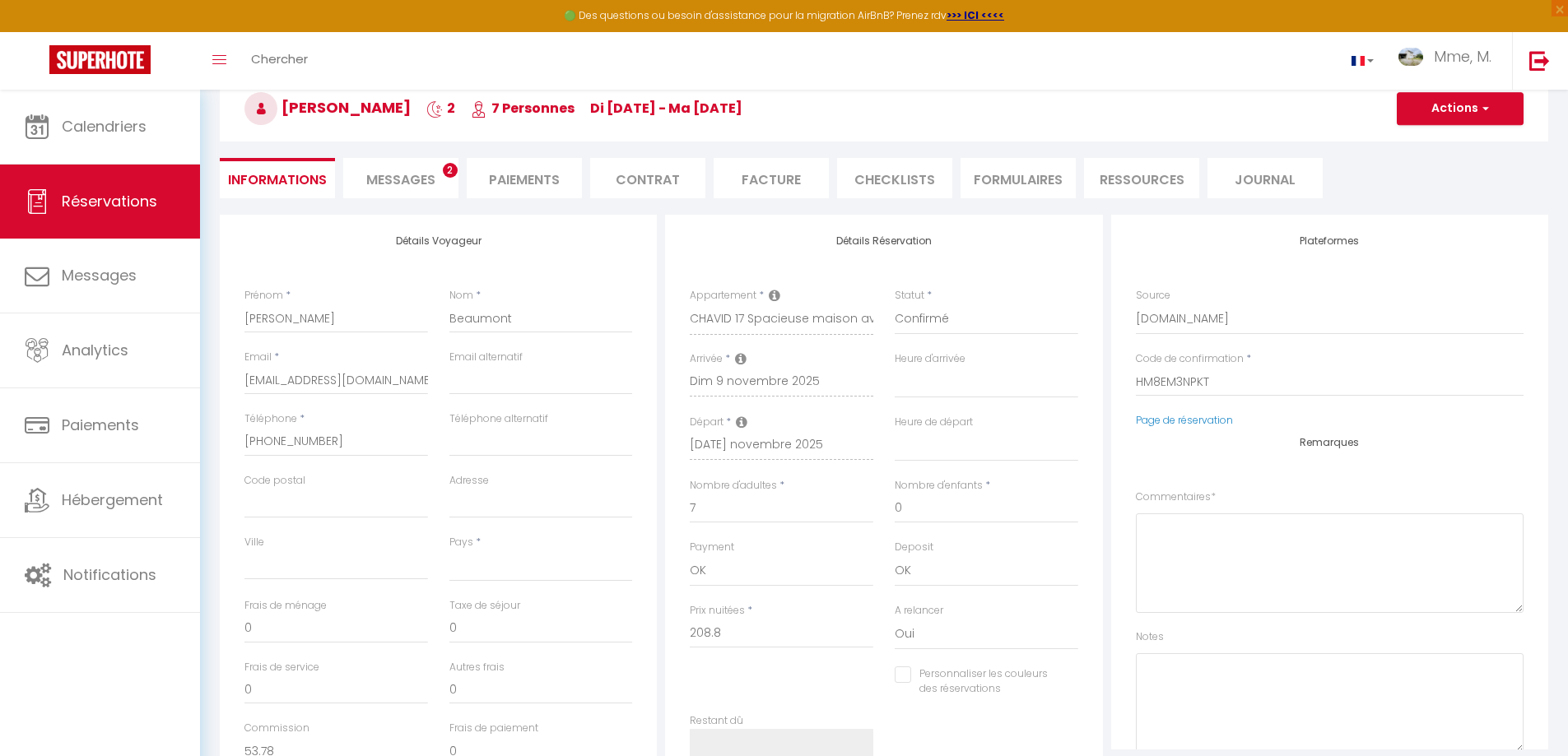
type input "90"
type input "11.48"
select select
checkbox input "false"
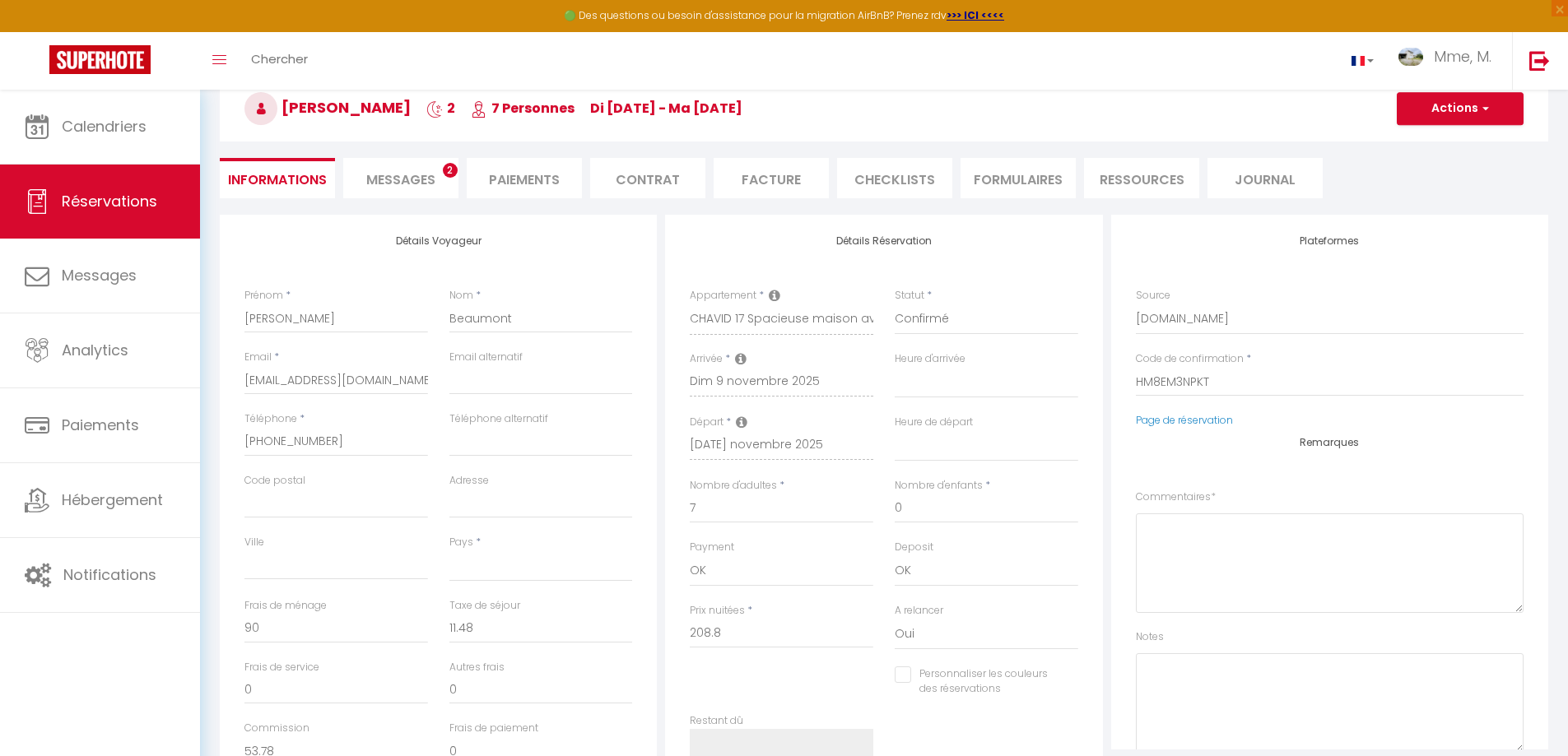
select select
checkbox input "false"
select select
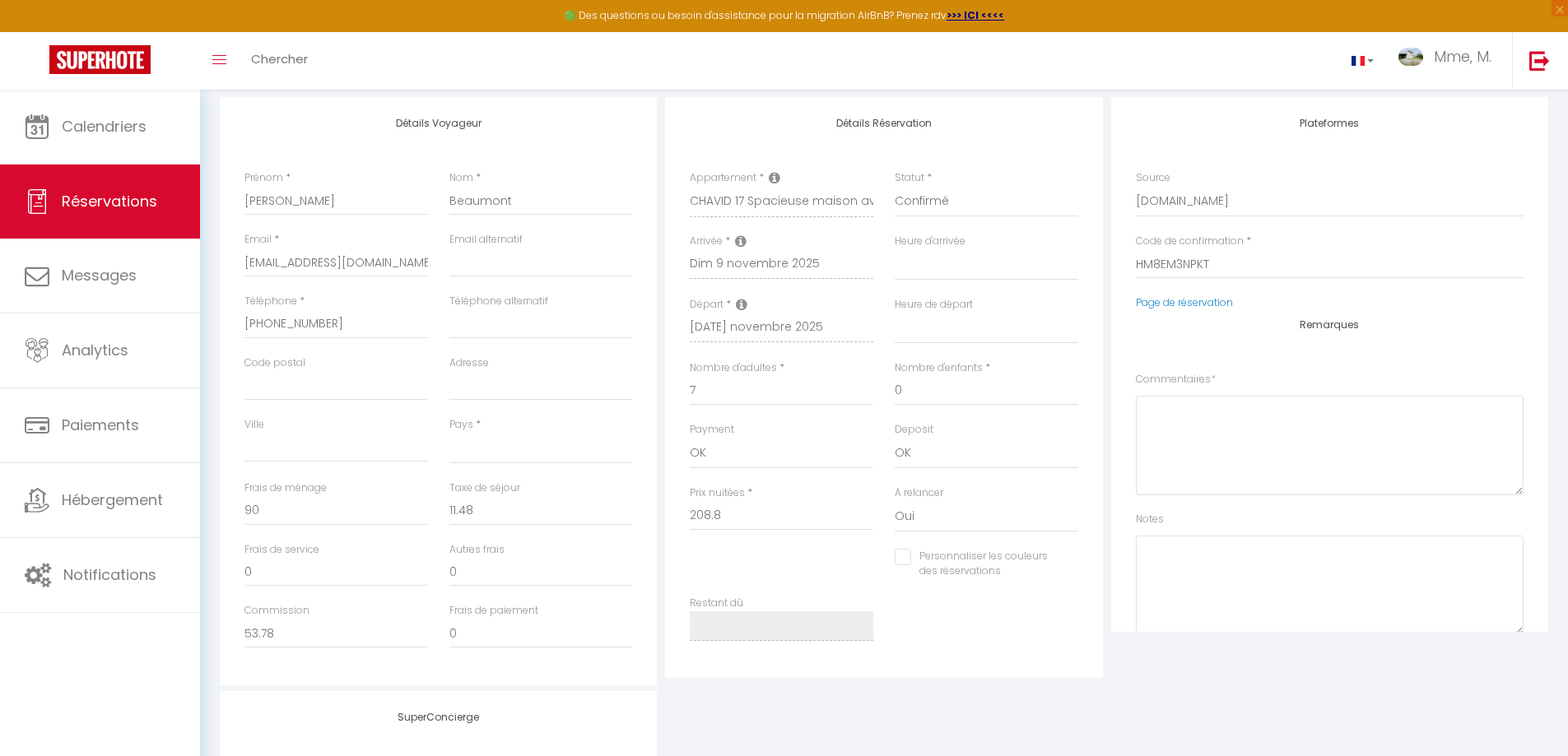
scroll to position [475, 0]
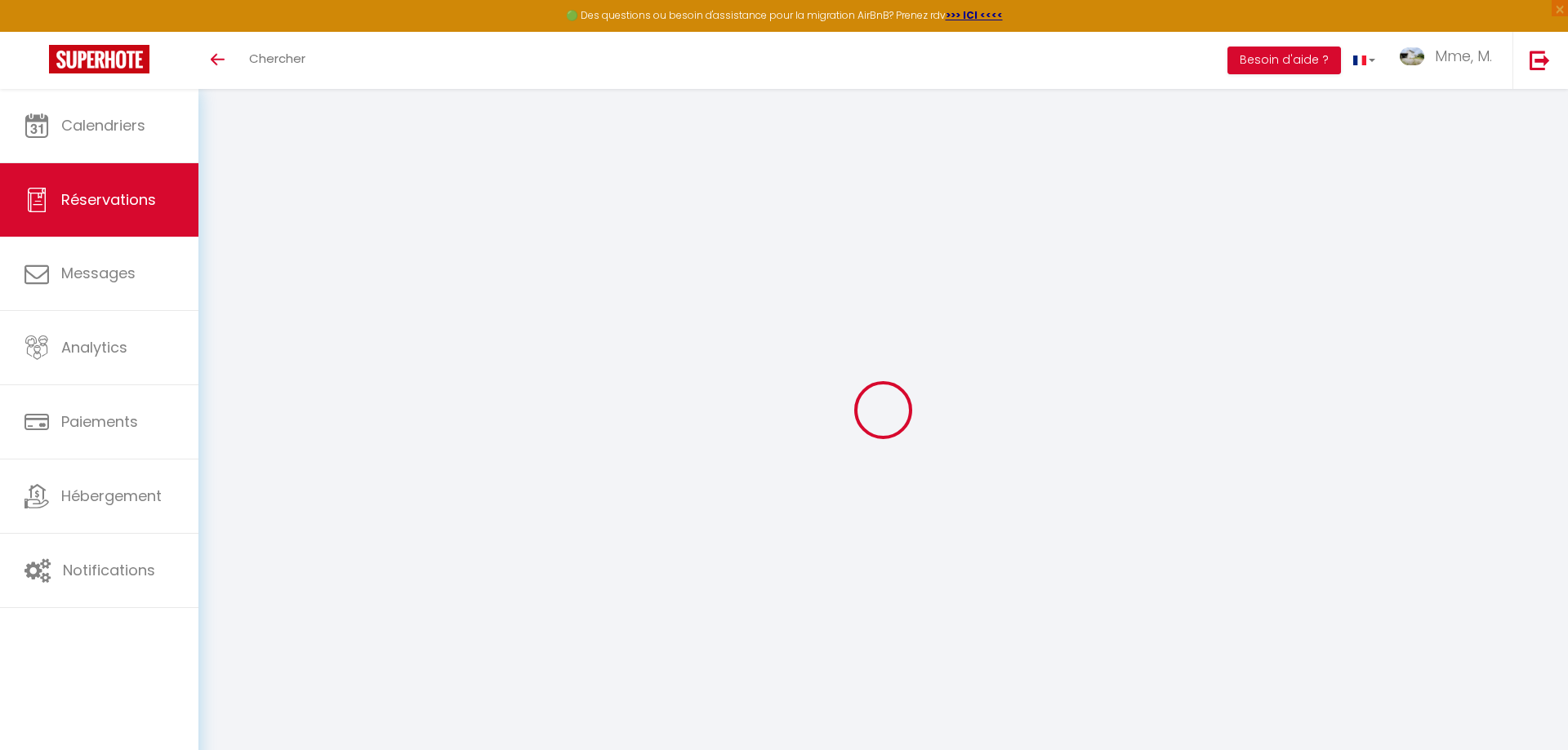
select select
select select "1"
select select
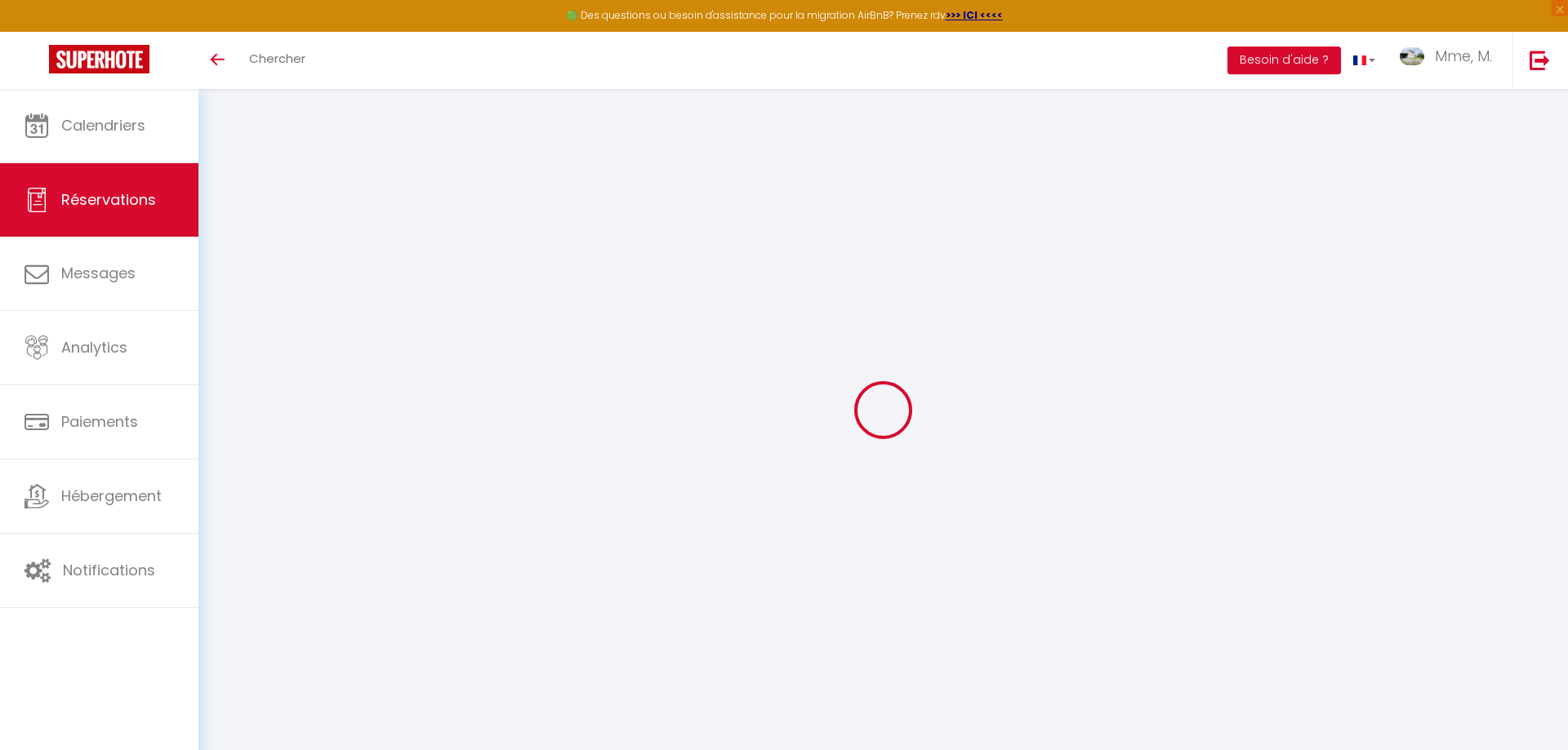
checkbox input "false"
select select
type input "90"
type input "11.48"
select select
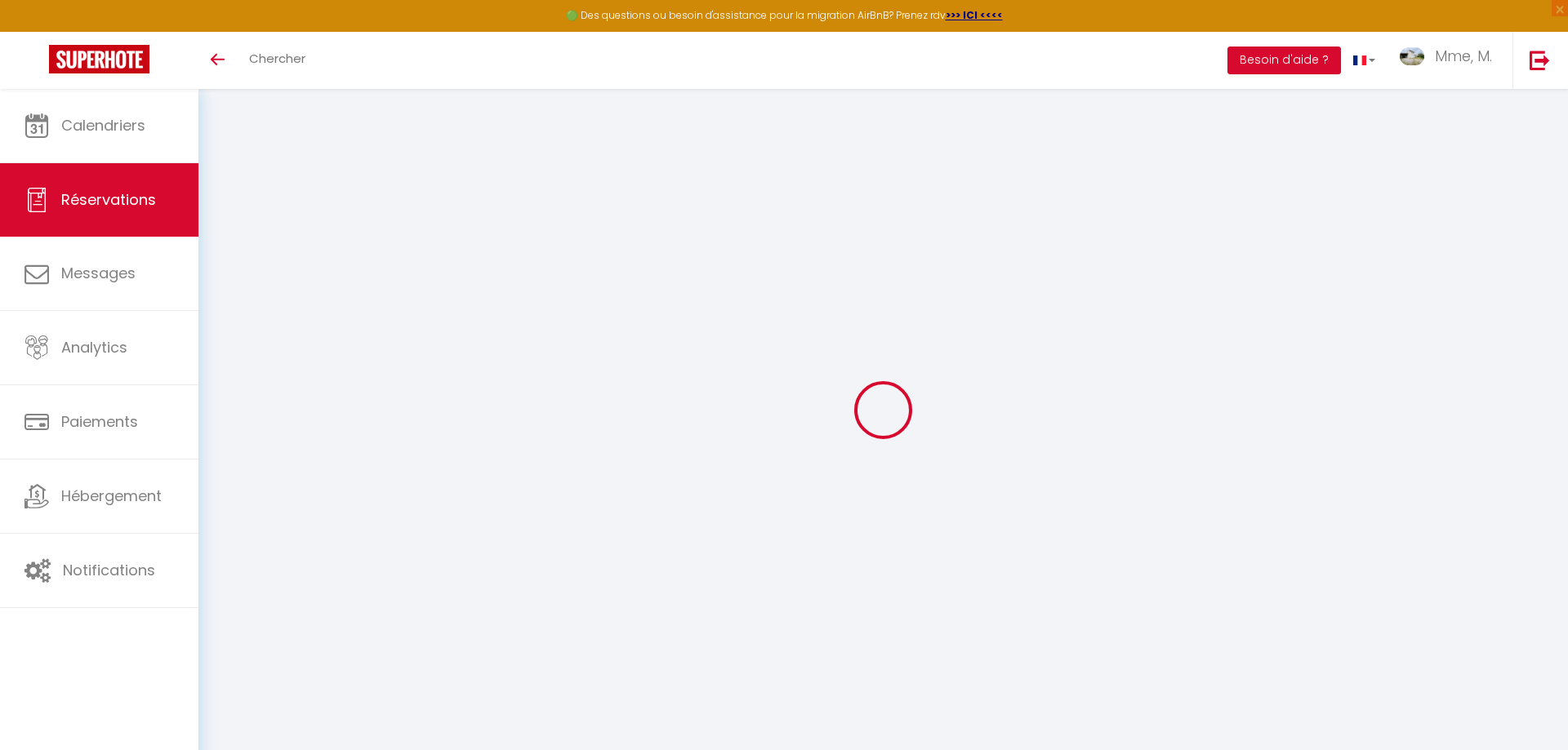
select select
checkbox input "false"
select select
checkbox input "false"
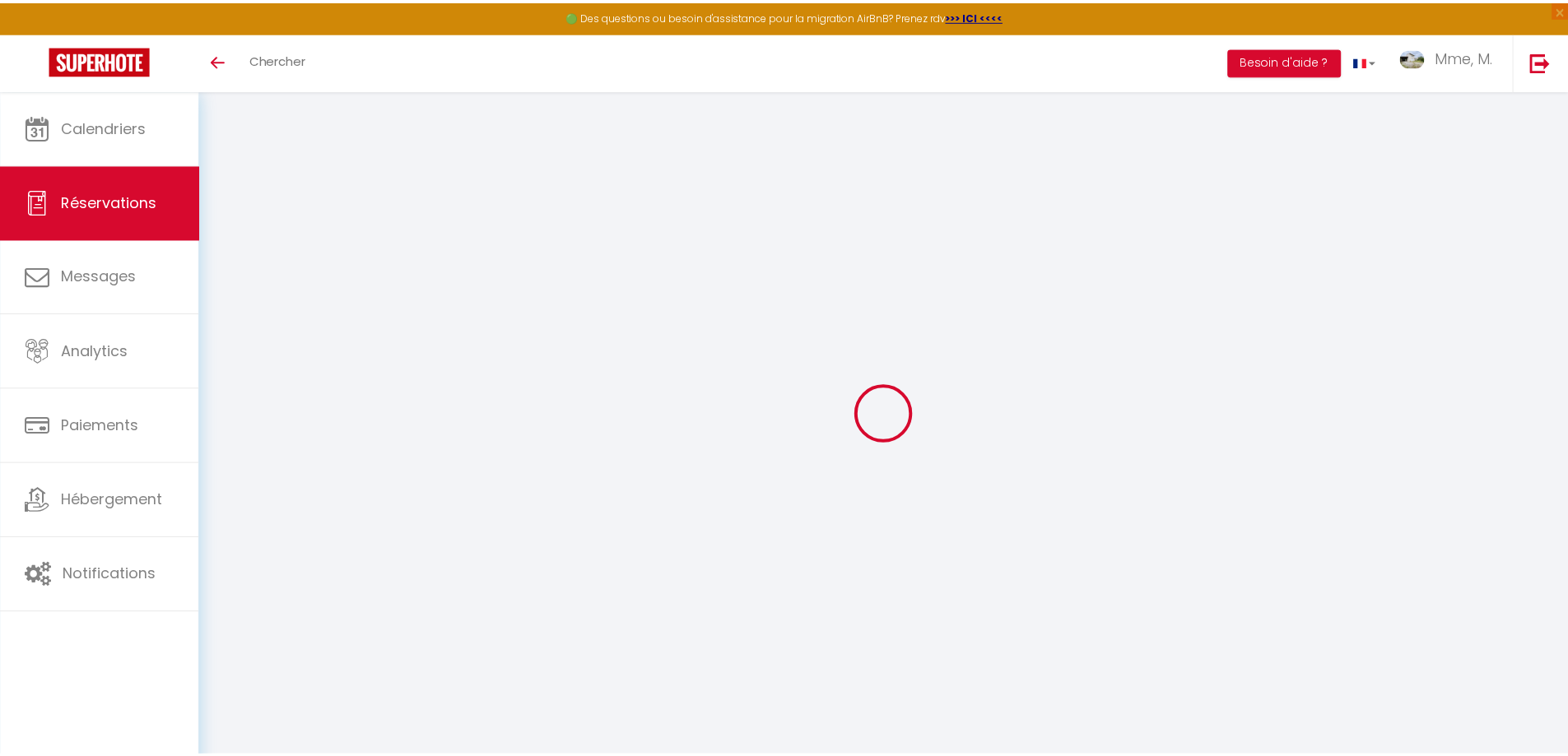
scroll to position [475, 0]
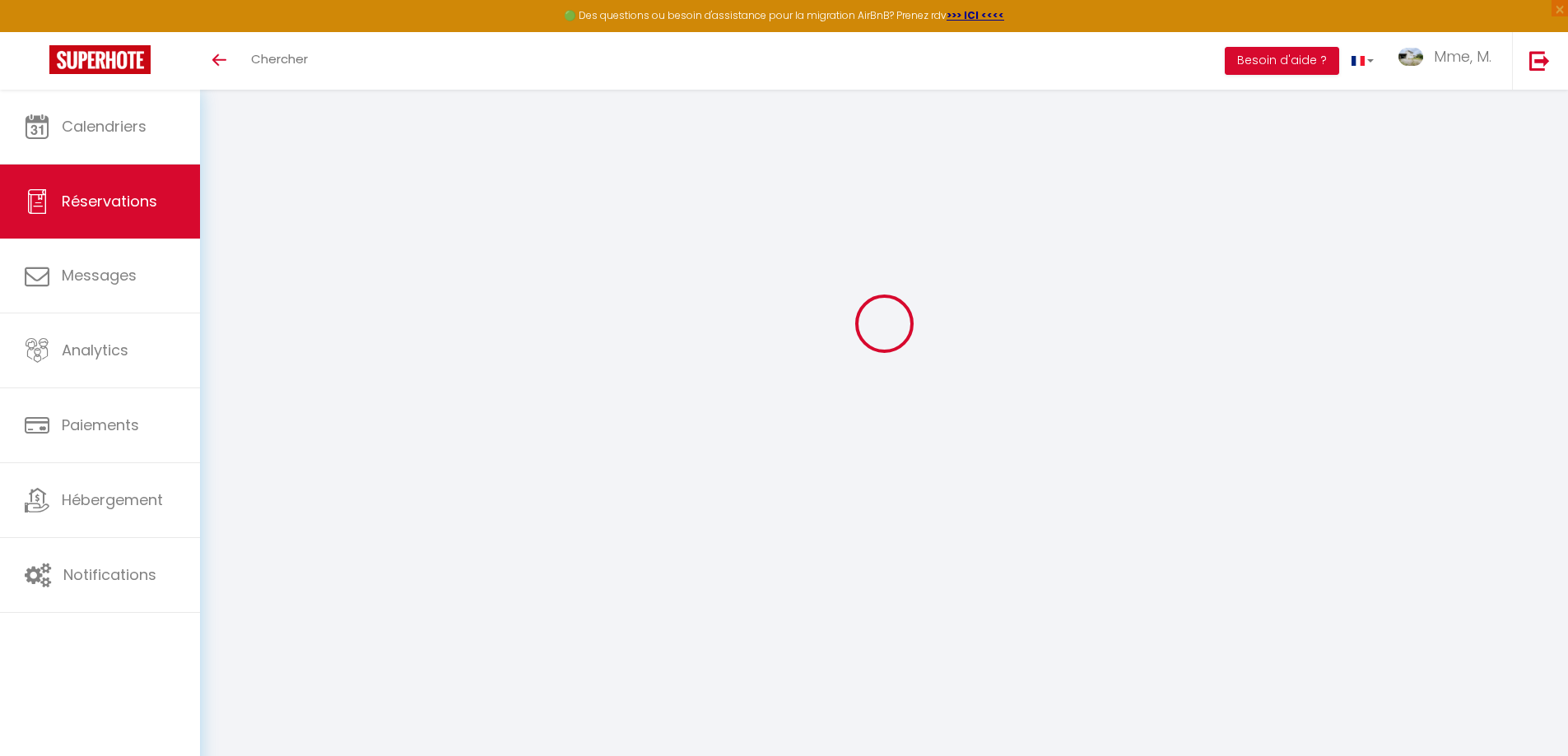
select select
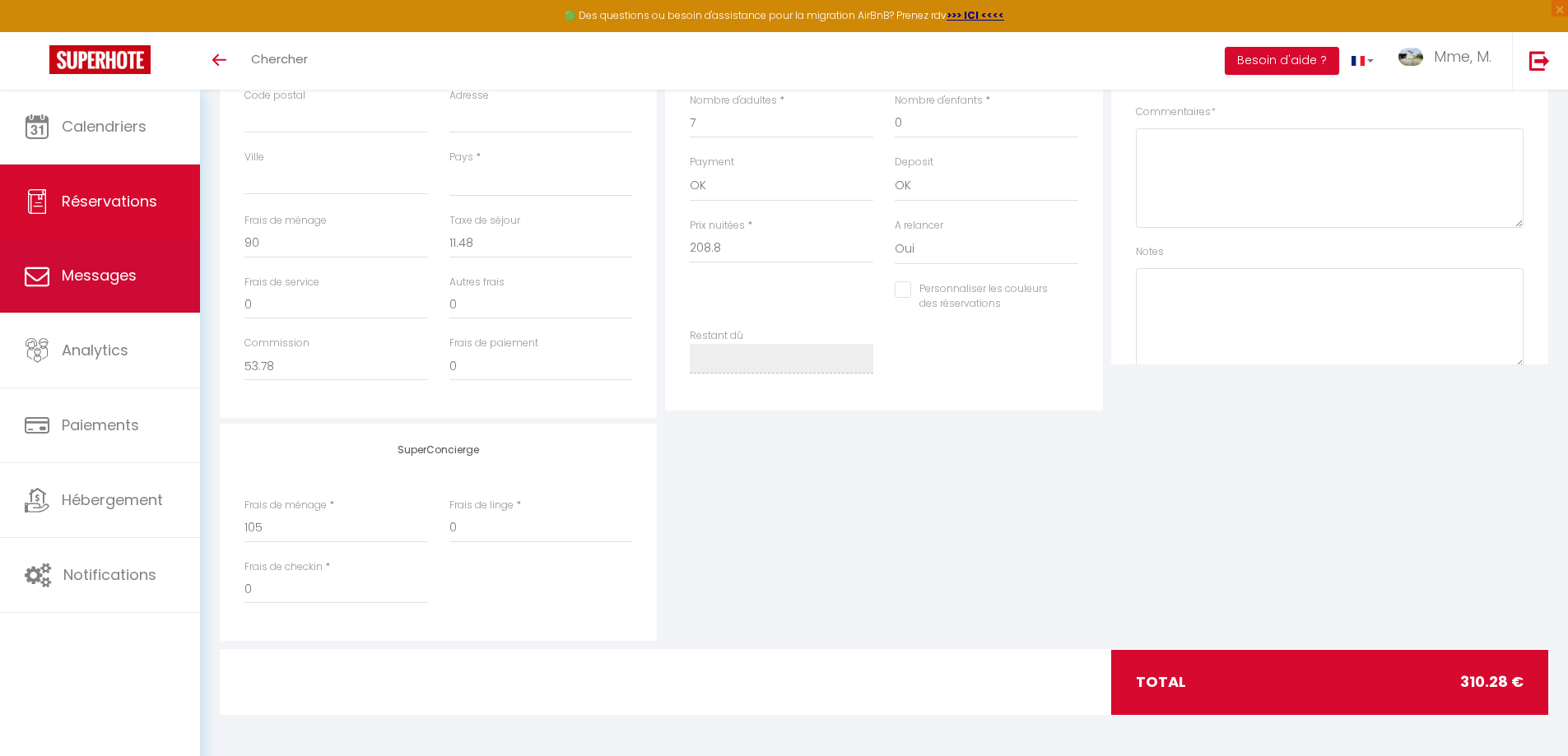
click at [155, 290] on link "Messages" at bounding box center [100, 276] width 200 height 74
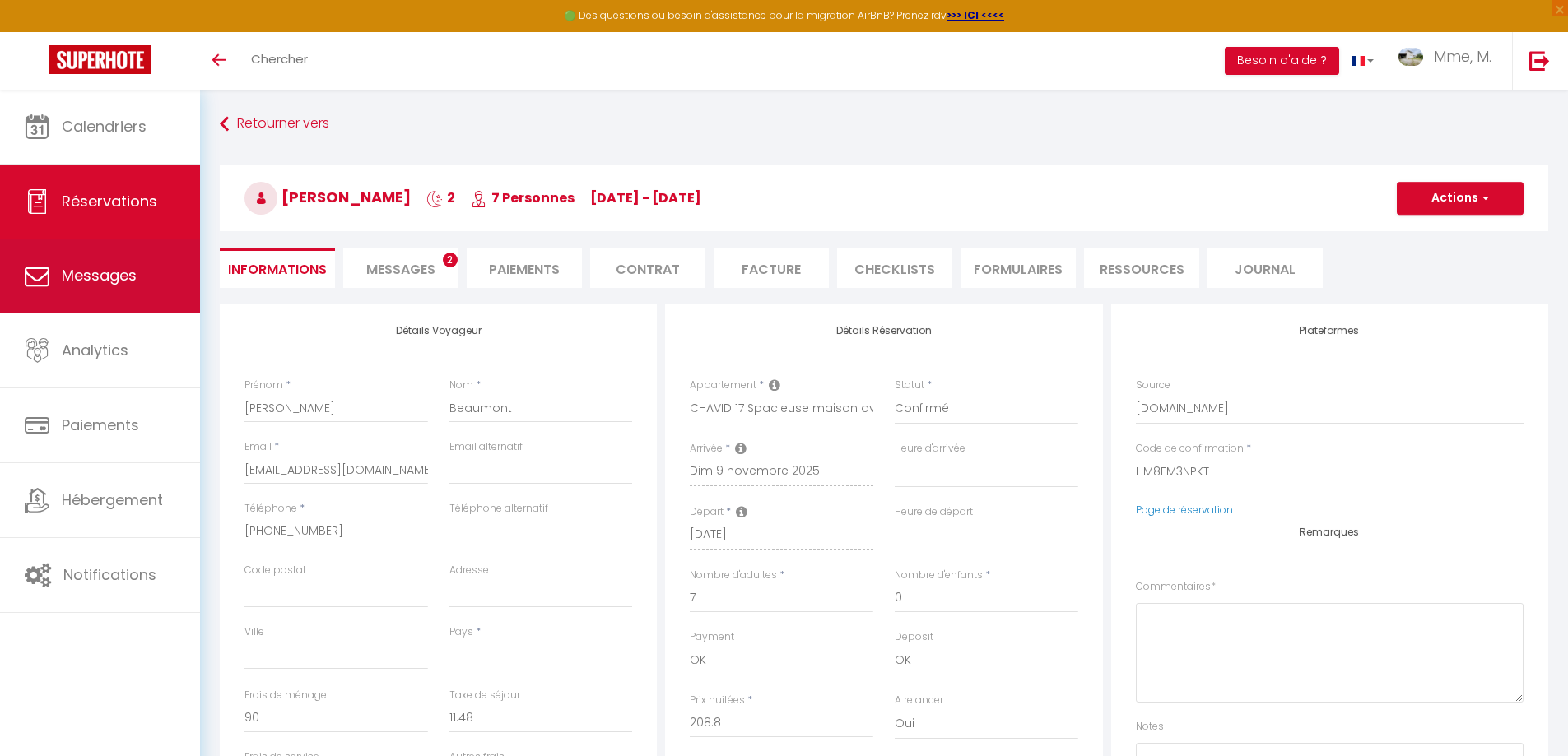
select select "message"
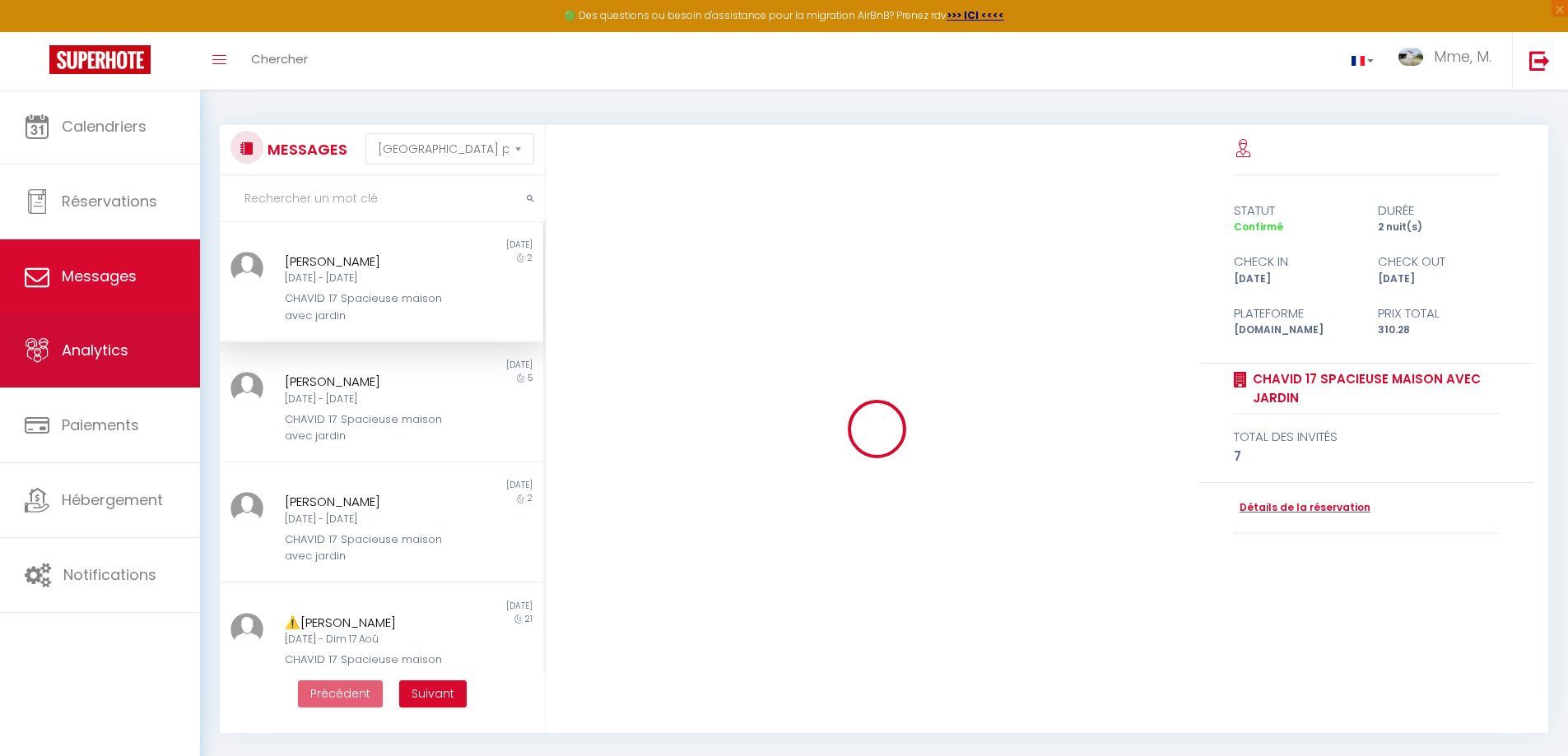
scroll to position [662, 0]
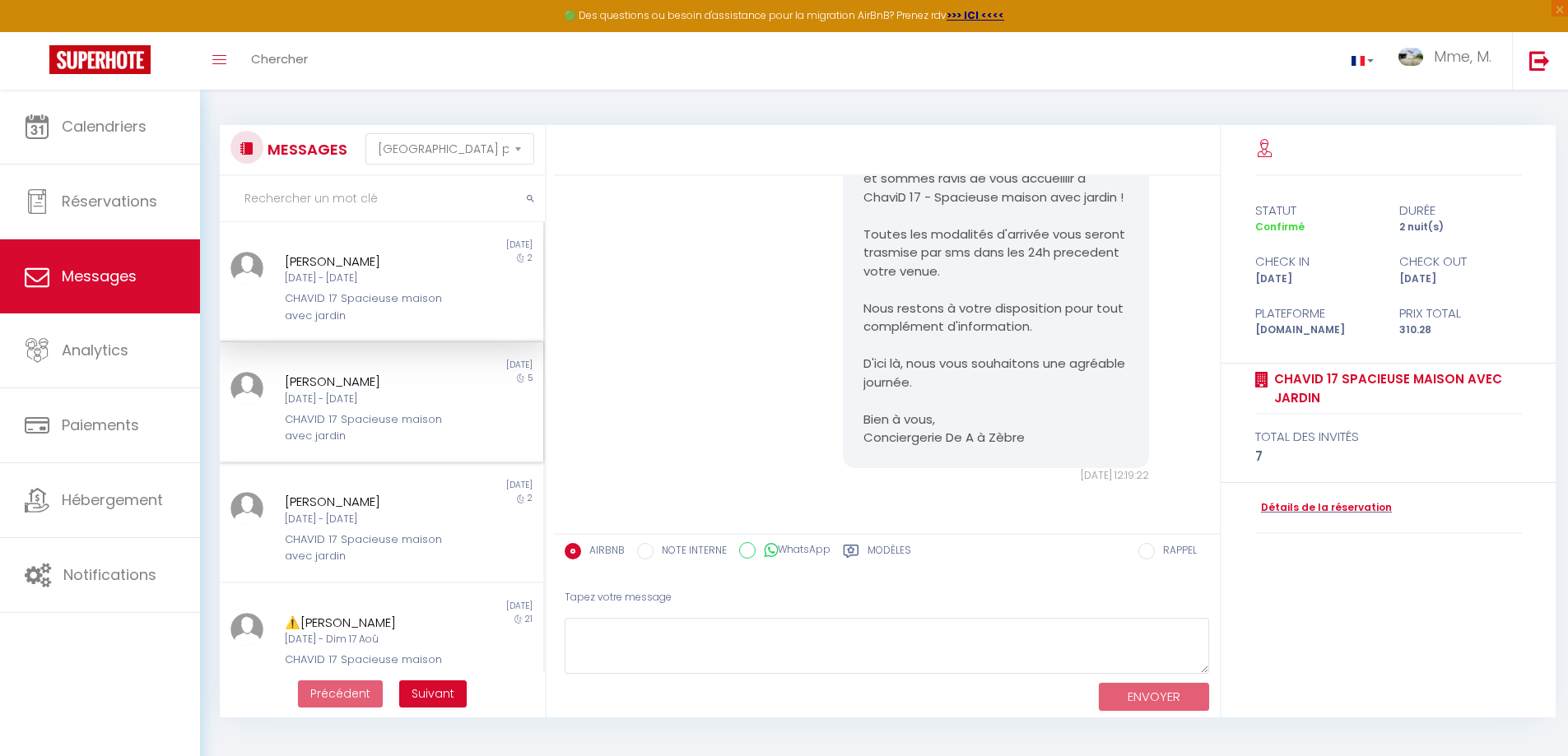
click at [411, 407] on div "Lun 22 Sep - Sam 27 Sep" at bounding box center [368, 399] width 167 height 16
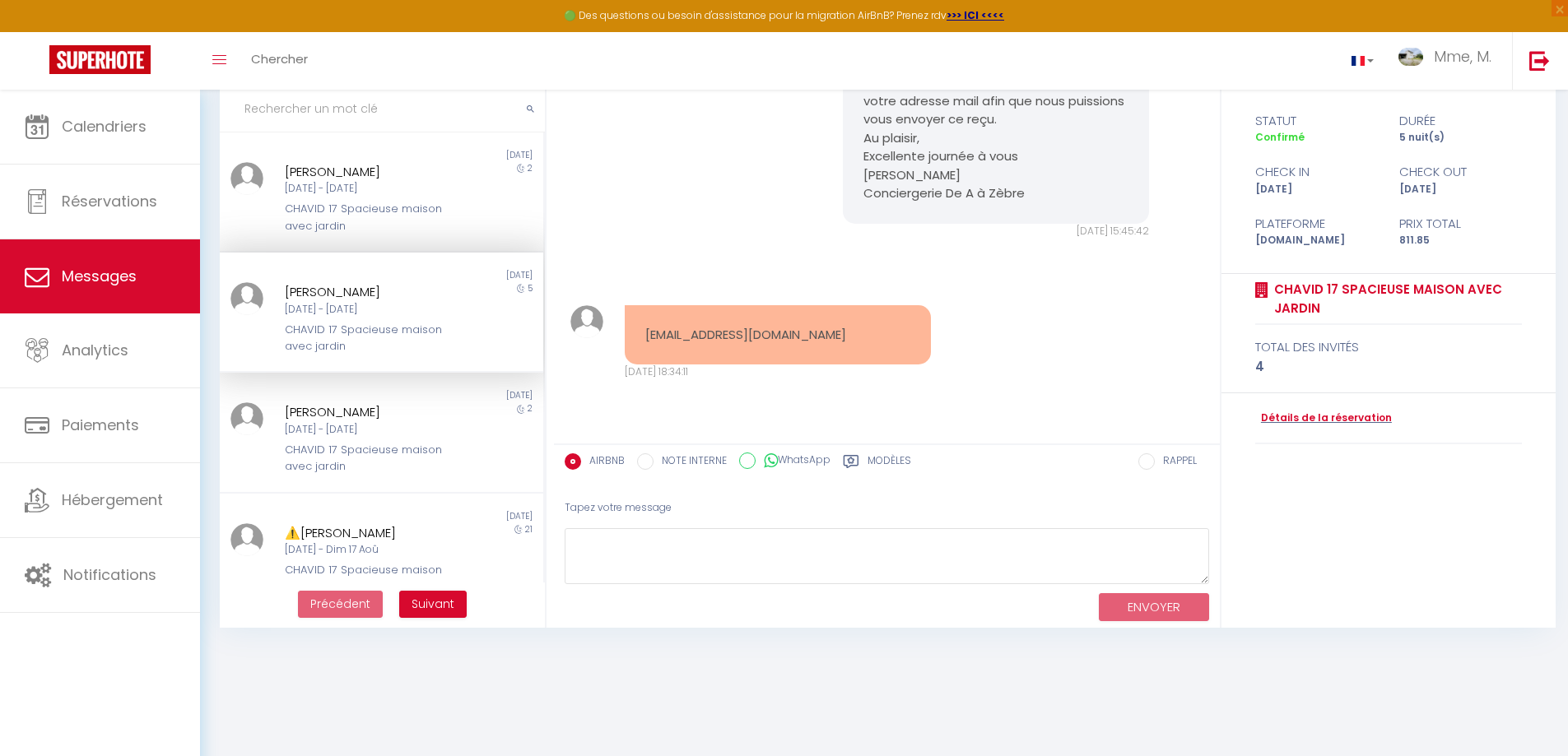
scroll to position [5660, 0]
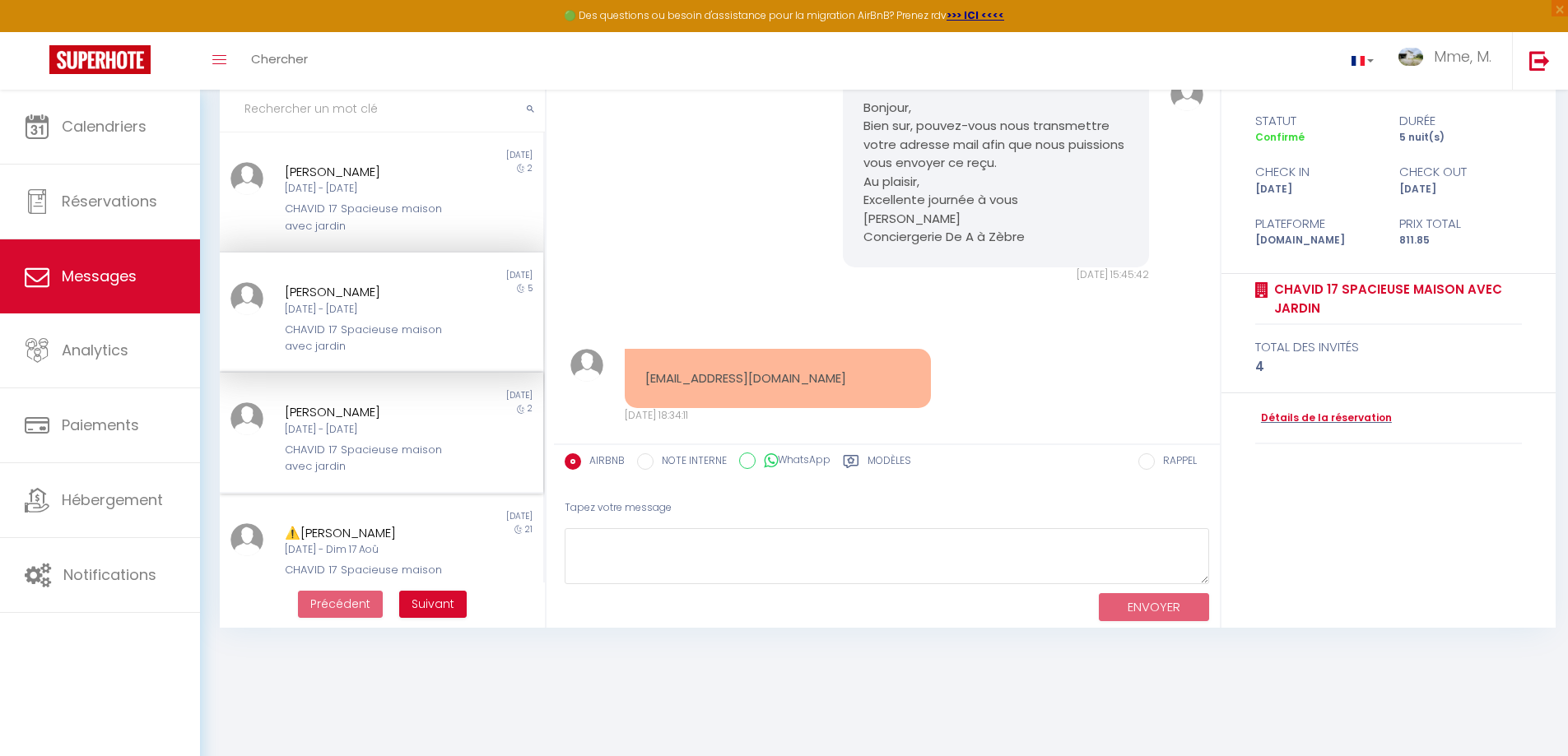
click at [366, 458] on div "CHAVID 17 Spacieuse maison avec jardin" at bounding box center [368, 459] width 167 height 33
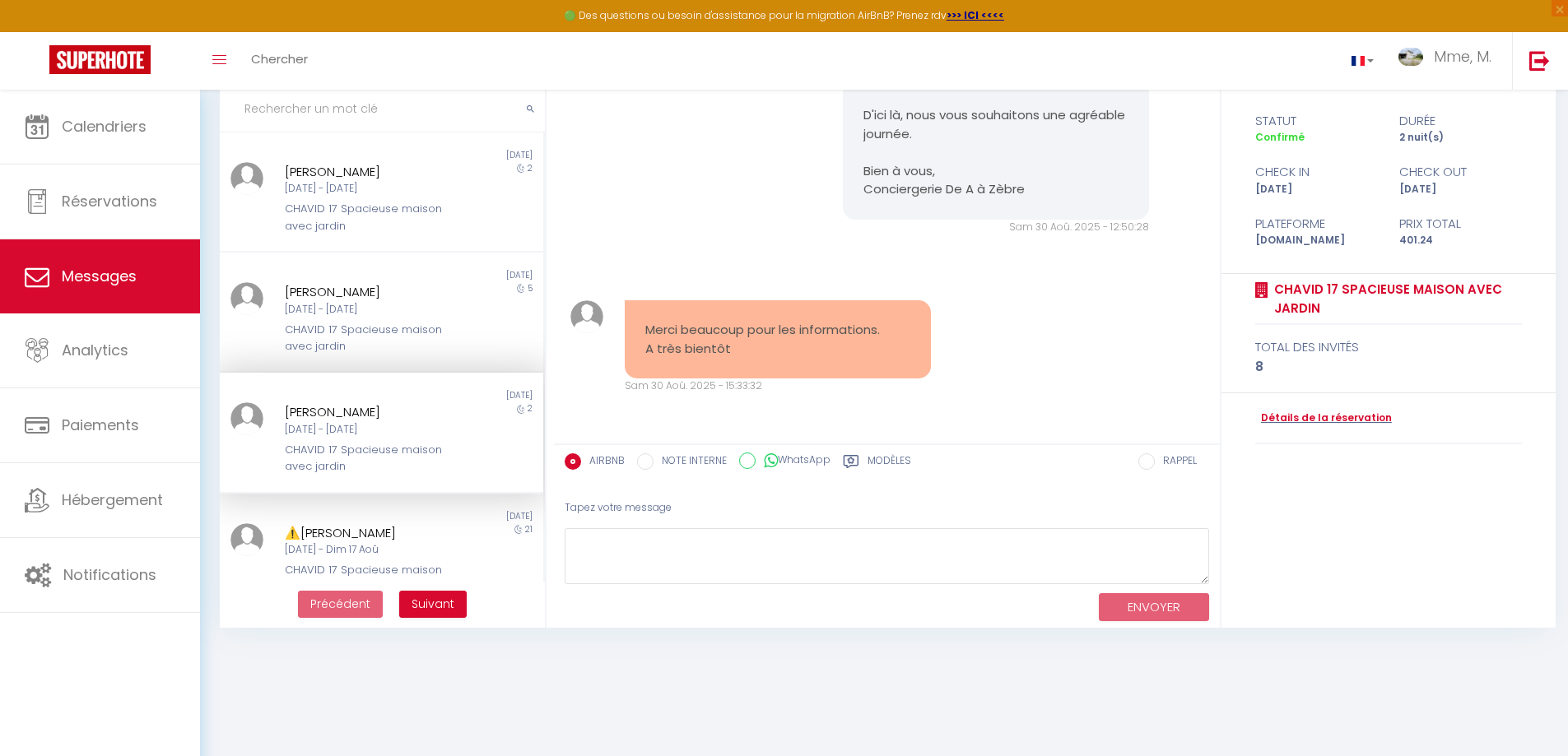
scroll to position [1054, 0]
click at [383, 548] on div "Dim 27 Juil - Dim 17 Aoû" at bounding box center [368, 549] width 167 height 16
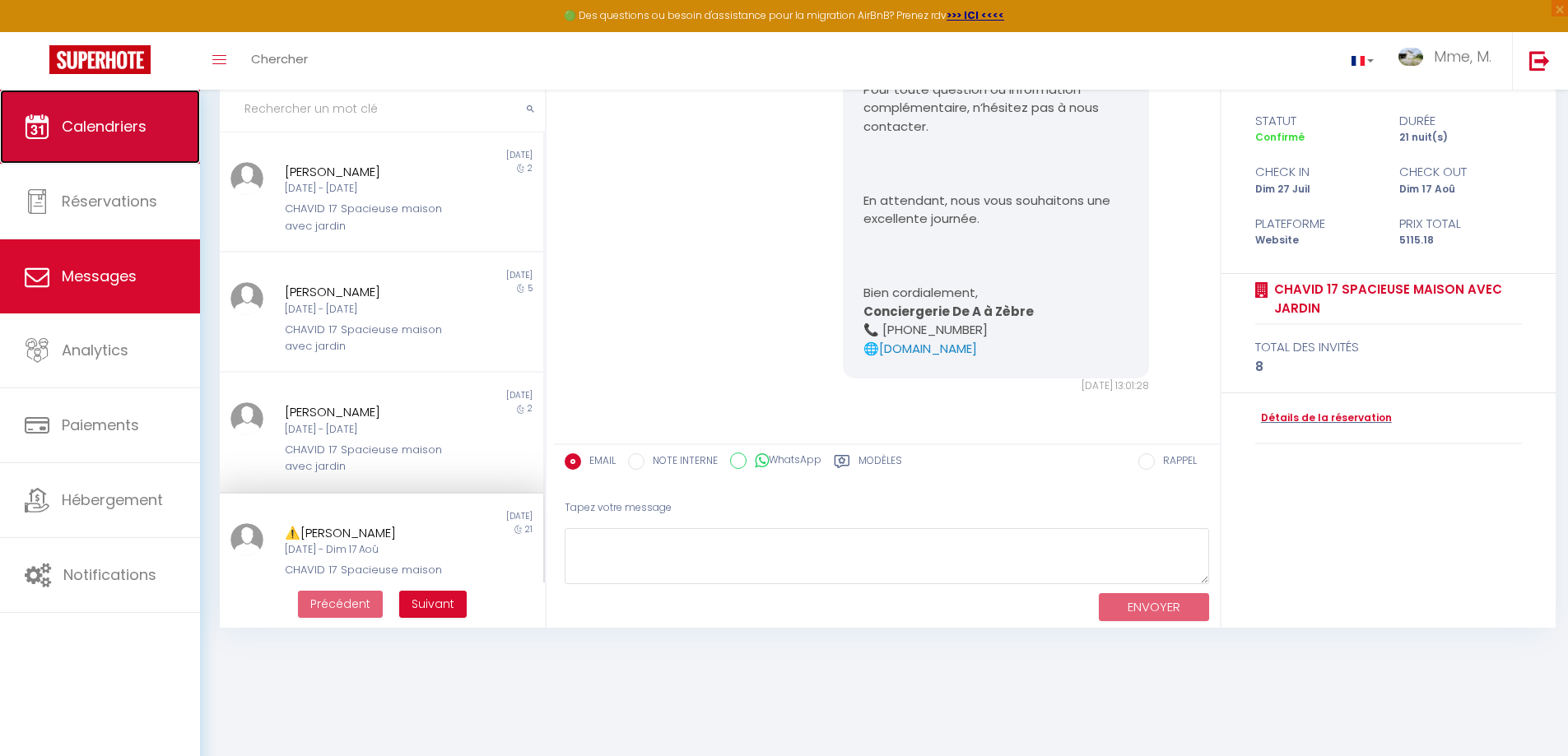
click at [133, 137] on link "Calendriers" at bounding box center [100, 127] width 200 height 74
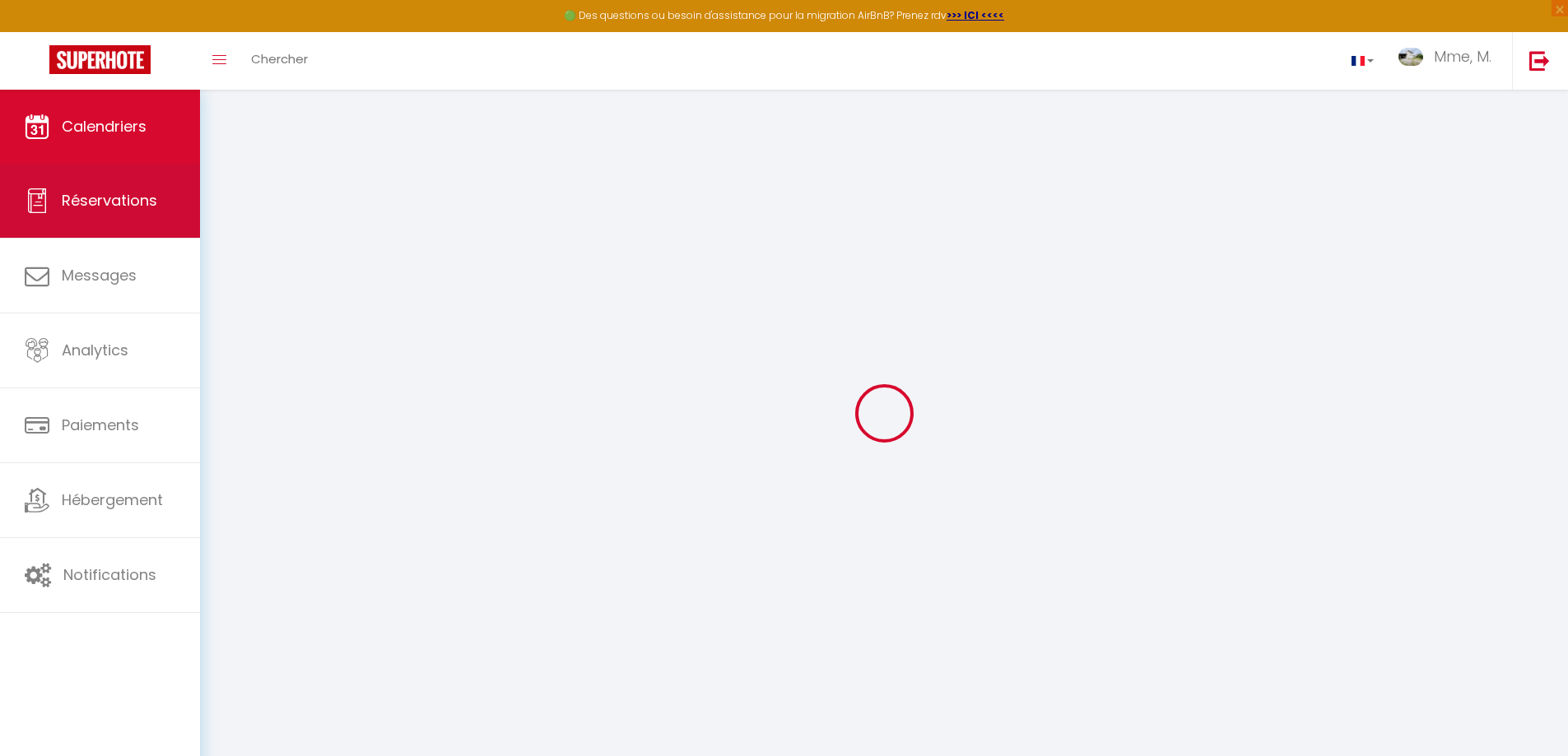
select select
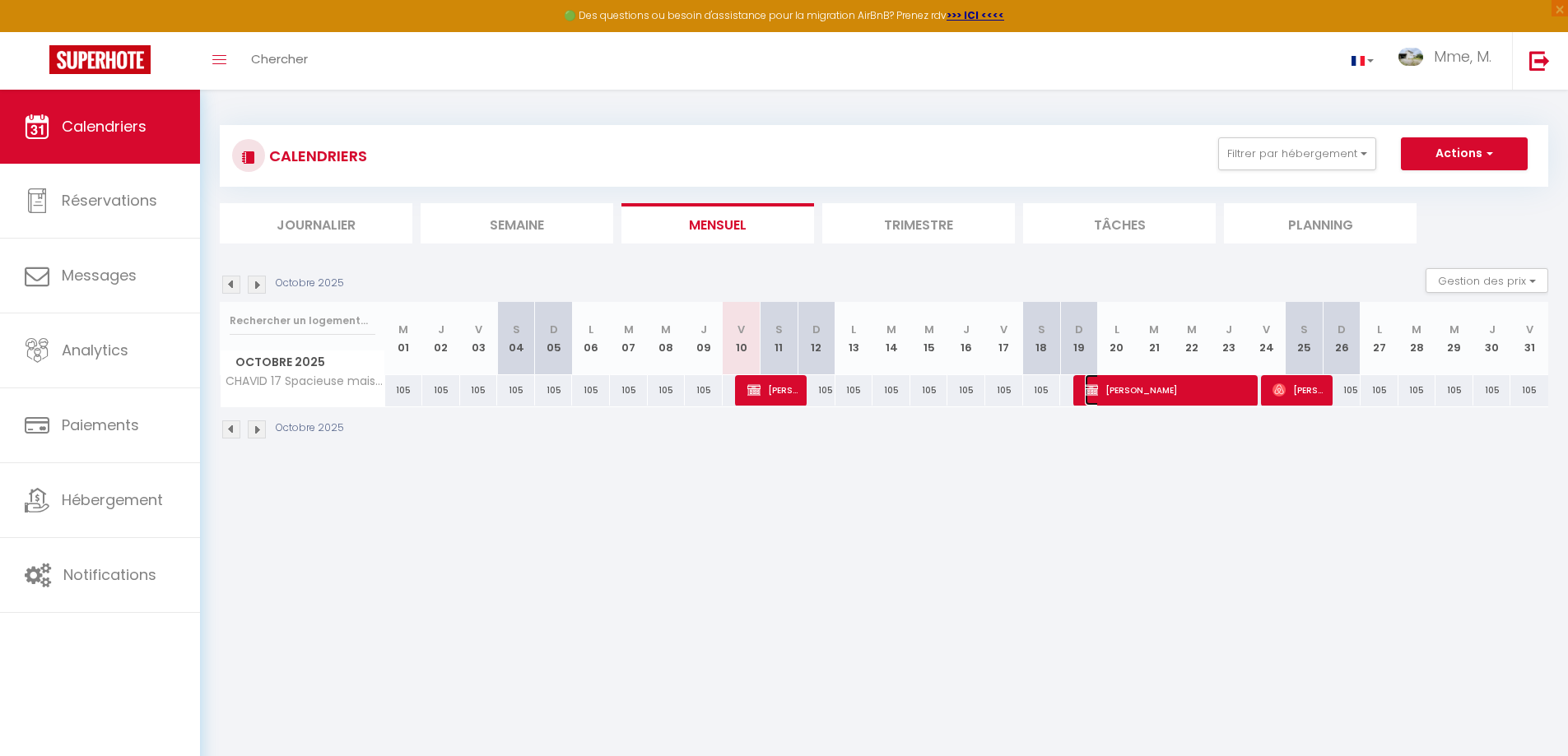
click at [1179, 394] on span "Emeline CONSOLI" at bounding box center [1167, 390] width 164 height 32
select select "OK"
select select "KO"
select select "0"
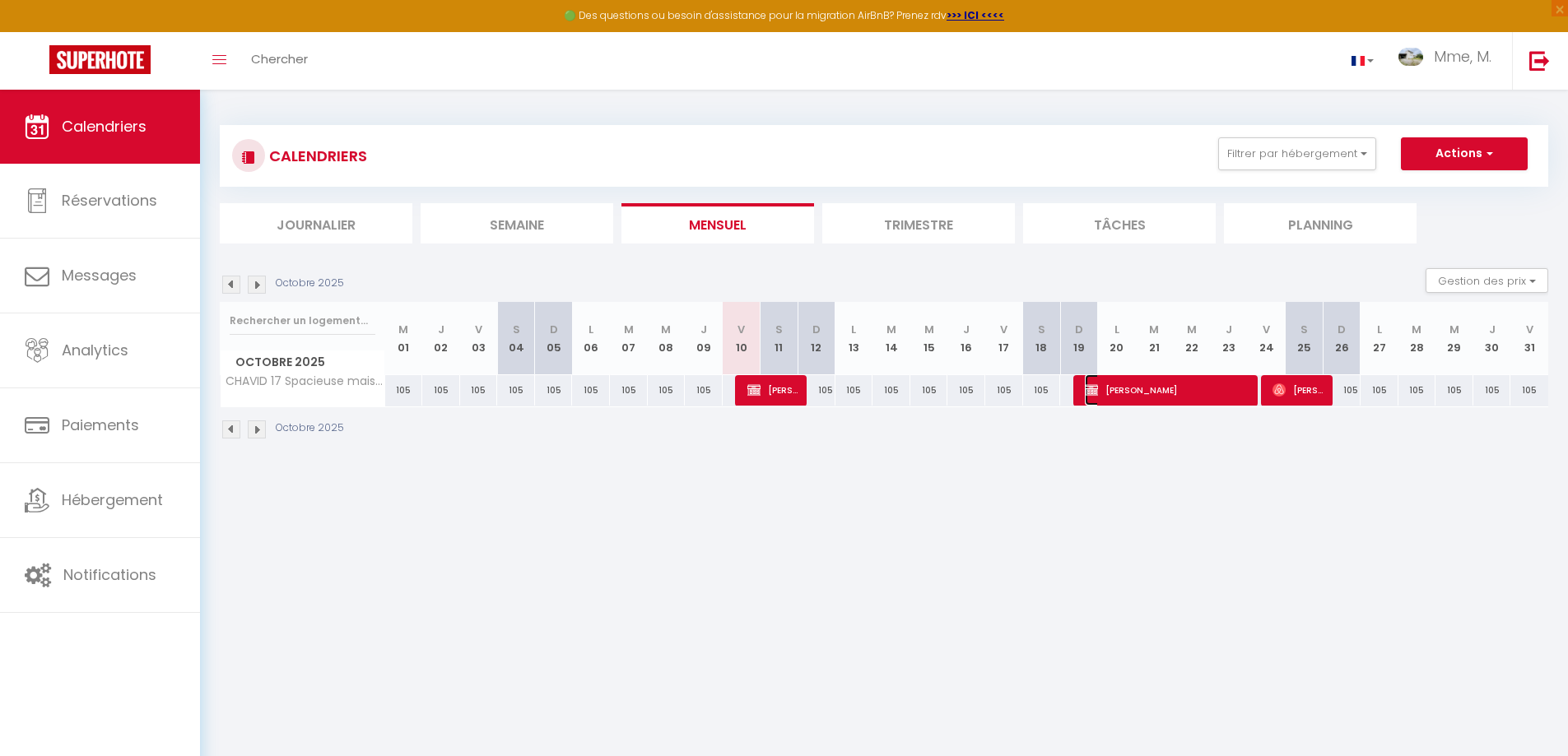
select select "1"
select select
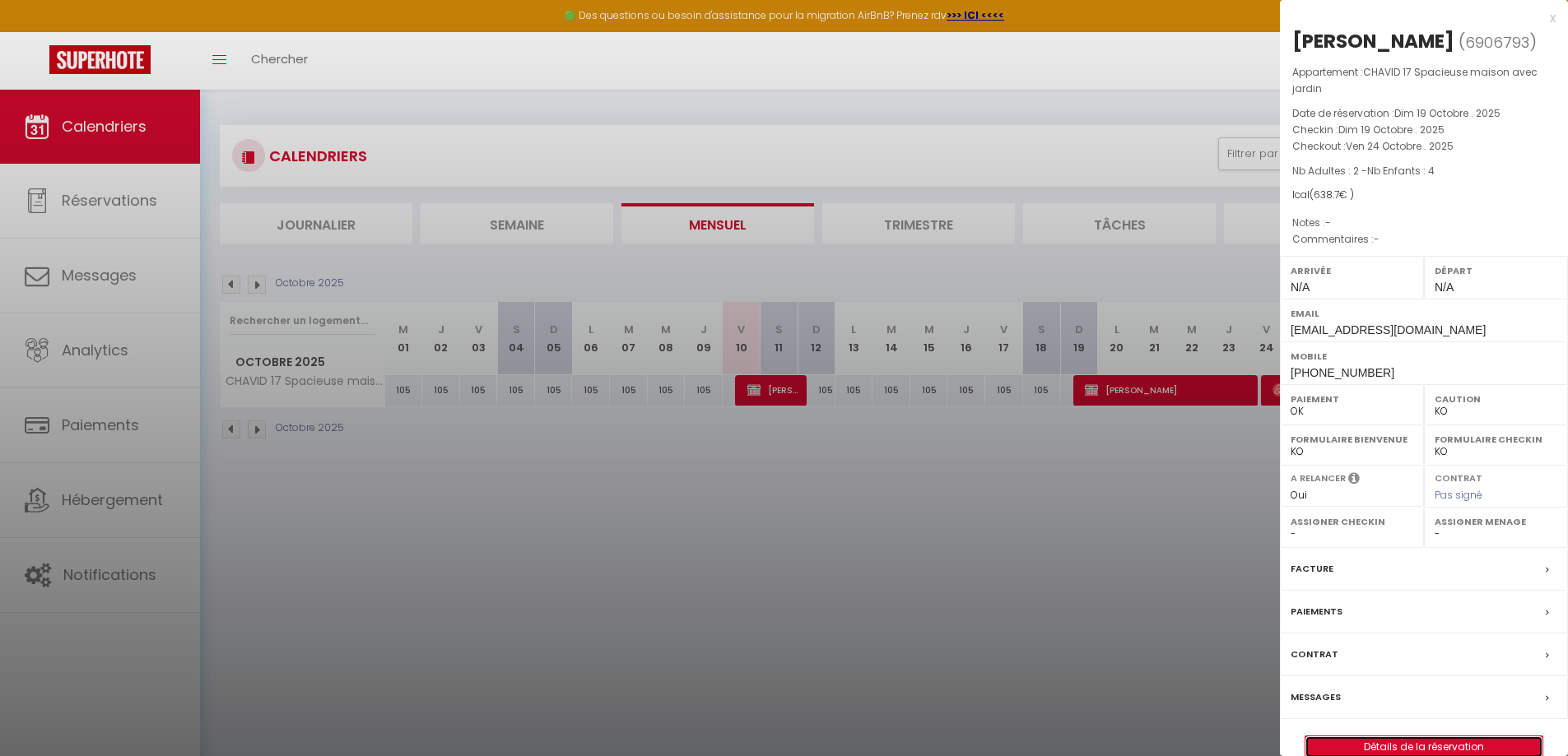
click at [1460, 742] on link "Détails de la réservation" at bounding box center [1424, 747] width 237 height 21
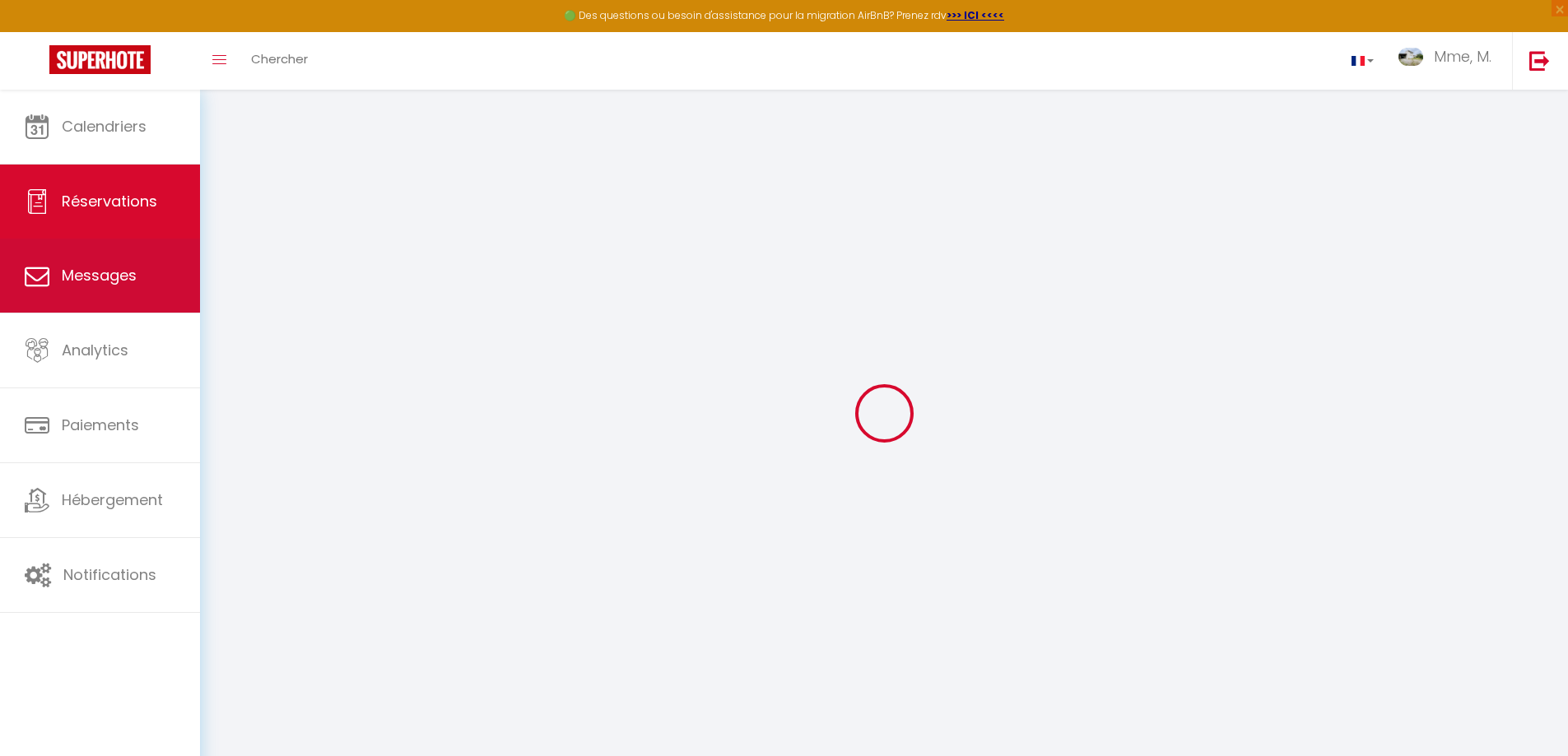
type input "Emeline"
type input "CONSOLI"
type input "meuh24@icloud.com"
type input "+33632937083"
select select "FR"
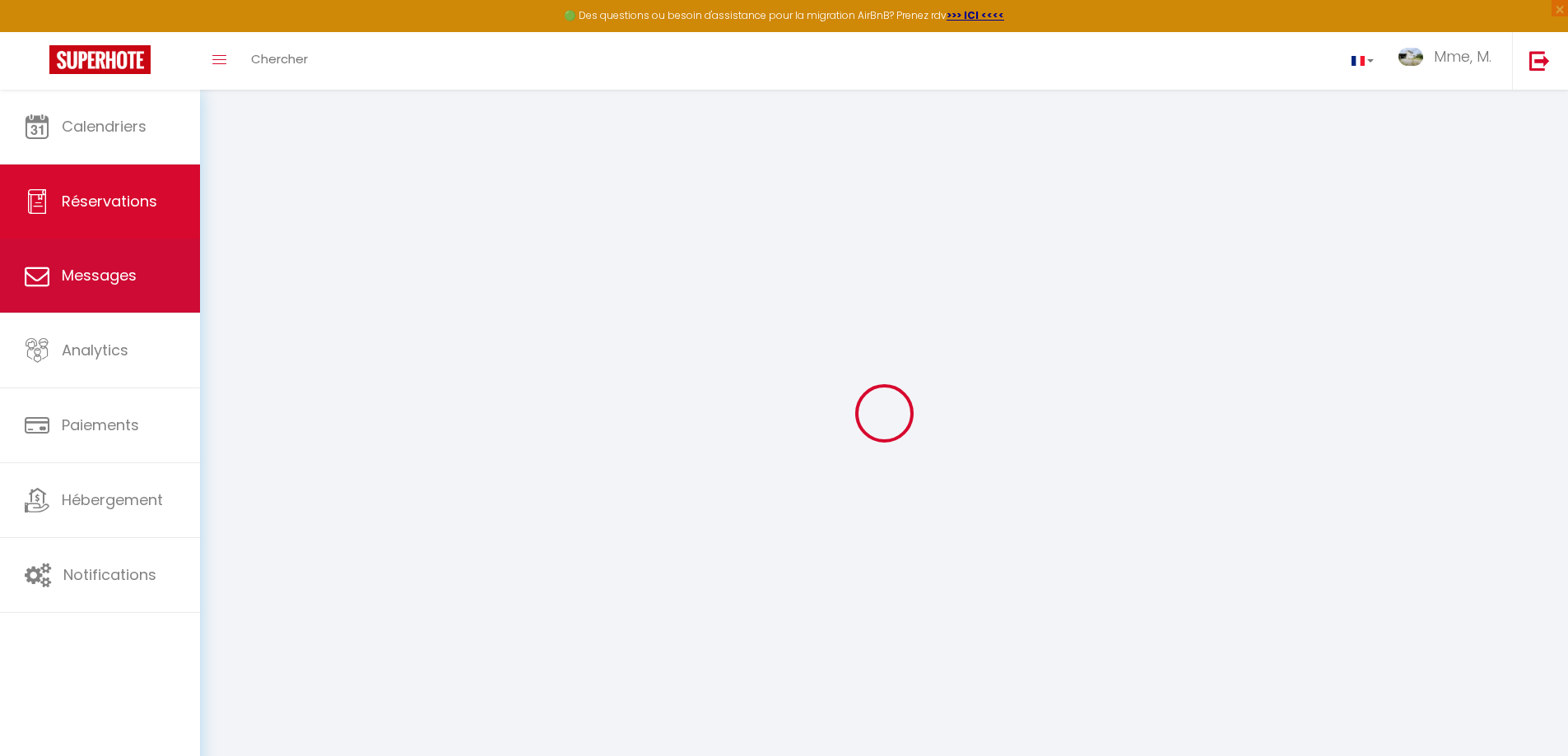
select select "48794"
select select "1"
type input "Dim 19 Octobre 2025"
select select
type input "Ven 24 Octobre 2025"
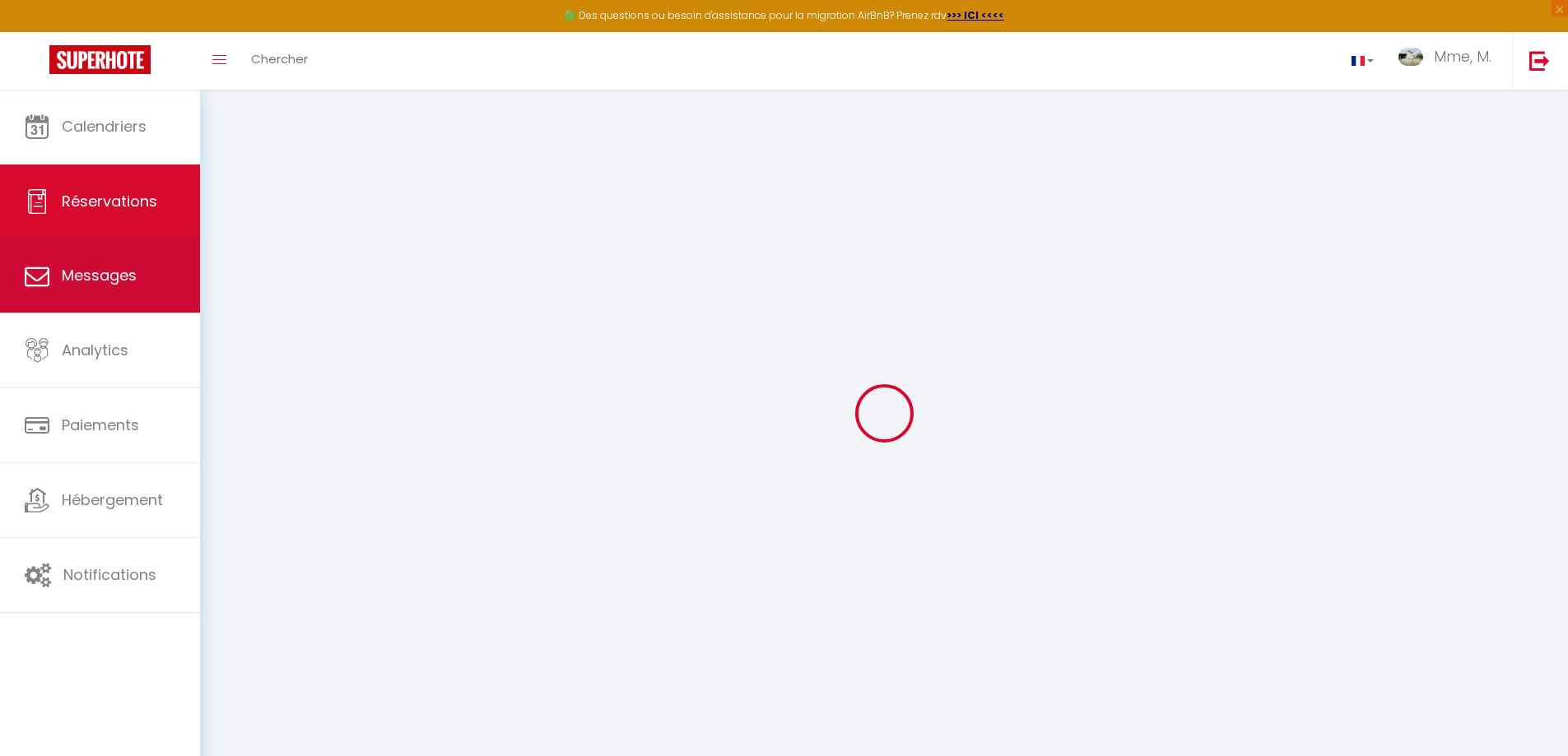
select select
type input "2"
type input "4"
select select "12"
select select
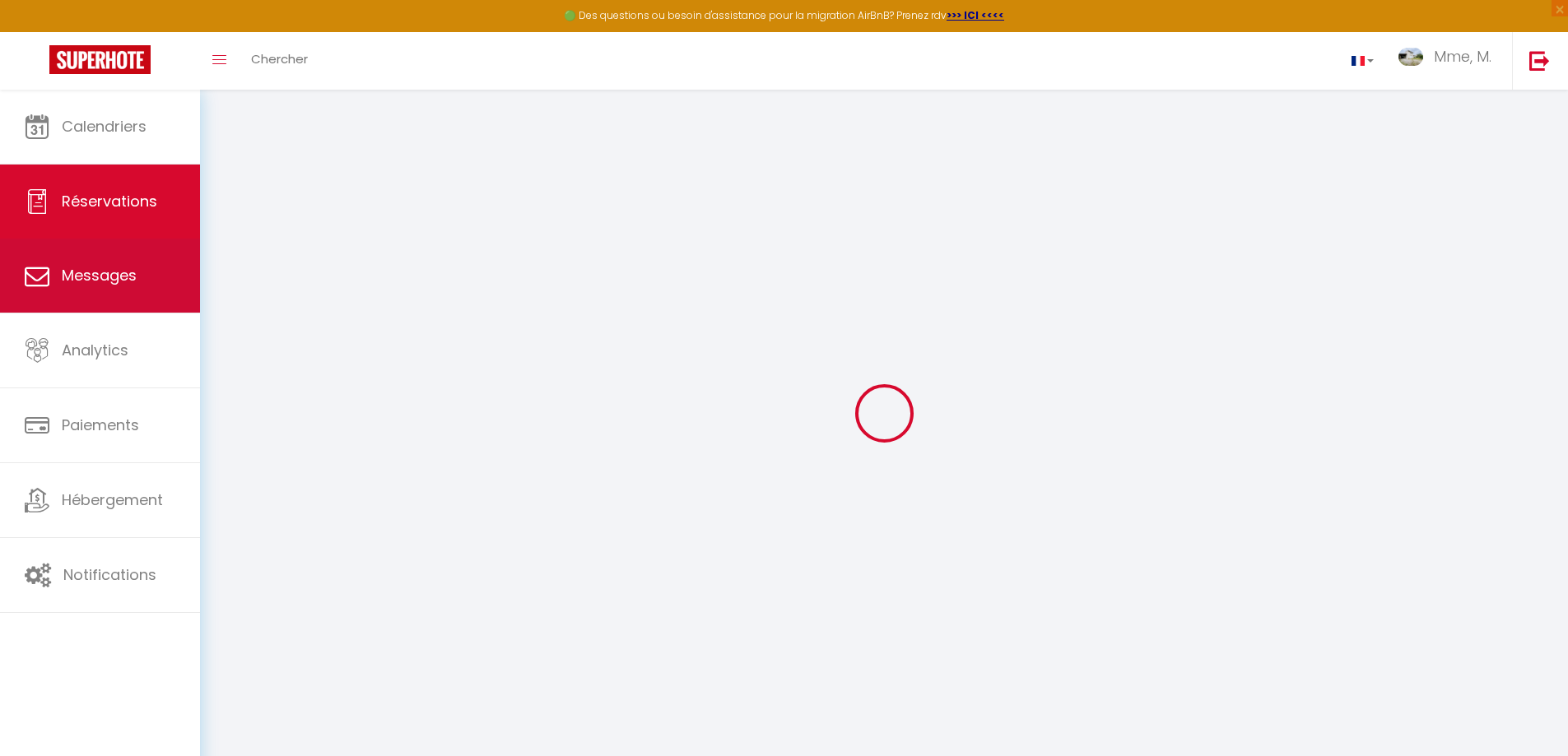
type input "525"
checkbox input "false"
select select "73"
type input "105"
type input "0"
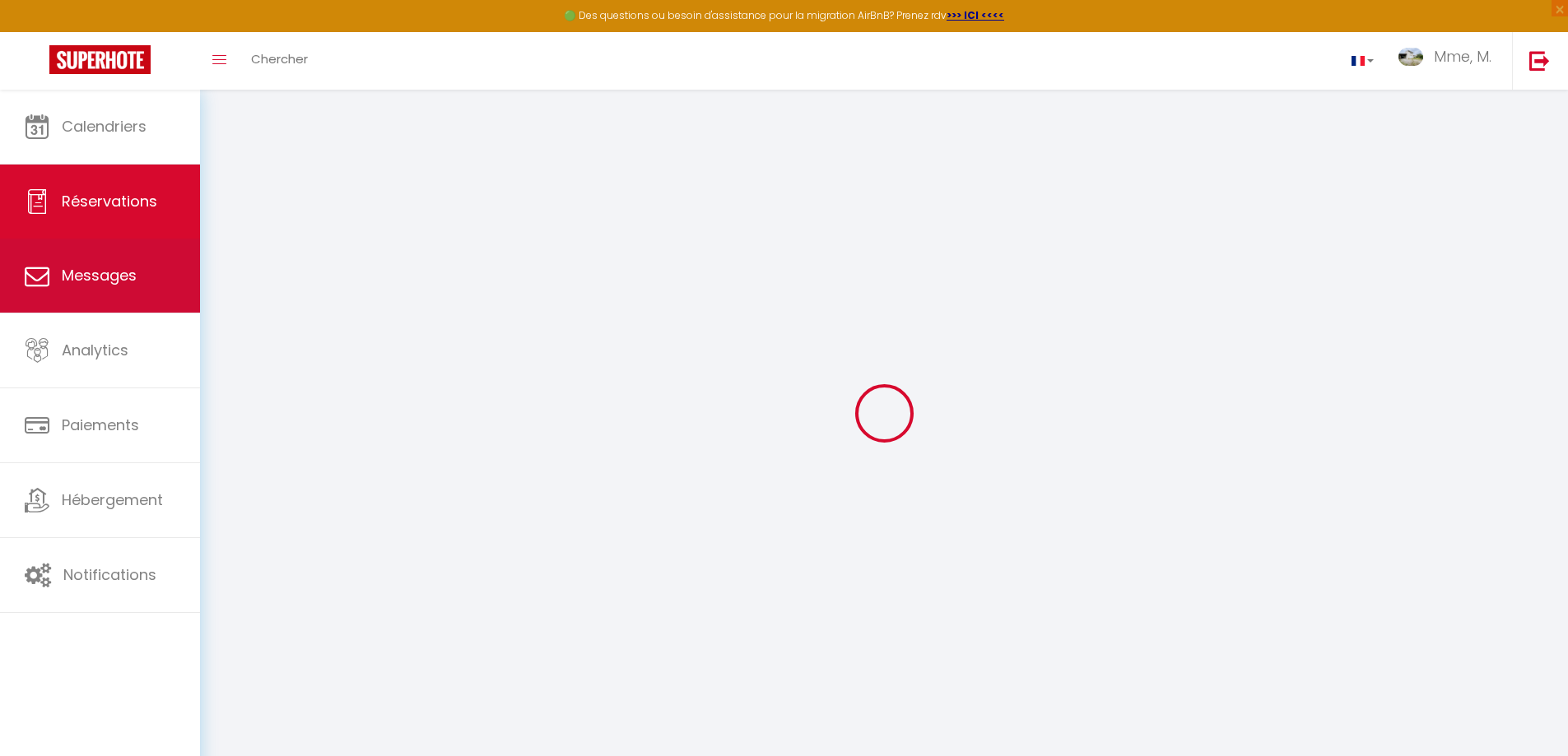
type input "0"
select select
select select "14"
checkbox input "false"
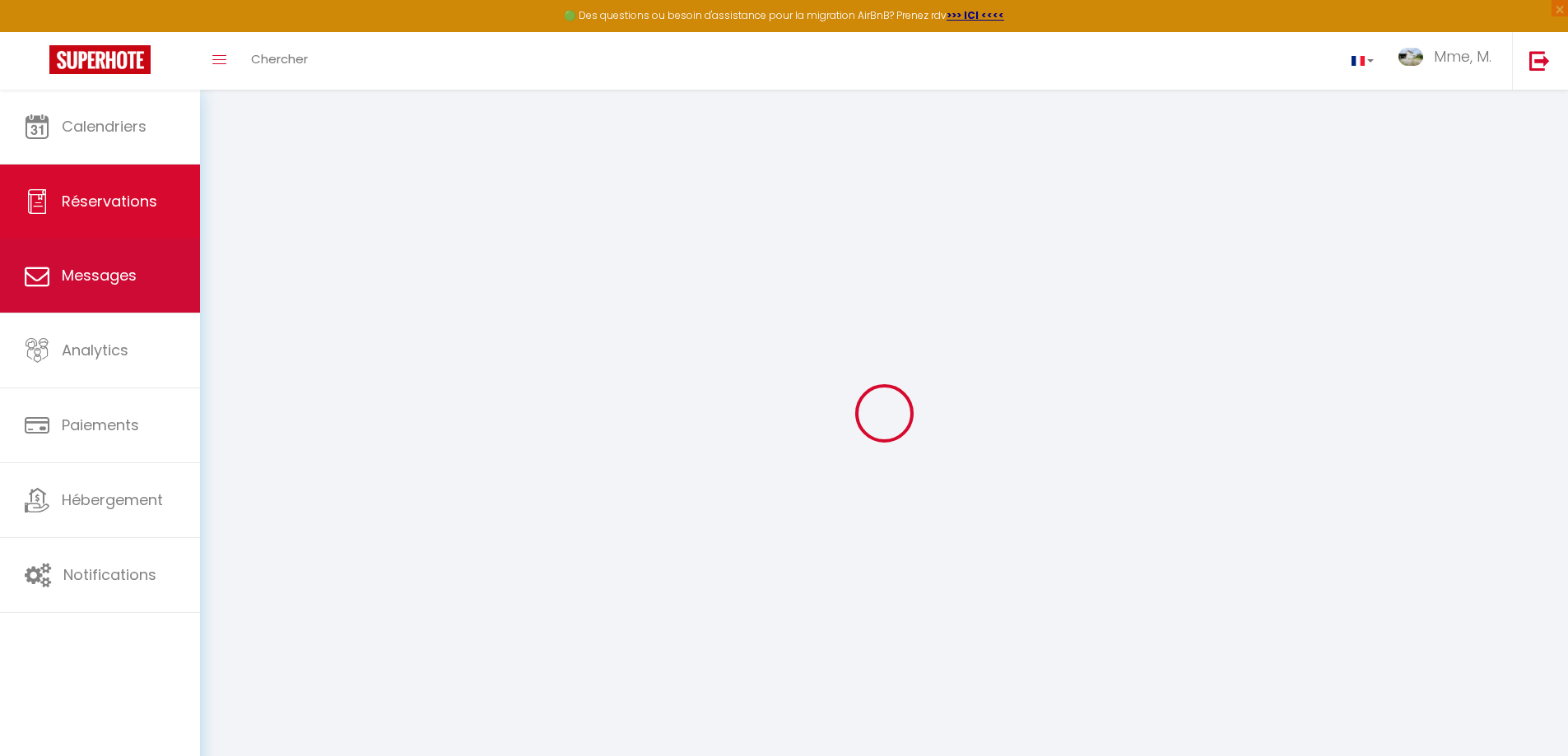
select select
checkbox input "false"
select select
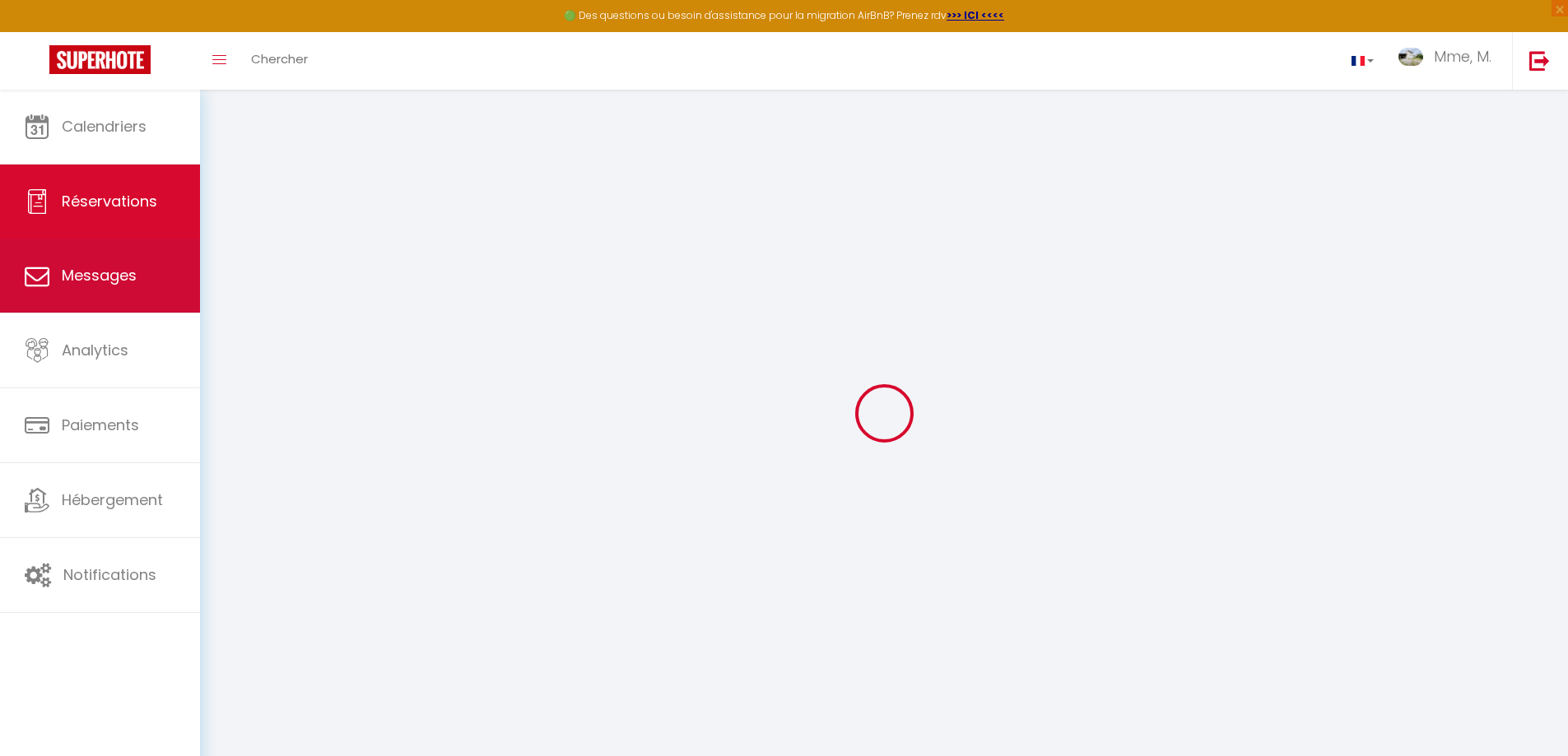
checkbox input "false"
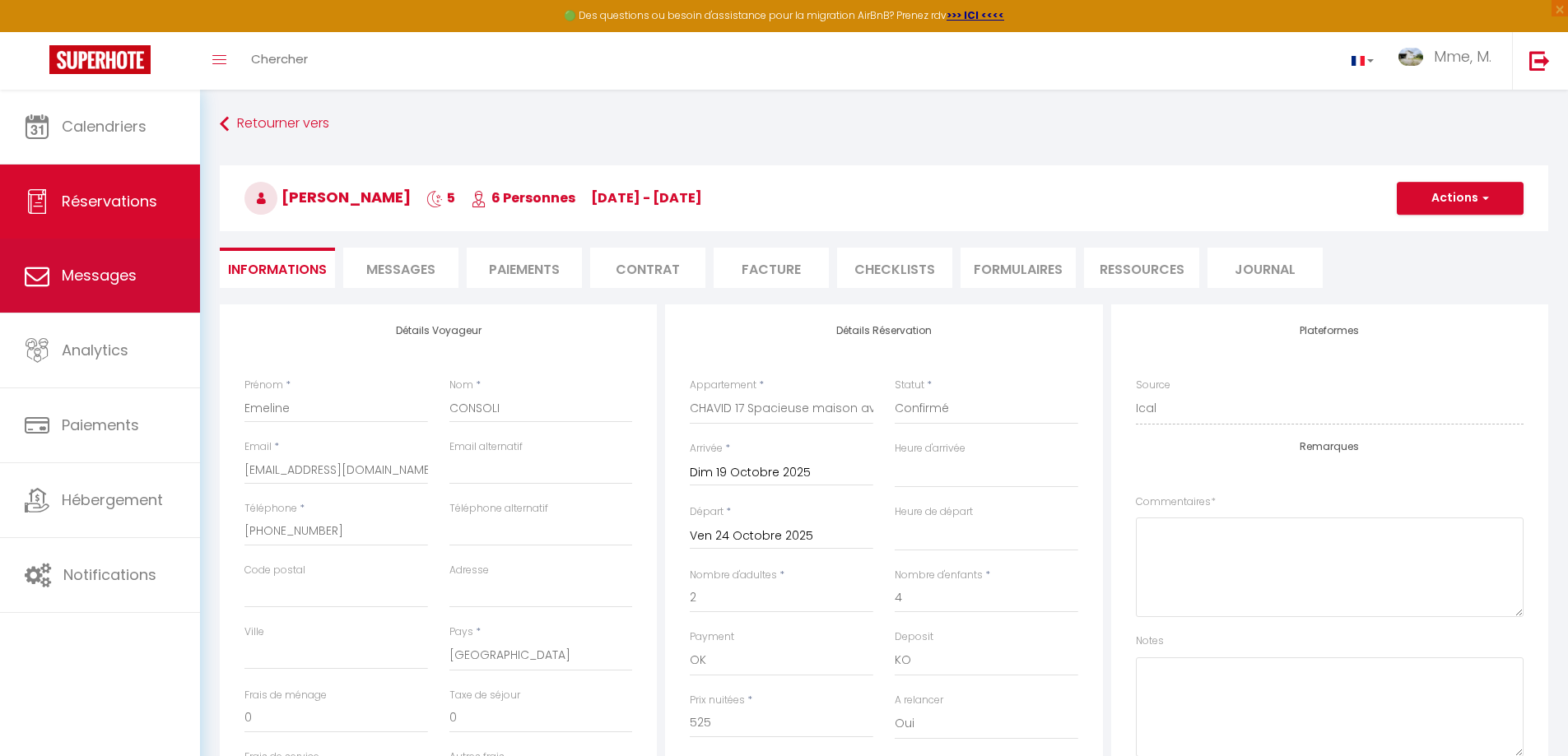
select select
checkbox input "false"
type input "105"
type input "8.7"
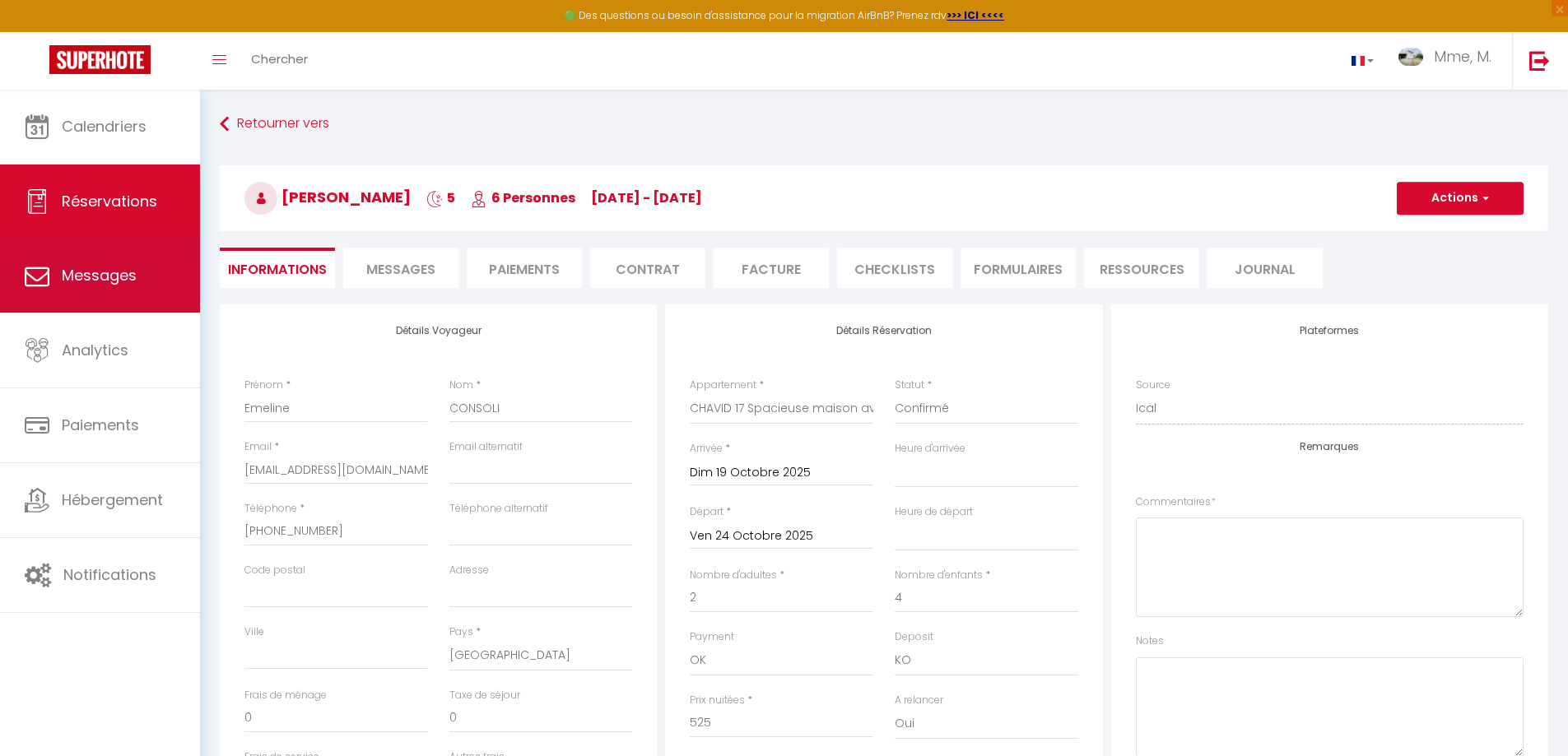
select select
checkbox input "false"
select select
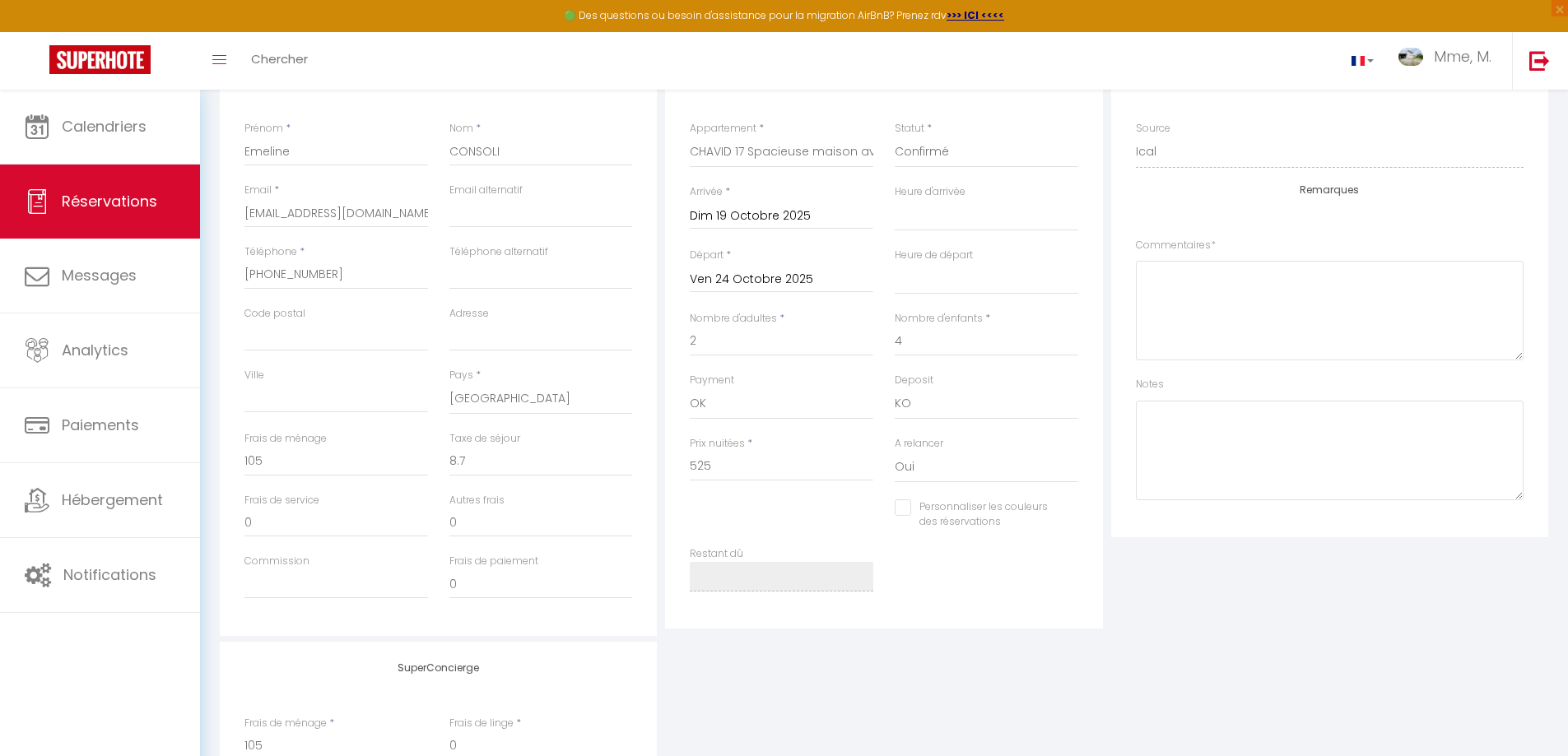
scroll to position [228, 0]
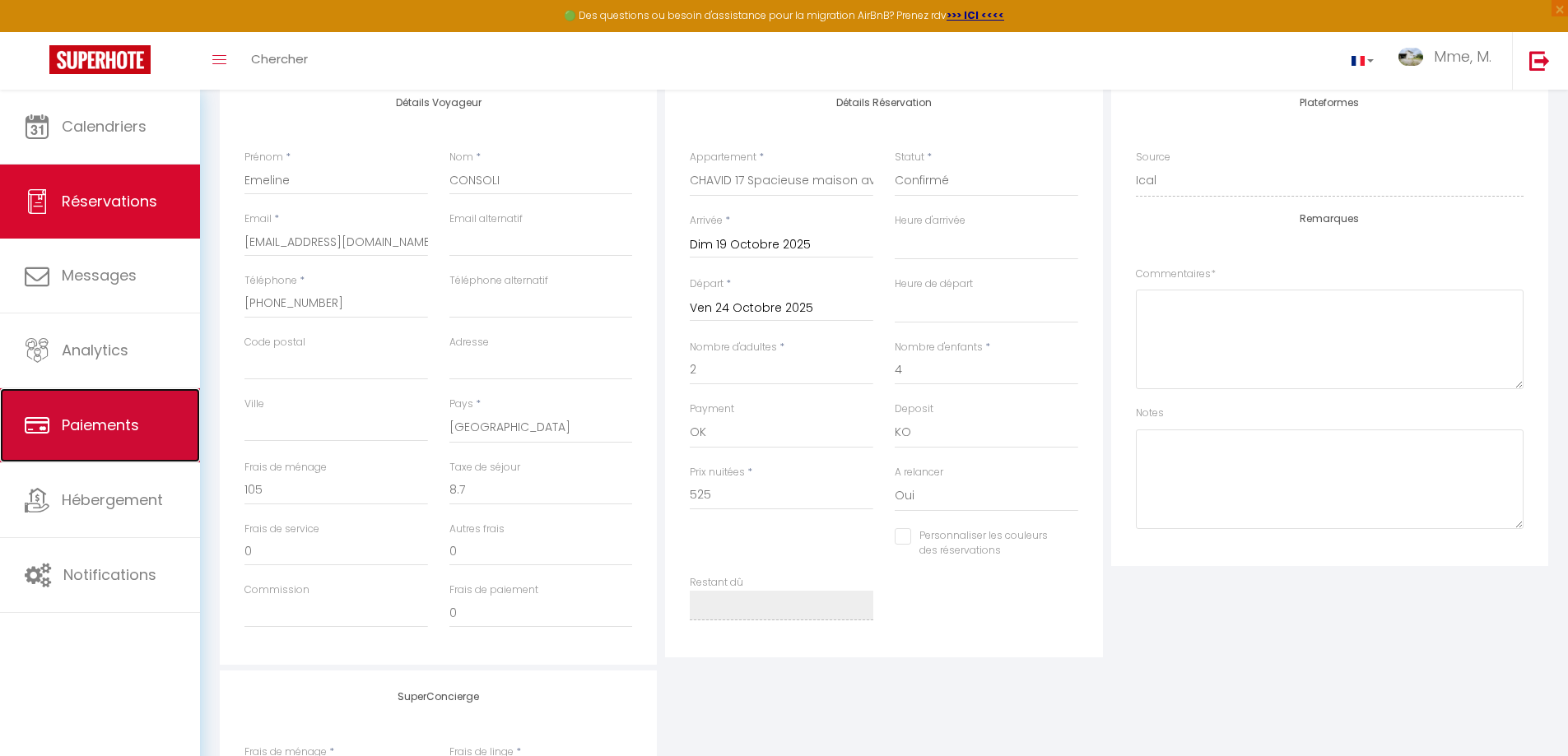
click at [145, 421] on link "Paiements" at bounding box center [100, 425] width 200 height 74
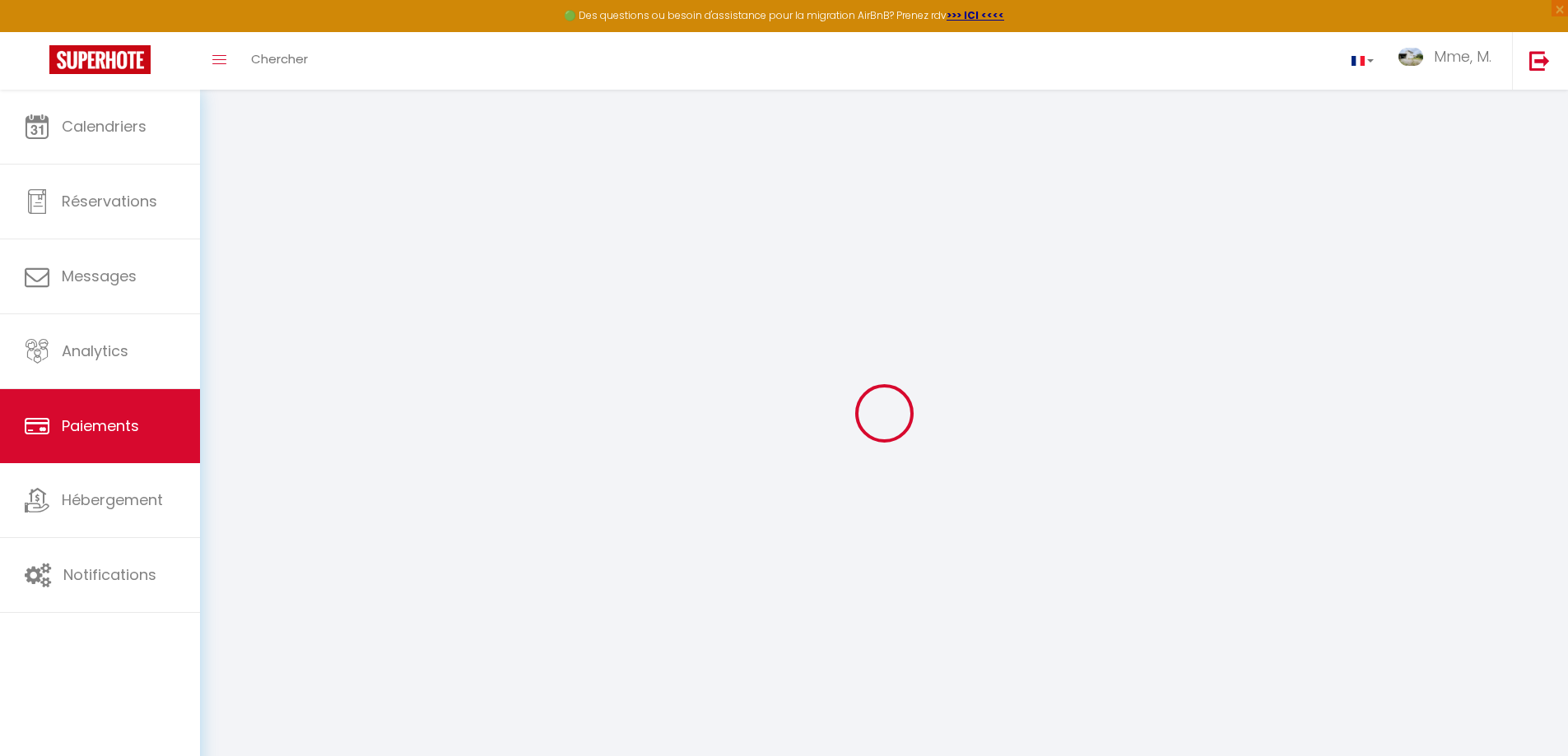
select select "2"
select select "0"
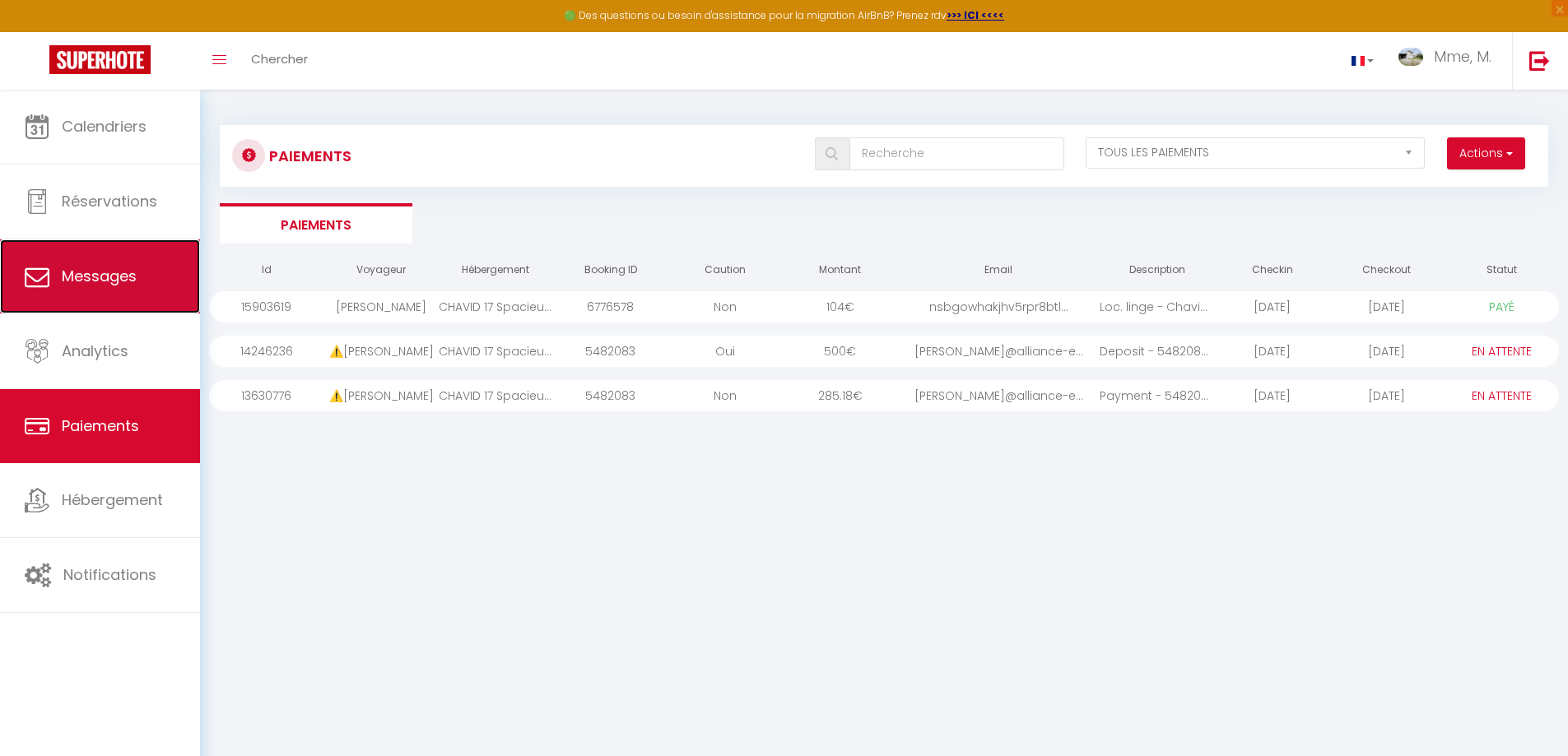
click at [121, 284] on span "Messages" at bounding box center [99, 276] width 75 height 20
select select "message"
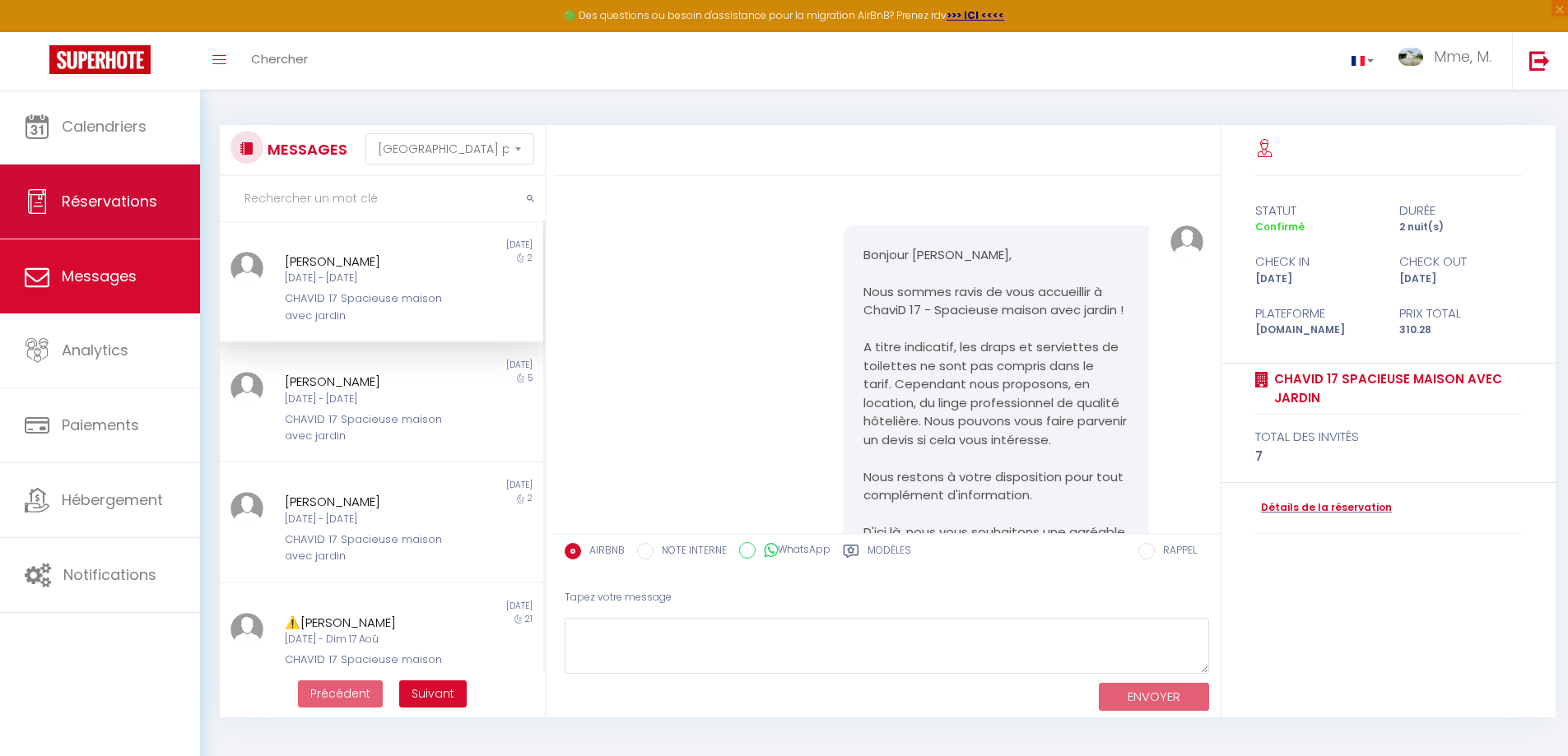
scroll to position [662, 0]
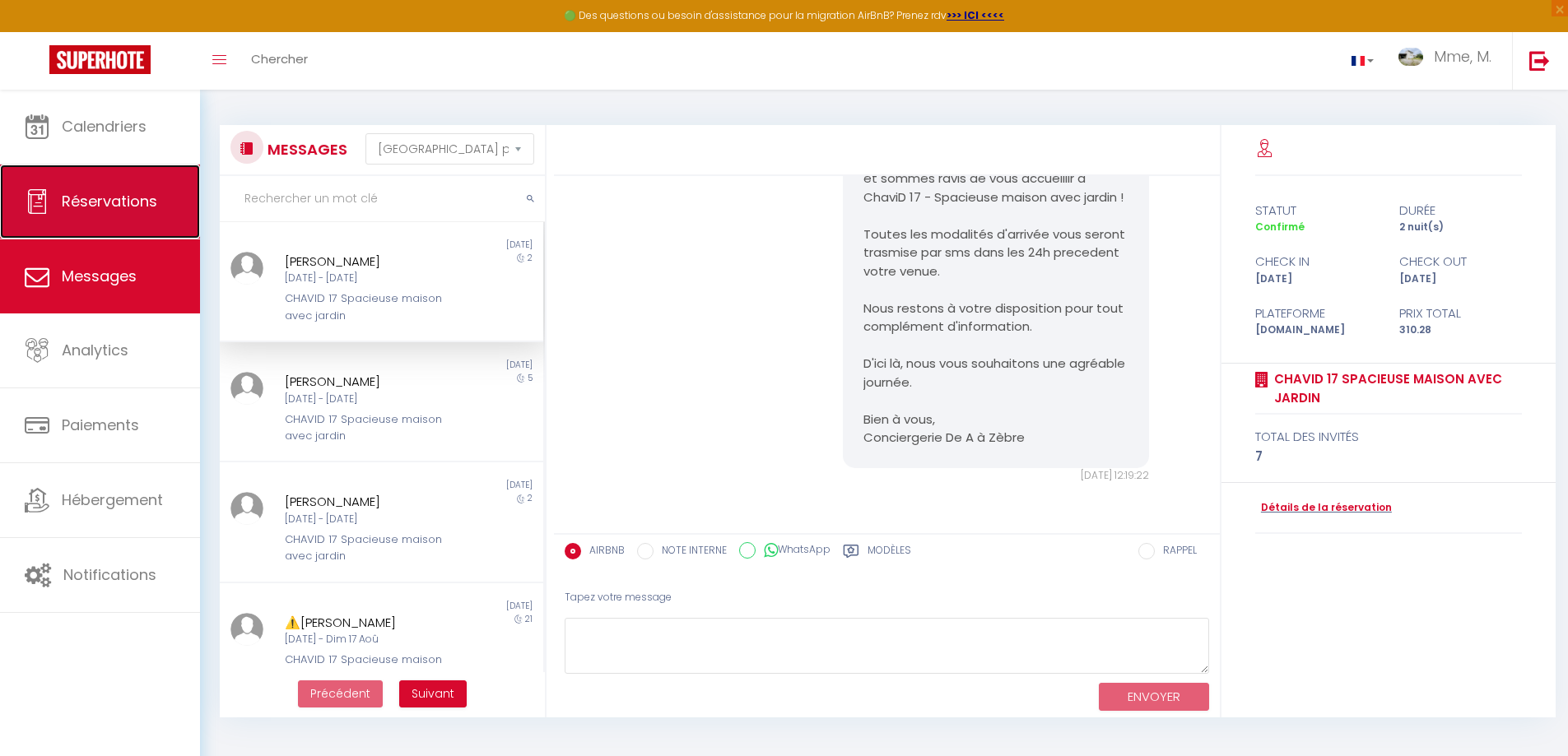
click at [118, 216] on link "Réservations" at bounding box center [100, 202] width 200 height 74
select select "not_cancelled"
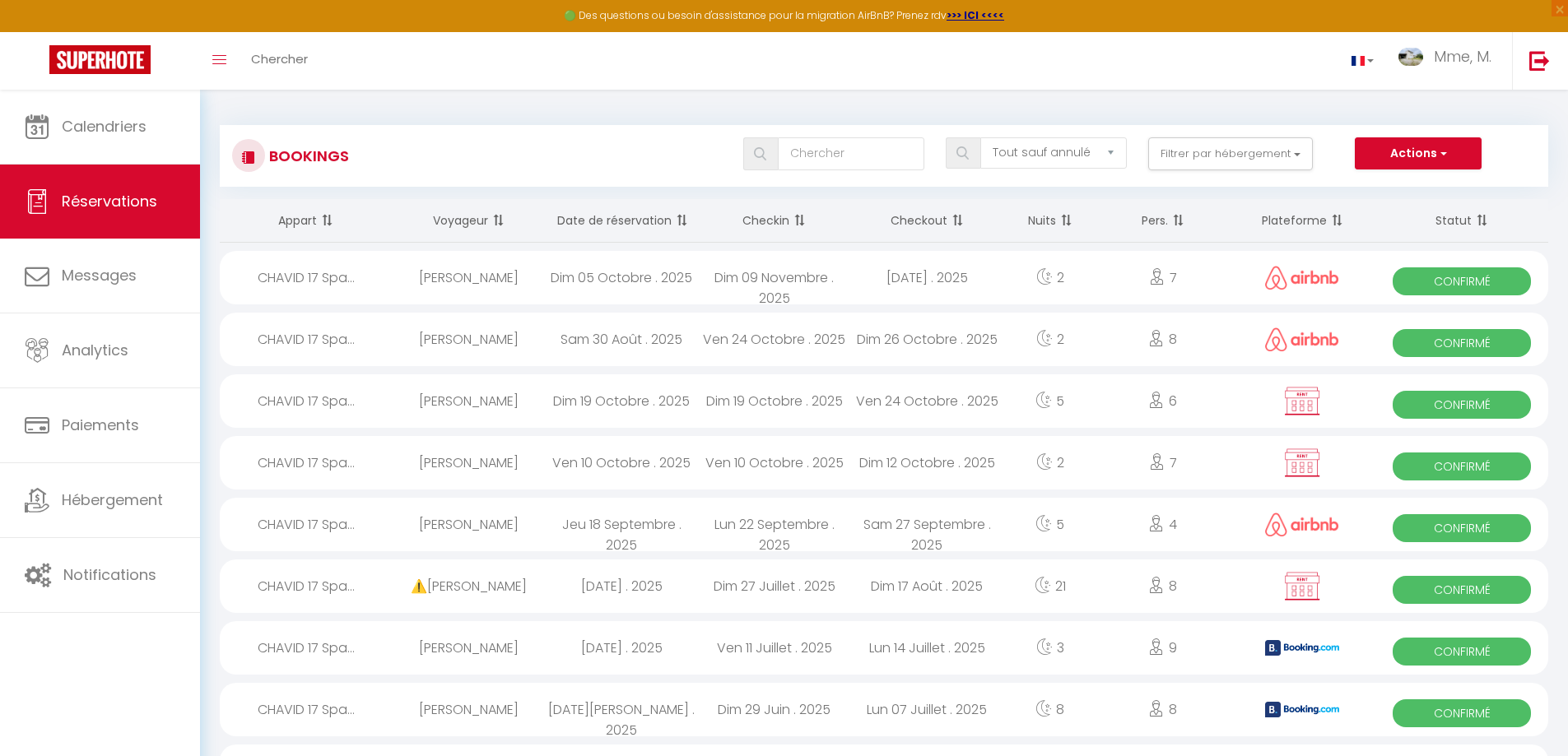
click at [1227, 401] on div "6" at bounding box center [1162, 401] width 133 height 54
select select "OK"
select select "KO"
select select "0"
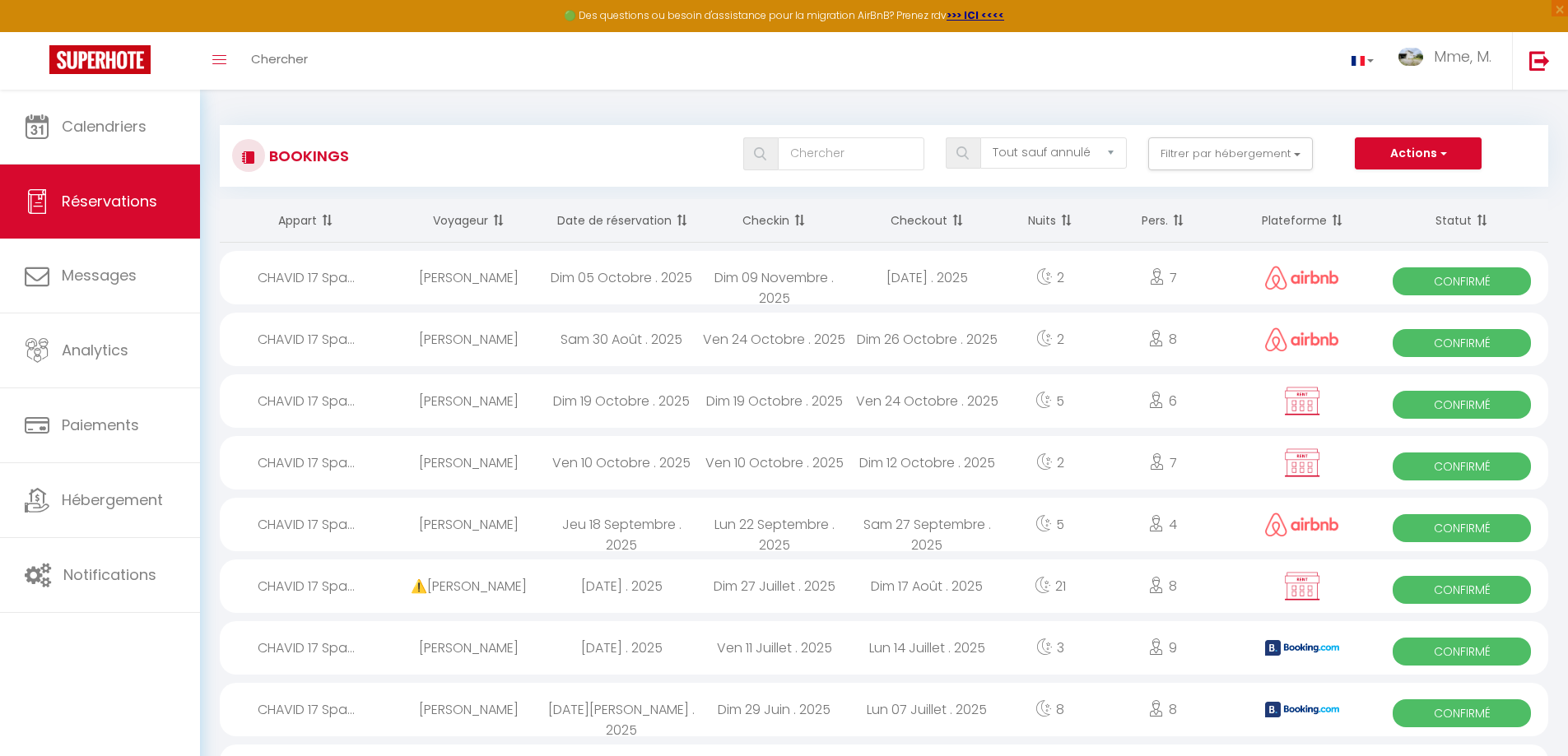
select select "1"
select select
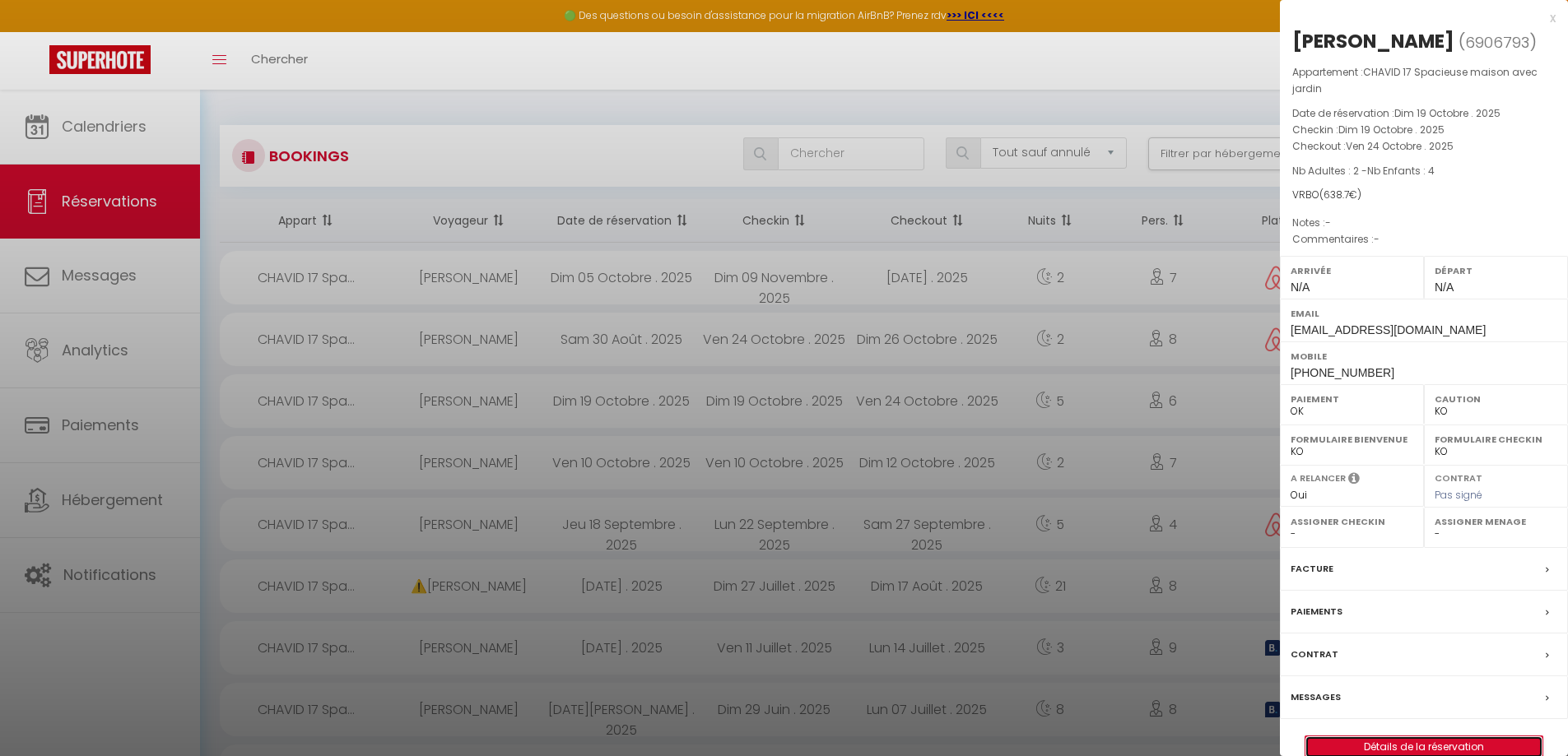
click at [1400, 748] on link "Détails de la réservation" at bounding box center [1424, 747] width 237 height 21
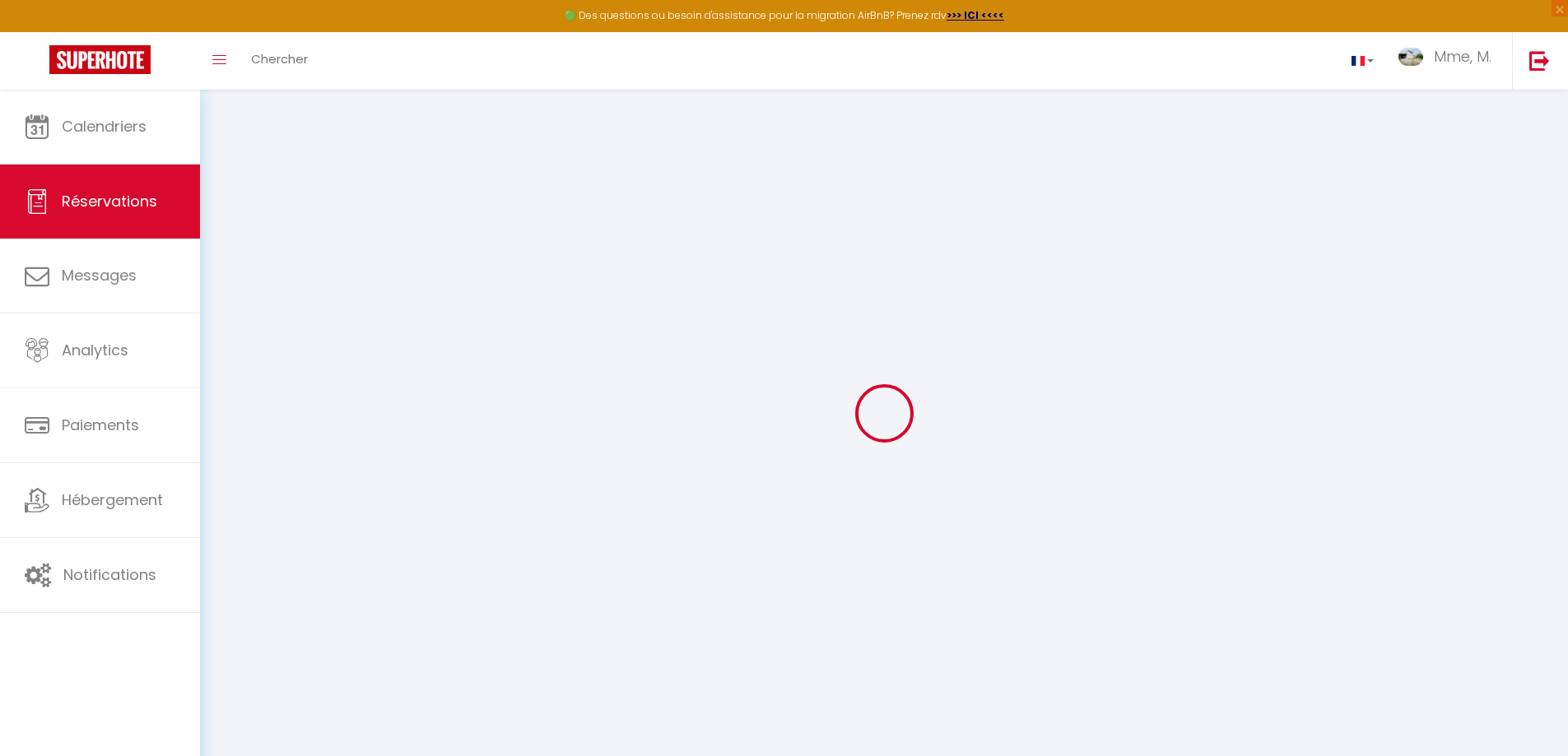
type input "Emeline"
type input "CONSOLI"
type input "meuh24@icloud.com"
type input "+33632937083"
select select "FR"
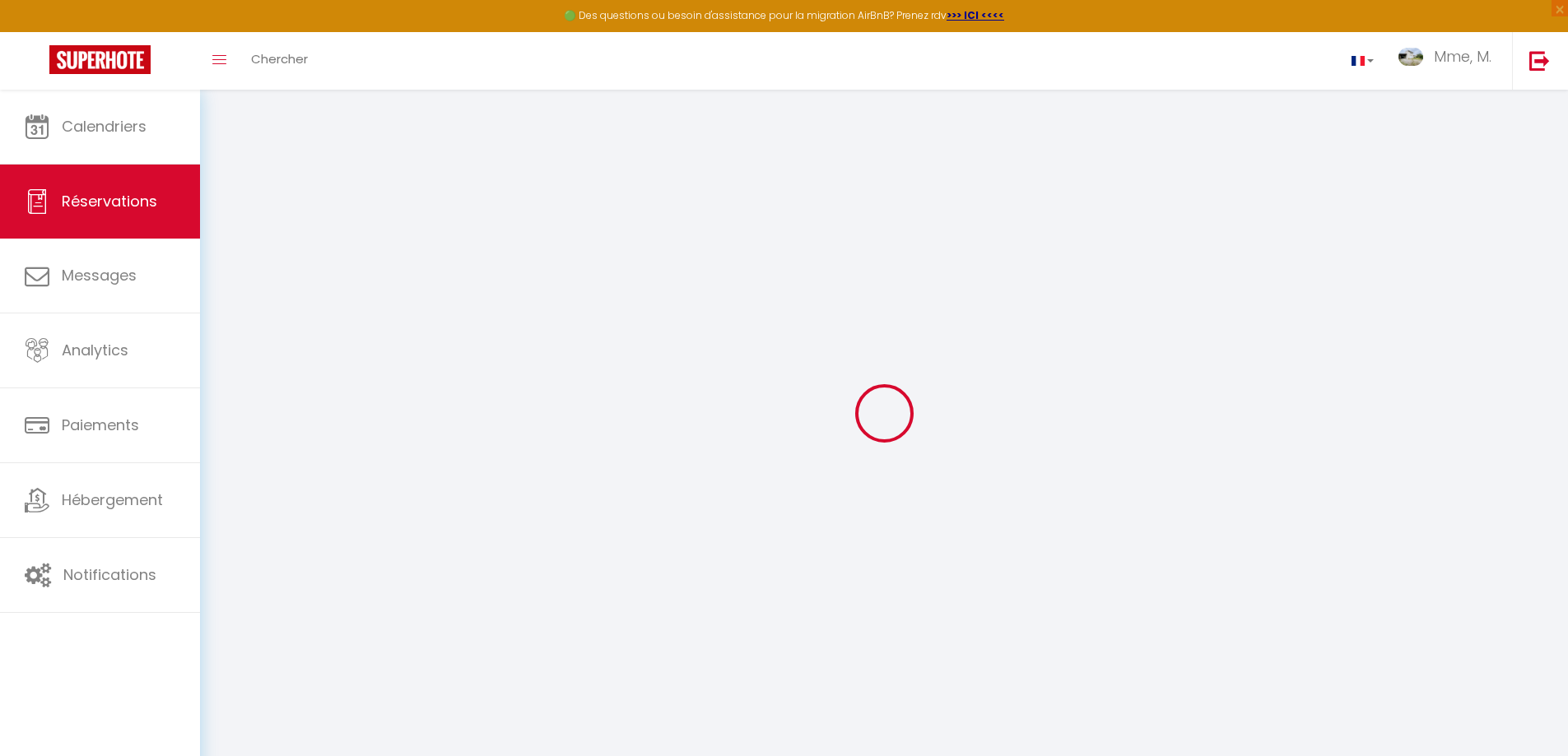
select select "48794"
select select "1"
type input "Dim 19 Octobre 2025"
select select
type input "Ven 24 Octobre 2025"
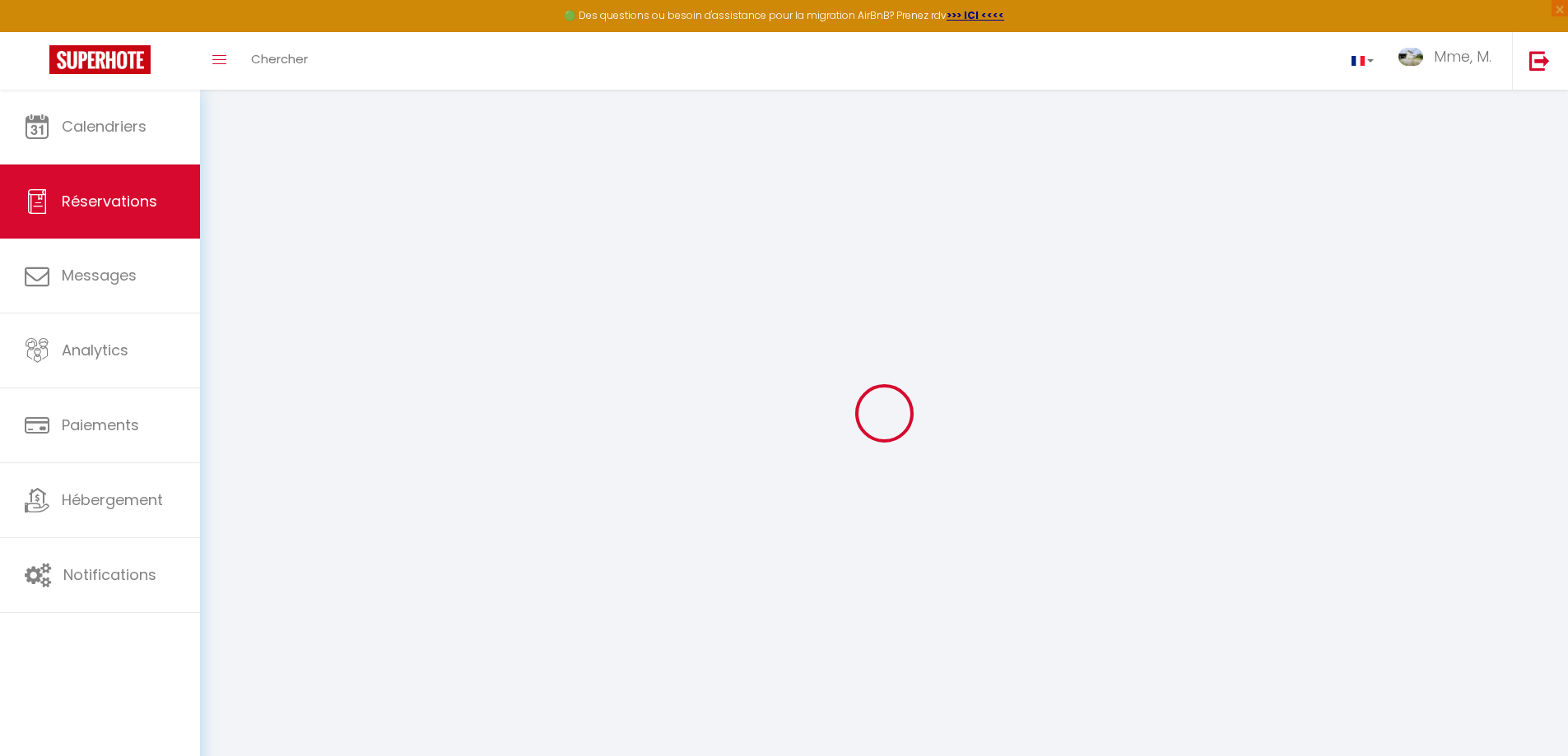
select select
type input "2"
type input "4"
select select "12"
select select
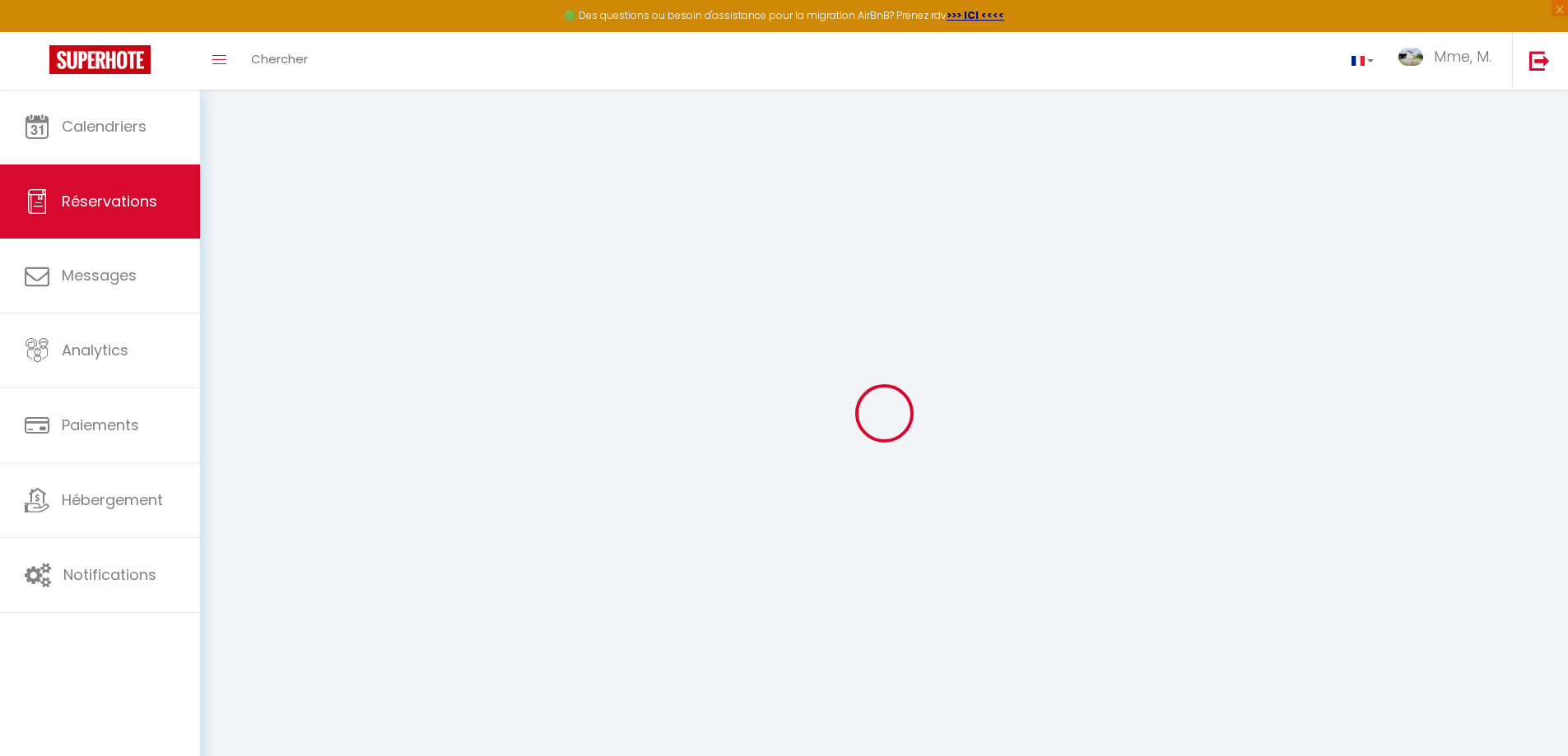
type input "525"
checkbox input "false"
select select "73"
type input "105"
type input "0"
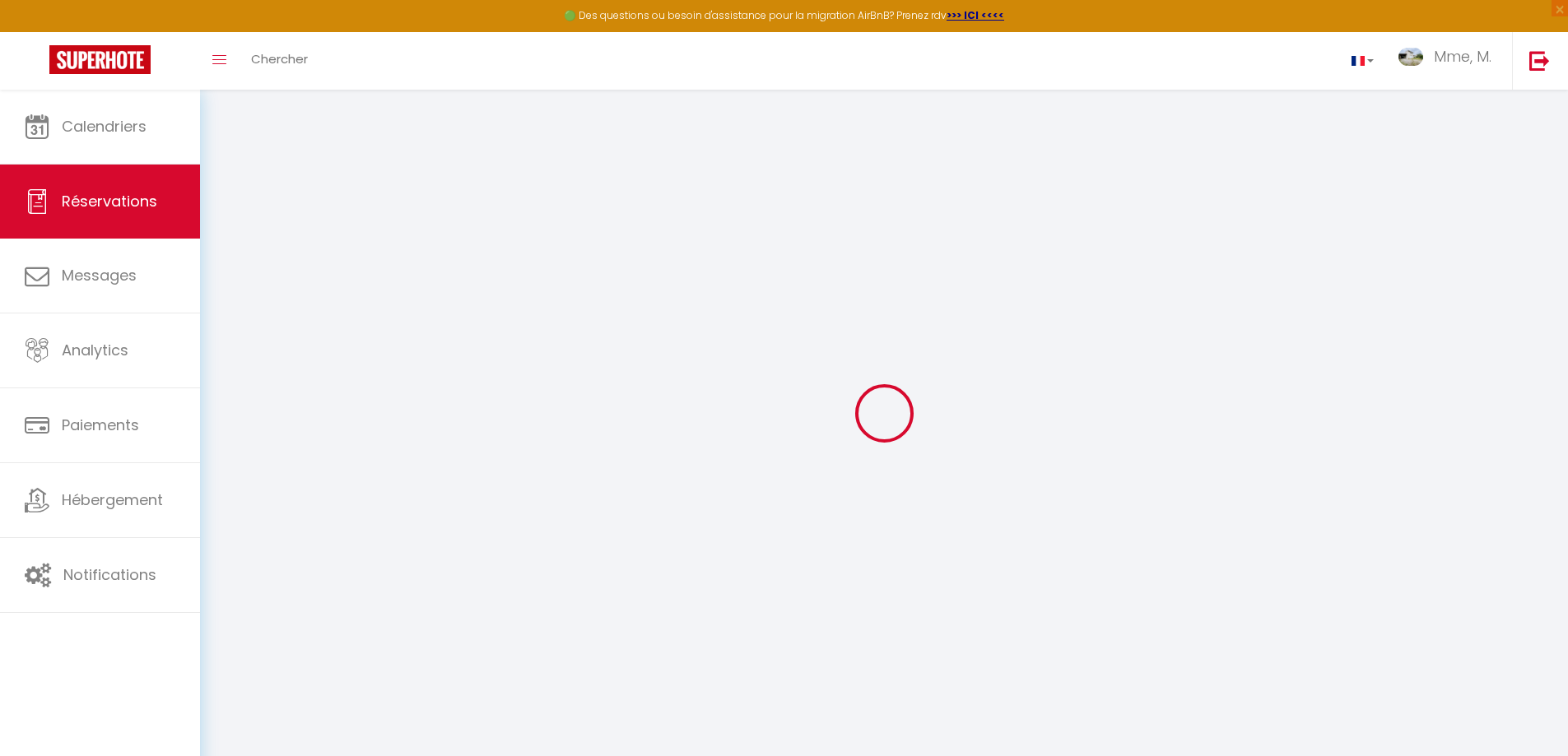
type input "0"
select select
select select "14"
checkbox input "false"
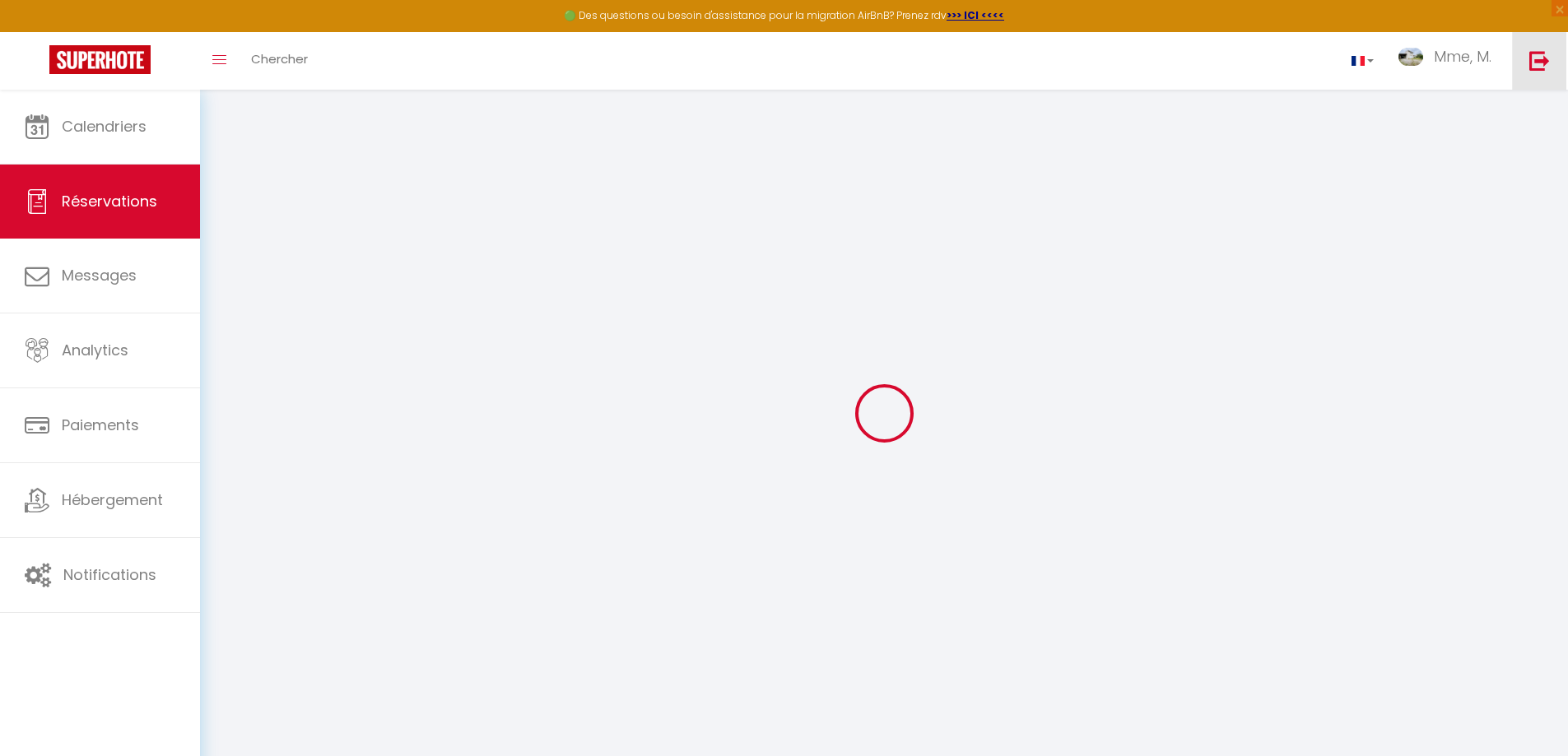
select select
checkbox input "false"
select select
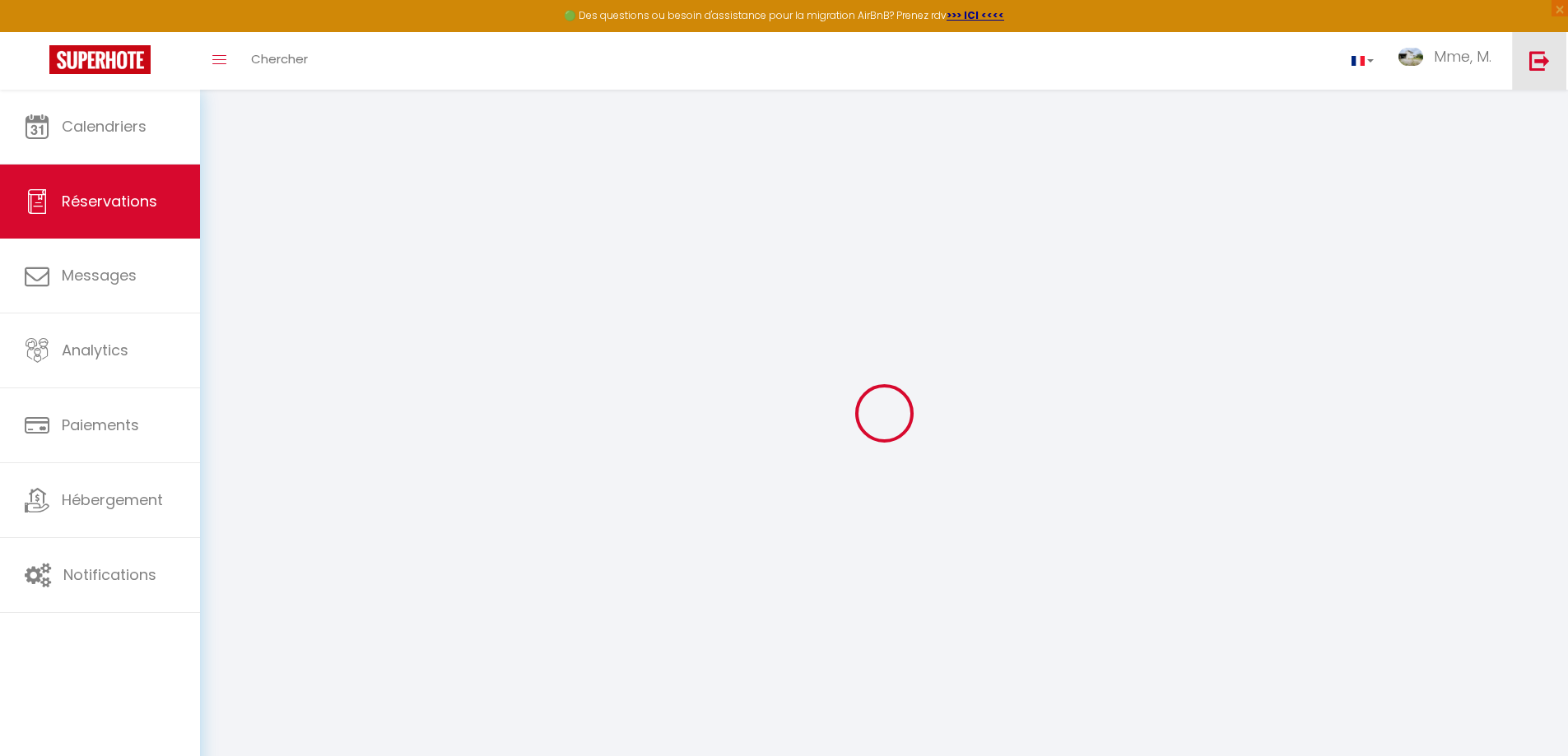
checkbox input "false"
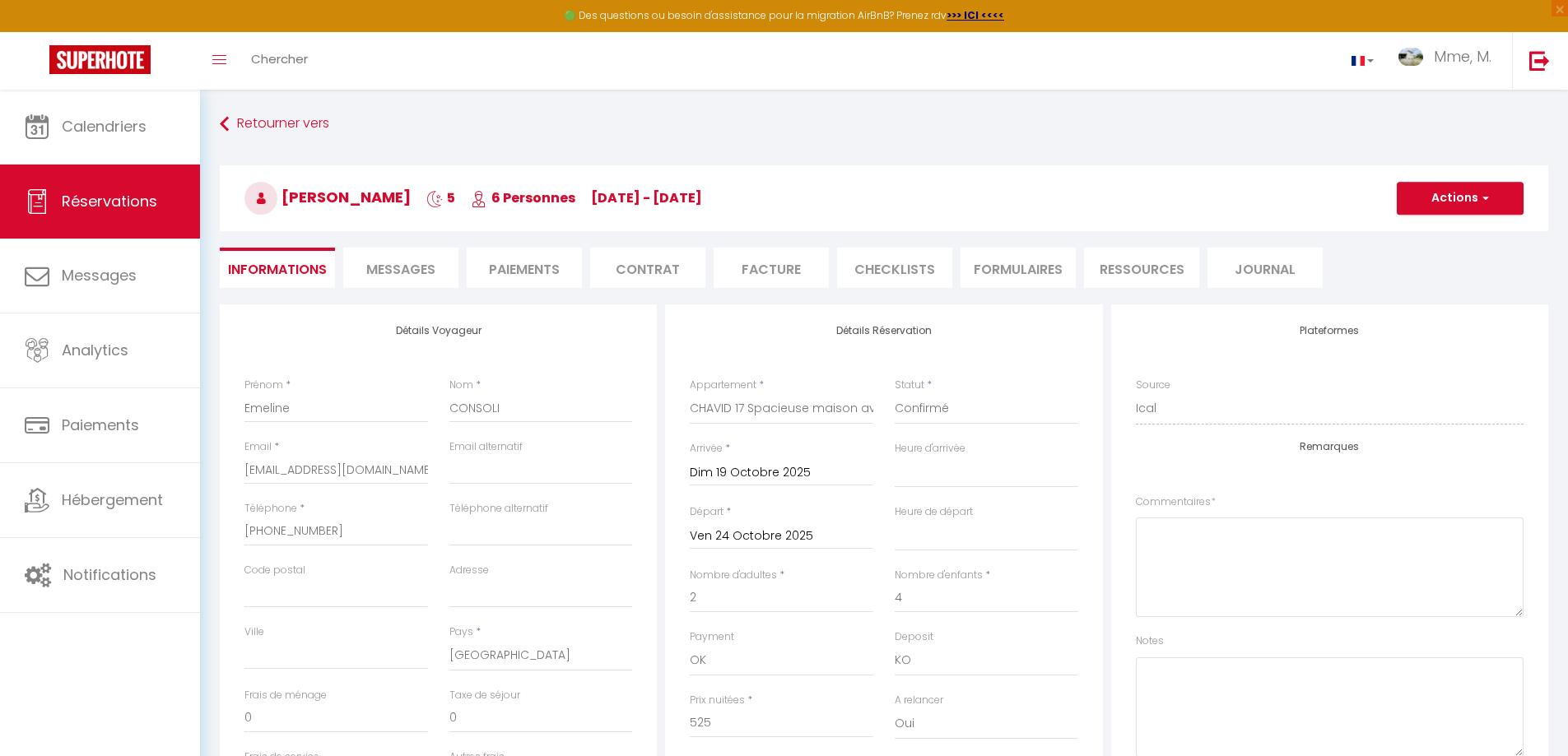
select select
checkbox input "false"
type input "105"
type input "8.7"
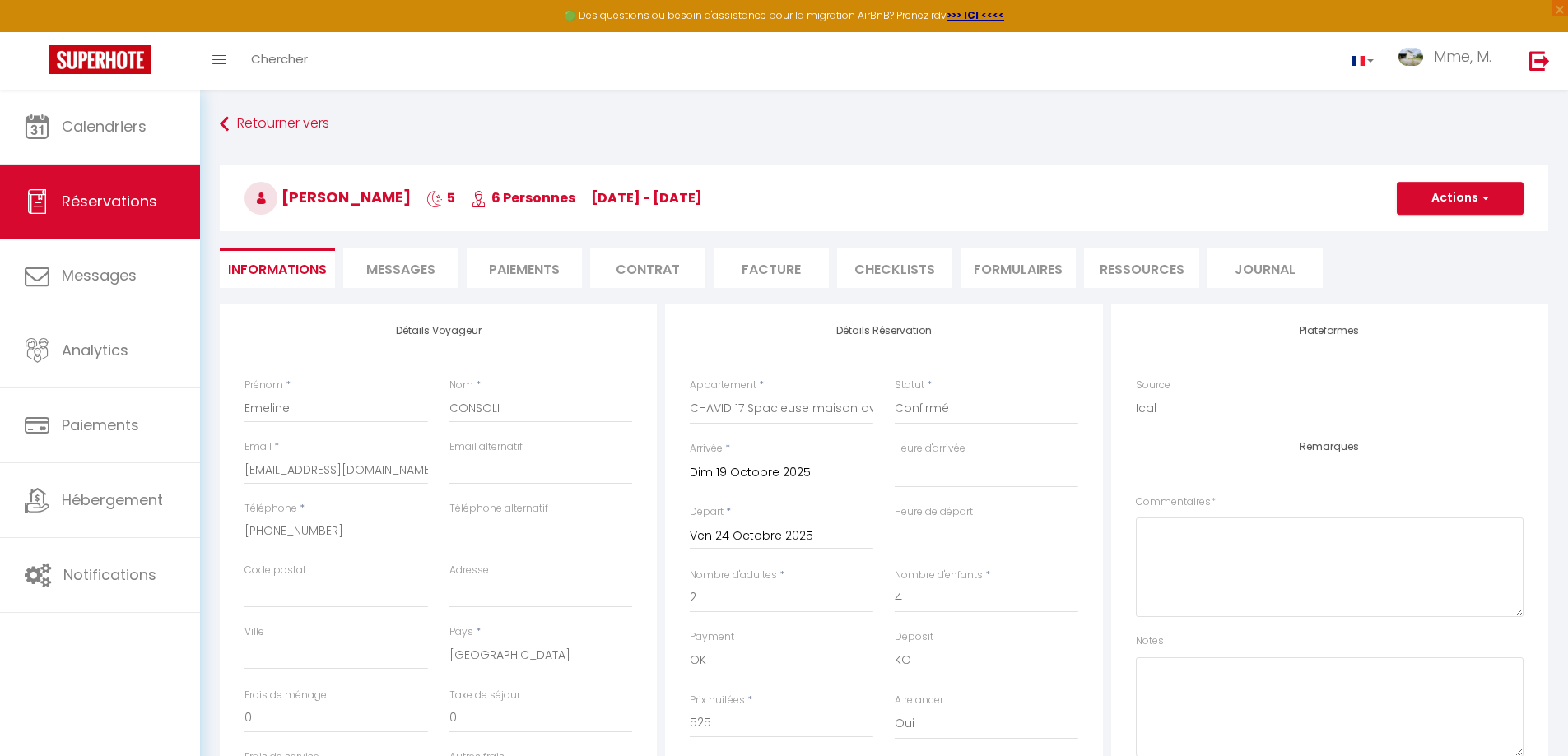
select select
checkbox input "false"
select select
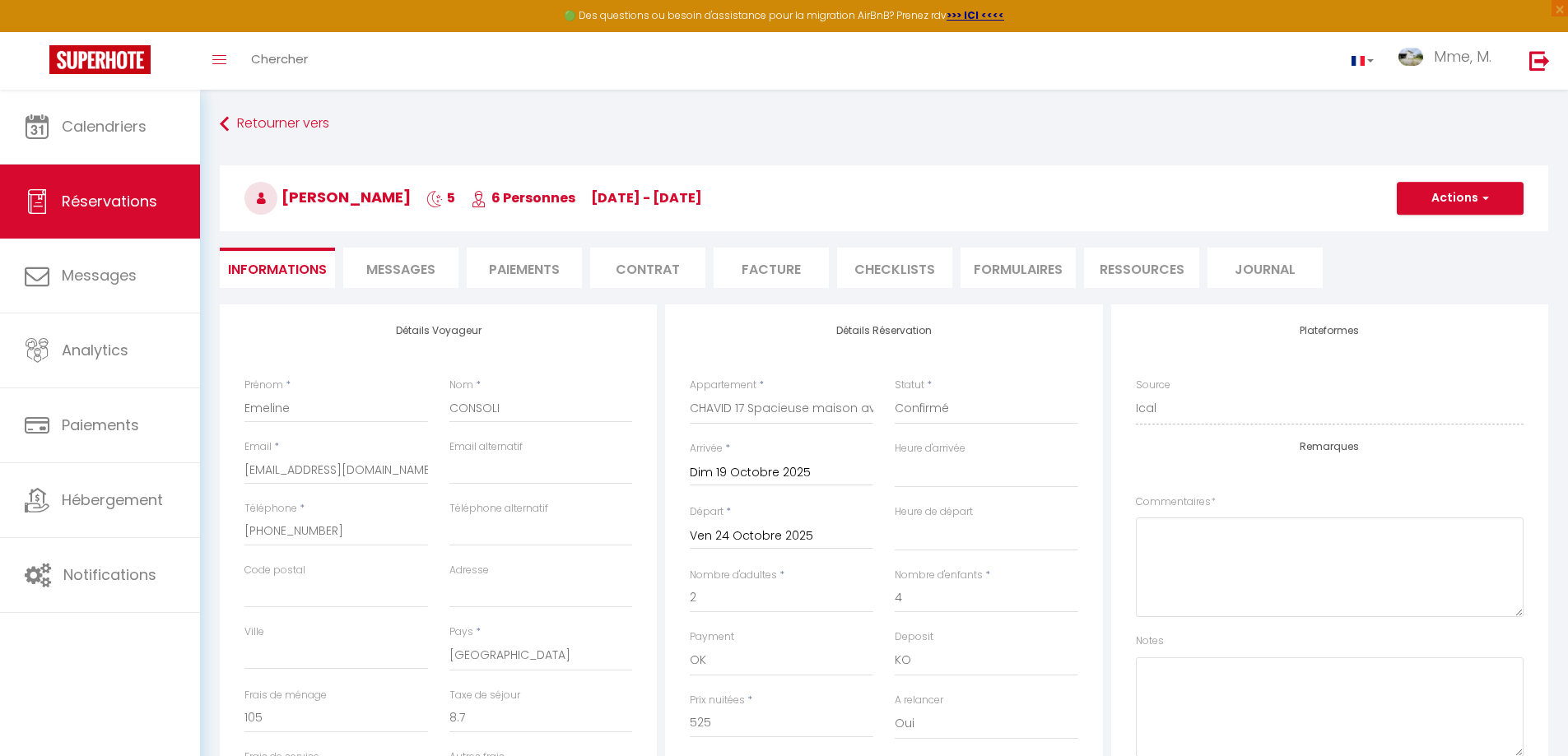
click at [511, 267] on li "Paiements" at bounding box center [525, 268] width 115 height 41
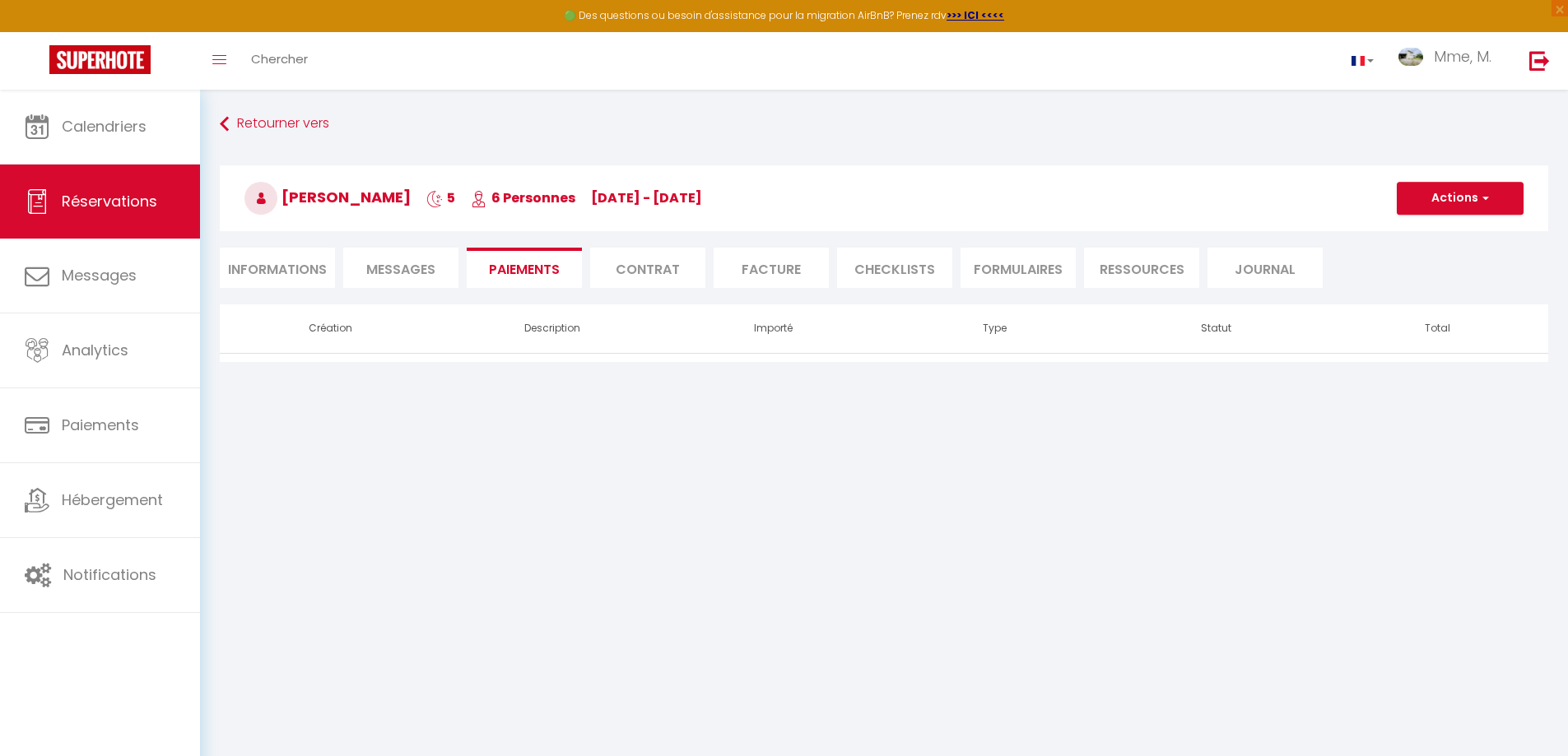
click at [642, 271] on li "Contrat" at bounding box center [648, 268] width 115 height 41
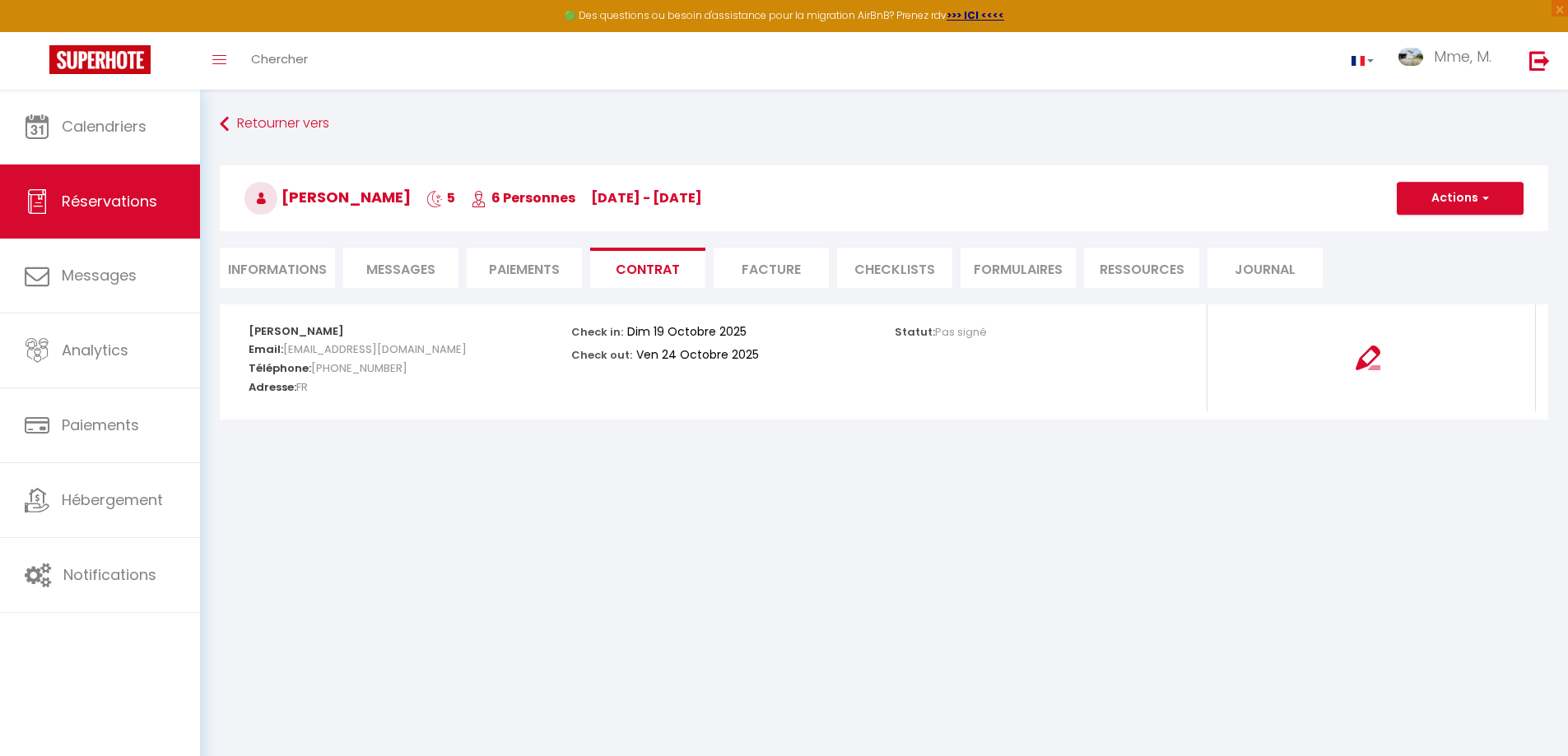
click at [757, 271] on li "Facture" at bounding box center [771, 268] width 115 height 41
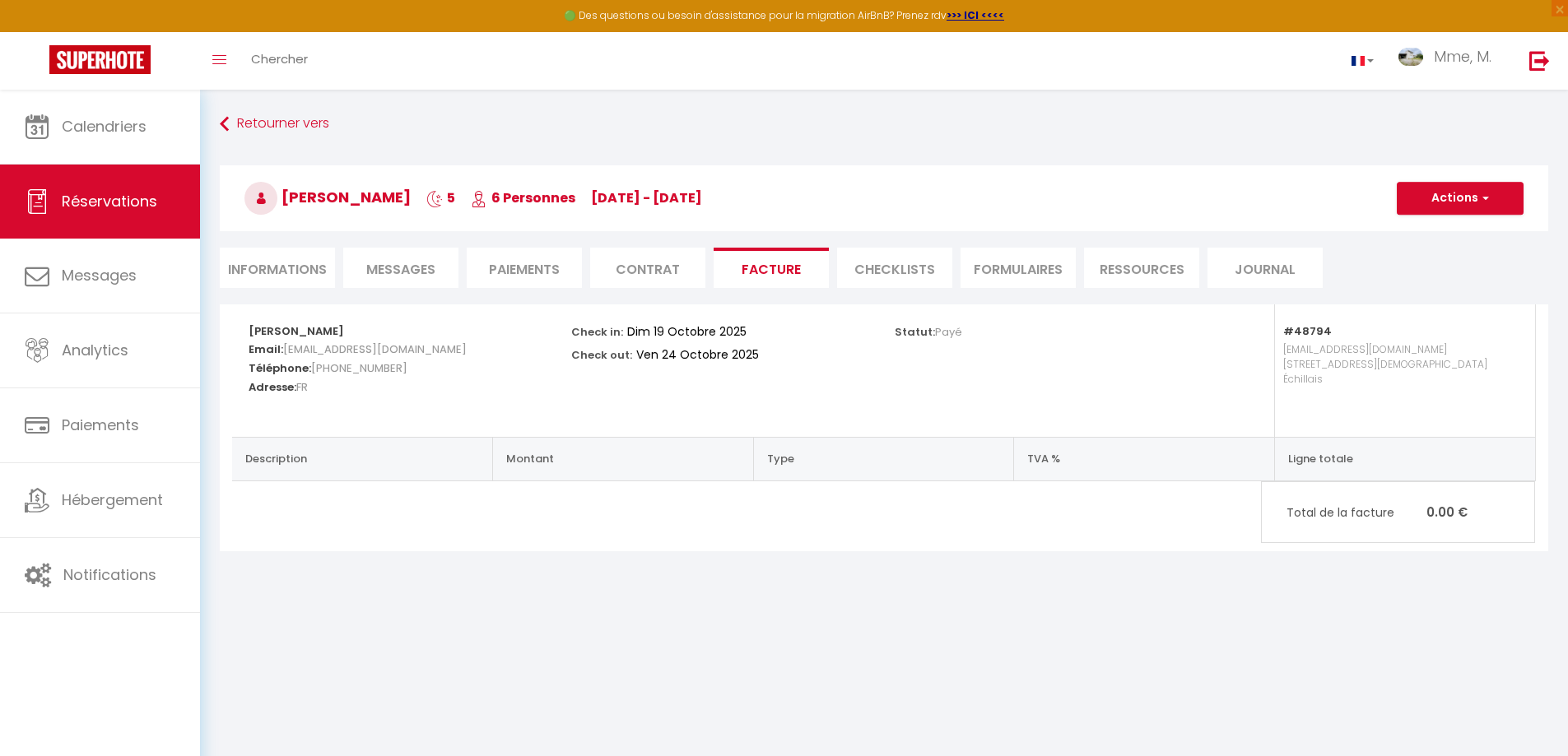
click at [535, 270] on li "Paiements" at bounding box center [525, 268] width 115 height 41
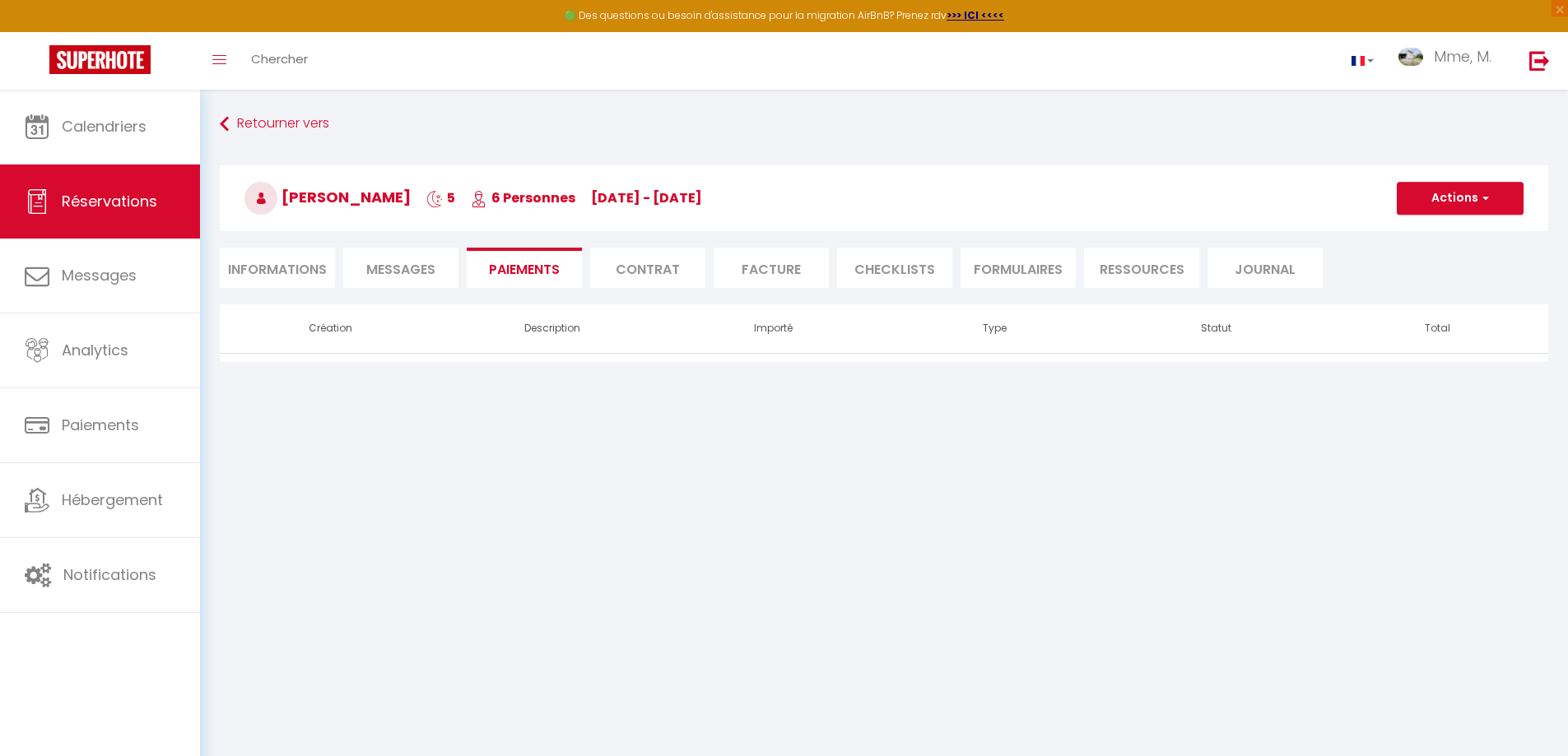
click at [425, 270] on span "Messages" at bounding box center [400, 270] width 70 height 19
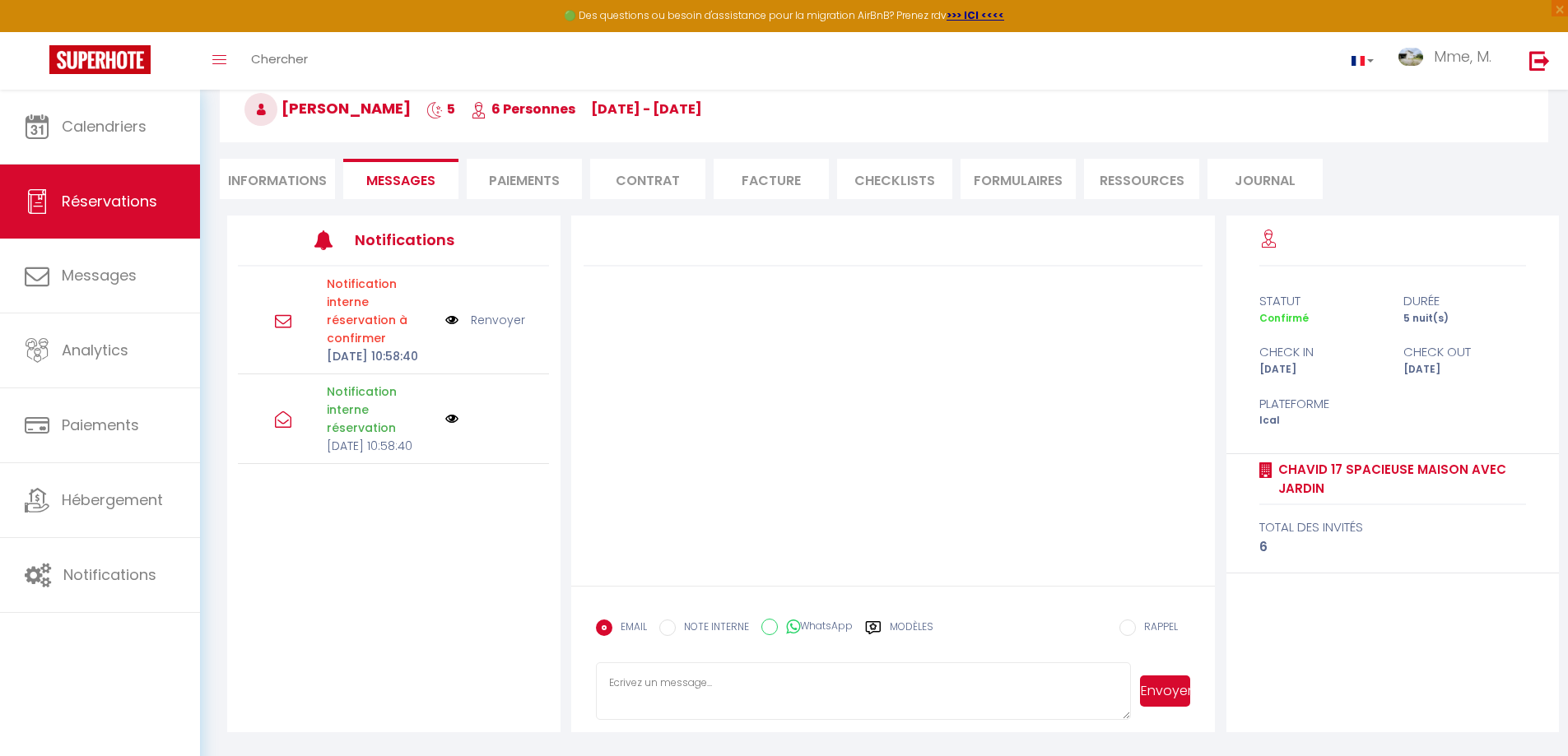
scroll to position [90, 0]
click at [298, 182] on li "Informations" at bounding box center [277, 179] width 115 height 41
select select
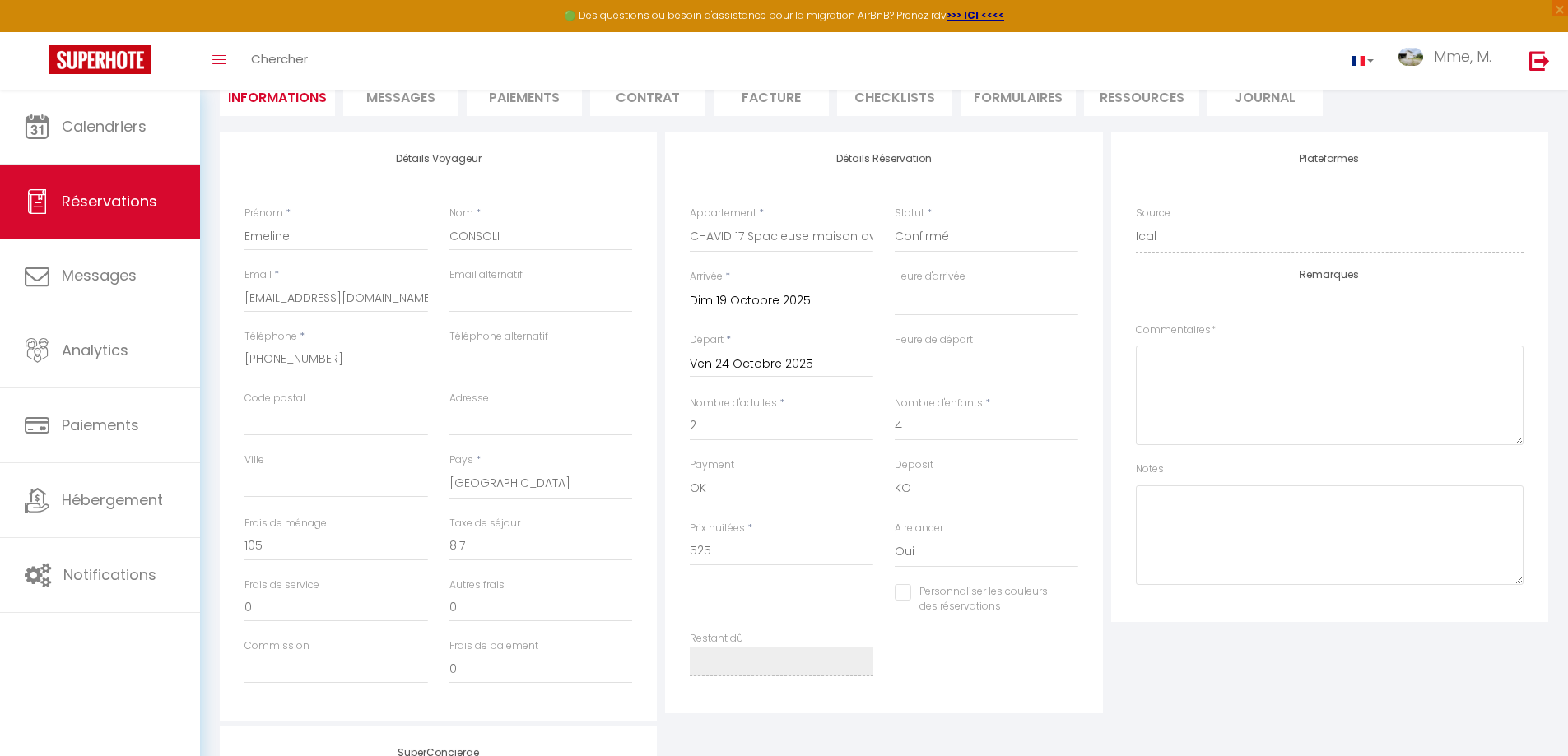
scroll to position [254, 0]
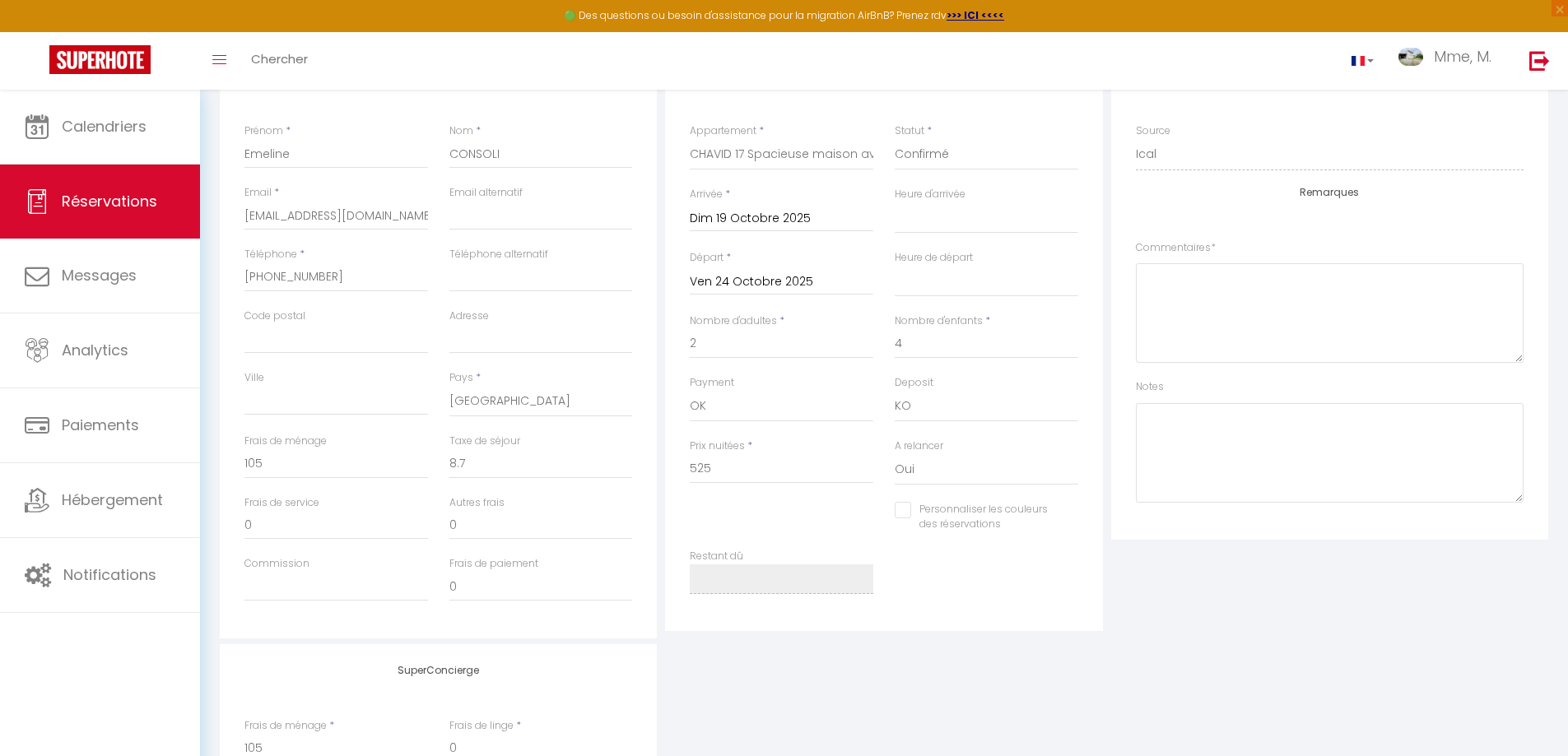
select select
checkbox input "false"
select select
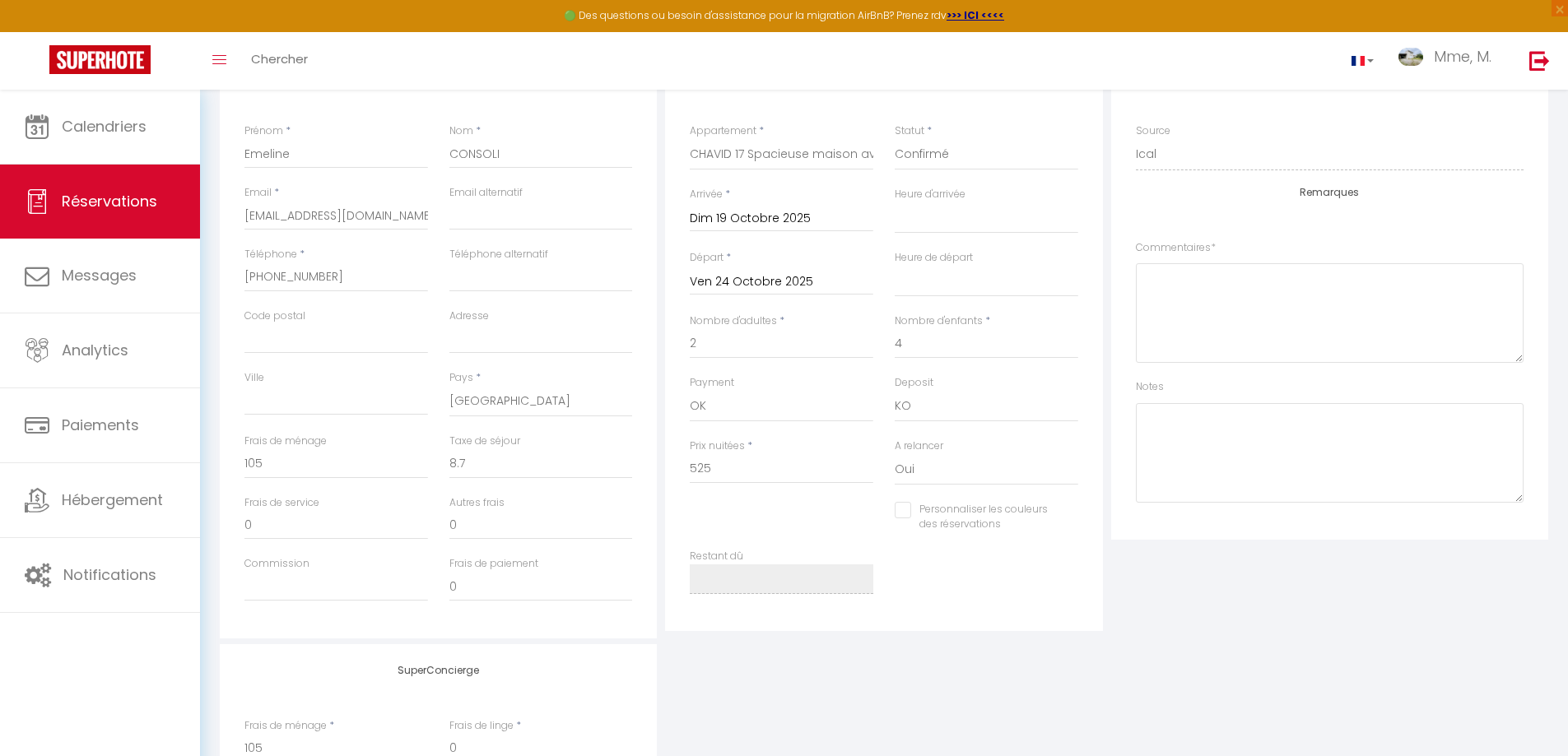
checkbox input "false"
select select
checkbox input "false"
select select
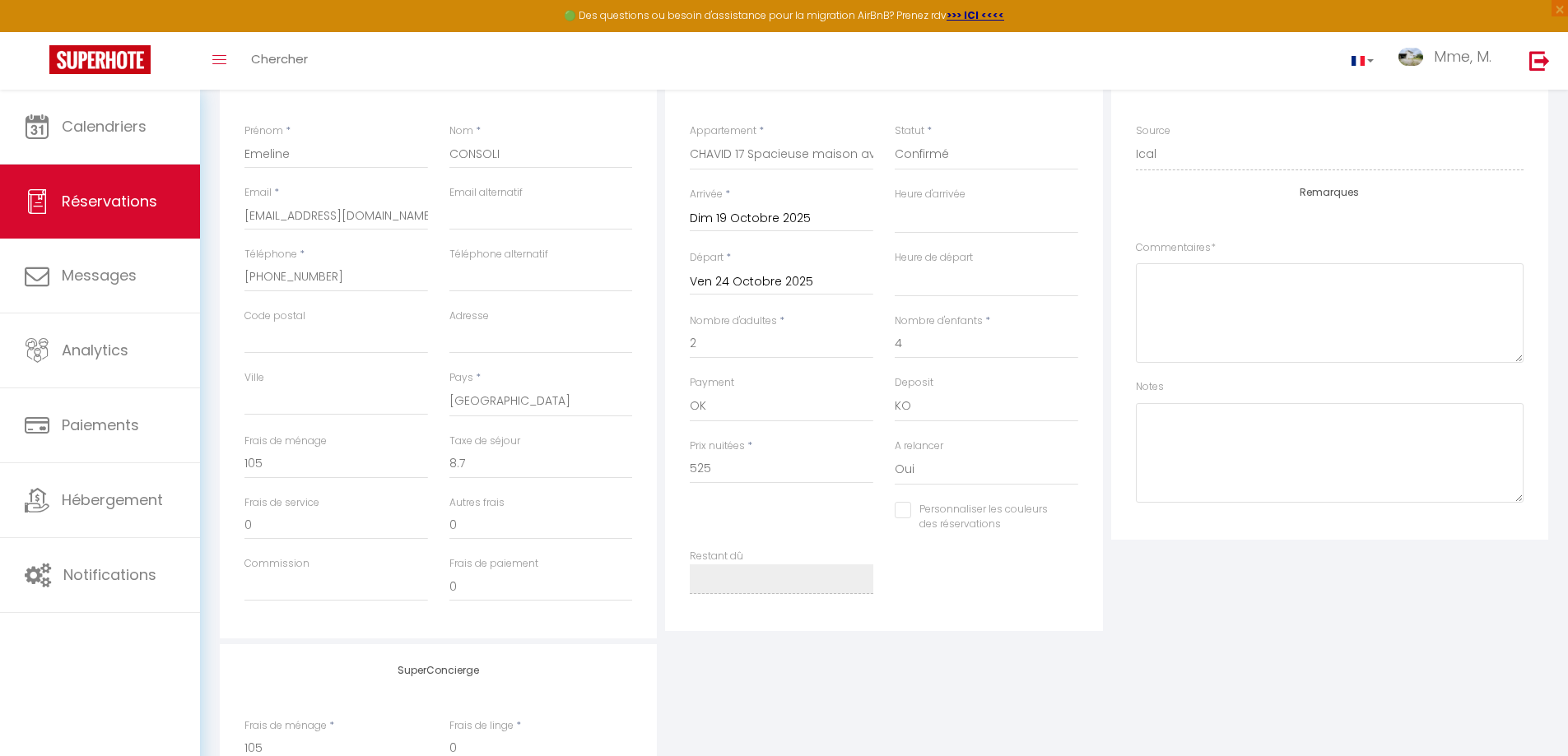
select select
checkbox input "false"
select select
checkbox input "false"
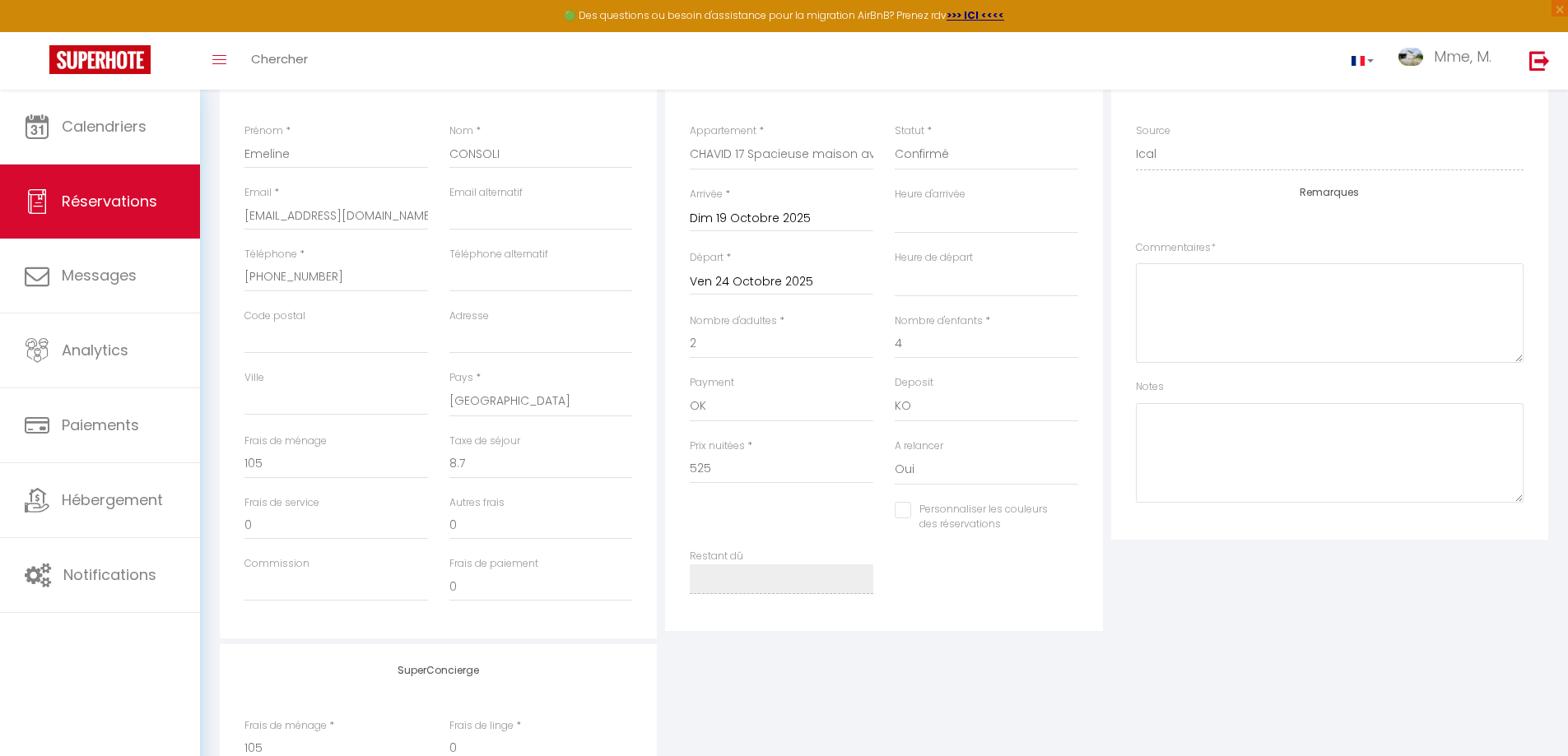
select select
checkbox input "false"
select select
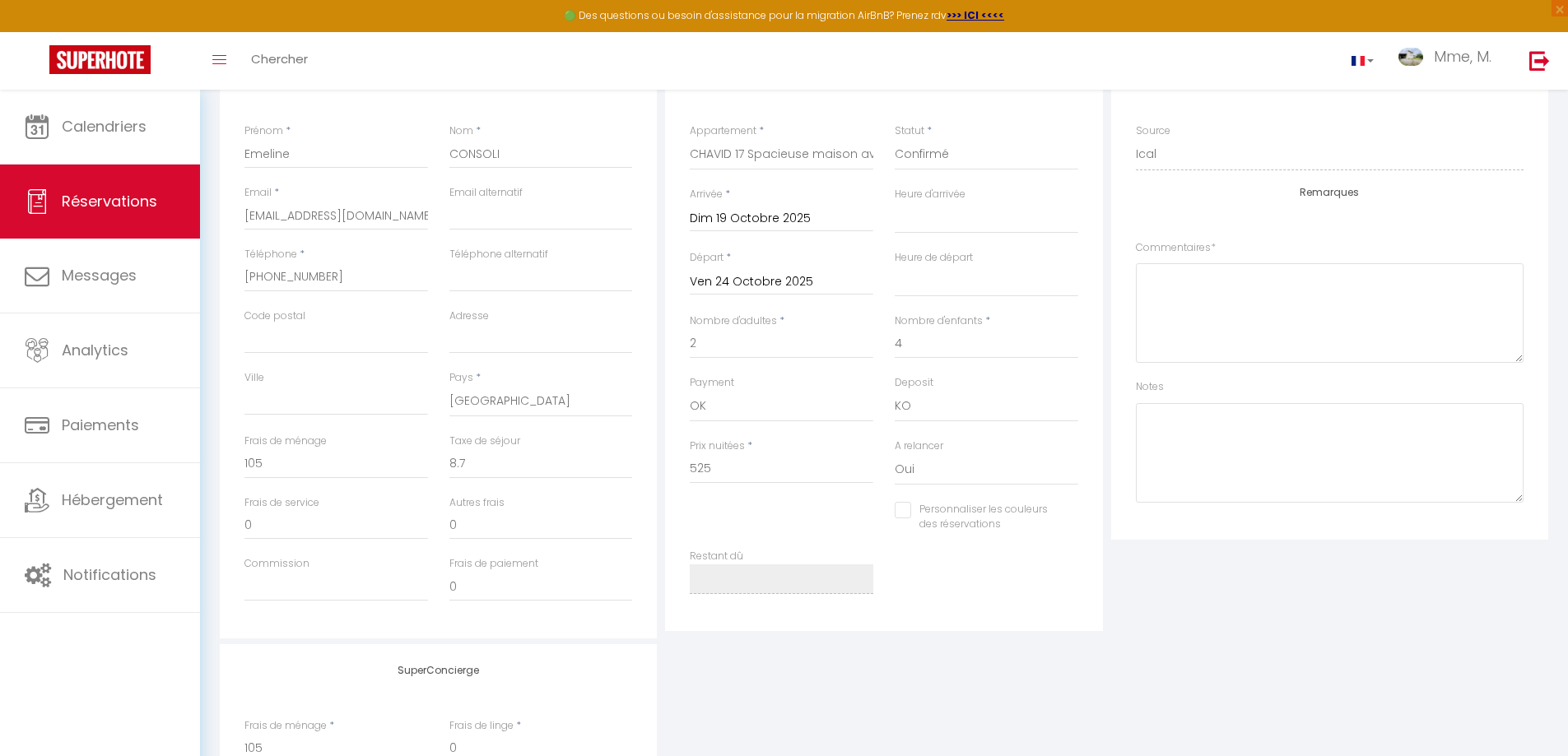
checkbox input "false"
select select
checkbox input "false"
select select
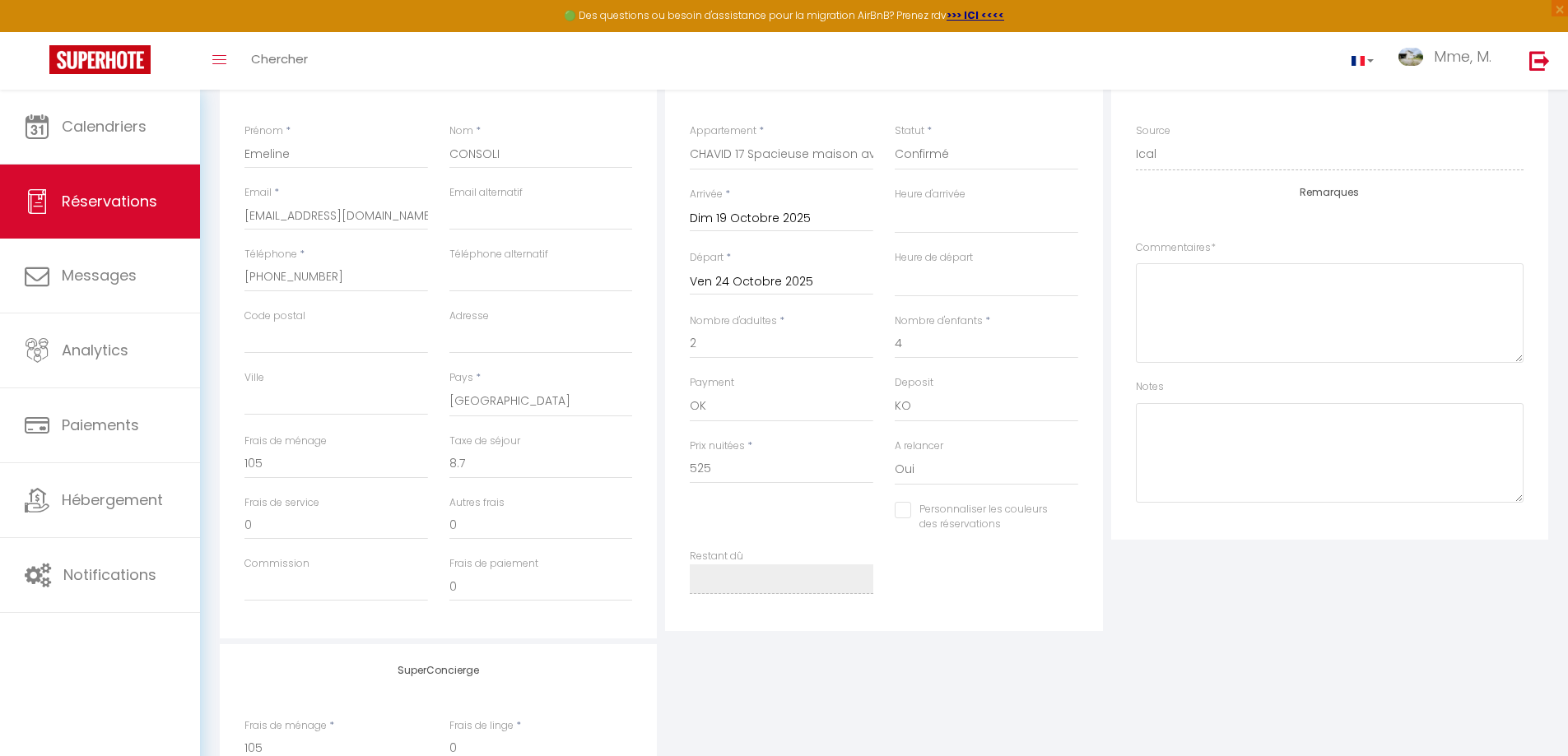
select select
checkbox input "false"
select select
checkbox input "false"
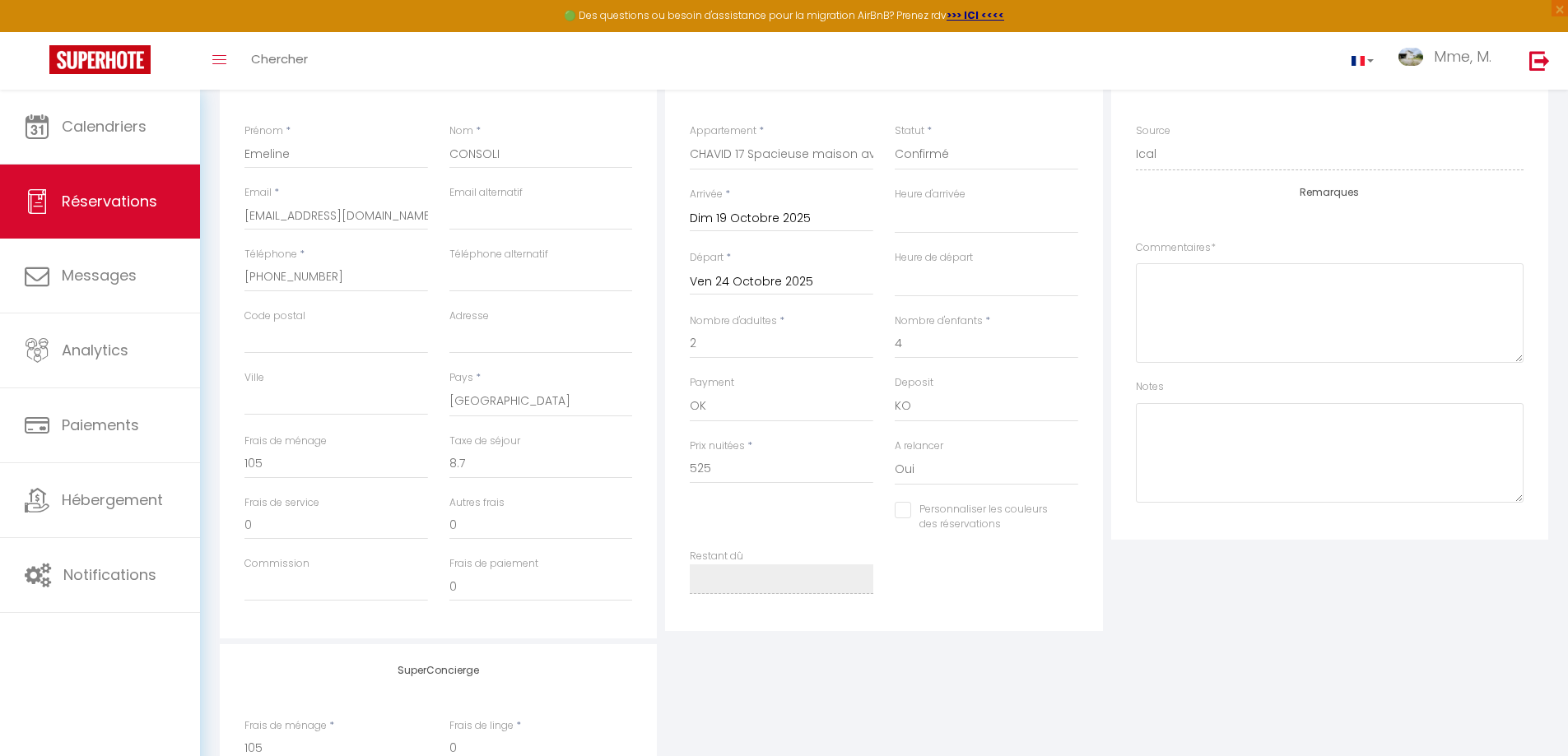
select select
checkbox input "false"
select select
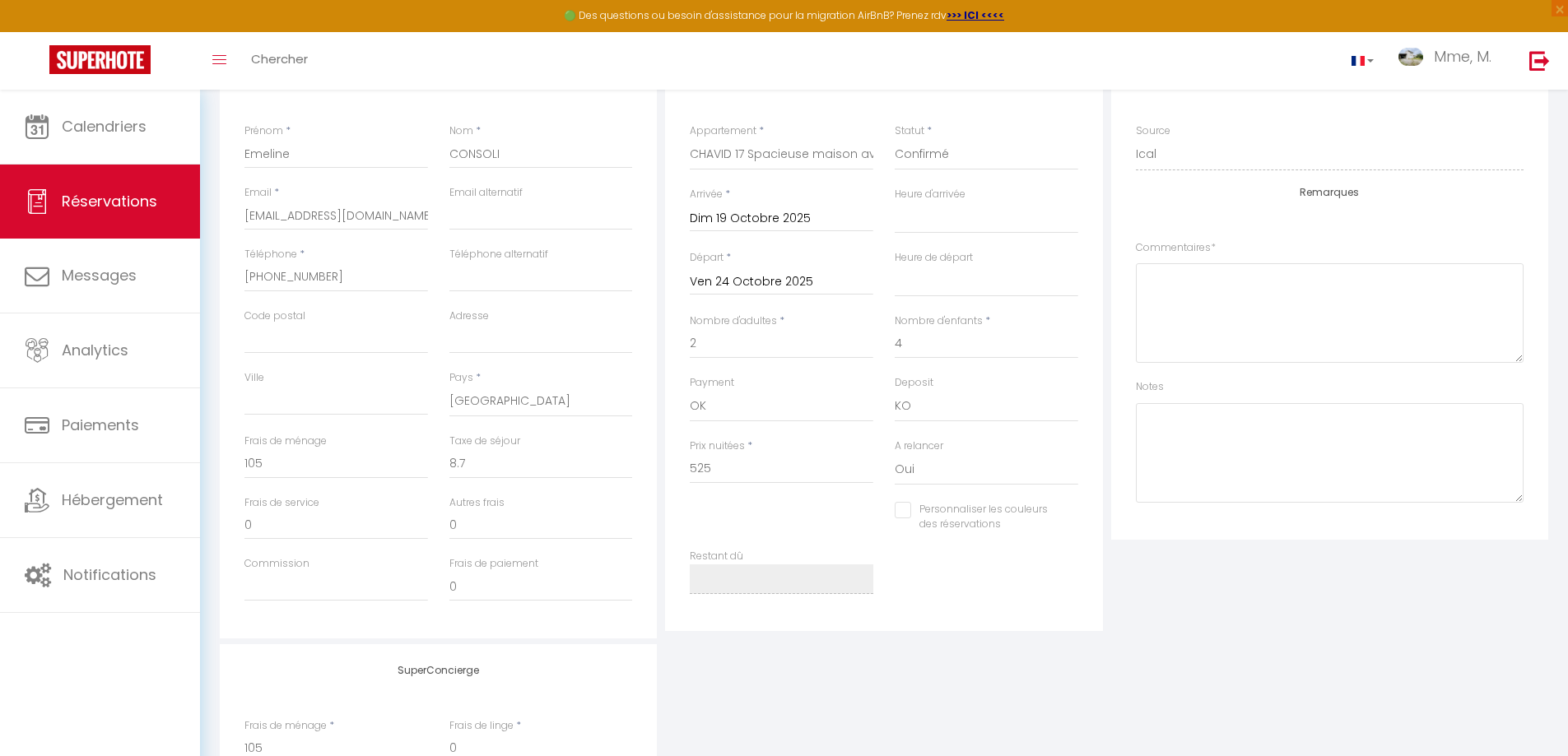
checkbox input "false"
select select
checkbox input "false"
select select
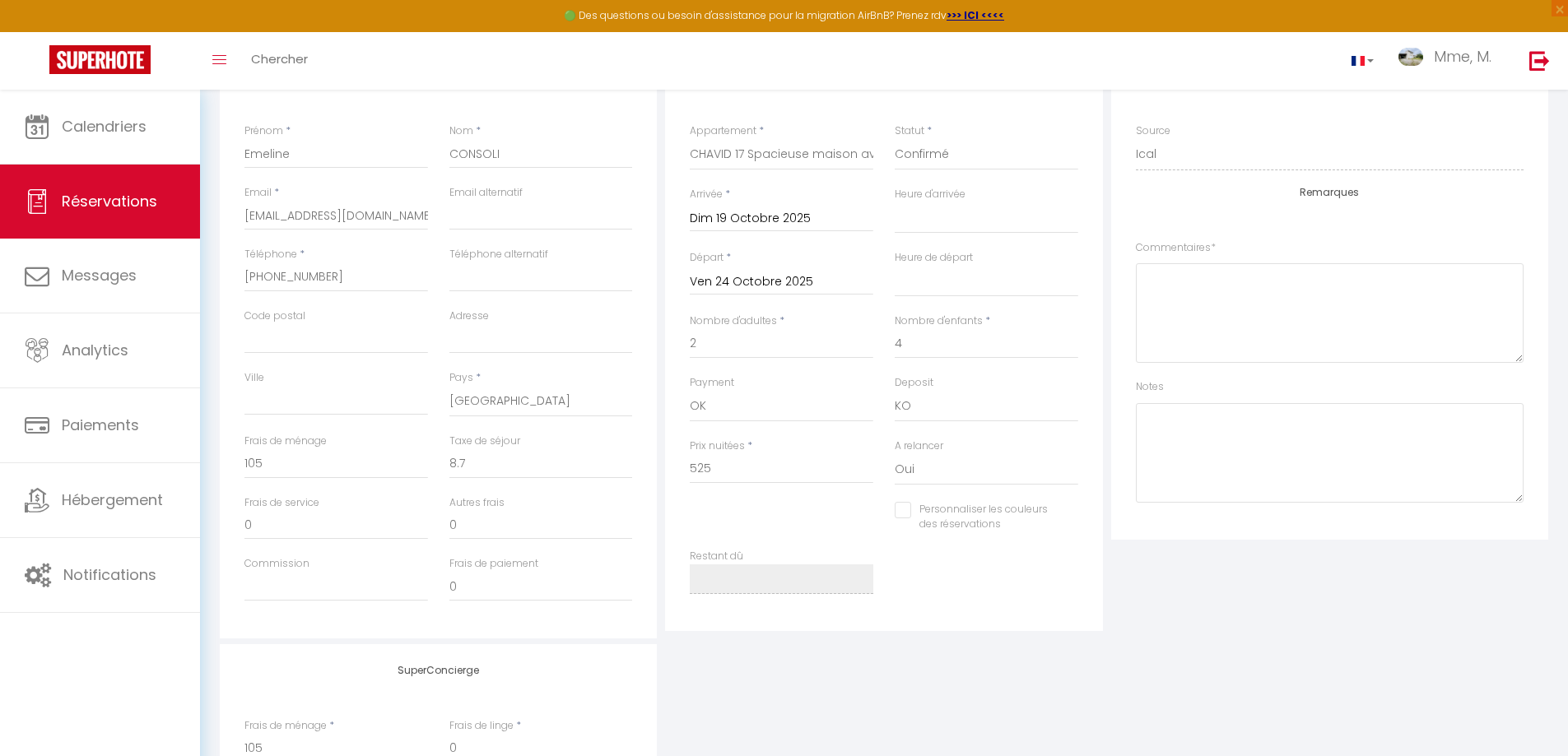
select select
checkbox input "false"
select select
checkbox input "false"
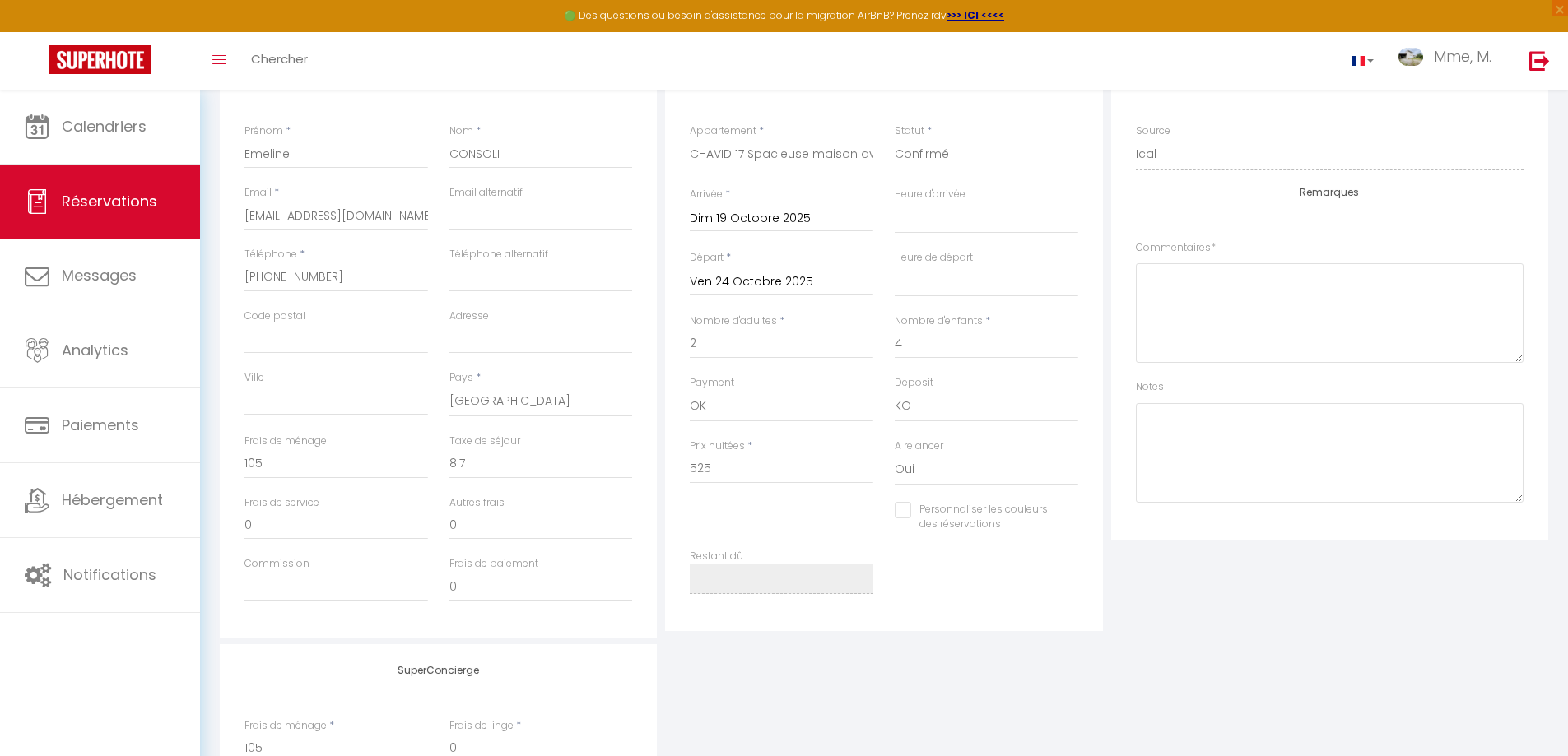
select select
checkbox input "false"
select select
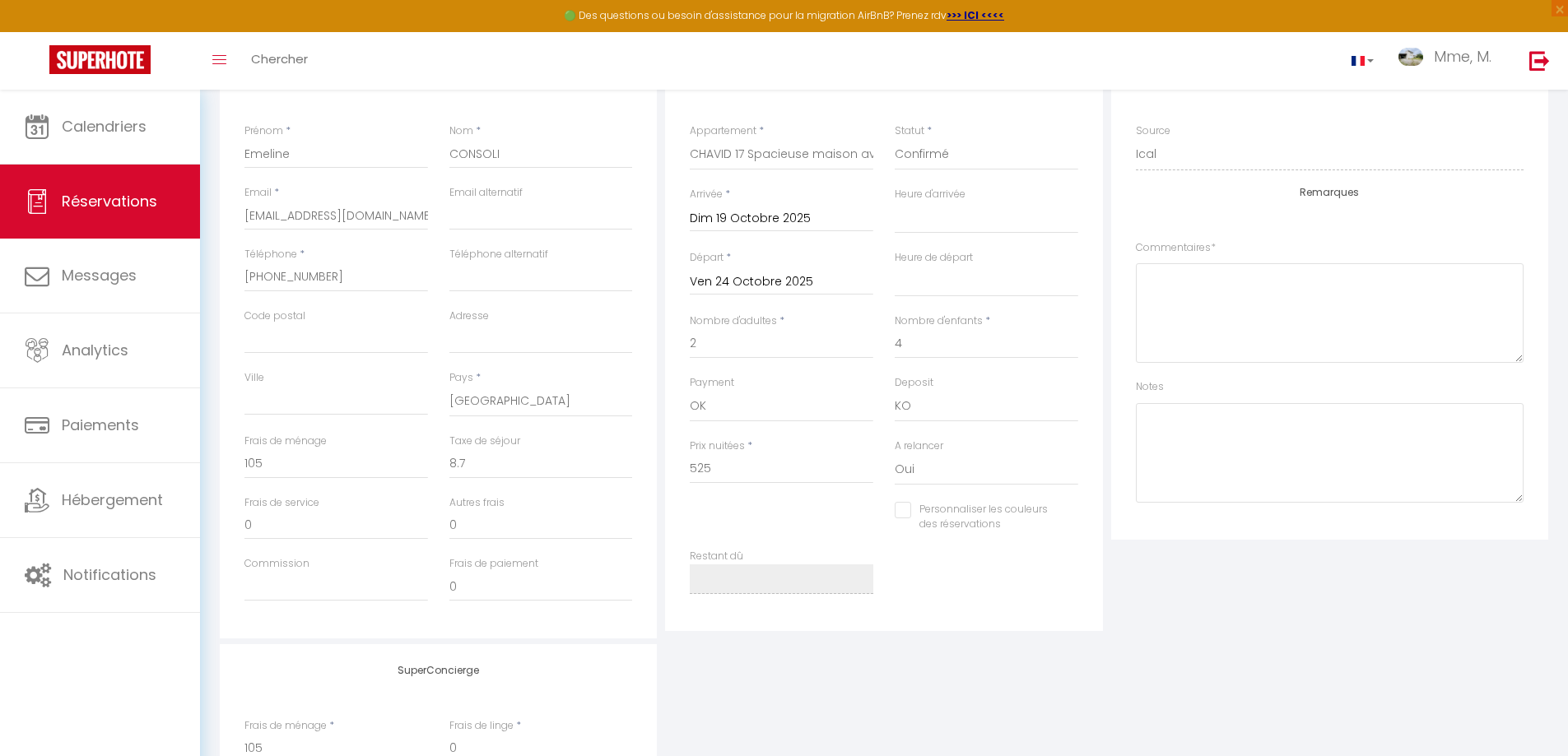
checkbox input "false"
select select
checkbox input "false"
select select
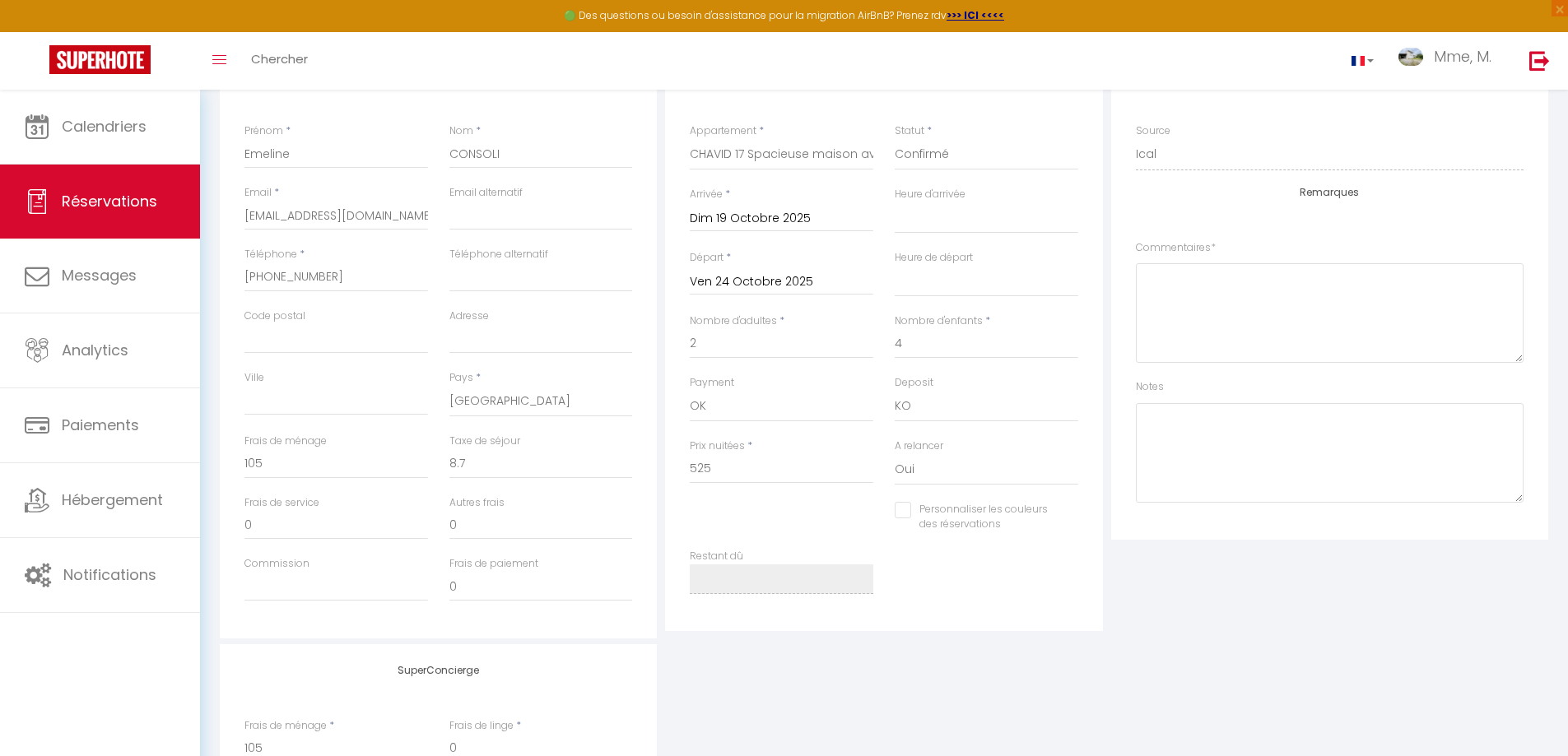
select select
checkbox input "false"
select select
checkbox input "false"
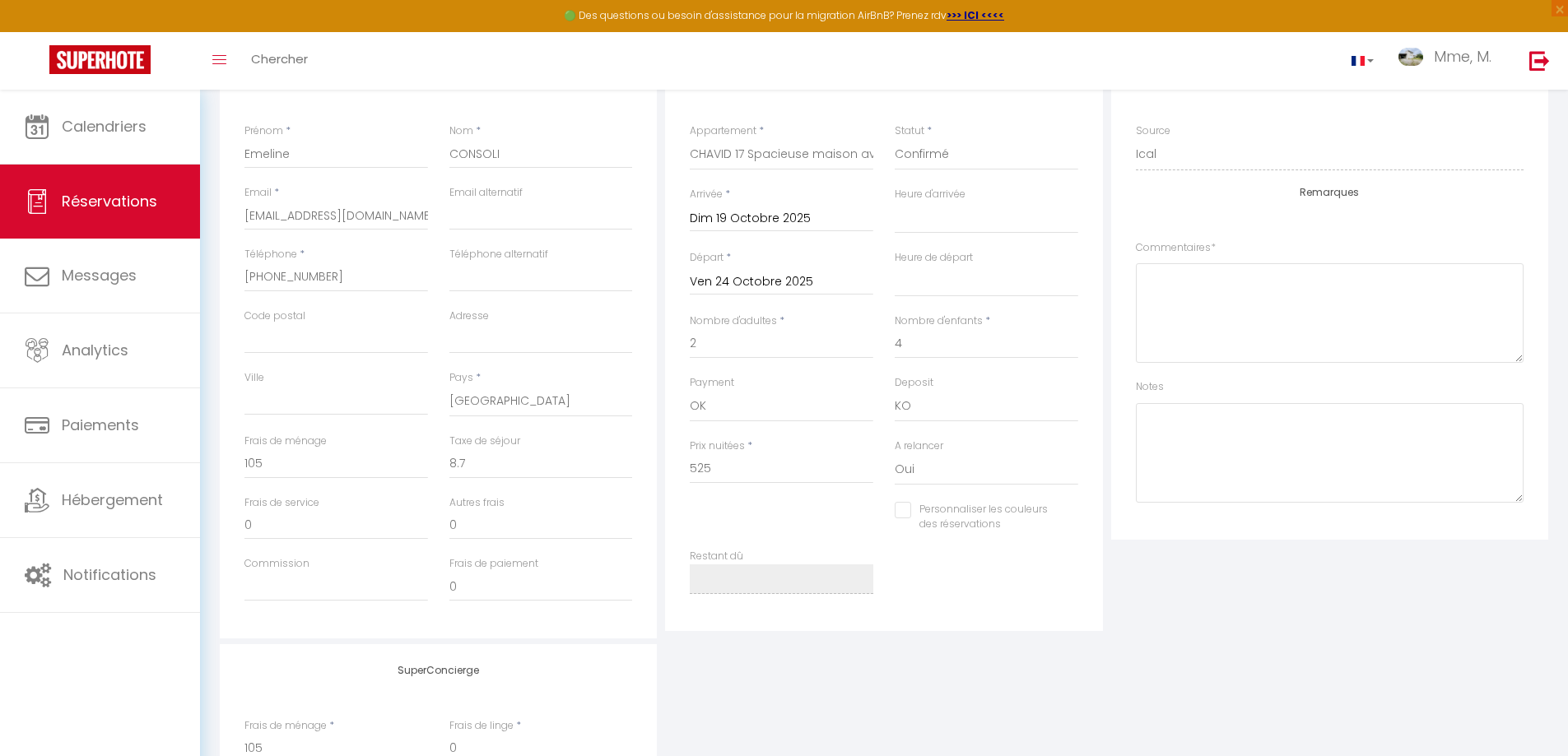
select select
checkbox input "false"
select select
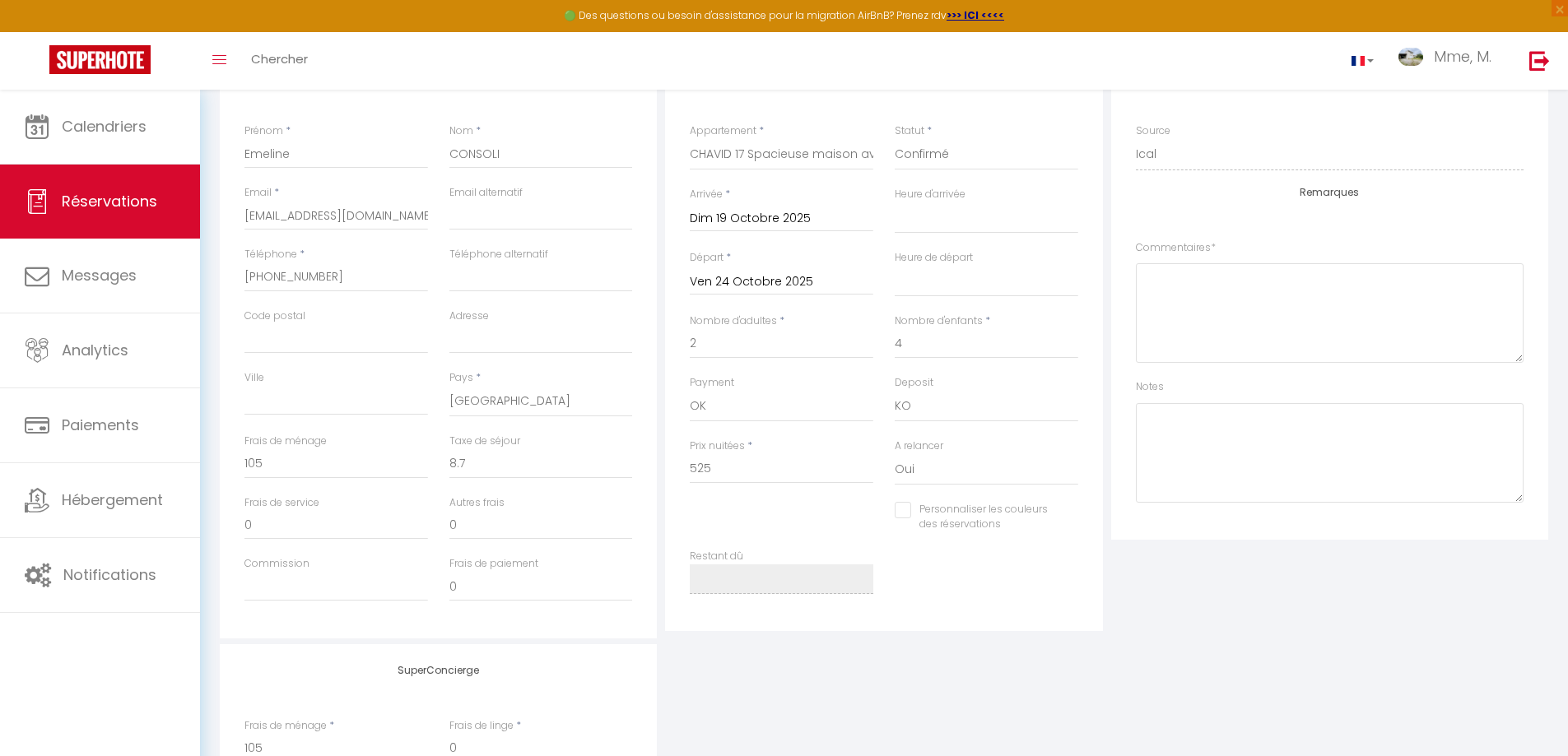
checkbox input "false"
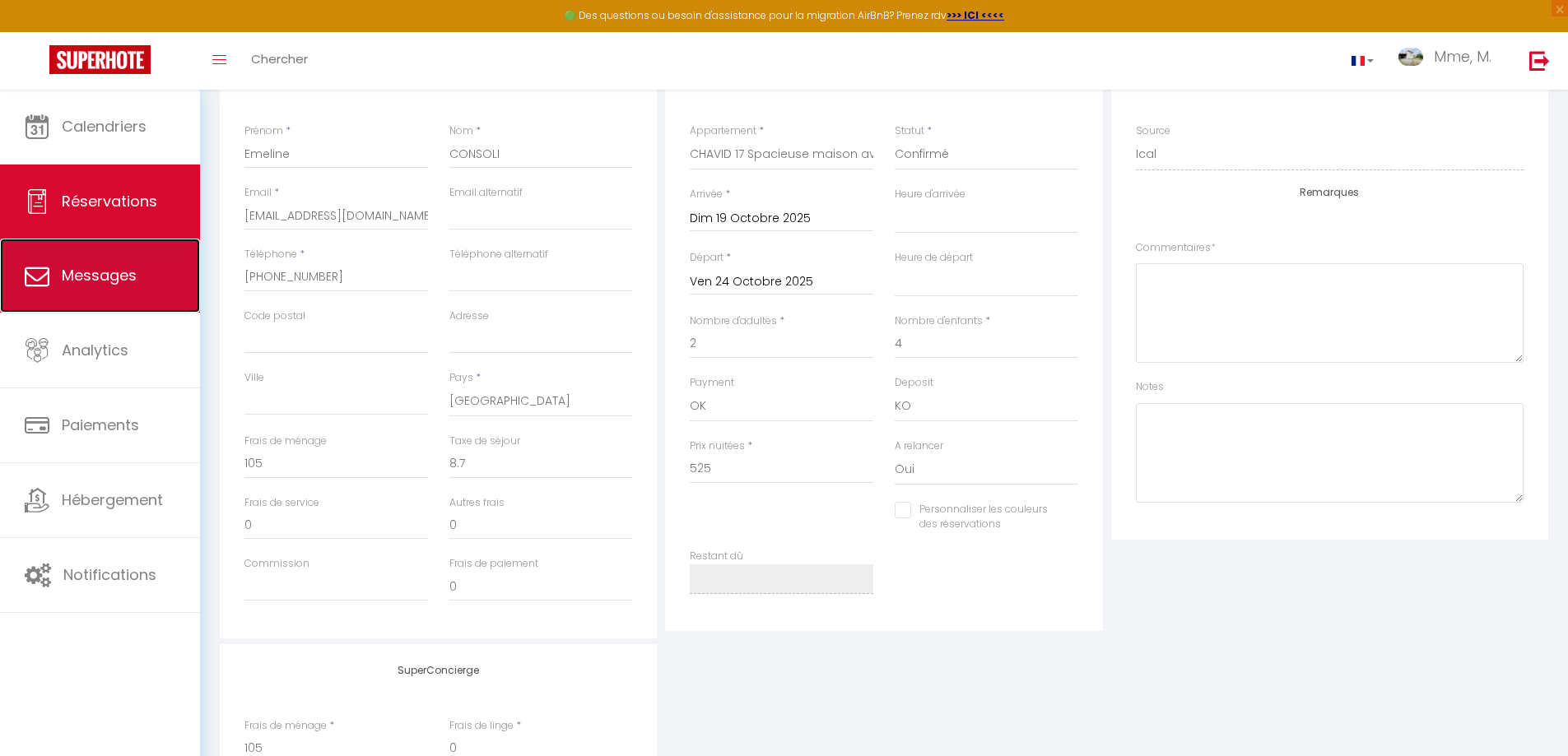
click at [151, 286] on link "Messages" at bounding box center [100, 276] width 200 height 74
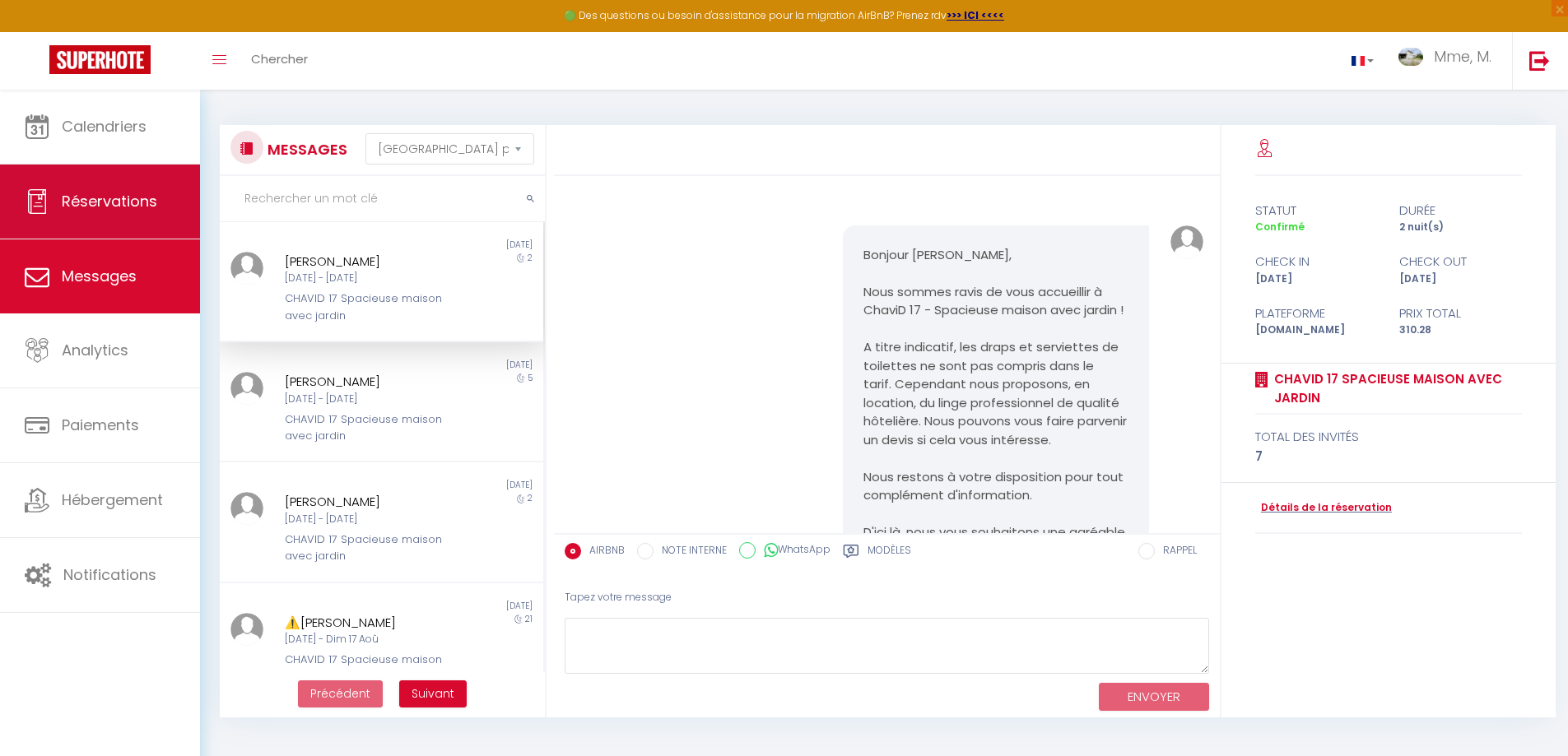
scroll to position [662, 0]
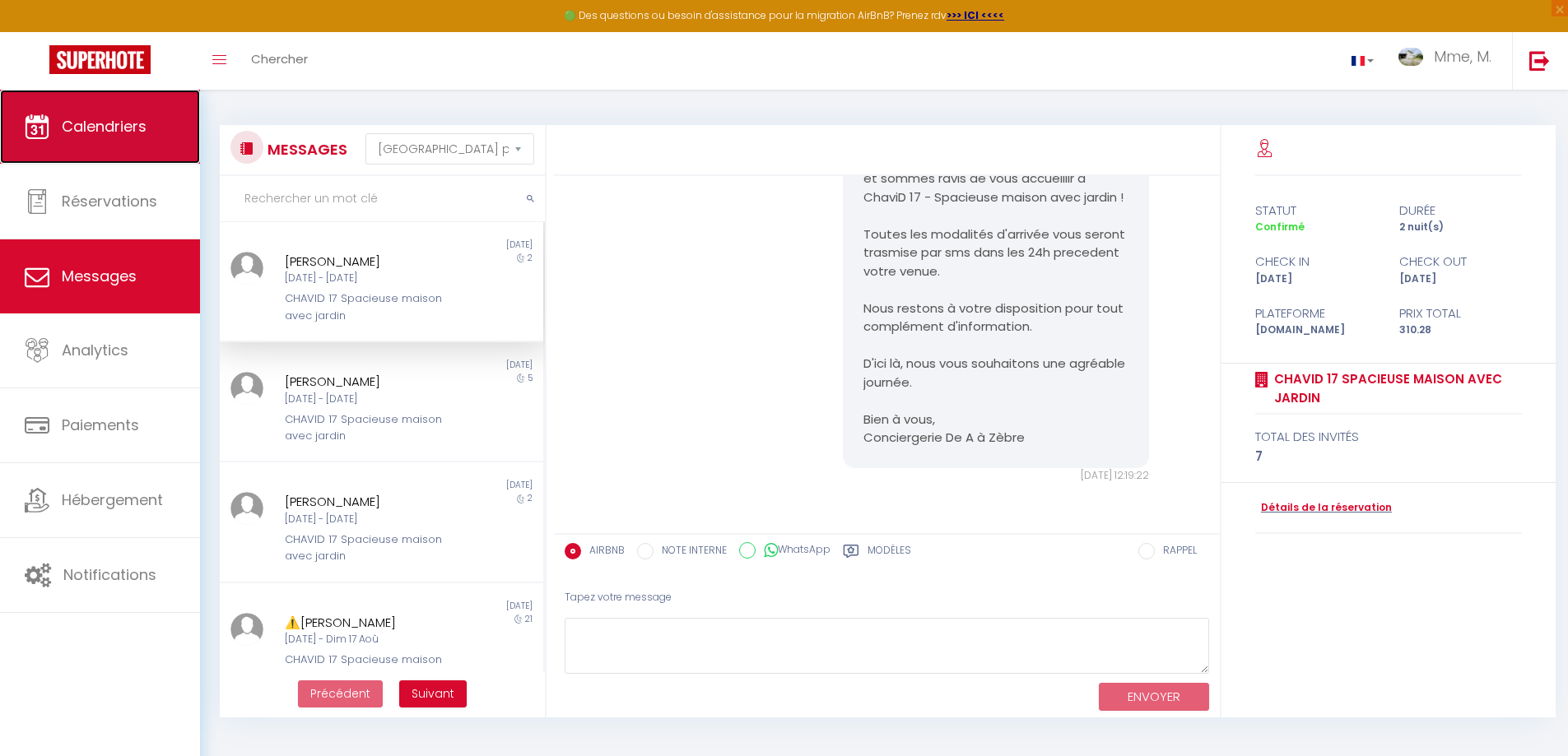
click at [117, 124] on span "Calendriers" at bounding box center [104, 126] width 84 height 20
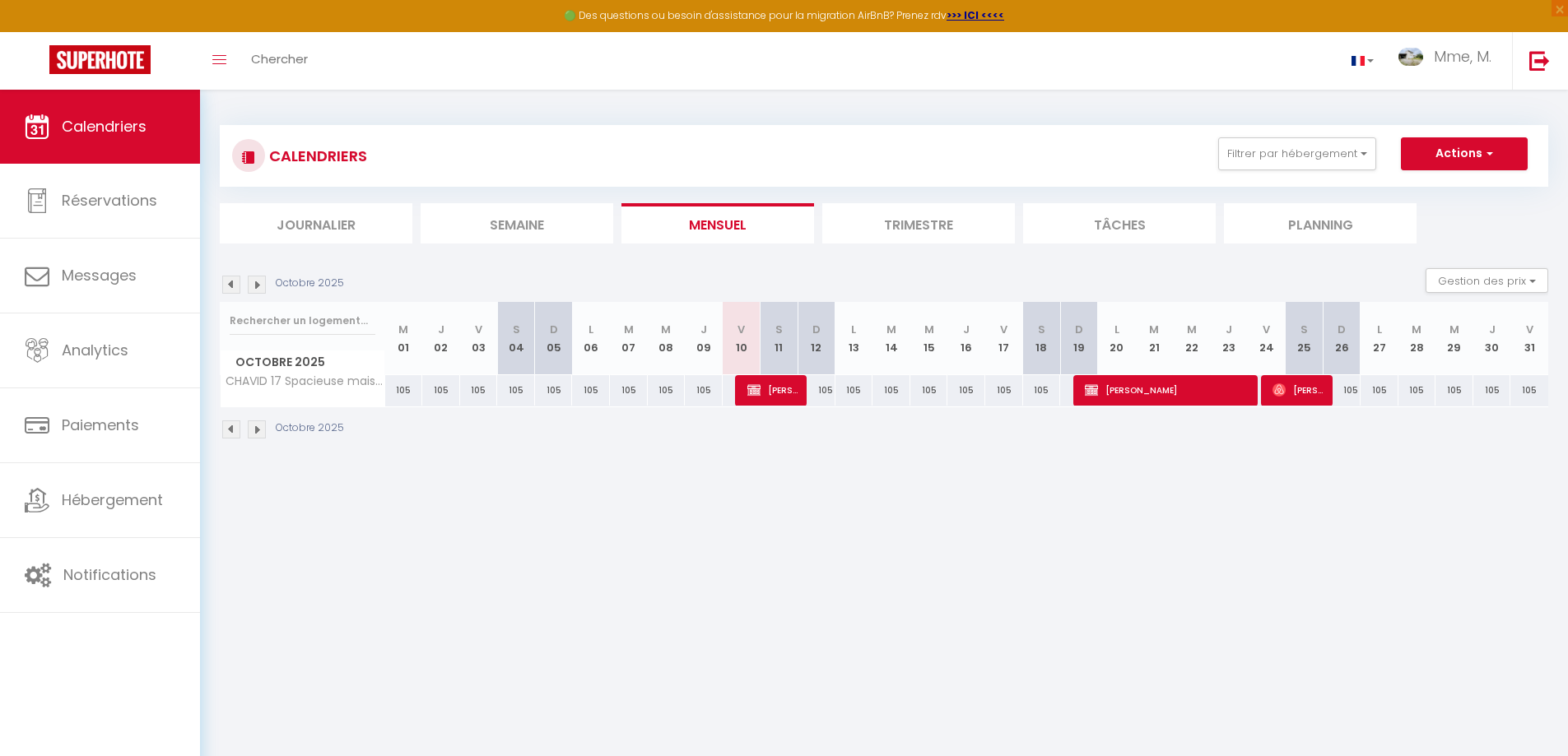
click at [232, 284] on img at bounding box center [232, 285] width 19 height 19
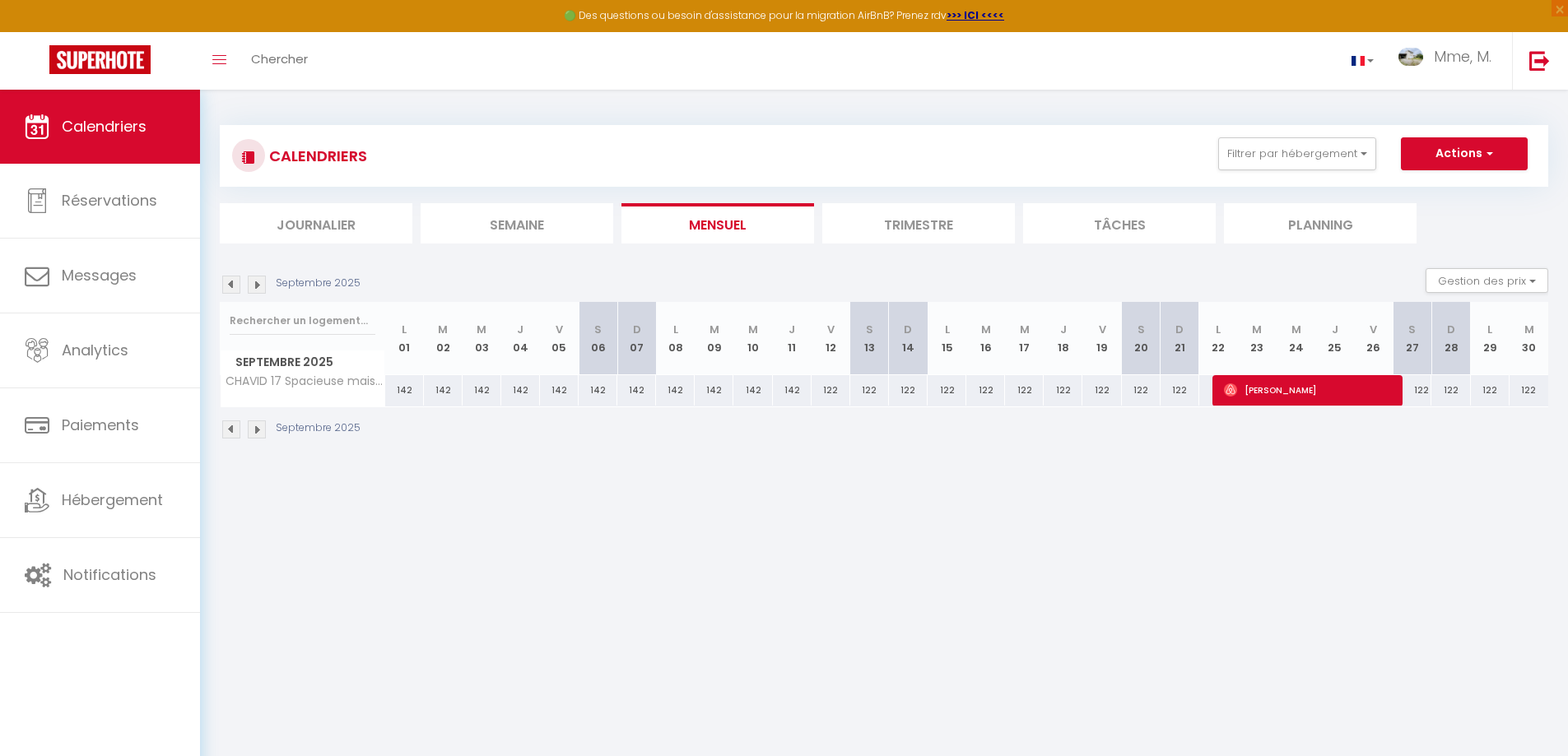
click at [227, 284] on img at bounding box center [232, 285] width 19 height 19
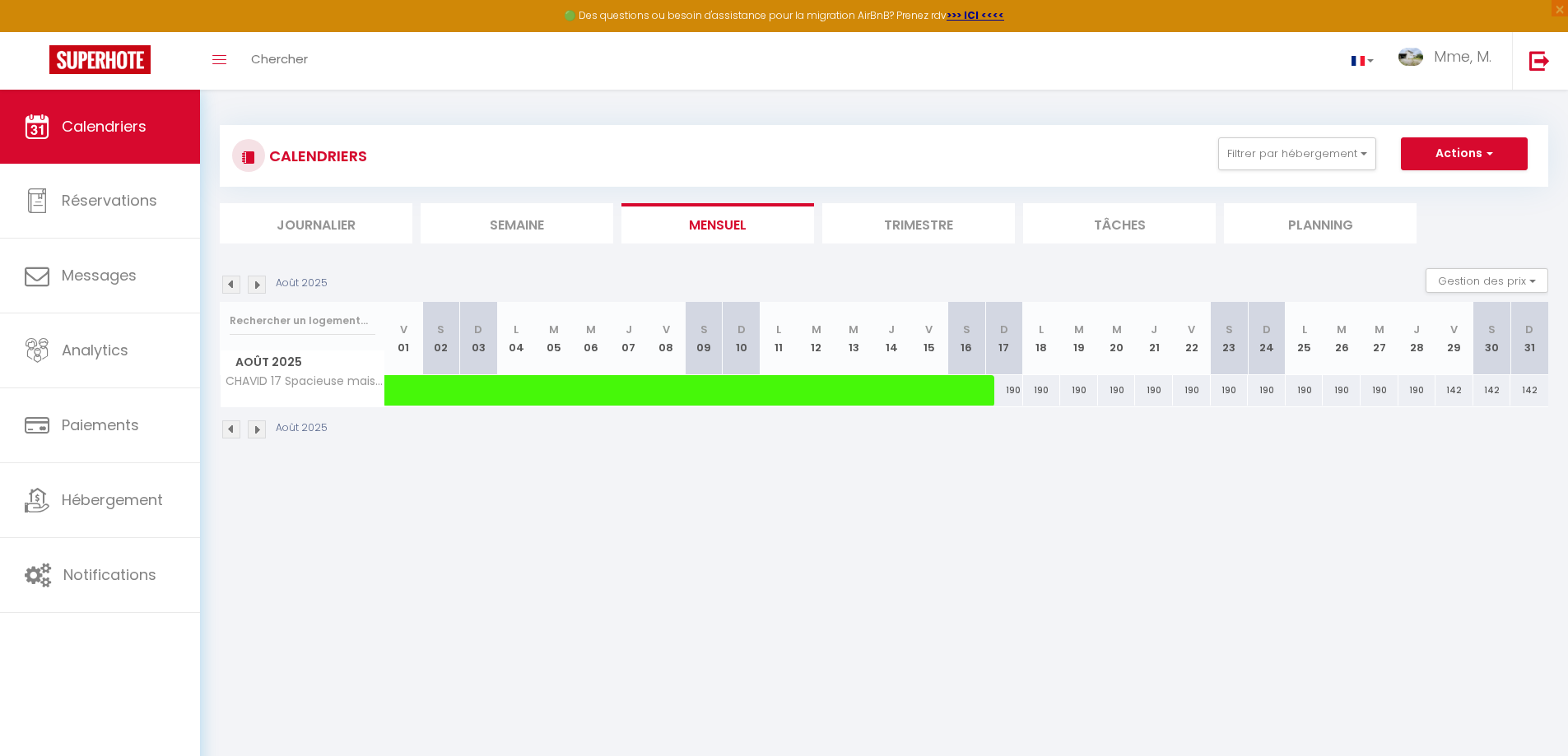
click at [227, 284] on img at bounding box center [232, 285] width 19 height 19
